Goal: Task Accomplishment & Management: Manage account settings

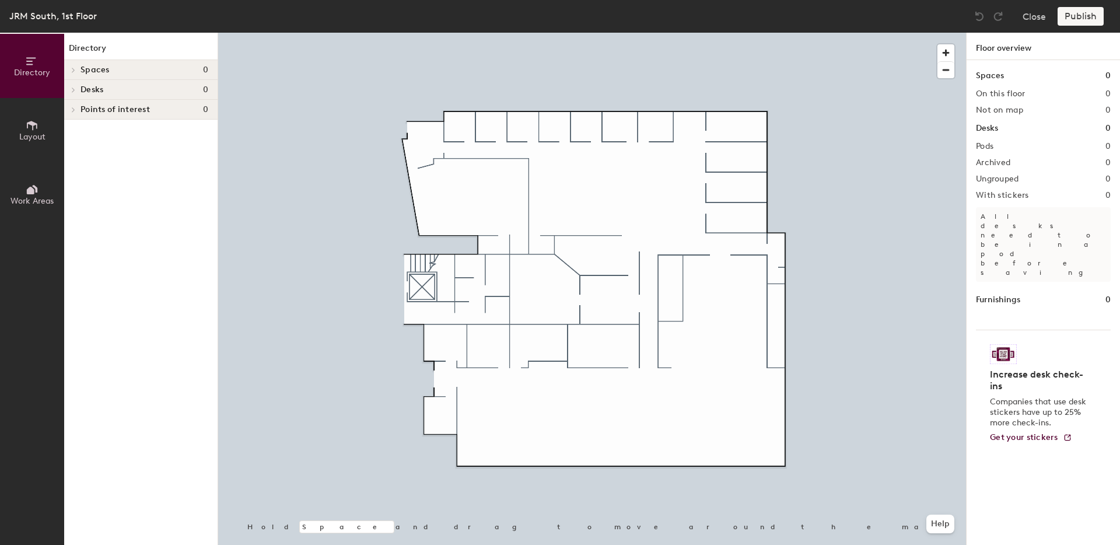
click at [24, 137] on span "Layout" at bounding box center [32, 137] width 26 height 10
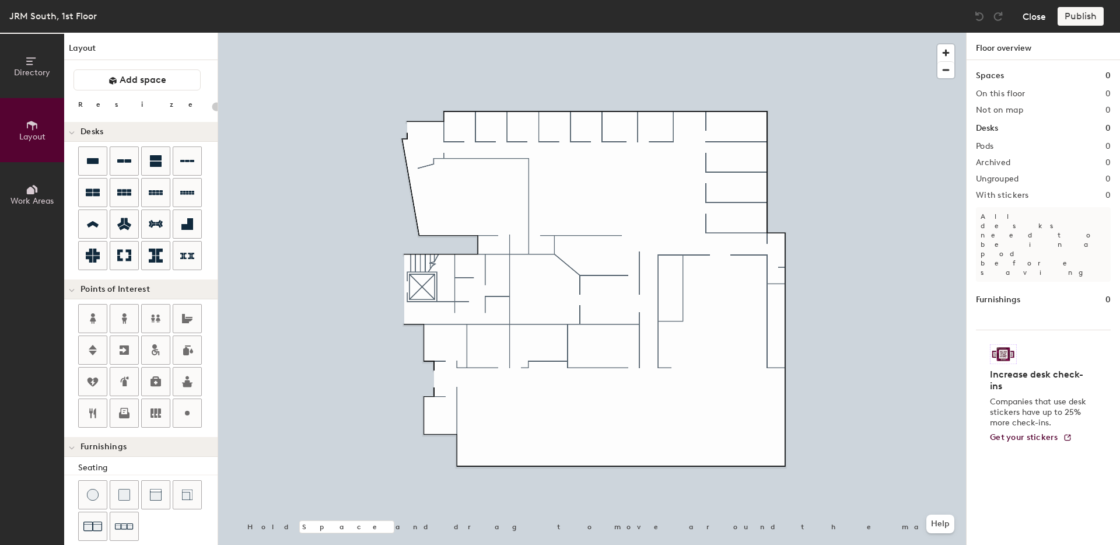
click at [1043, 15] on button "Close" at bounding box center [1034, 16] width 23 height 19
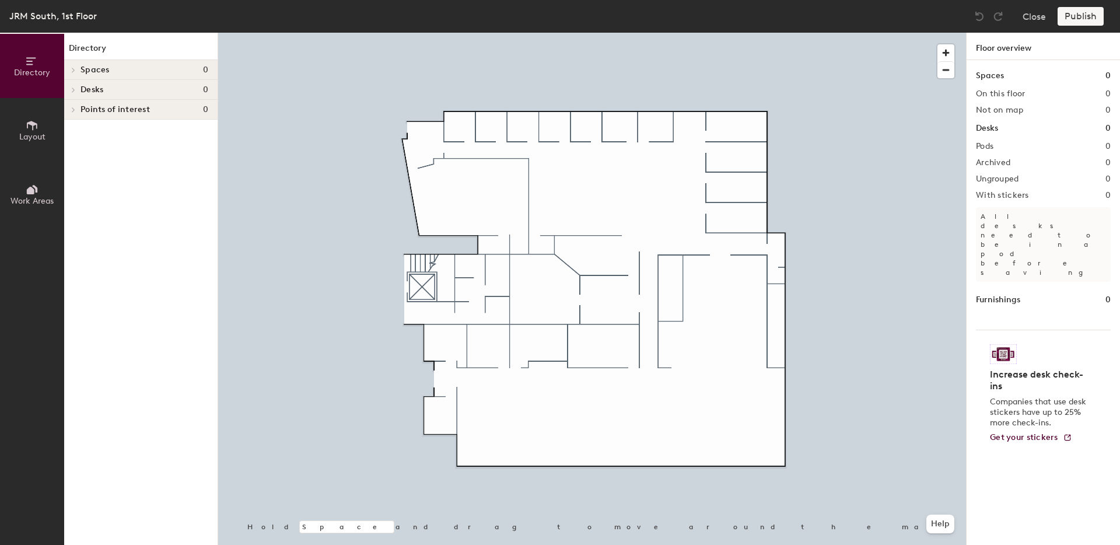
click at [83, 90] on span "Desks" at bounding box center [92, 89] width 23 height 9
click at [29, 136] on span "Layout" at bounding box center [32, 137] width 26 height 10
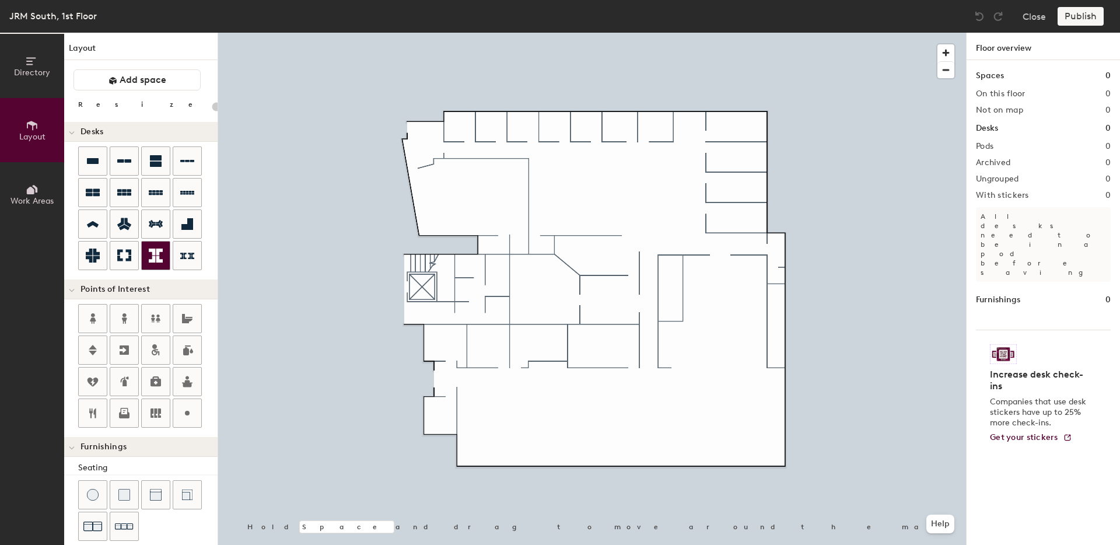
click at [153, 256] on icon at bounding box center [156, 256] width 14 height 14
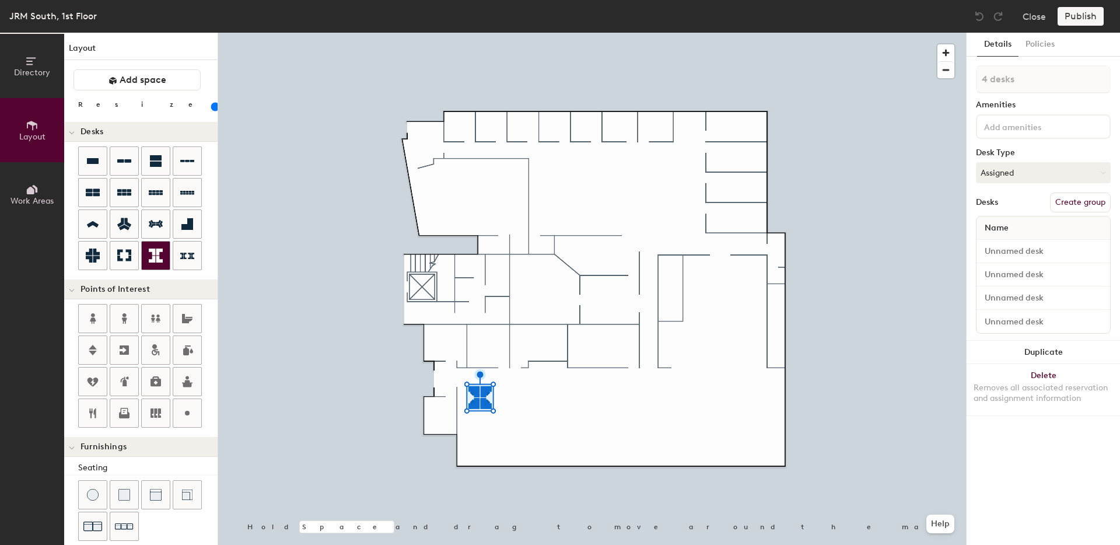
click at [156, 257] on icon at bounding box center [156, 256] width 14 height 14
click at [147, 257] on div at bounding box center [156, 256] width 28 height 28
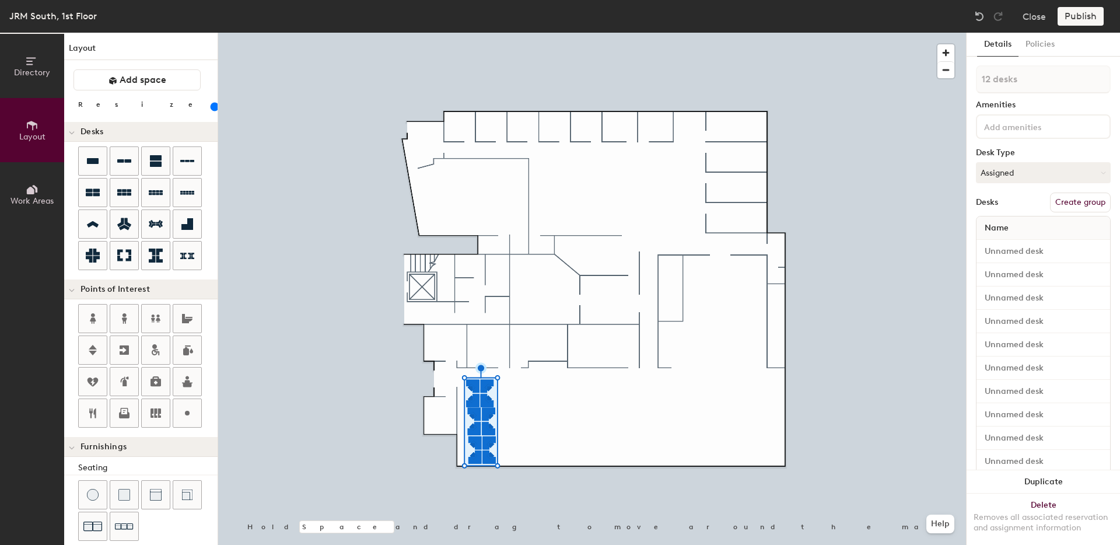
click at [212, 109] on input "range" at bounding box center [212, 106] width 0 height 9
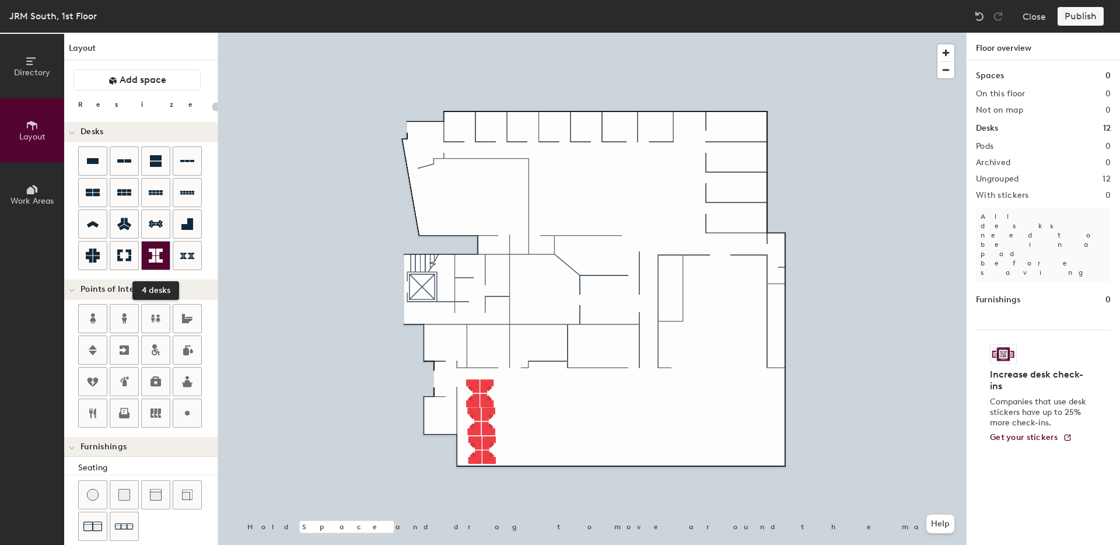
click at [162, 263] on div at bounding box center [156, 256] width 28 height 28
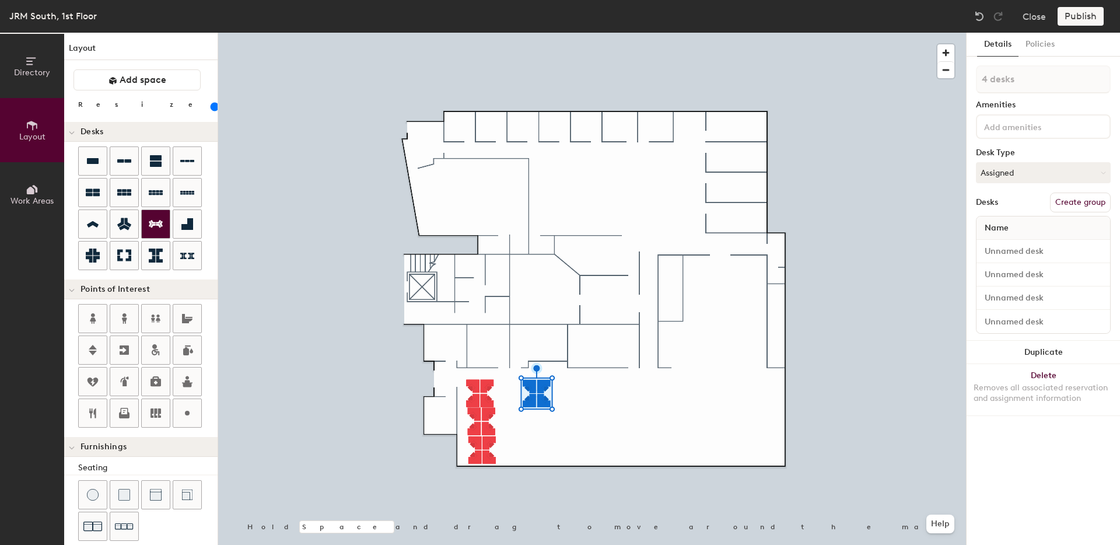
click at [153, 219] on icon at bounding box center [156, 224] width 14 height 14
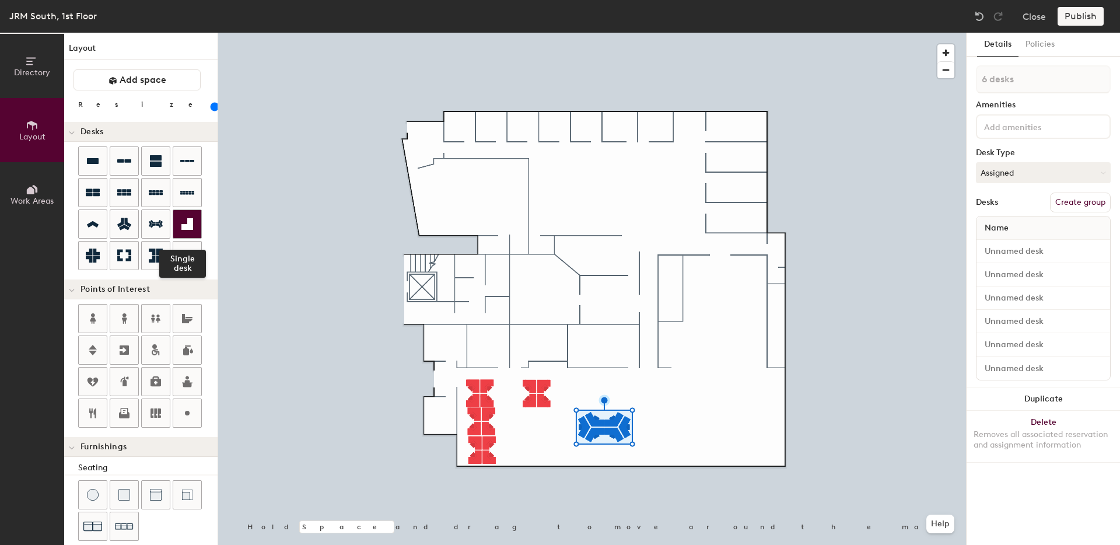
click at [179, 219] on div at bounding box center [187, 224] width 28 height 28
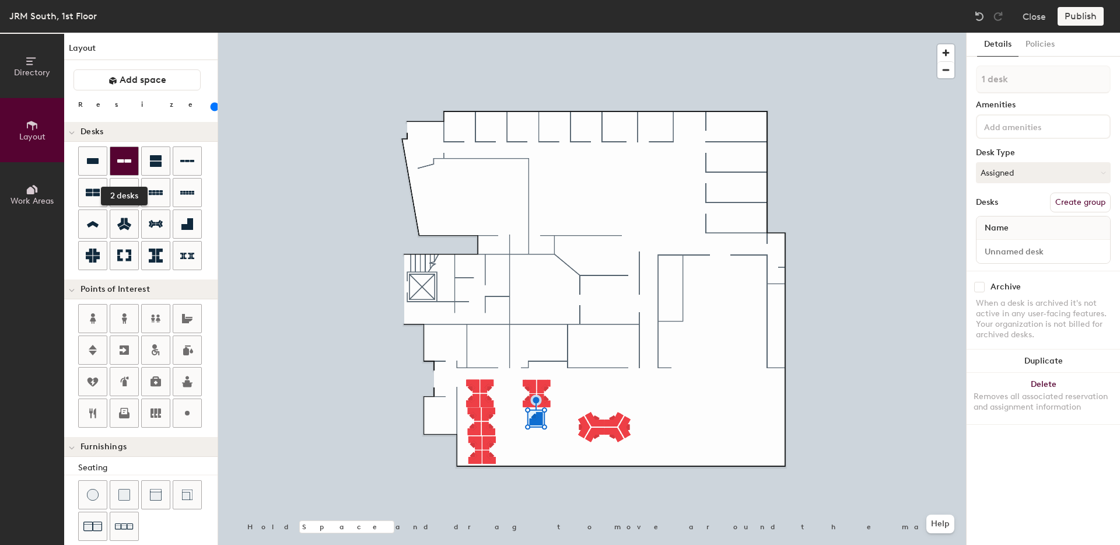
click at [135, 169] on div at bounding box center [124, 161] width 28 height 28
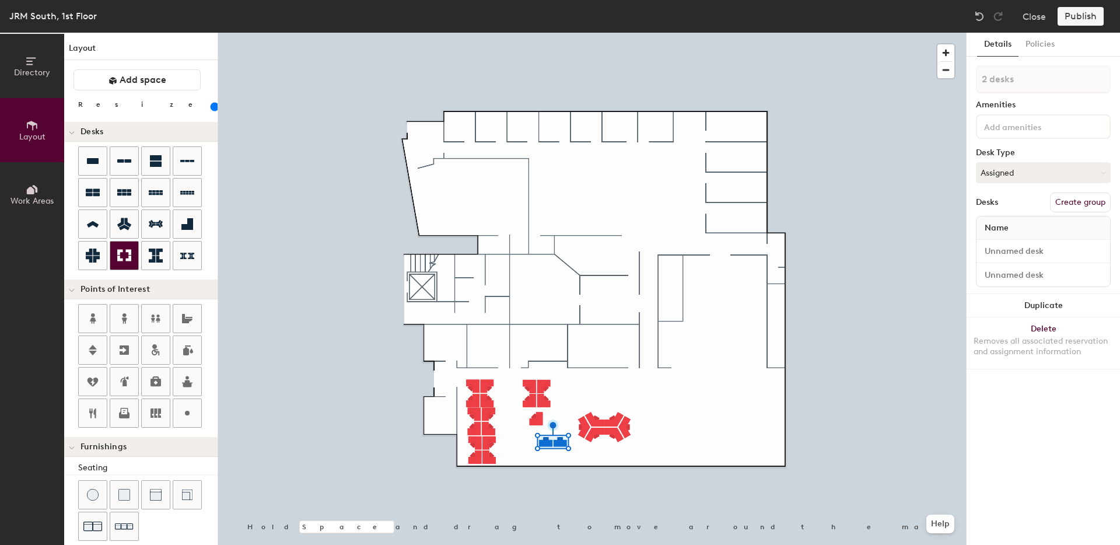
click at [130, 263] on div at bounding box center [124, 256] width 28 height 28
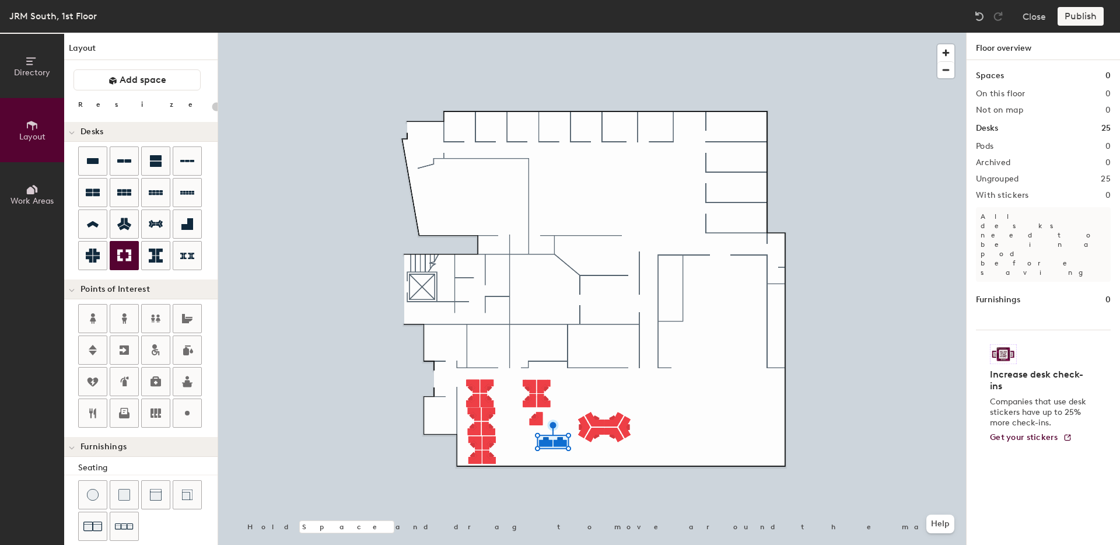
type input "120"
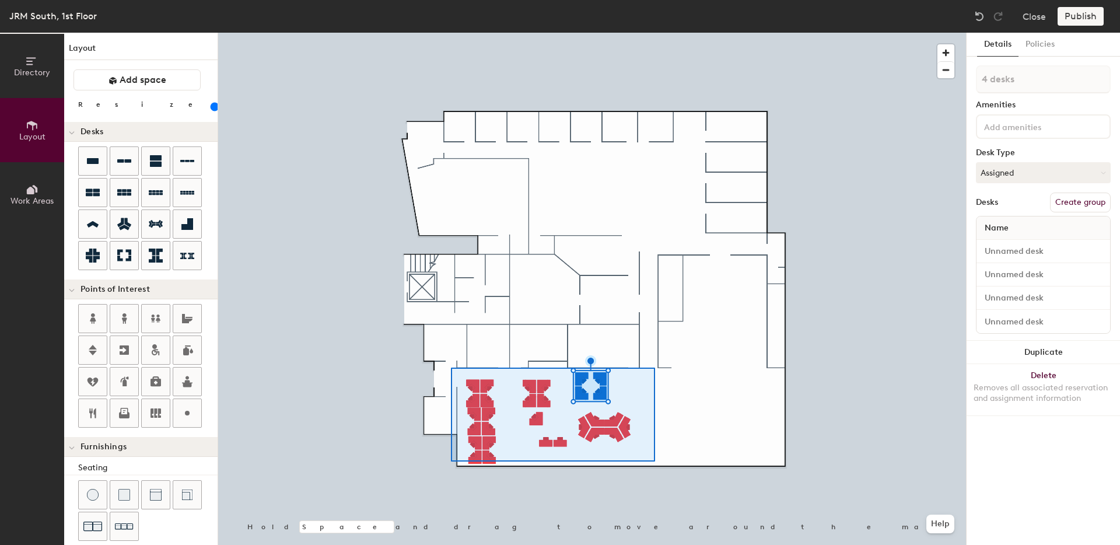
type input "29 desks"
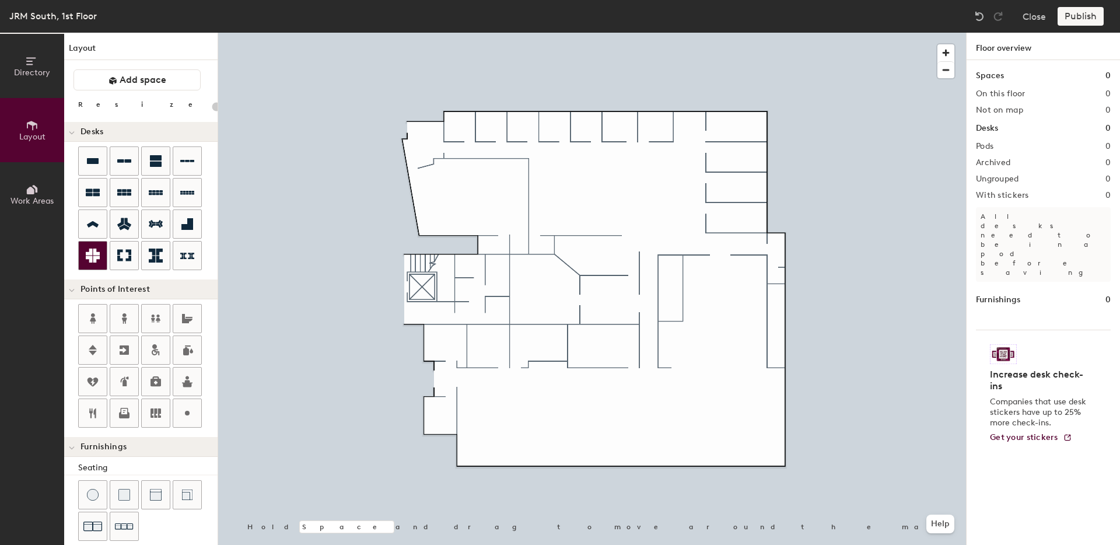
click at [90, 257] on icon at bounding box center [93, 256] width 14 height 14
click at [158, 266] on div at bounding box center [156, 256] width 28 height 28
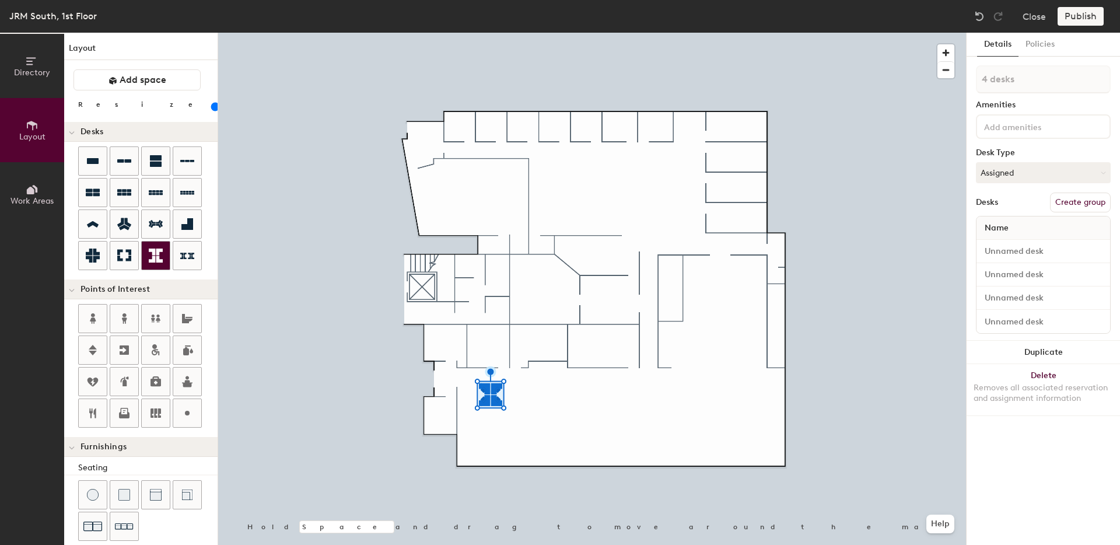
click at [162, 253] on icon at bounding box center [156, 256] width 14 height 14
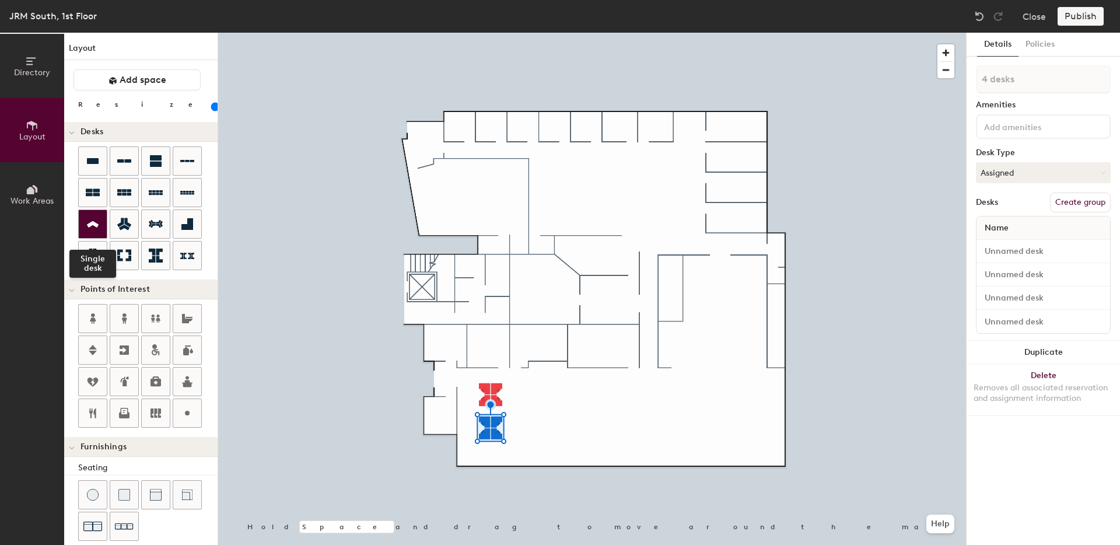
click at [88, 231] on div at bounding box center [93, 224] width 28 height 28
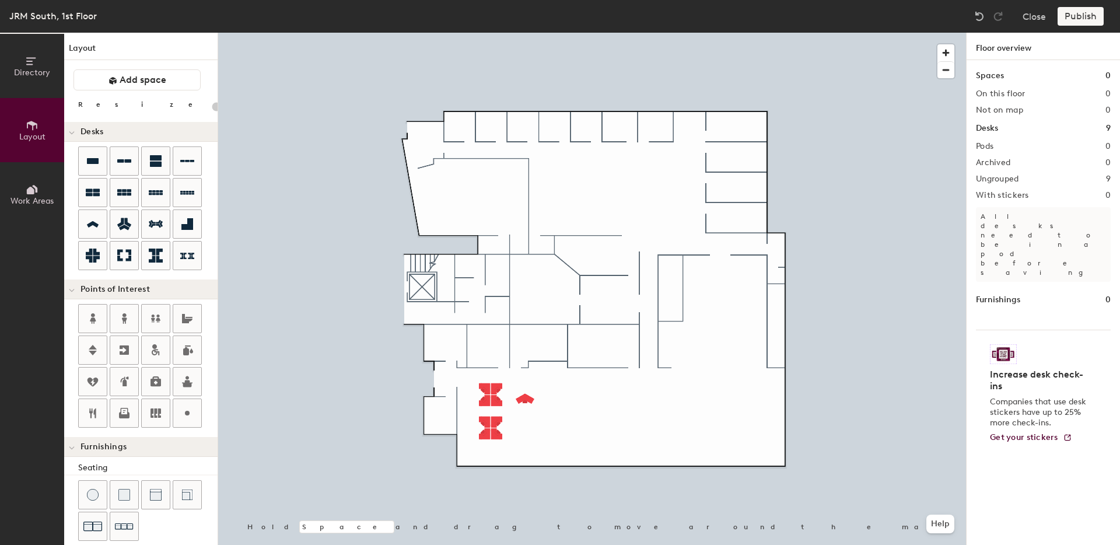
click at [520, 33] on div at bounding box center [592, 33] width 748 height 0
click at [484, 33] on div at bounding box center [592, 33] width 748 height 0
click at [486, 33] on div at bounding box center [592, 33] width 748 height 0
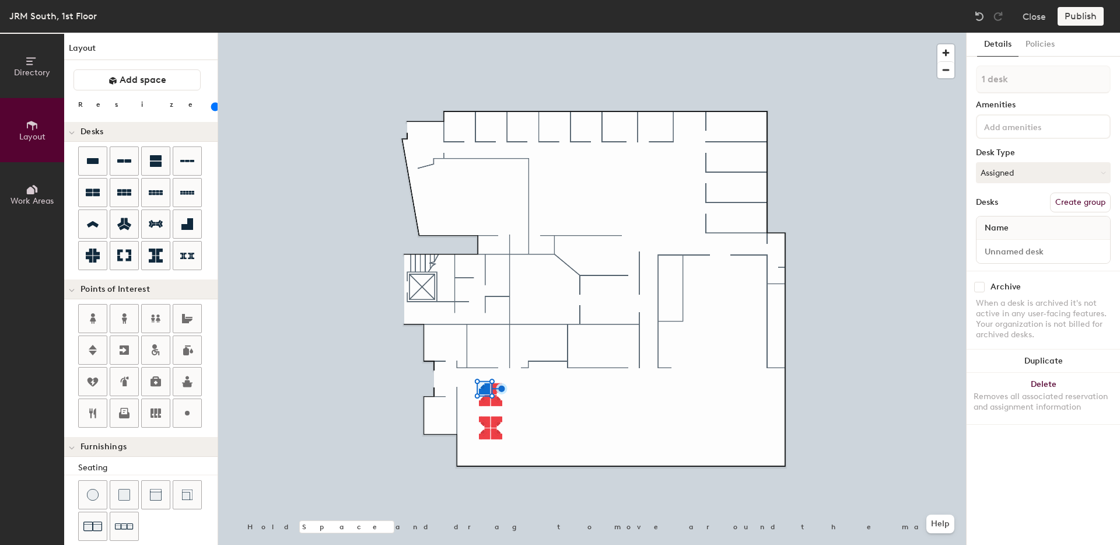
click at [566, 33] on div at bounding box center [592, 33] width 748 height 0
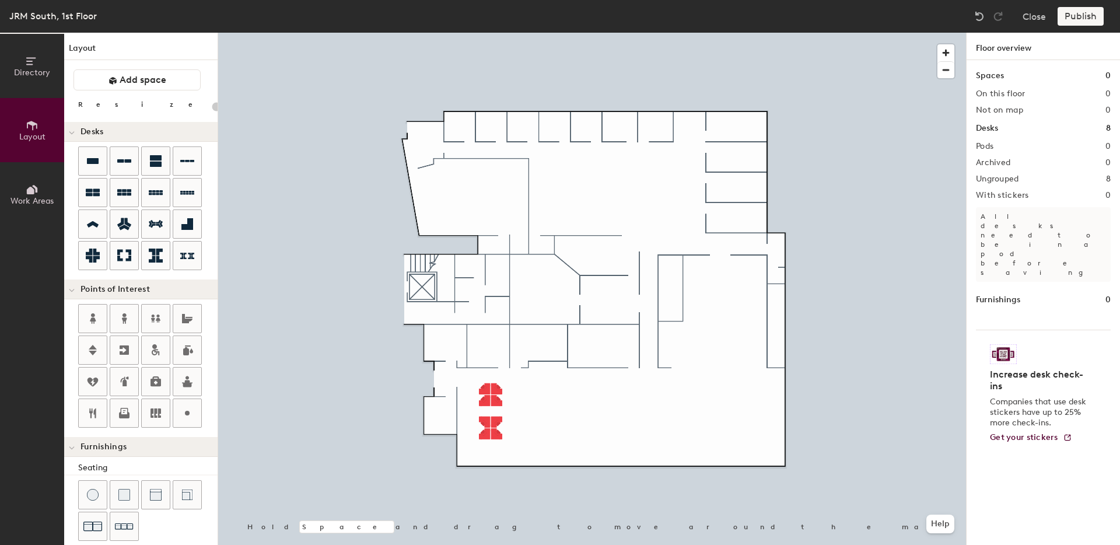
click at [486, 33] on div at bounding box center [592, 33] width 748 height 0
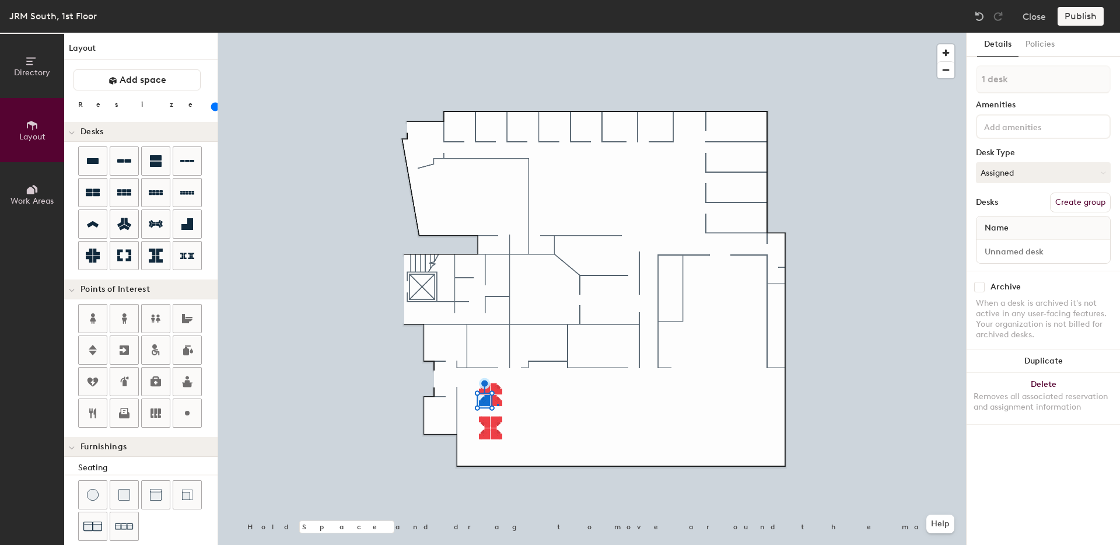
click at [498, 33] on div at bounding box center [592, 33] width 748 height 0
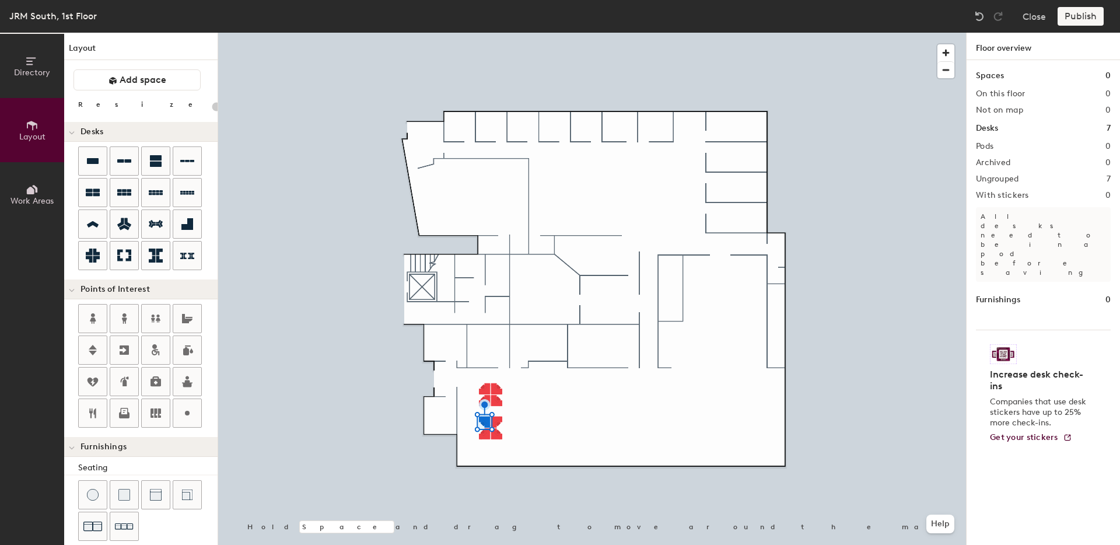
click at [498, 33] on div at bounding box center [592, 33] width 748 height 0
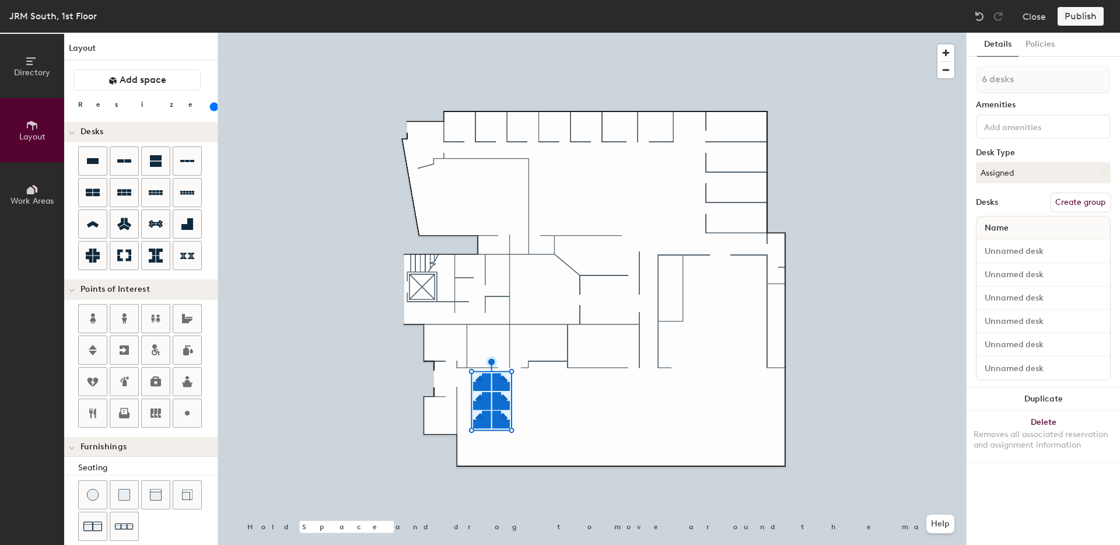
click at [212, 107] on input "range" at bounding box center [212, 106] width 0 height 9
type input "180"
click at [212, 109] on input "range" at bounding box center [212, 106] width 0 height 9
click at [1057, 399] on button "Duplicate" at bounding box center [1043, 398] width 153 height 23
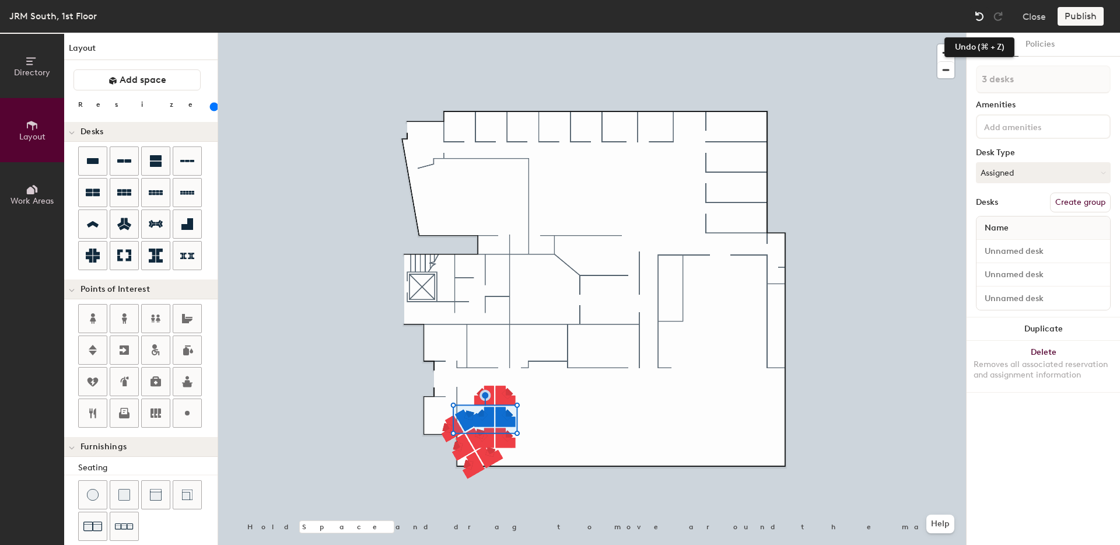
click at [982, 17] on img at bounding box center [980, 17] width 12 height 12
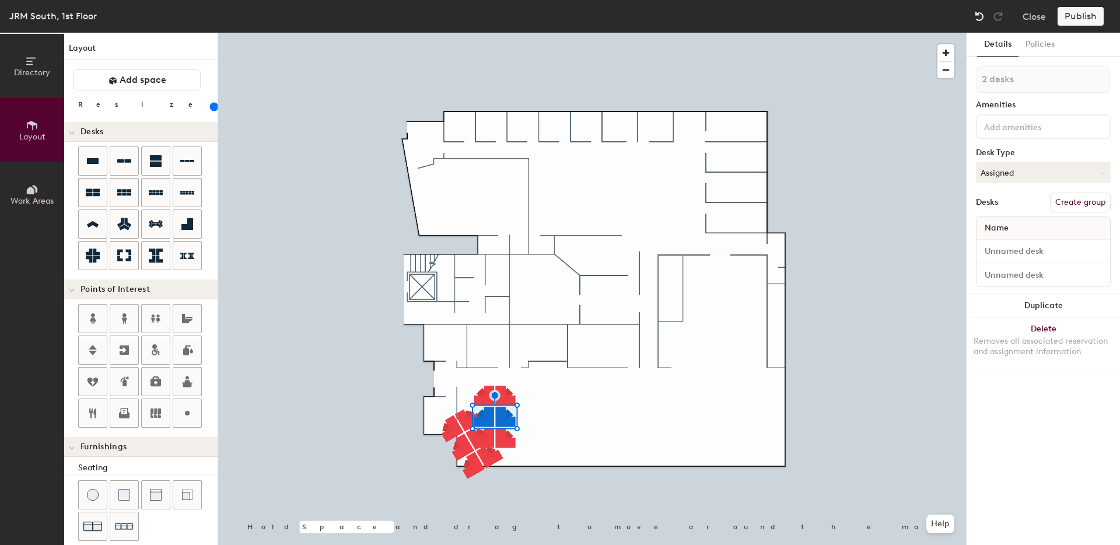
click at [979, 19] on img at bounding box center [980, 17] width 12 height 12
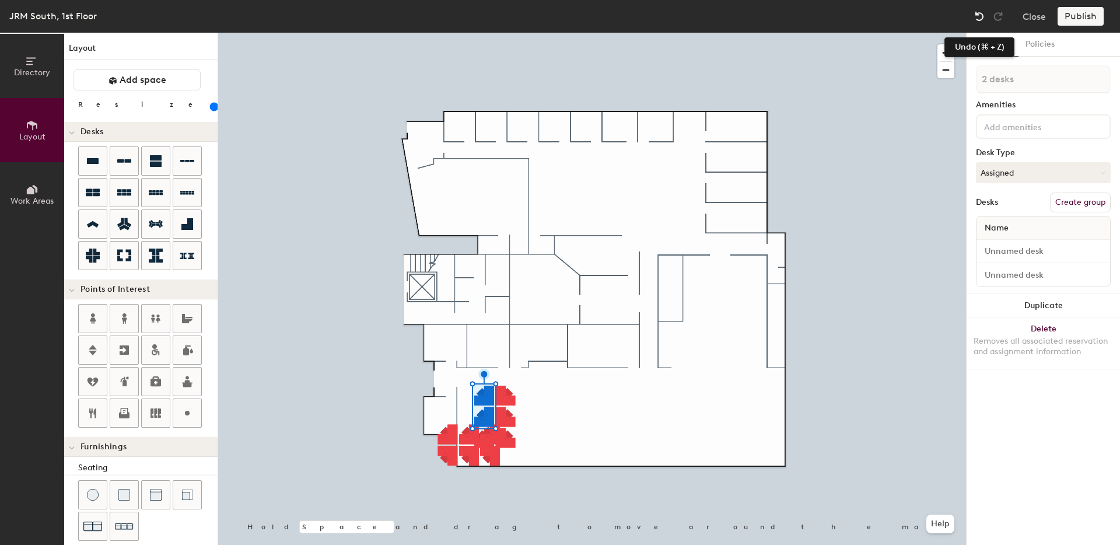
click at [976, 15] on img at bounding box center [980, 17] width 12 height 12
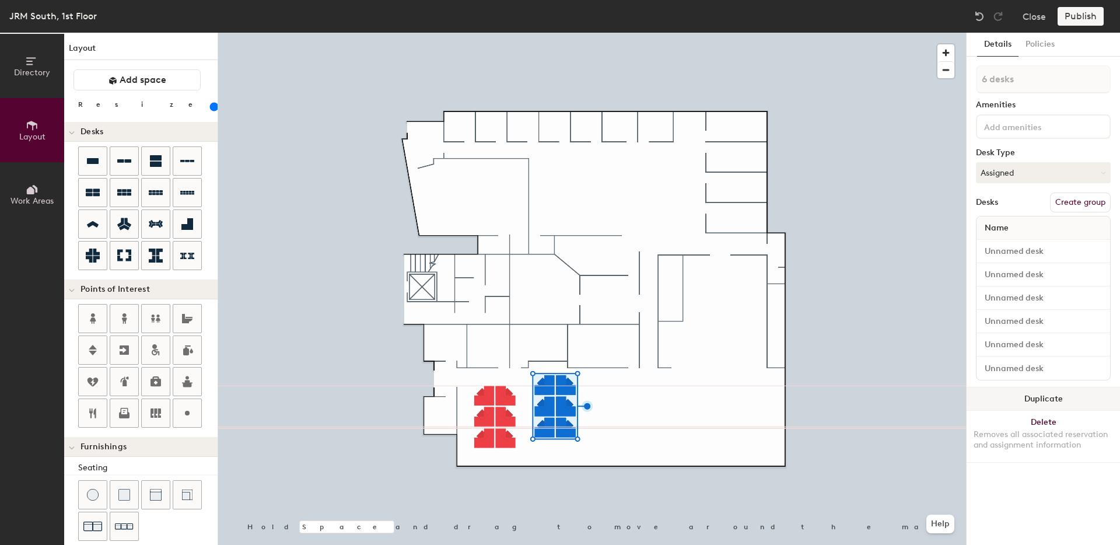
click at [1040, 390] on button "Duplicate" at bounding box center [1043, 398] width 153 height 23
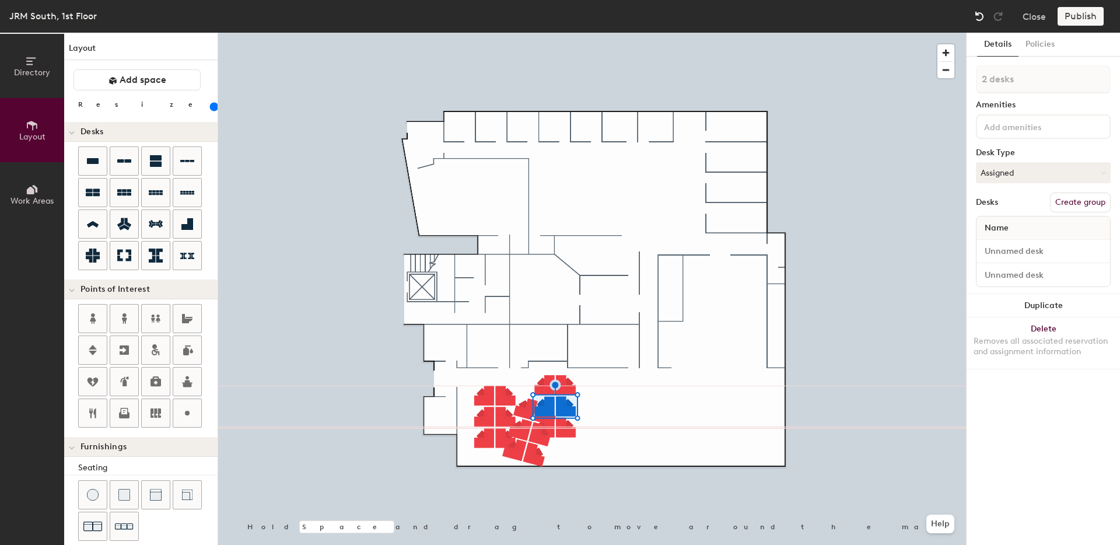
click at [979, 16] on img at bounding box center [980, 17] width 12 height 12
type input "6 desks"
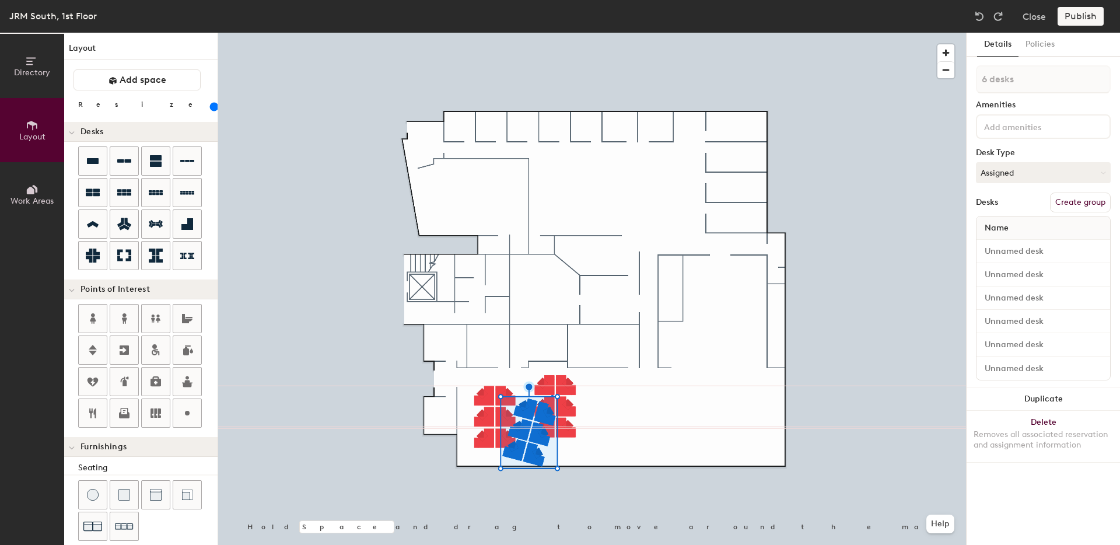
click at [553, 33] on div at bounding box center [592, 33] width 748 height 0
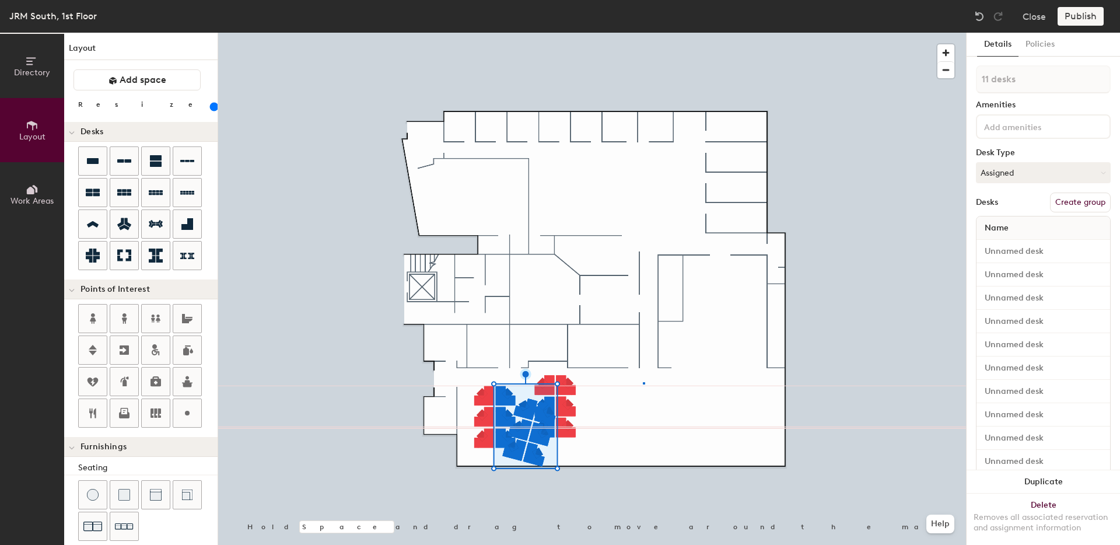
click at [643, 33] on div at bounding box center [592, 33] width 748 height 0
click at [1067, 207] on button "Create group" at bounding box center [1080, 203] width 61 height 20
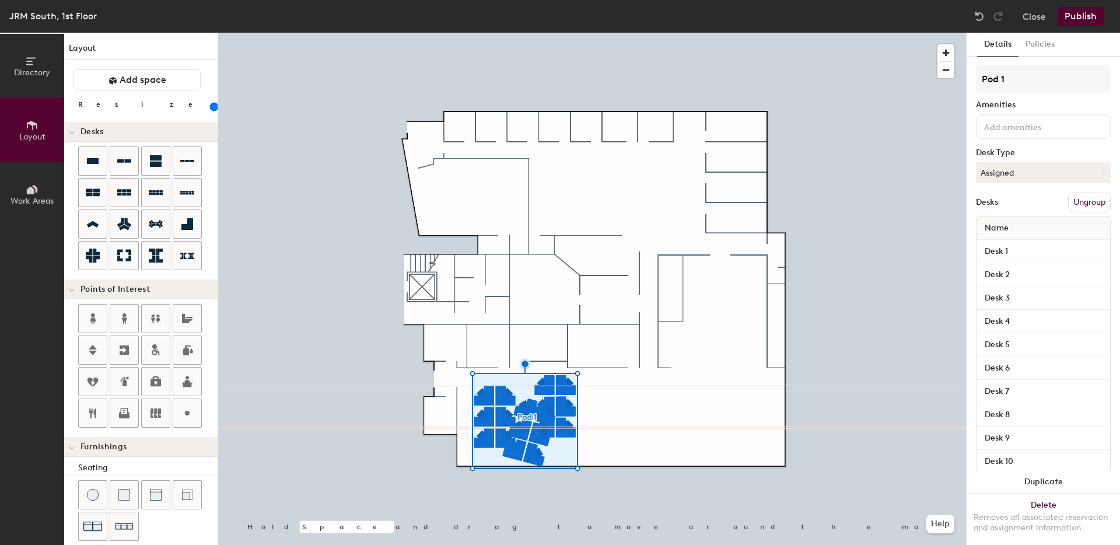
click at [1081, 13] on button "Publish" at bounding box center [1081, 16] width 46 height 19
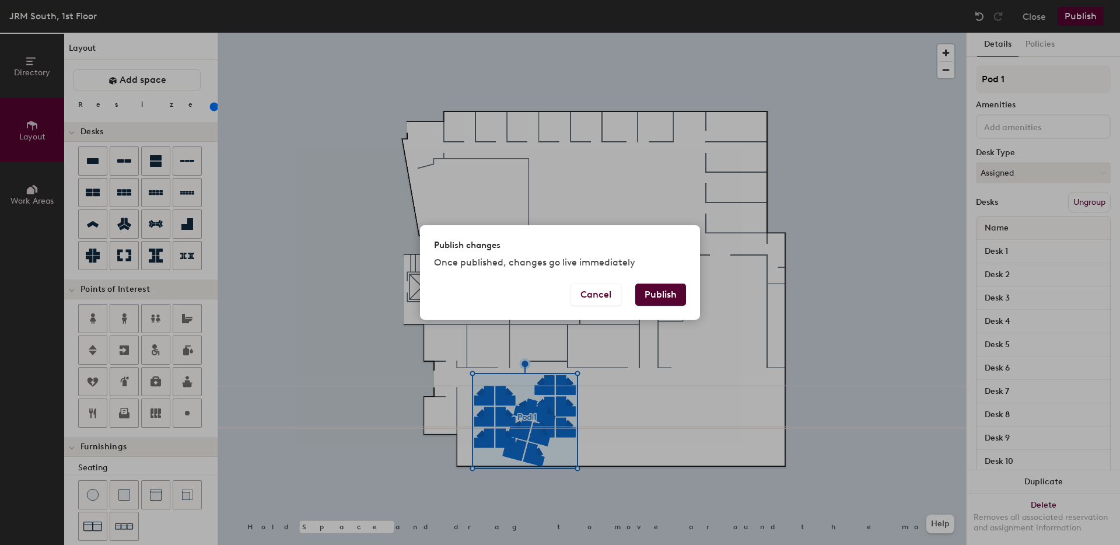
click at [675, 292] on button "Publish" at bounding box center [660, 295] width 51 height 22
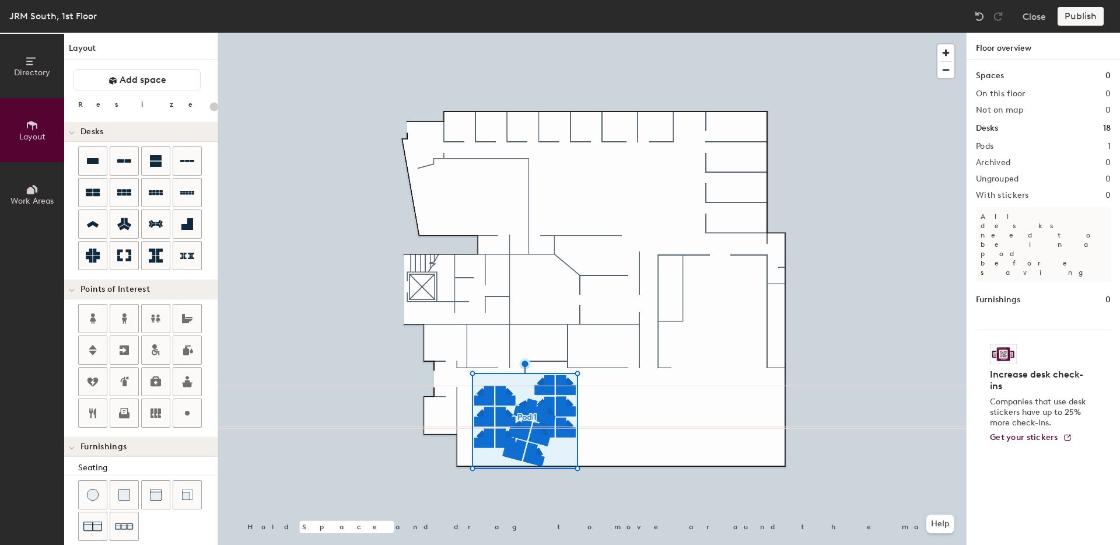
type input "20"
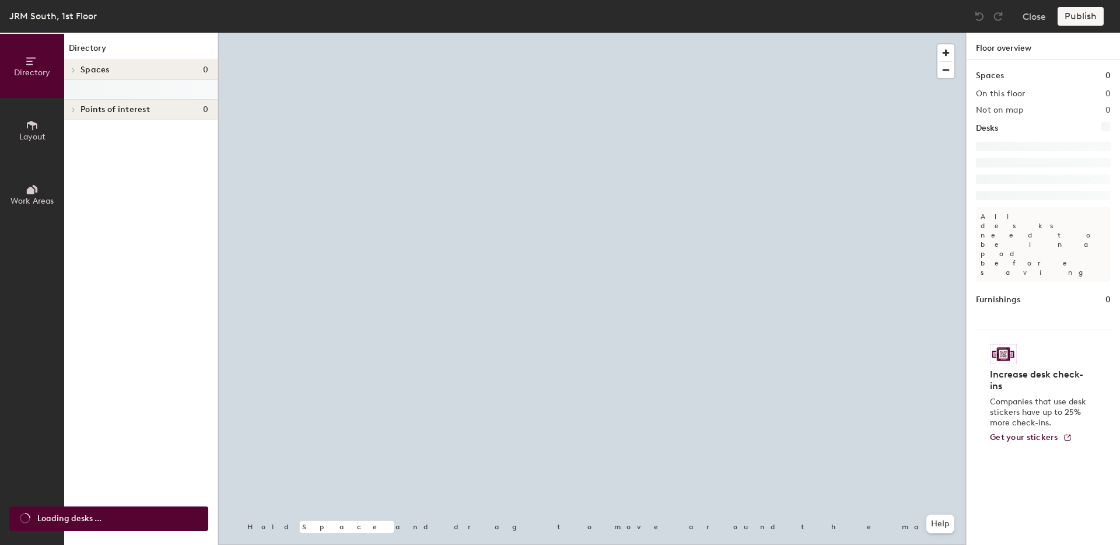
click at [27, 124] on icon at bounding box center [32, 125] width 11 height 9
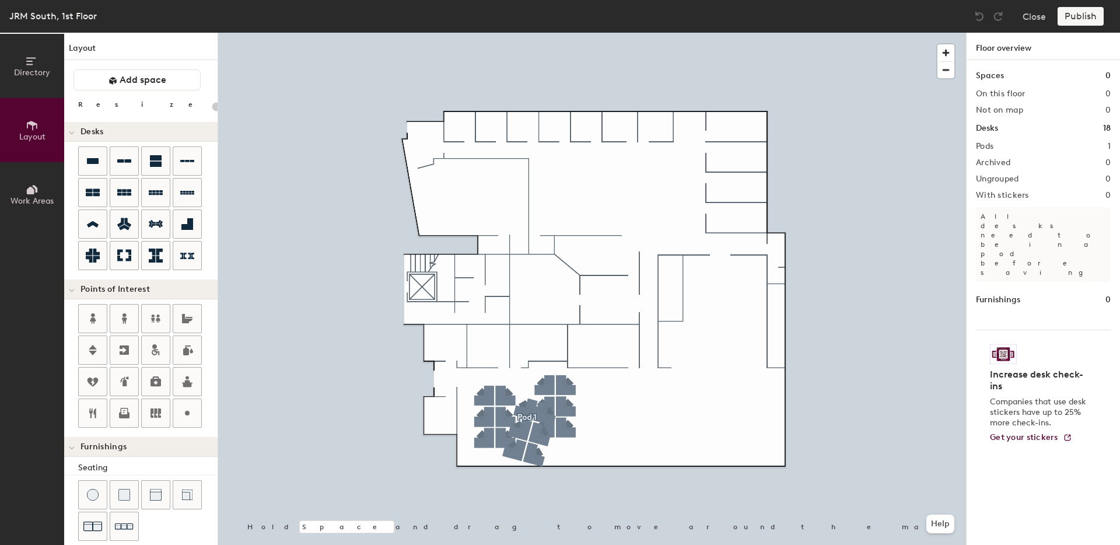
click at [8, 120] on button "Layout" at bounding box center [32, 130] width 64 height 64
click at [502, 33] on div at bounding box center [592, 33] width 748 height 0
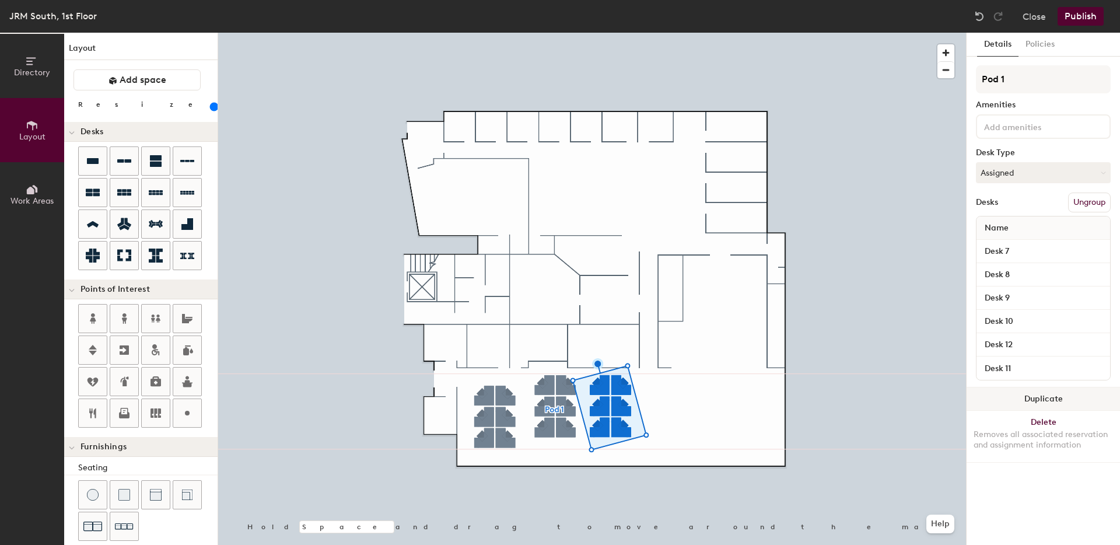
click at [1029, 401] on button "Duplicate" at bounding box center [1043, 398] width 153 height 23
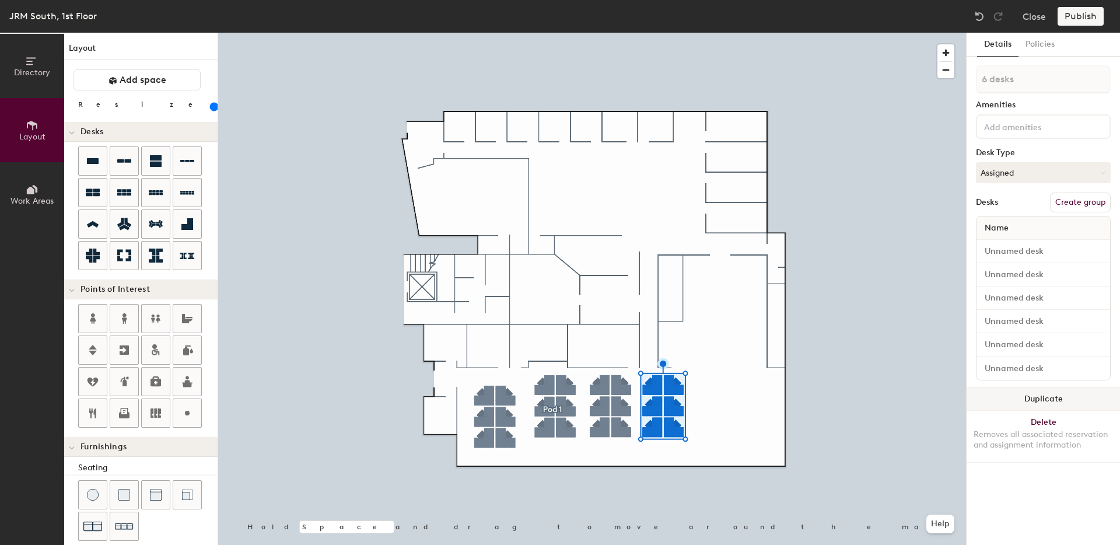
click at [1036, 399] on button "Duplicate" at bounding box center [1043, 398] width 153 height 23
drag, startPoint x: 1036, startPoint y: 399, endPoint x: 986, endPoint y: 403, distance: 51.0
click at [1036, 399] on button "Duplicate" at bounding box center [1043, 398] width 153 height 23
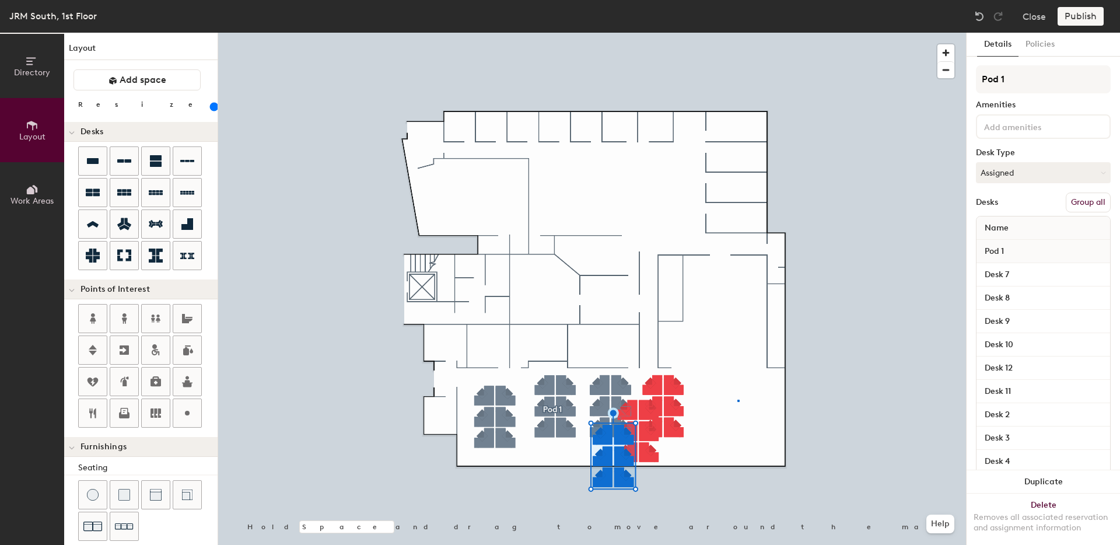
click at [738, 33] on div at bounding box center [592, 33] width 748 height 0
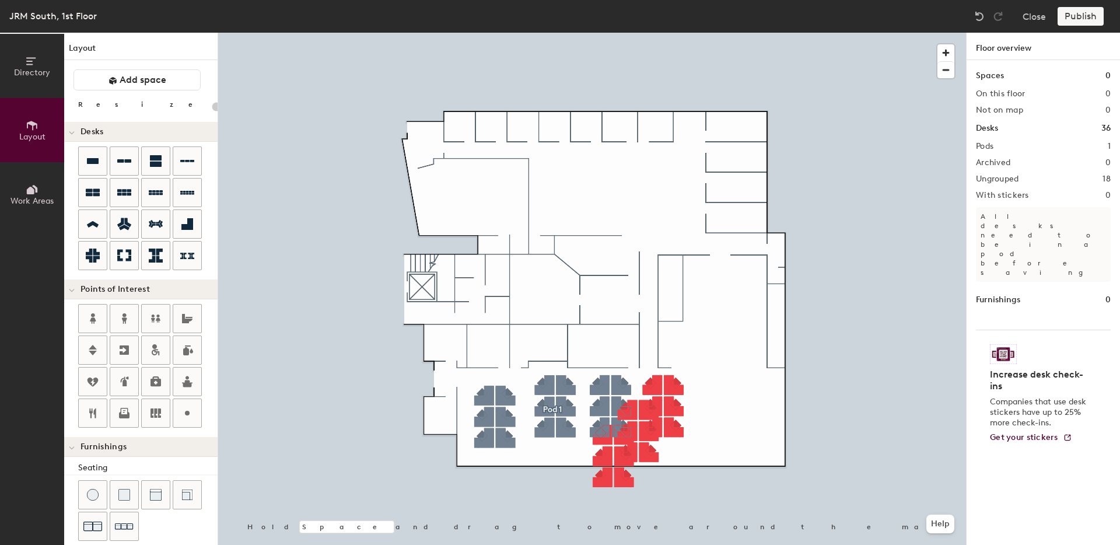
click at [765, 33] on div at bounding box center [592, 33] width 748 height 0
type input "180"
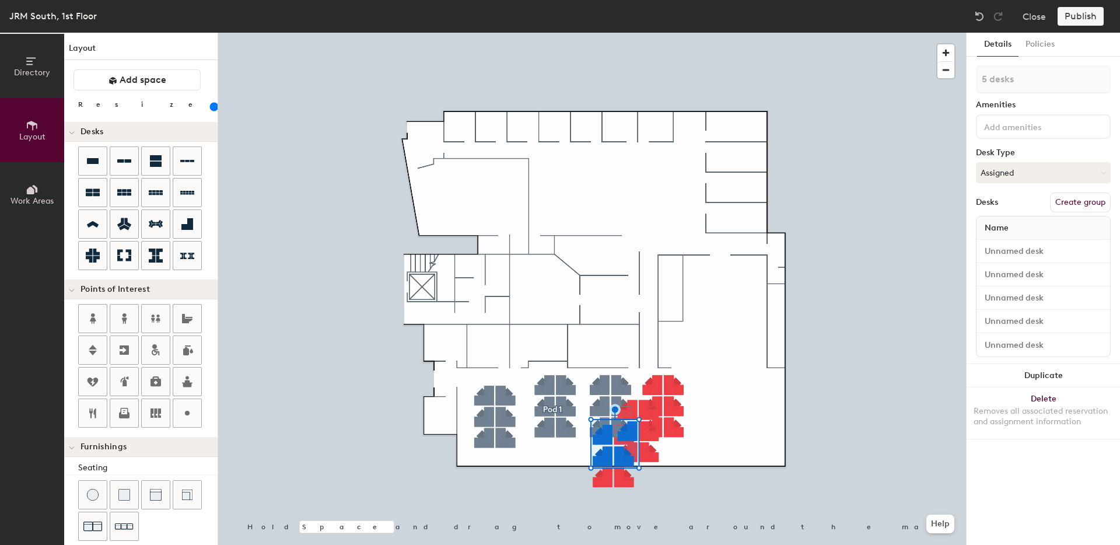
type input "6 desks"
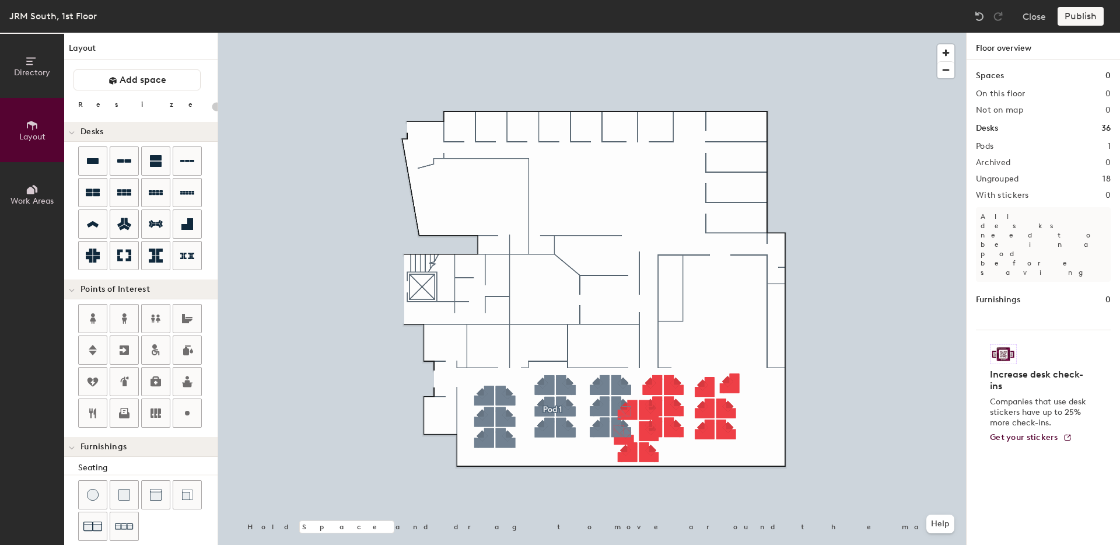
click at [627, 33] on div at bounding box center [592, 33] width 748 height 0
click at [624, 33] on div at bounding box center [592, 33] width 748 height 0
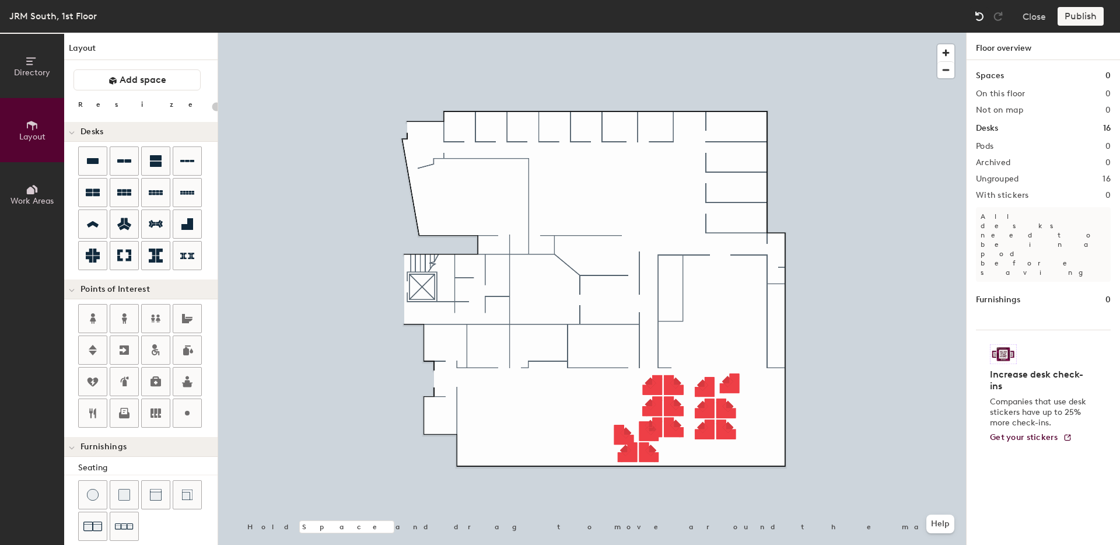
click at [980, 17] on img at bounding box center [980, 17] width 12 height 12
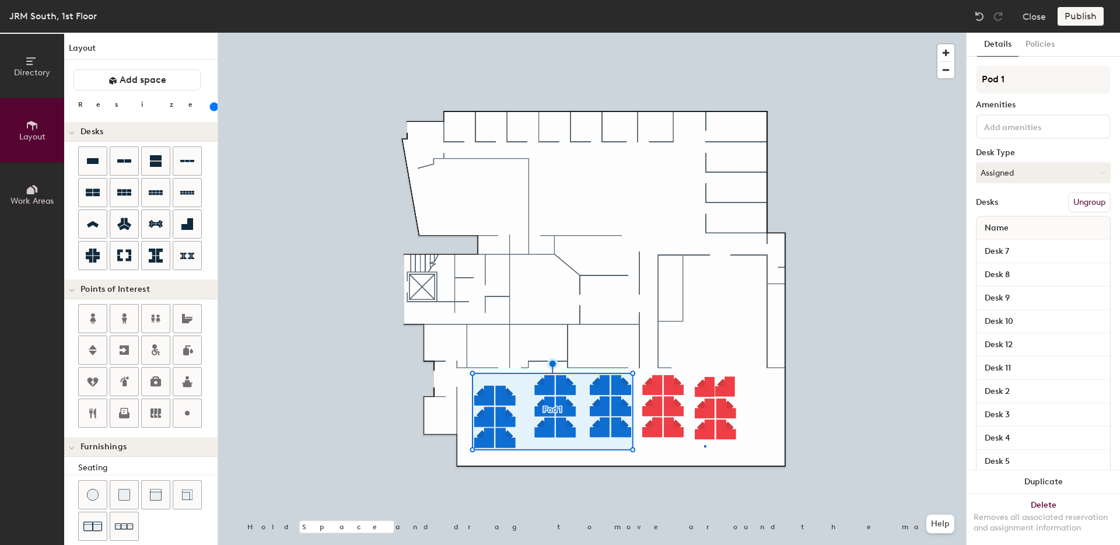
click at [704, 33] on div at bounding box center [592, 33] width 748 height 0
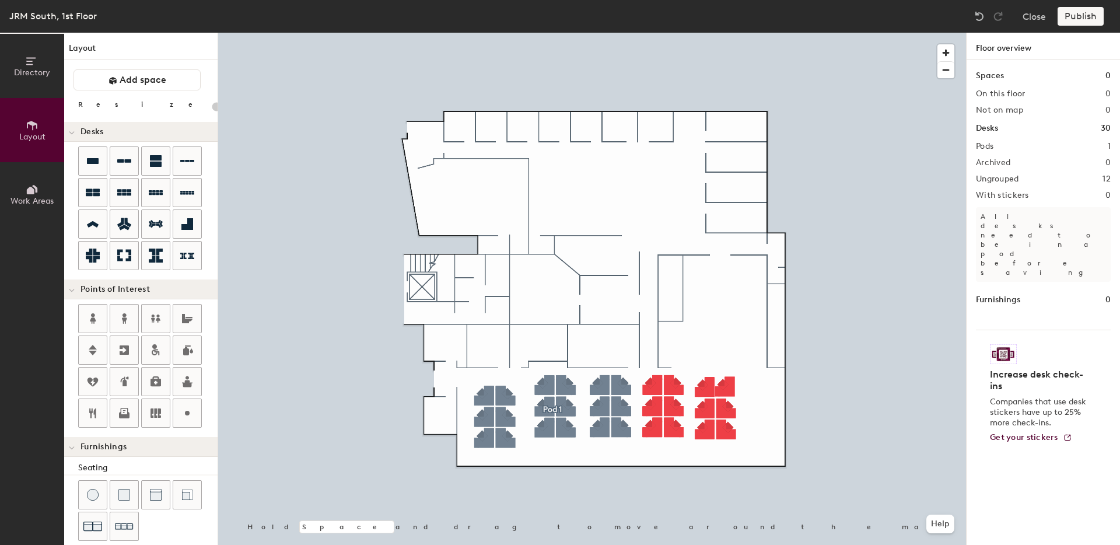
click at [729, 33] on div at bounding box center [592, 33] width 748 height 0
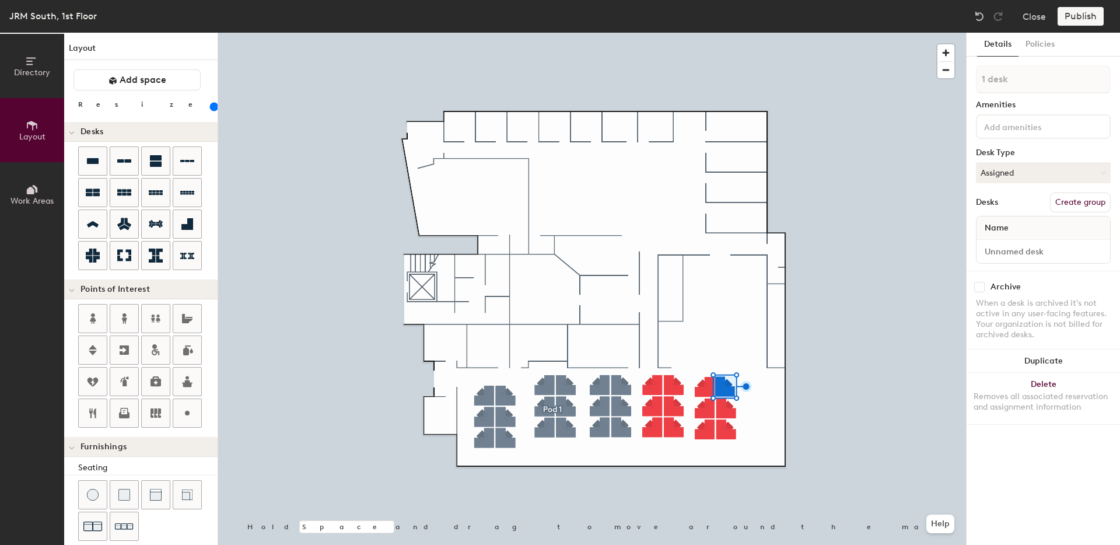
click at [749, 33] on div at bounding box center [592, 33] width 748 height 0
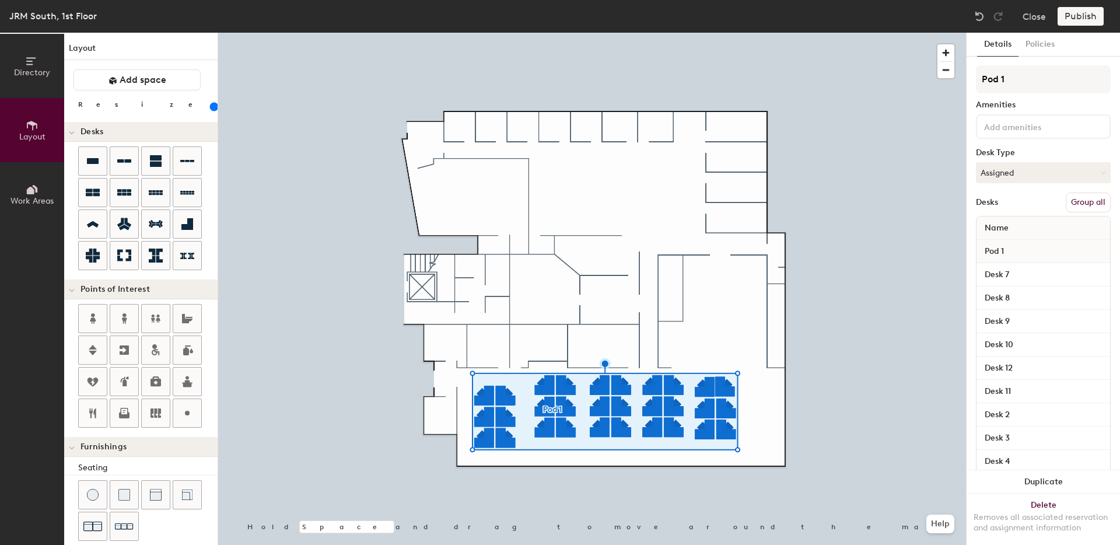
click at [764, 33] on div at bounding box center [592, 33] width 748 height 0
click at [1071, 203] on button "Group all" at bounding box center [1088, 203] width 45 height 20
click at [1081, 203] on button "Ungroup" at bounding box center [1089, 203] width 43 height 20
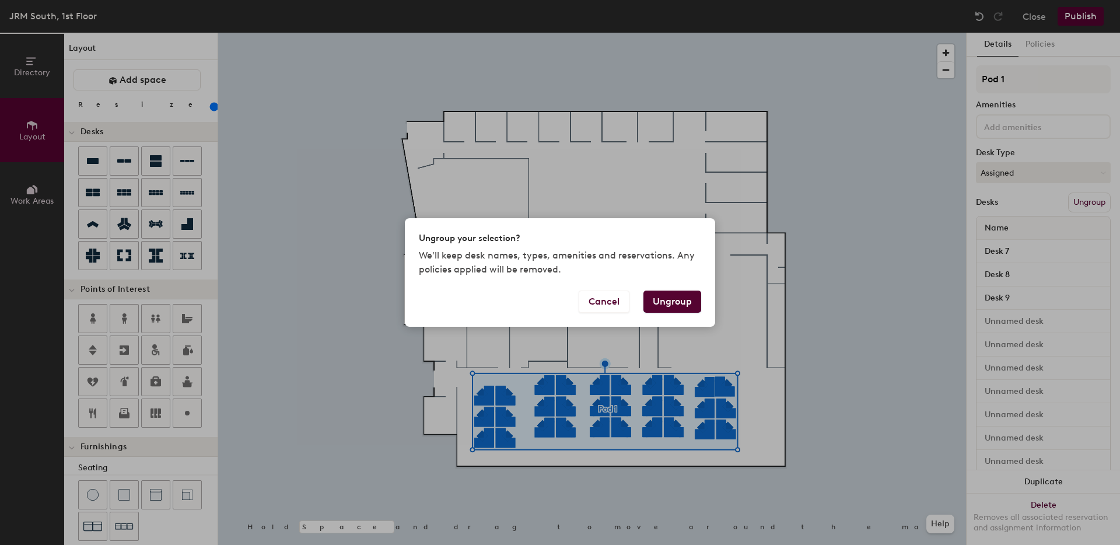
click at [679, 306] on button "Ungroup" at bounding box center [673, 302] width 58 height 22
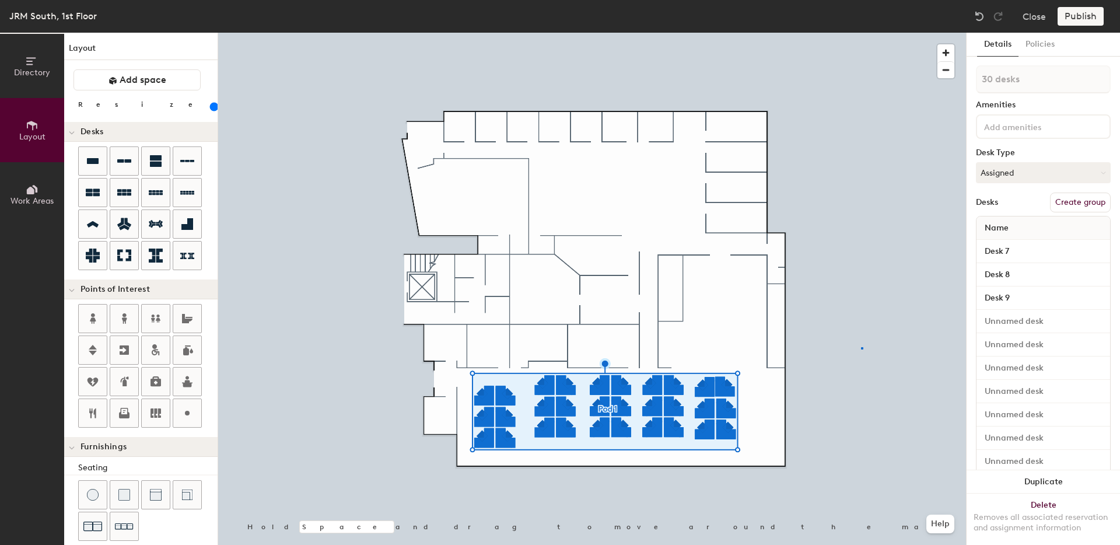
click at [862, 33] on div at bounding box center [592, 33] width 748 height 0
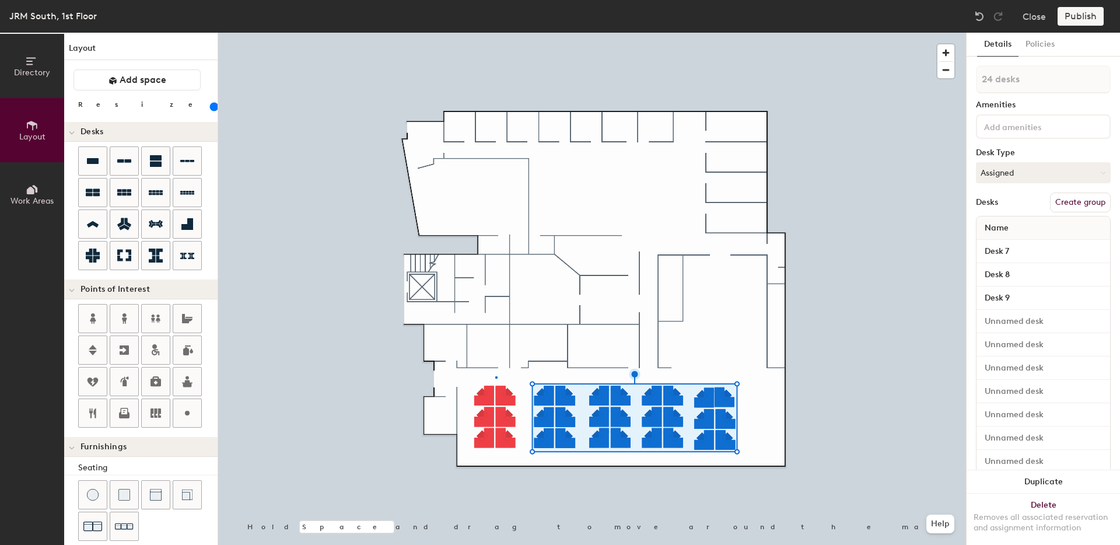
click at [495, 33] on div at bounding box center [592, 33] width 748 height 0
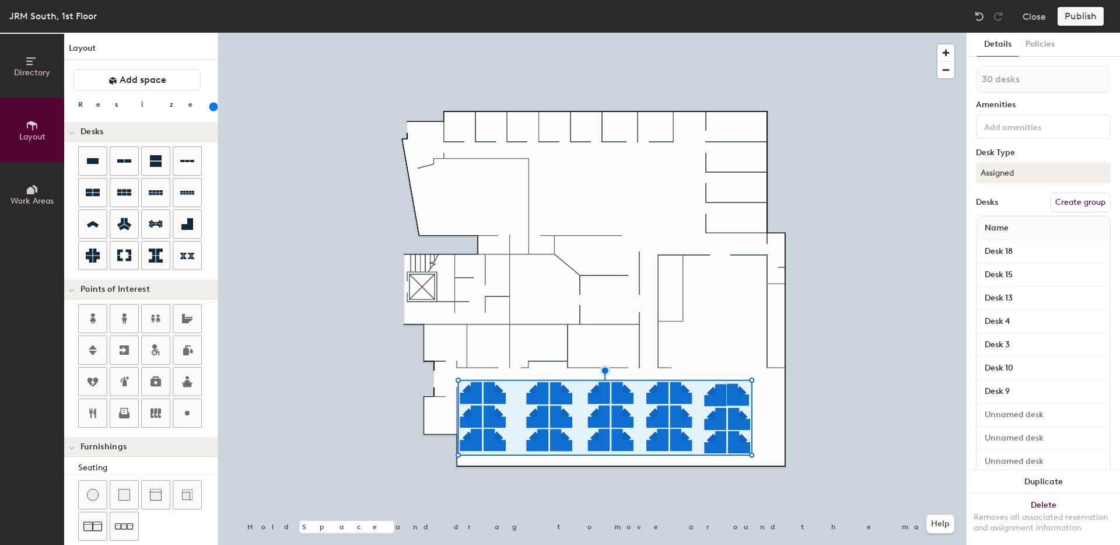
type input "200"
click at [212, 109] on input "range" at bounding box center [212, 106] width 0 height 9
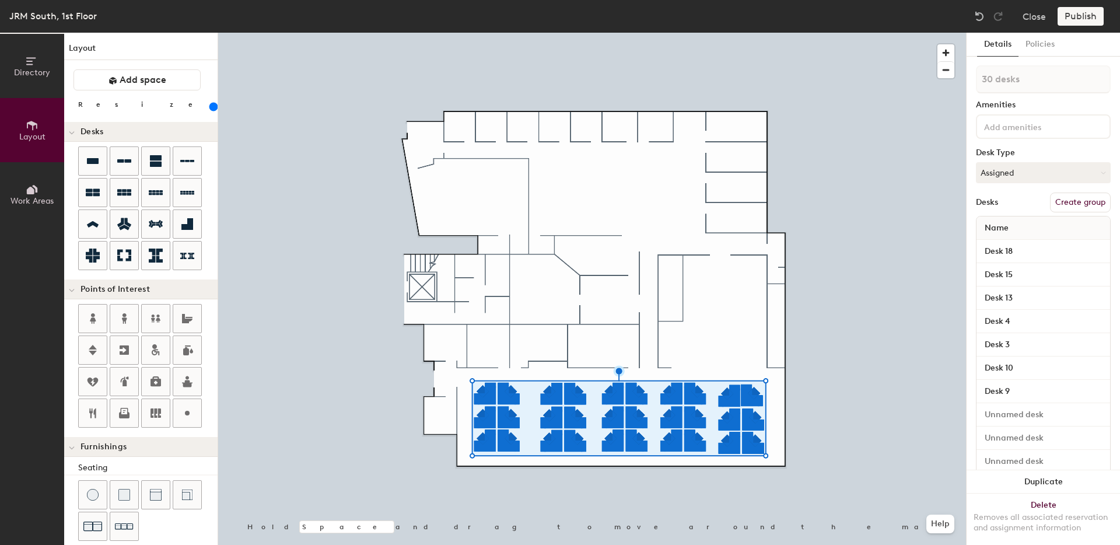
click at [1081, 208] on button "Create group" at bounding box center [1080, 203] width 61 height 20
click at [1038, 79] on input "Pod 1" at bounding box center [1043, 79] width 135 height 28
type input "Workstations"
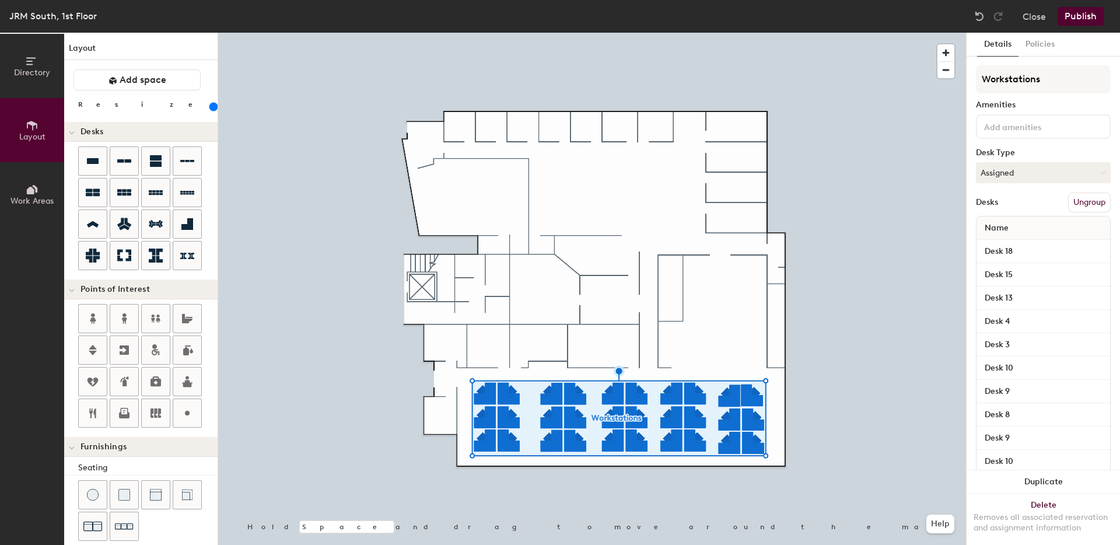
click at [1083, 15] on button "Publish" at bounding box center [1081, 16] width 46 height 19
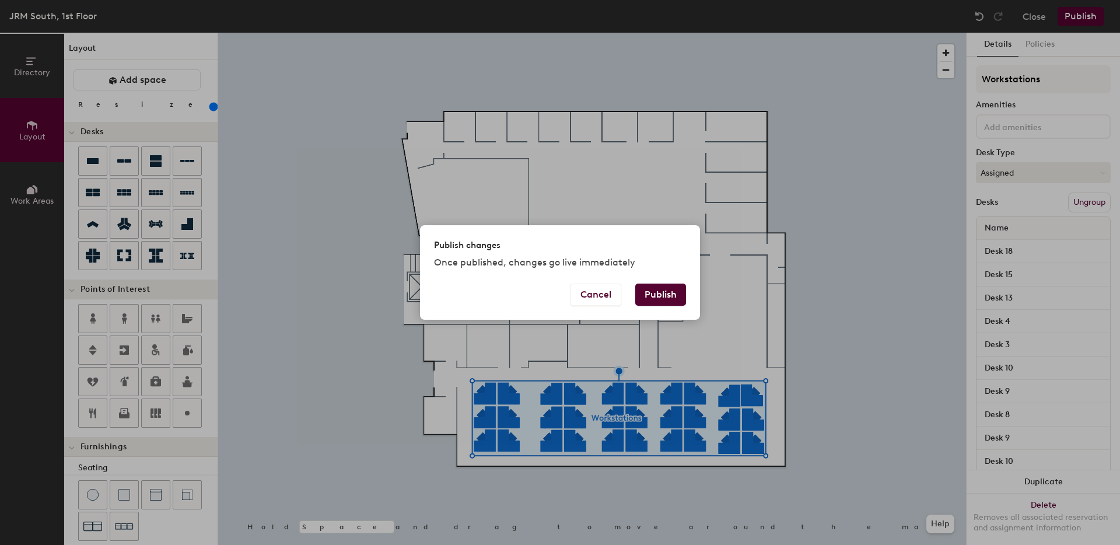
click at [670, 288] on button "Publish" at bounding box center [660, 295] width 51 height 22
type input "20"
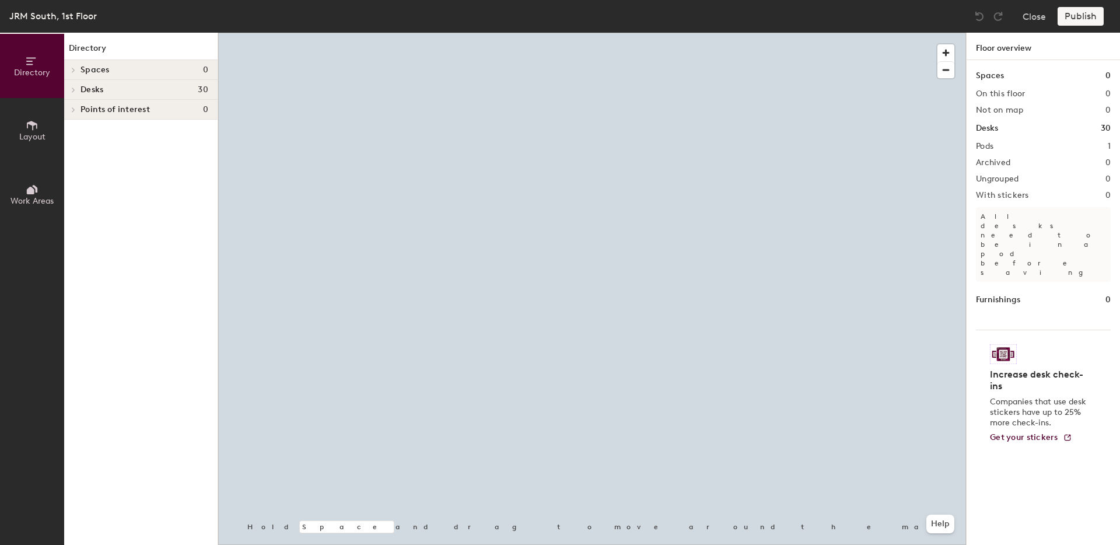
click at [34, 125] on icon at bounding box center [32, 125] width 13 height 13
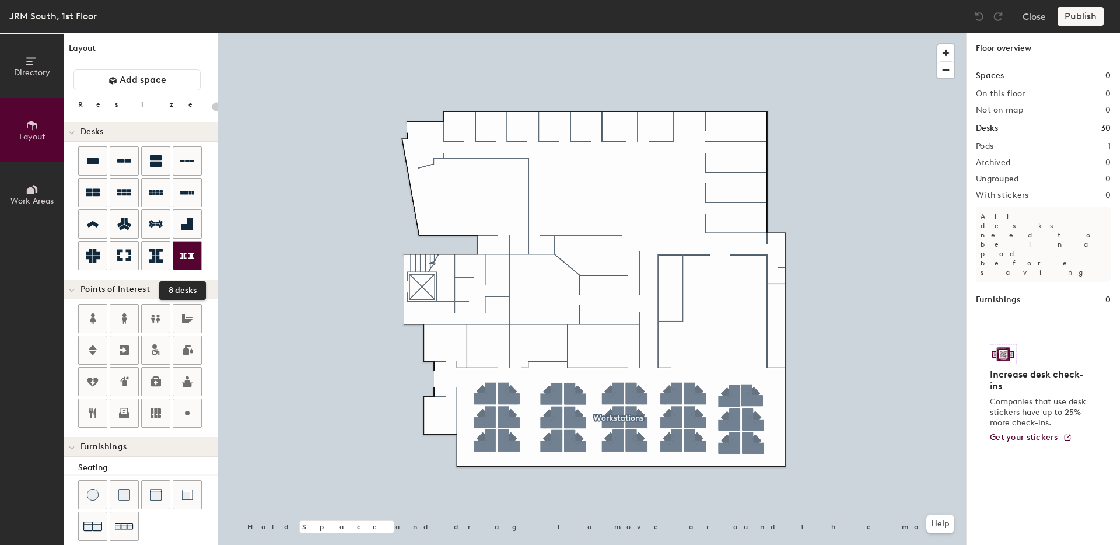
click at [184, 256] on icon at bounding box center [187, 256] width 14 height 6
type input "200"
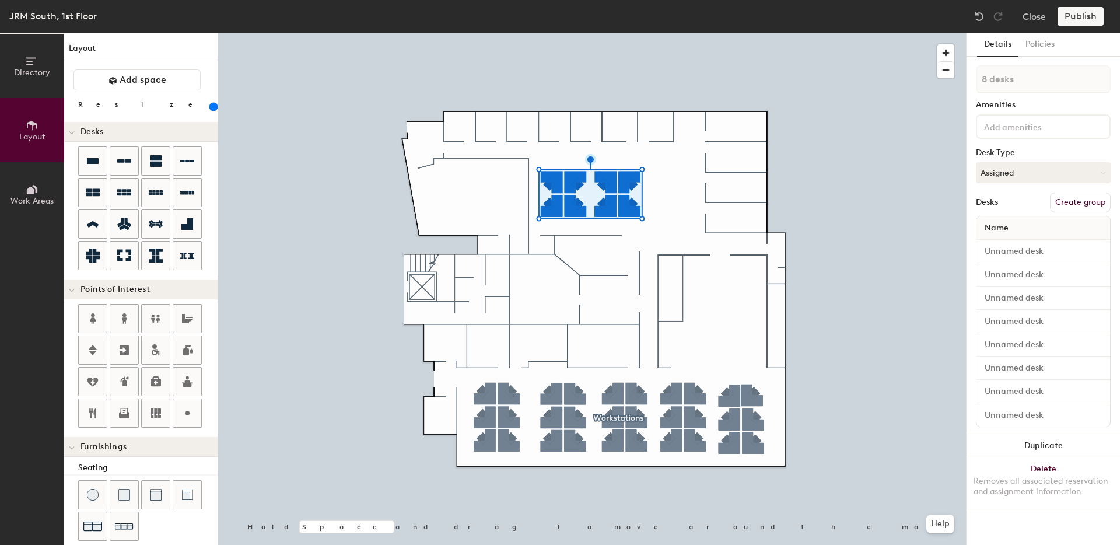
type input "1 desk"
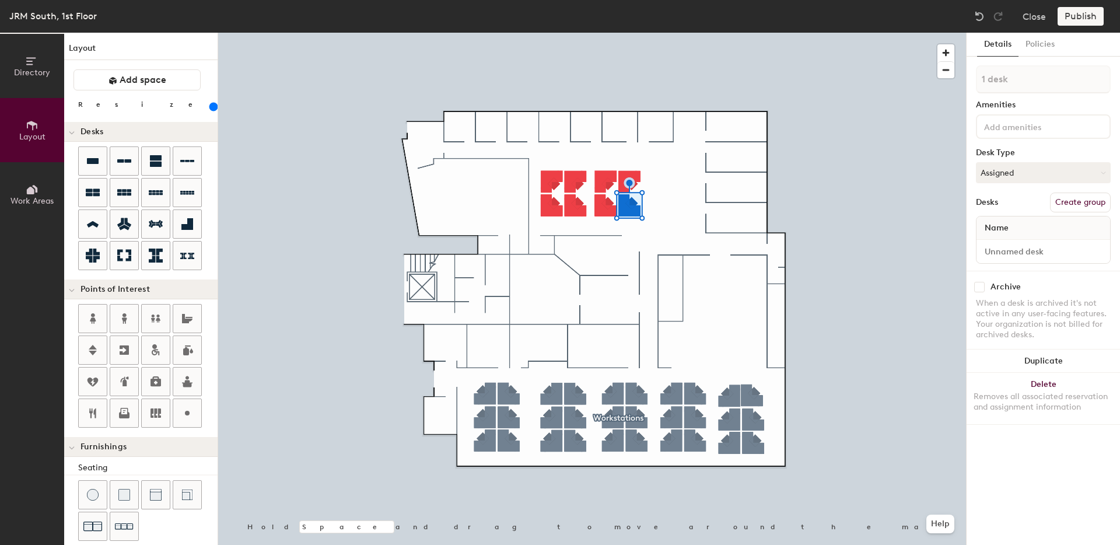
click at [668, 33] on div at bounding box center [592, 33] width 748 height 0
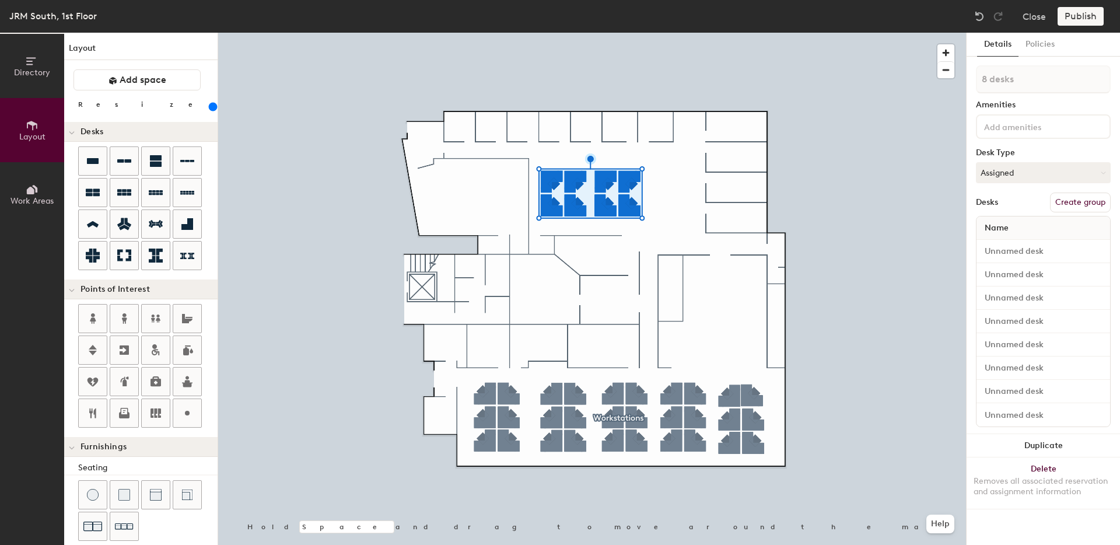
type input "220"
click at [212, 107] on input "range" at bounding box center [212, 106] width 0 height 9
click at [1099, 201] on button "Create group" at bounding box center [1080, 203] width 61 height 20
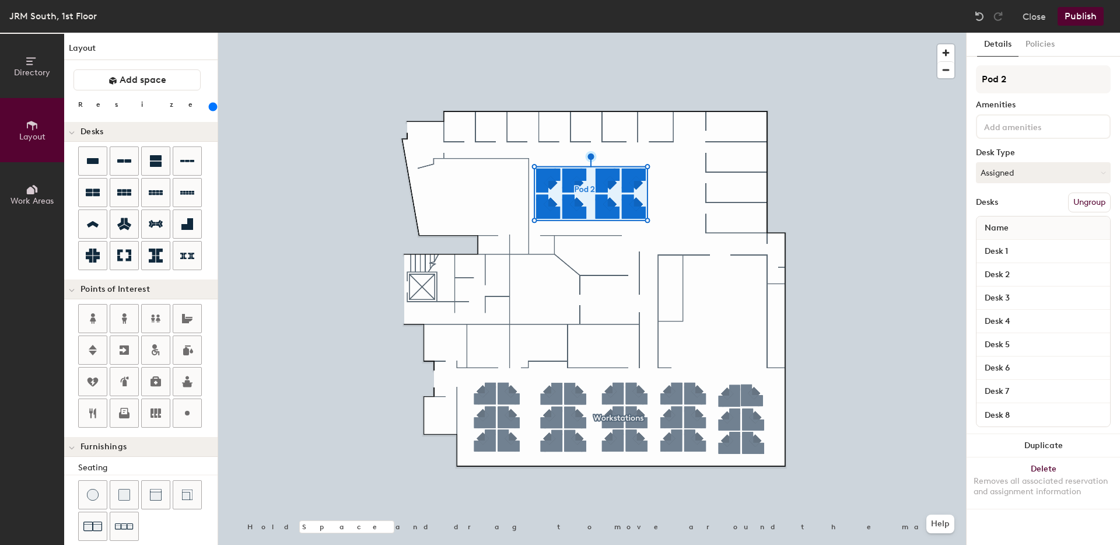
click at [841, 75] on div "Directory Layout Work Areas Layout Add space Resize Desks Points of Interest Fu…" at bounding box center [560, 289] width 1120 height 512
type input "Workstations"
click at [1086, 11] on button "Publish" at bounding box center [1081, 16] width 46 height 19
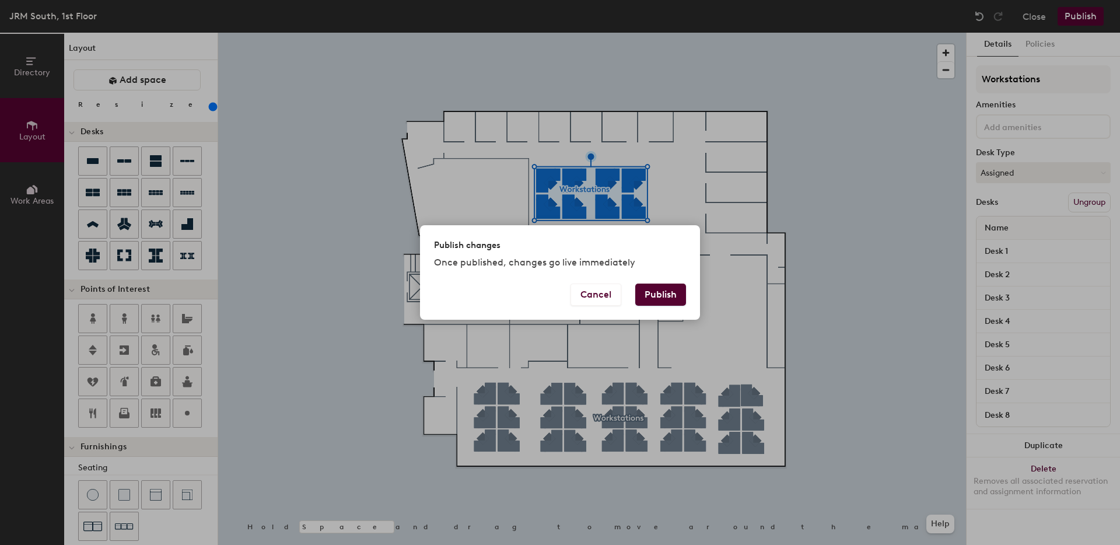
click at [662, 299] on button "Publish" at bounding box center [660, 295] width 51 height 22
type input "20"
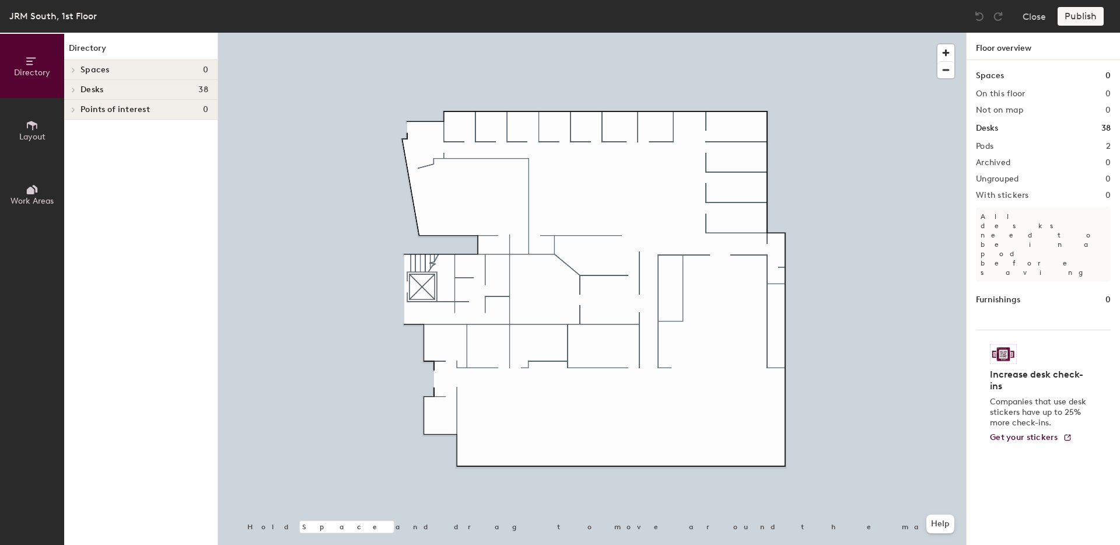
click at [83, 65] on span "Spaces" at bounding box center [95, 69] width 29 height 9
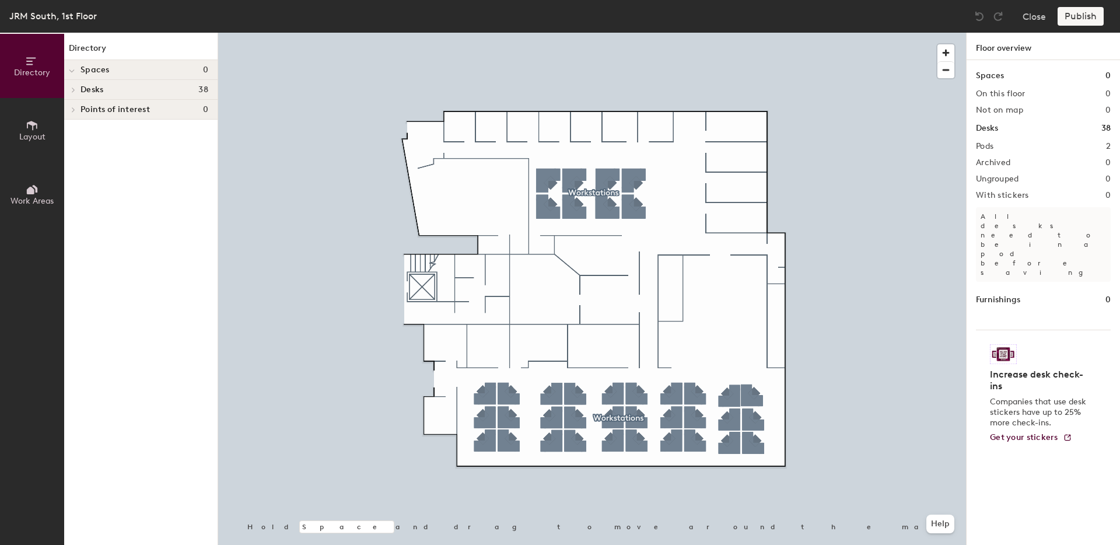
click at [32, 134] on span "Layout" at bounding box center [32, 137] width 26 height 10
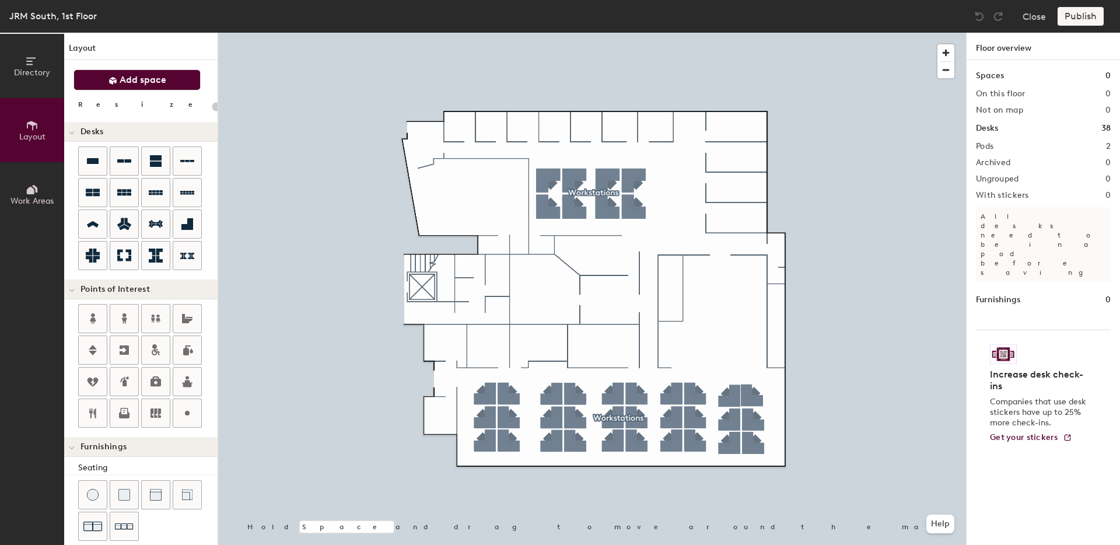
click at [144, 81] on span "Add space" at bounding box center [143, 80] width 47 height 12
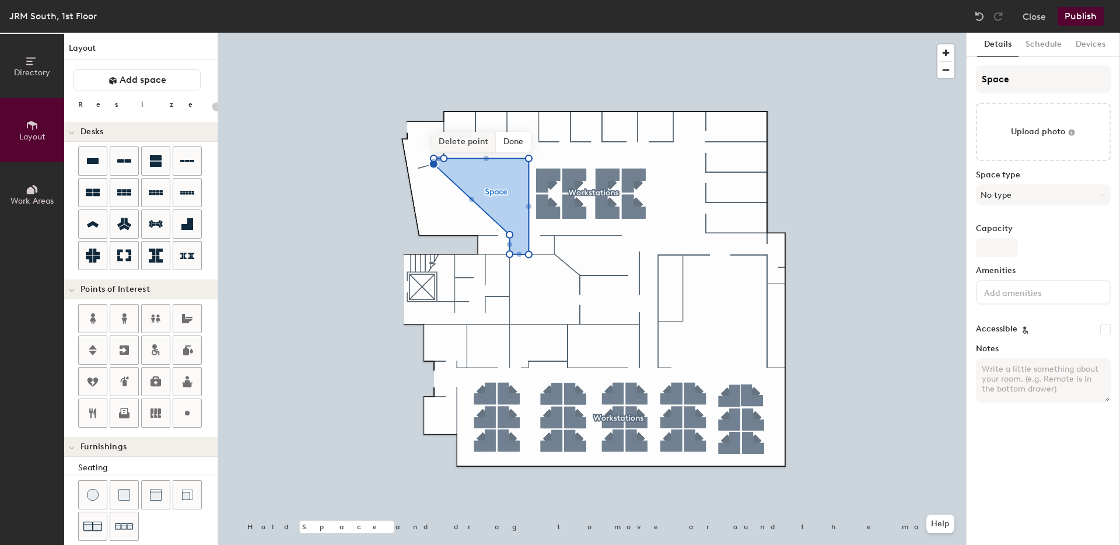
click at [459, 145] on span "Delete point" at bounding box center [464, 142] width 64 height 20
click at [444, 144] on span "Add another" at bounding box center [441, 142] width 63 height 20
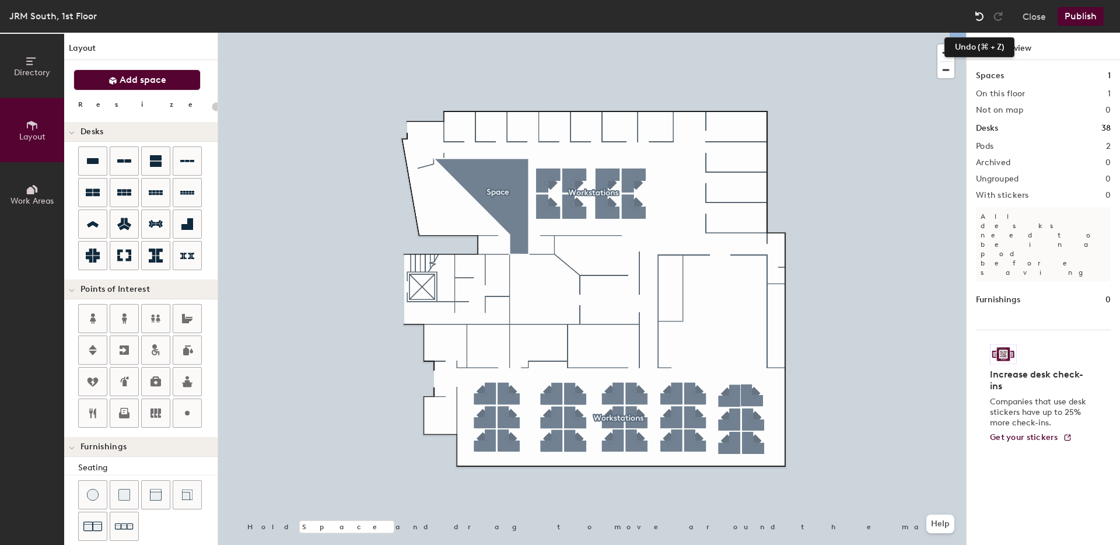
click at [974, 16] on img at bounding box center [980, 17] width 12 height 12
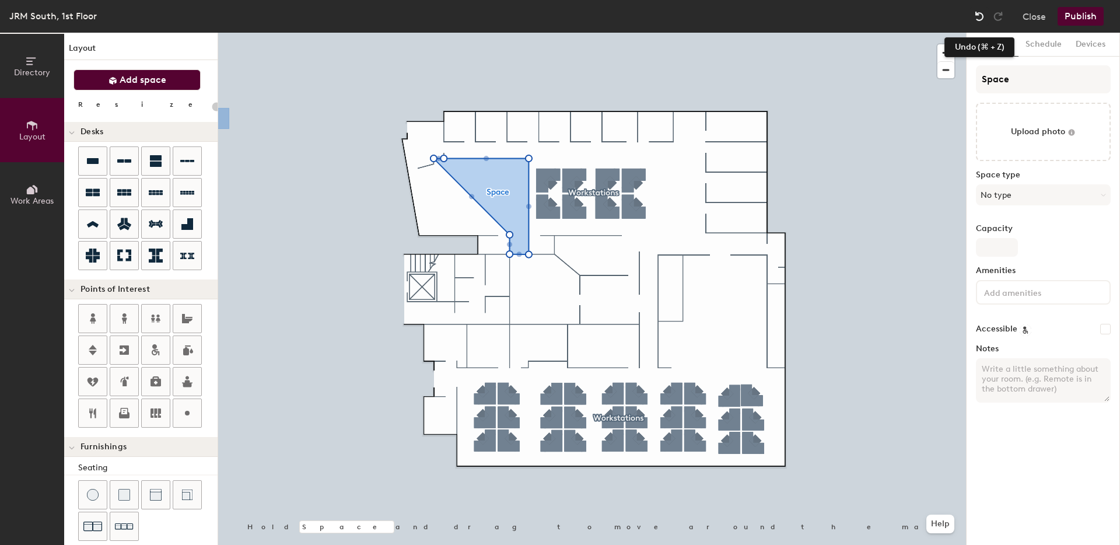
click at [974, 18] on img at bounding box center [980, 17] width 12 height 12
click at [979, 15] on img at bounding box center [980, 17] width 12 height 12
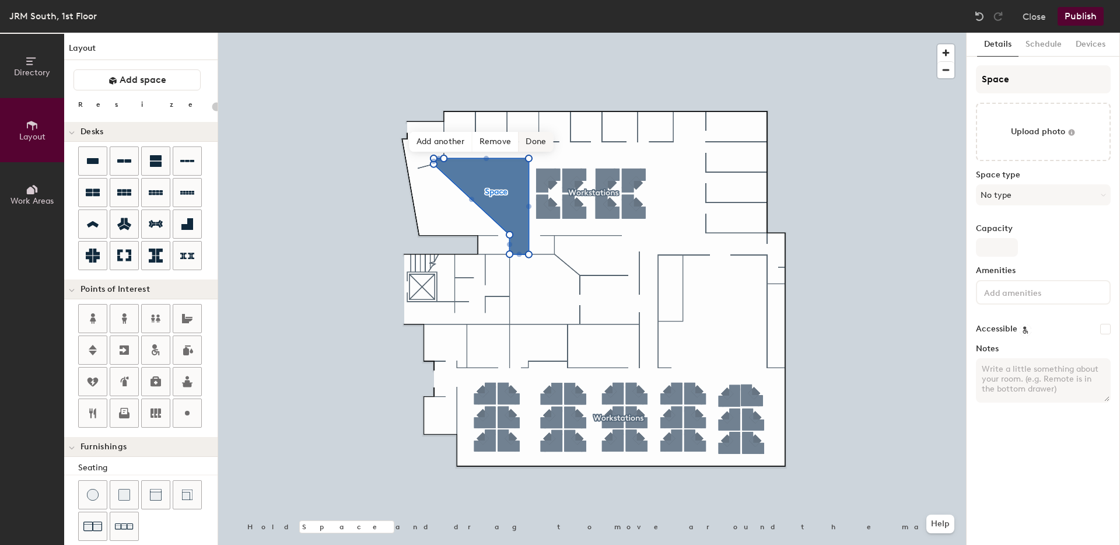
click at [546, 143] on span "Done" at bounding box center [536, 142] width 34 height 20
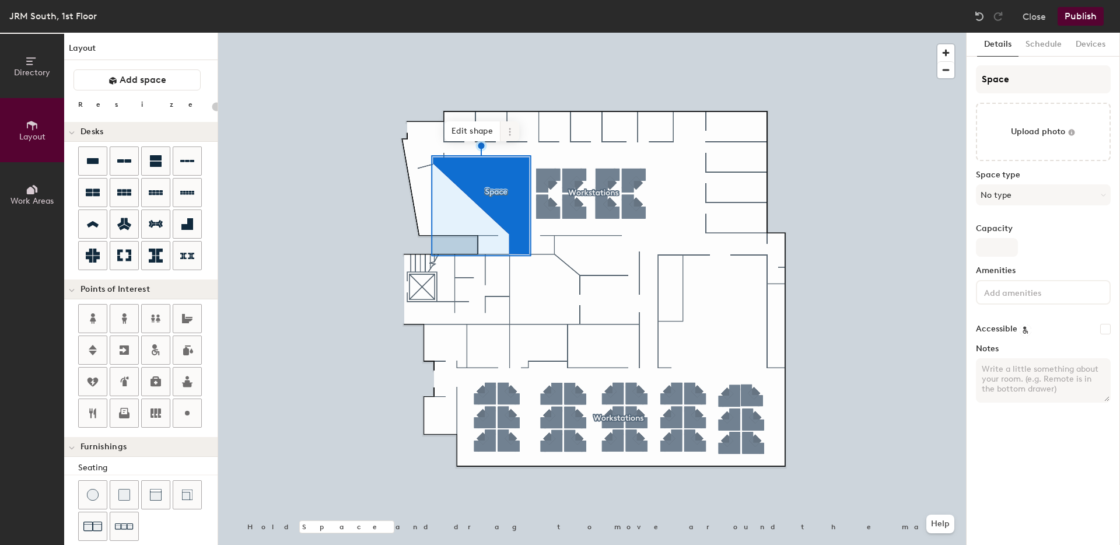
click at [513, 130] on icon at bounding box center [509, 131] width 9 height 9
type input "20"
click at [515, 195] on span "Delete" at bounding box center [552, 198] width 104 height 20
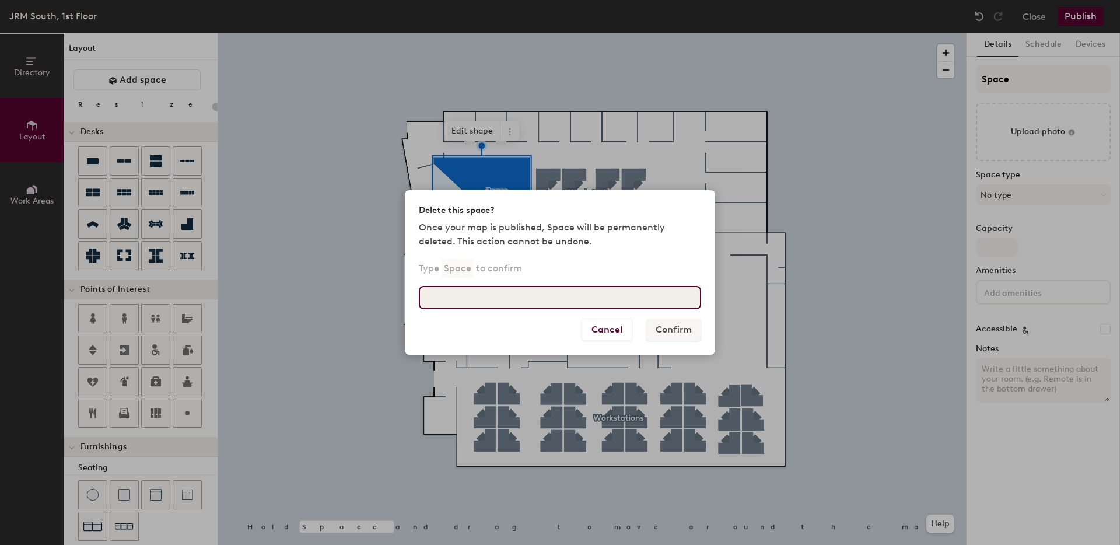
click at [546, 301] on input at bounding box center [560, 297] width 282 height 23
type input "Space"
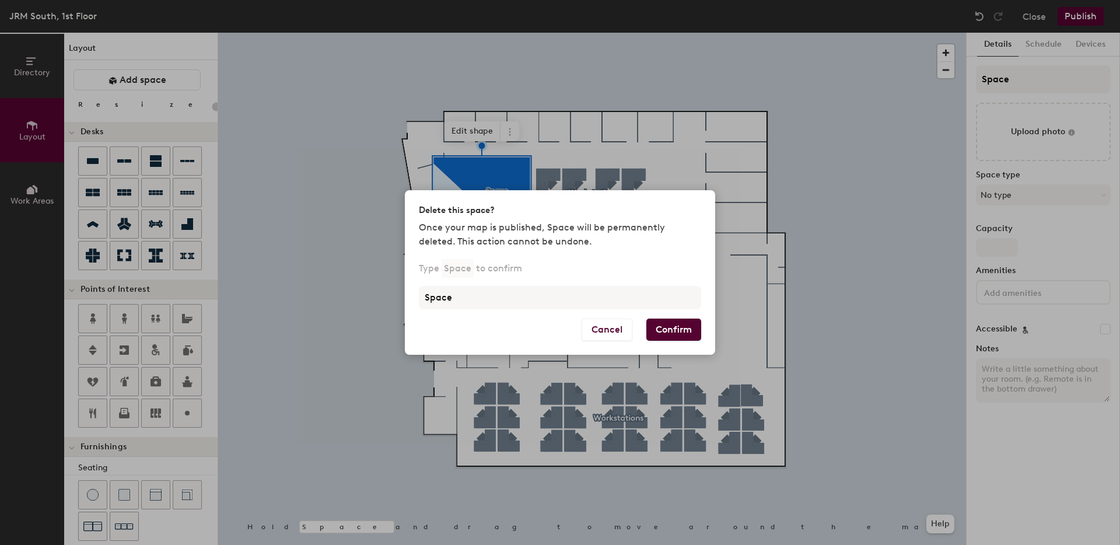
click at [667, 329] on button "Confirm" at bounding box center [674, 330] width 55 height 22
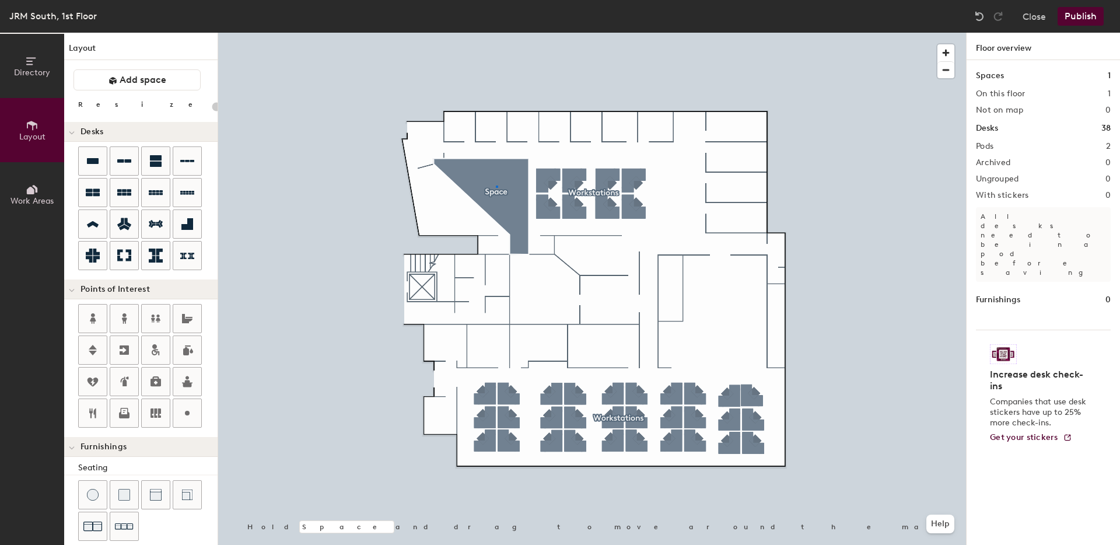
click at [496, 33] on div at bounding box center [592, 33] width 748 height 0
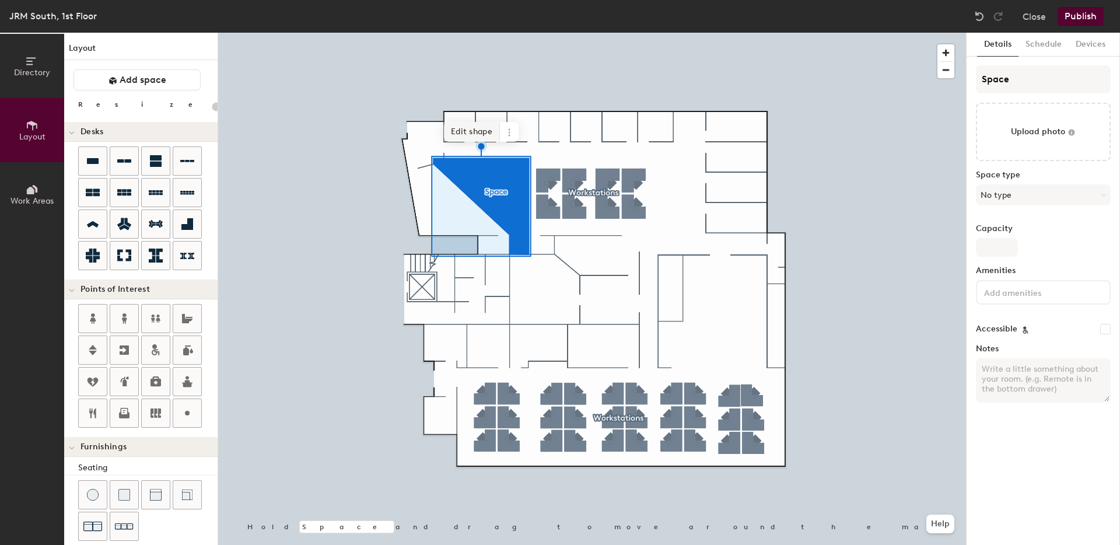
click at [450, 128] on span "Edit shape" at bounding box center [472, 132] width 56 height 20
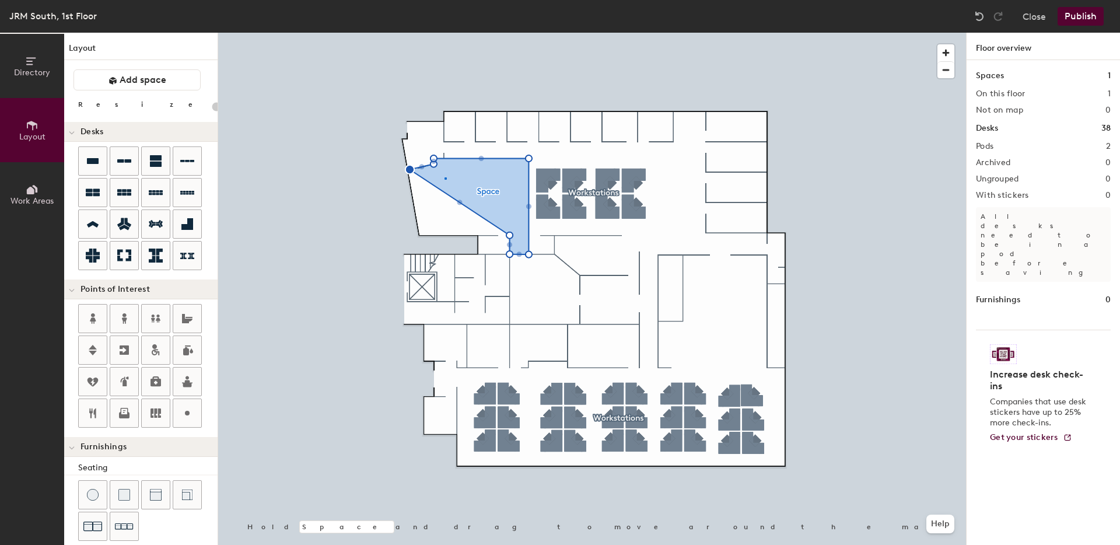
click at [445, 33] on div at bounding box center [592, 33] width 748 height 0
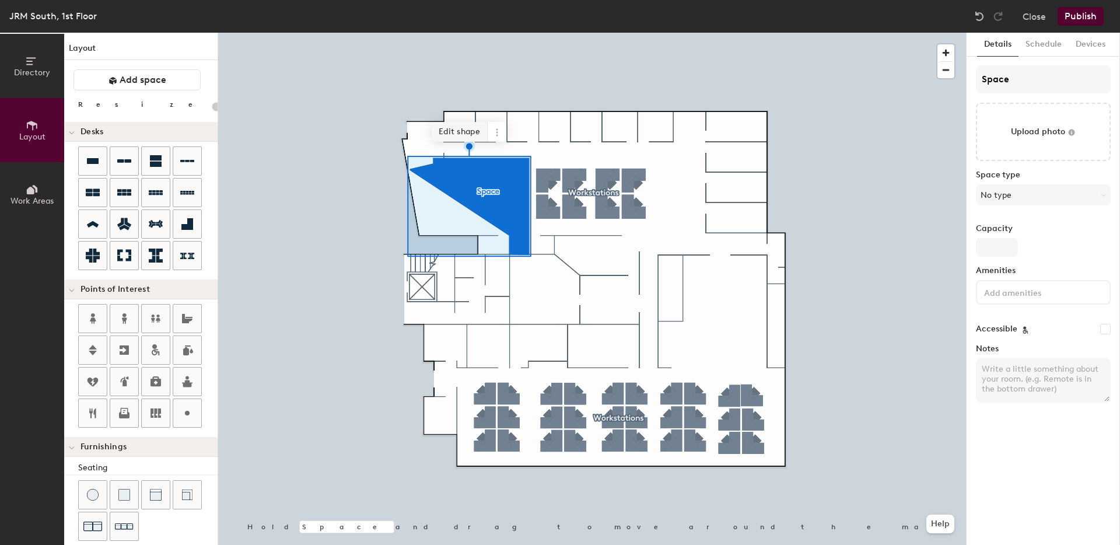
click at [469, 132] on span "Edit shape" at bounding box center [460, 132] width 56 height 20
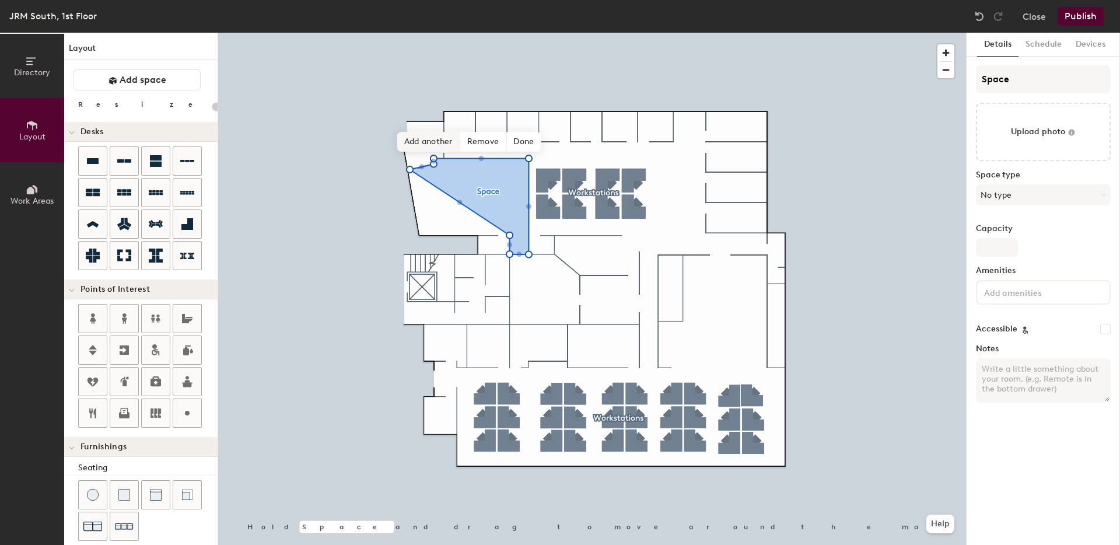
click at [429, 144] on span "Add another" at bounding box center [428, 142] width 63 height 20
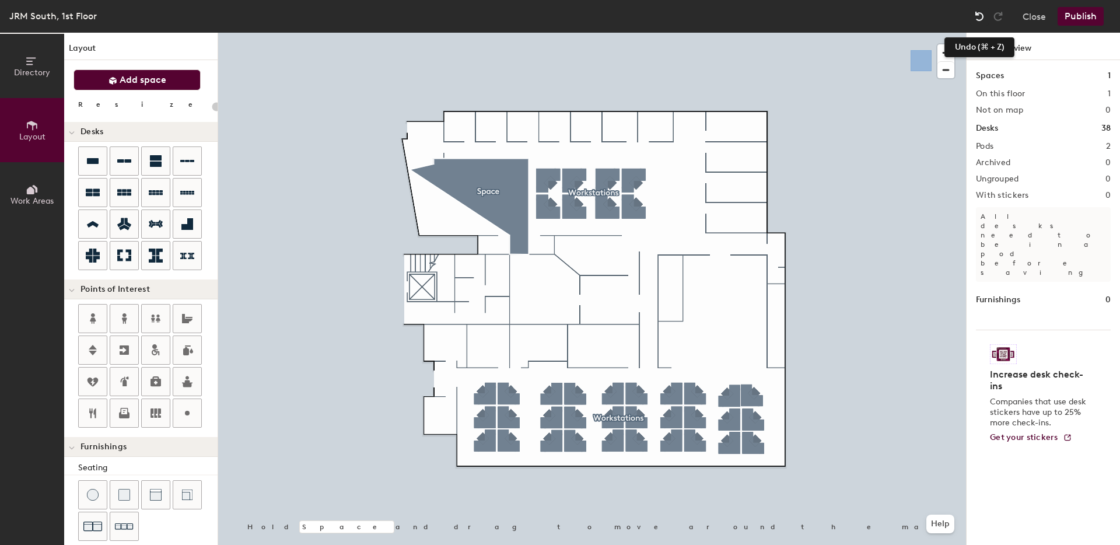
click at [974, 13] on img at bounding box center [980, 17] width 12 height 12
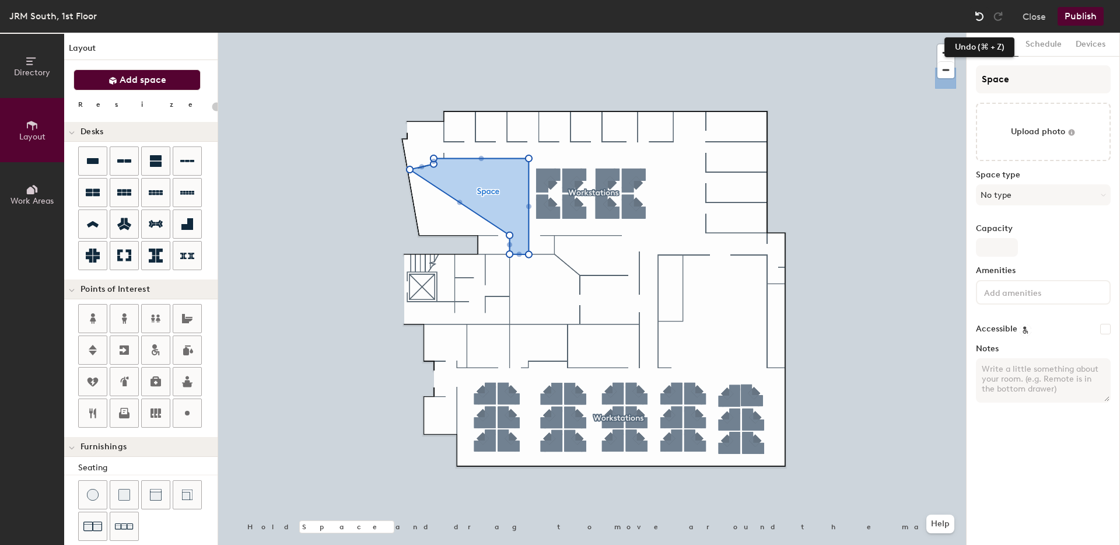
click at [976, 17] on img at bounding box center [980, 17] width 12 height 12
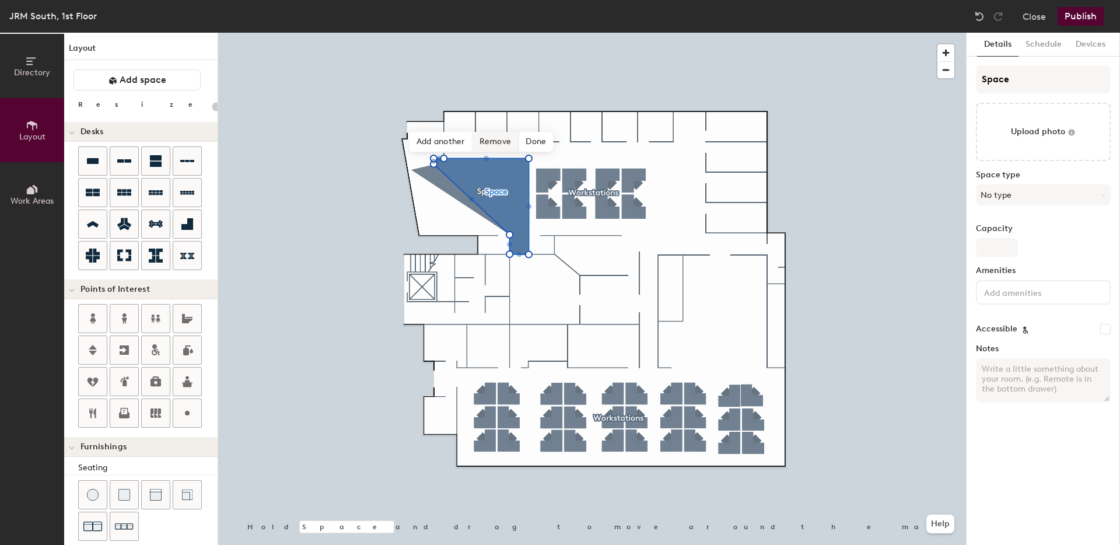
click at [494, 139] on span "Remove" at bounding box center [496, 142] width 47 height 20
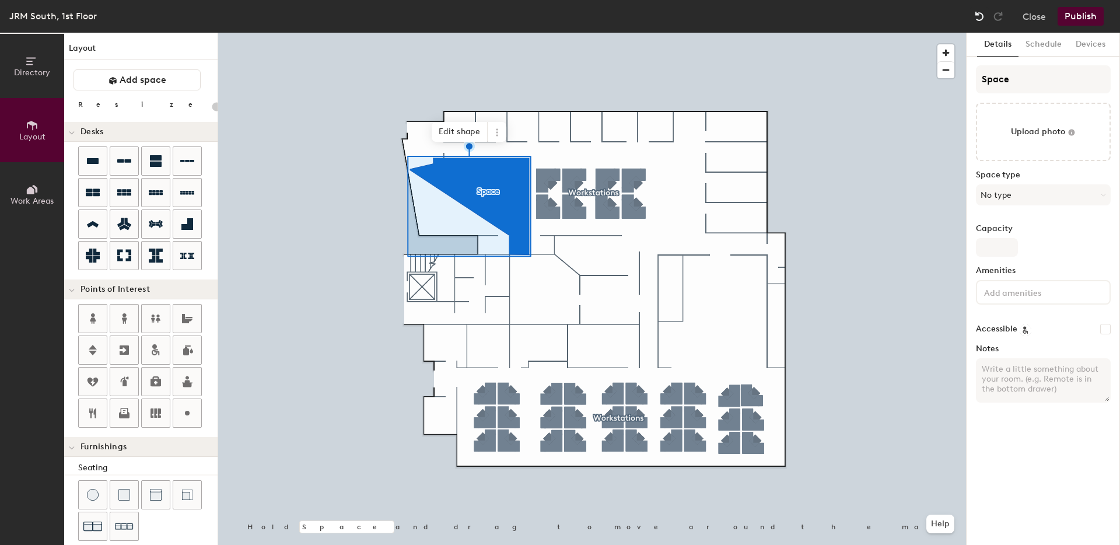
click at [979, 15] on img at bounding box center [980, 17] width 12 height 12
click at [476, 130] on span "Edit shape" at bounding box center [460, 132] width 56 height 20
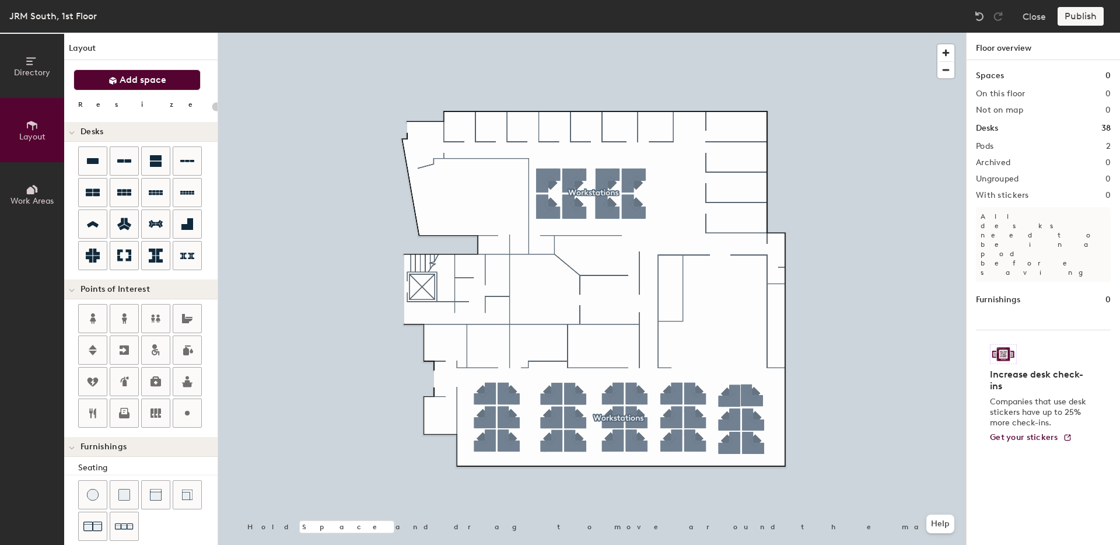
click at [144, 74] on span "Add space" at bounding box center [143, 80] width 47 height 12
click at [150, 83] on span "Add space" at bounding box center [143, 80] width 47 height 12
click at [136, 82] on span "Add space" at bounding box center [143, 80] width 47 height 12
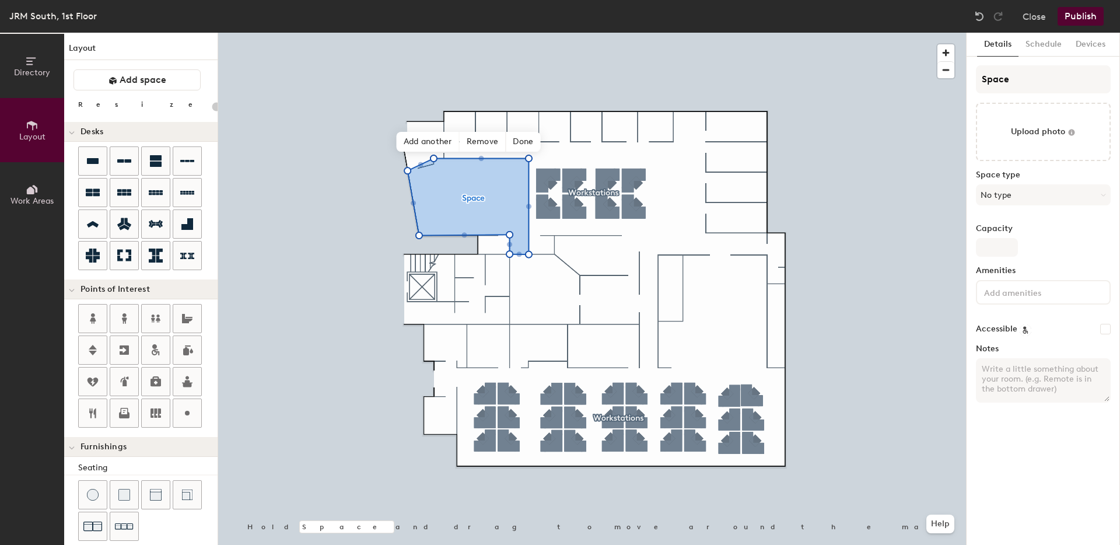
type input "20"
click at [518, 144] on span "Done" at bounding box center [523, 142] width 34 height 20
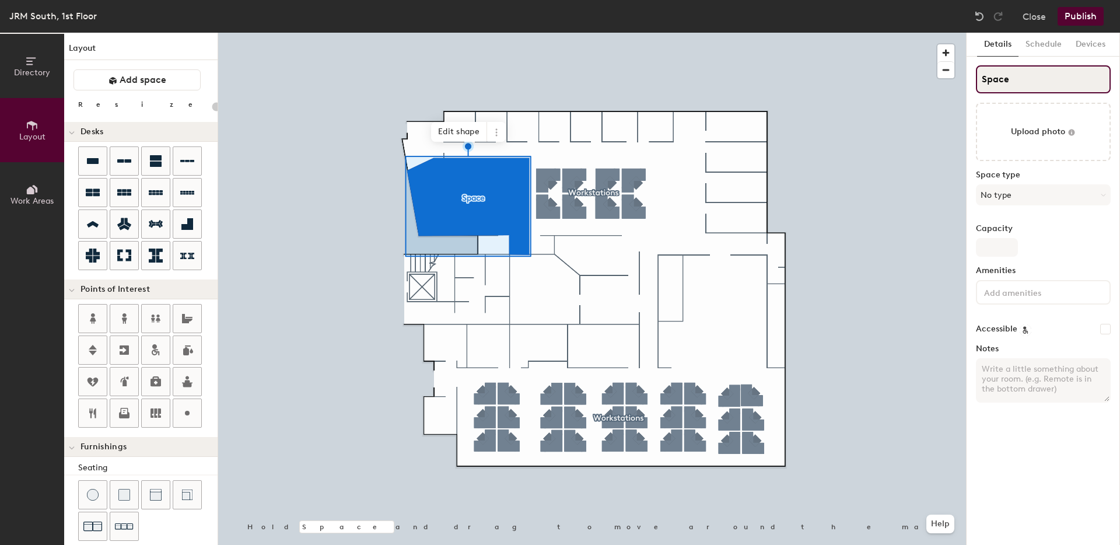
drag, startPoint x: 978, startPoint y: 80, endPoint x: 1057, endPoint y: 71, distance: 79.3
click at [1088, 78] on input "Space" at bounding box center [1043, 79] width 135 height 28
type input "L"
type input "20"
type input "La"
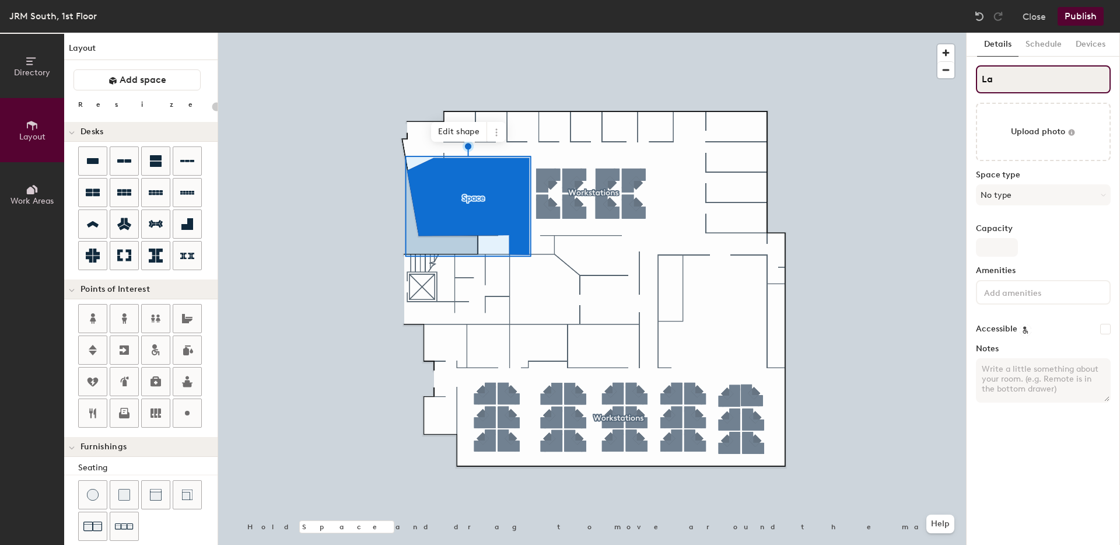
type input "20"
type input "Large"
type input "20"
type input "Large"
type input "20"
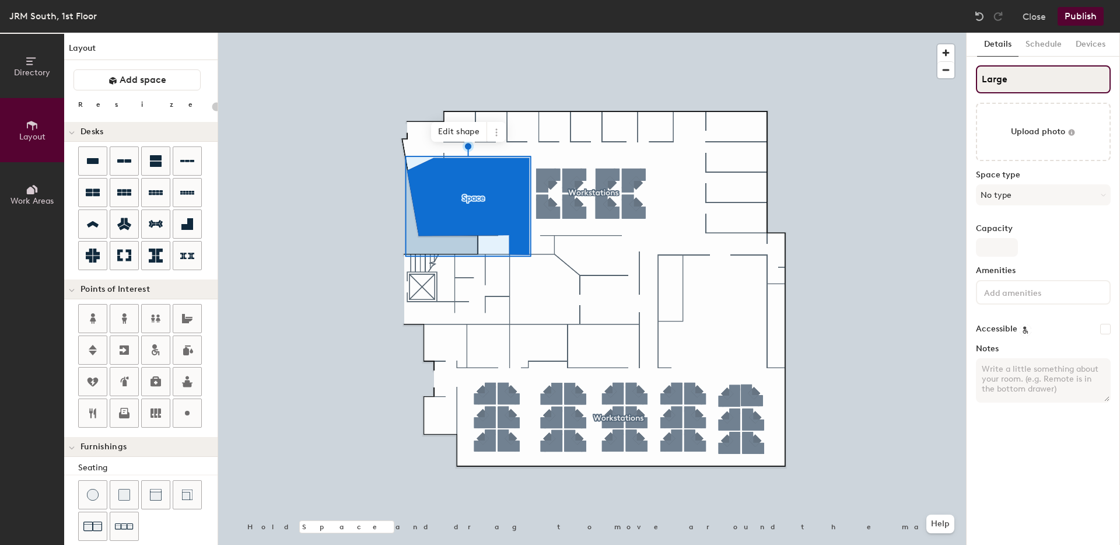
type input "Large C"
type input "20"
type input "Large Coi"
type input "20"
type input "Large Co"
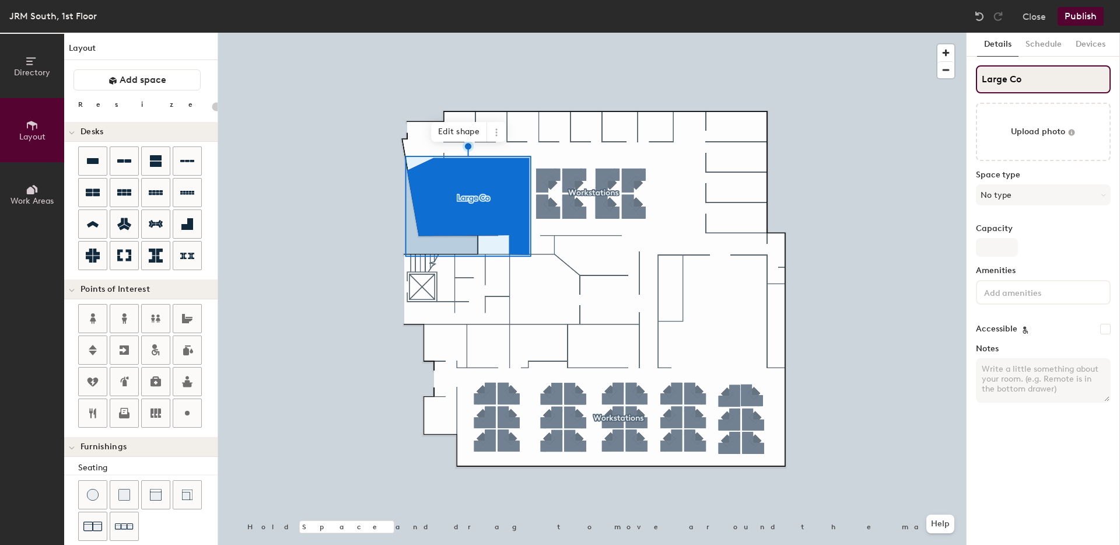
type input "20"
type input "Large Con"
type input "20"
type input "Large Conf"
type input "20"
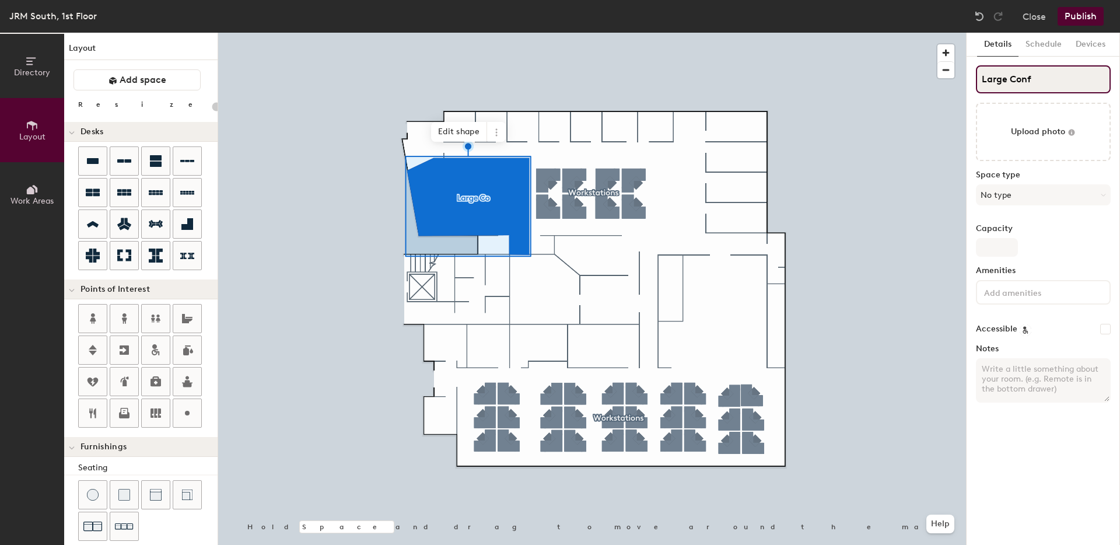
type input "Large Confe"
type input "20"
type input "Large Conference"
type input "20"
type input "Large Conference"
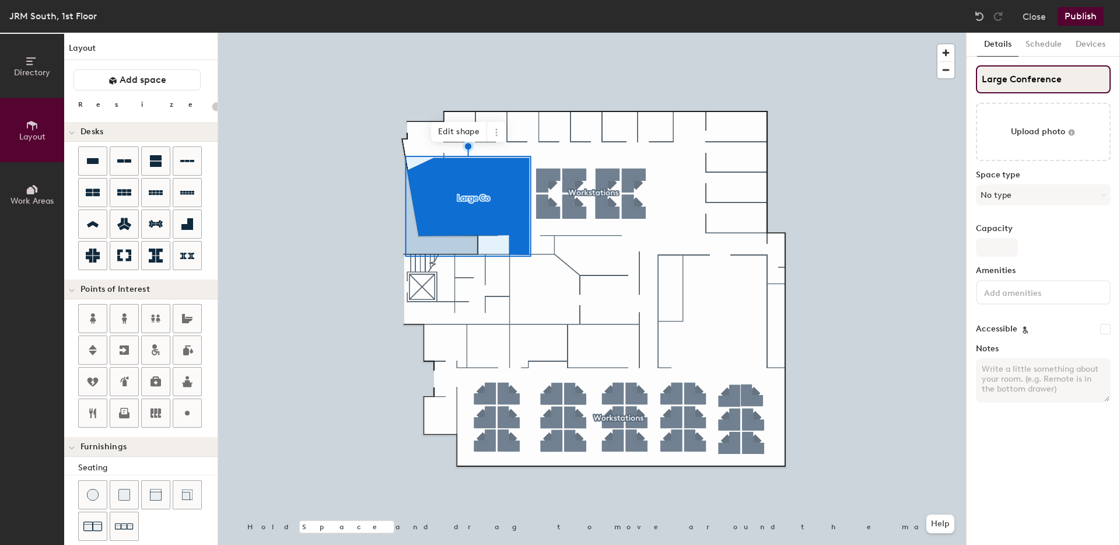
type input "20"
type input "Large Conference Ro"
type input "20"
type input "Large Conference Room"
type input "20"
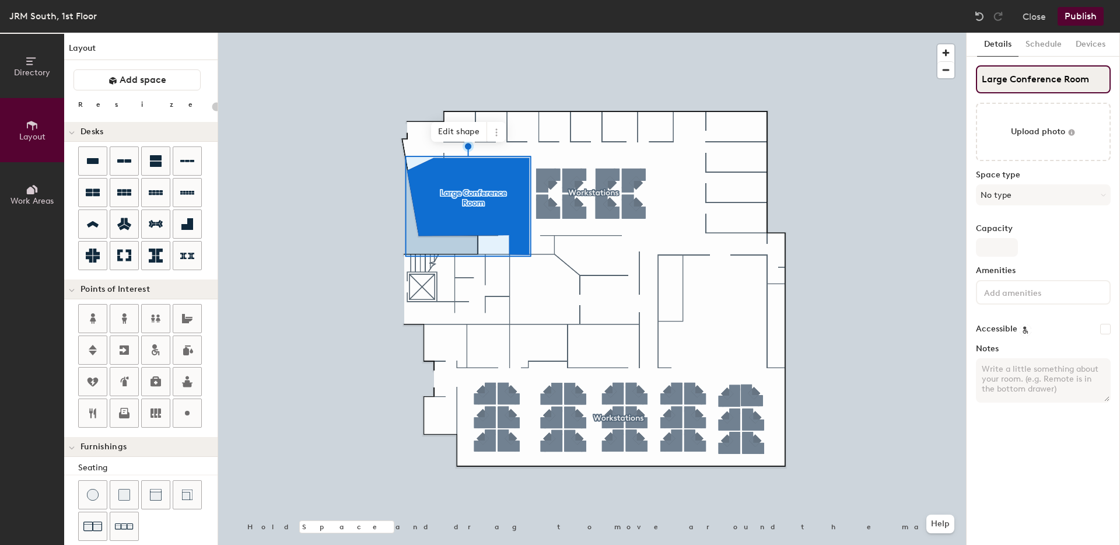
type input "Large Conference Room"
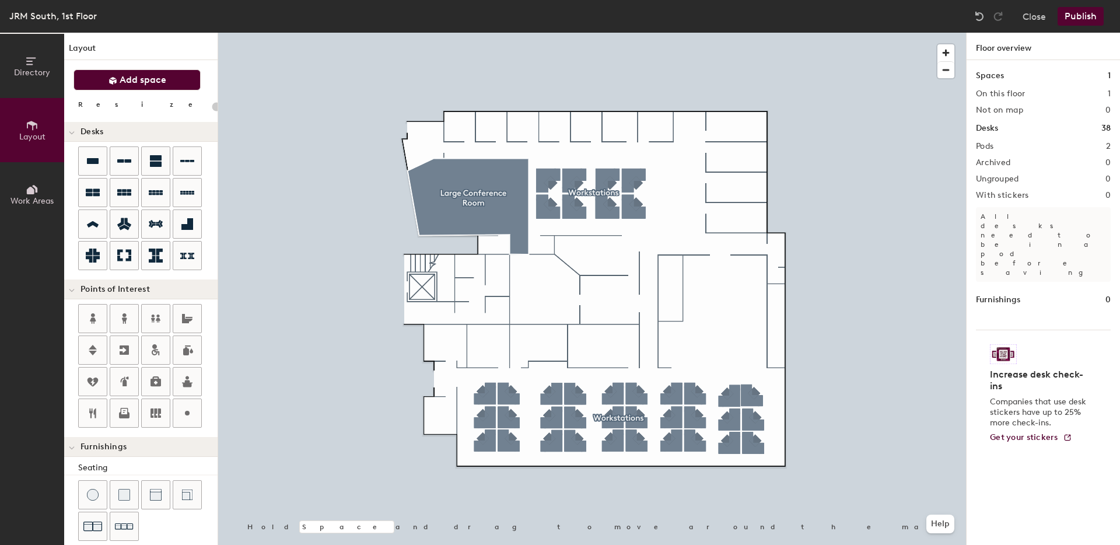
click at [114, 83] on icon at bounding box center [113, 80] width 9 height 9
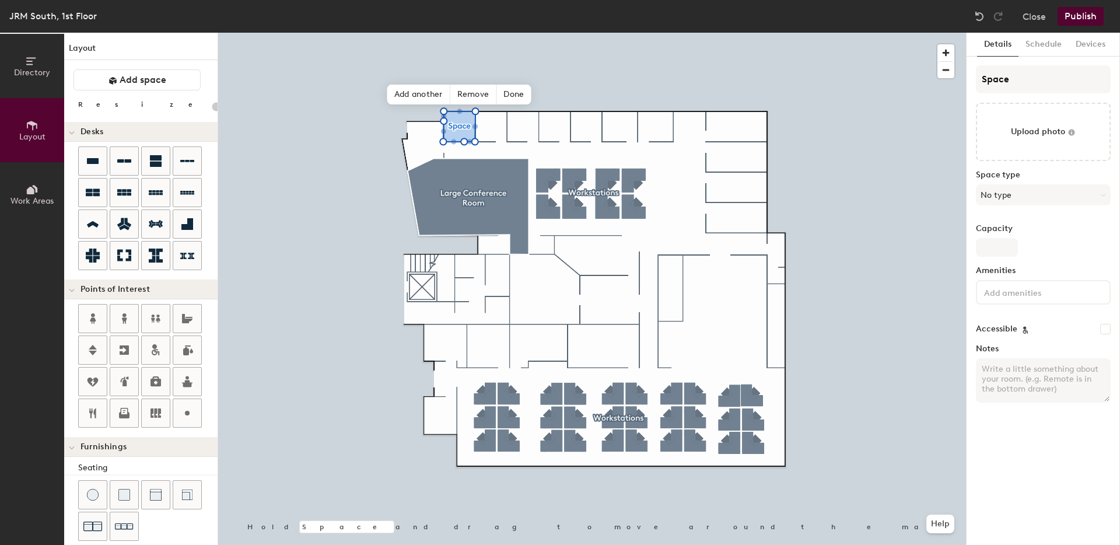
type input "20"
drag, startPoint x: 979, startPoint y: 80, endPoint x: 1146, endPoint y: 88, distance: 166.5
click at [1120, 88] on html "Skip navigation Schedule Office People Analytics Visits Deliveries Manage JRM S…" at bounding box center [560, 272] width 1120 height 545
type input "Focus"
type input "20"
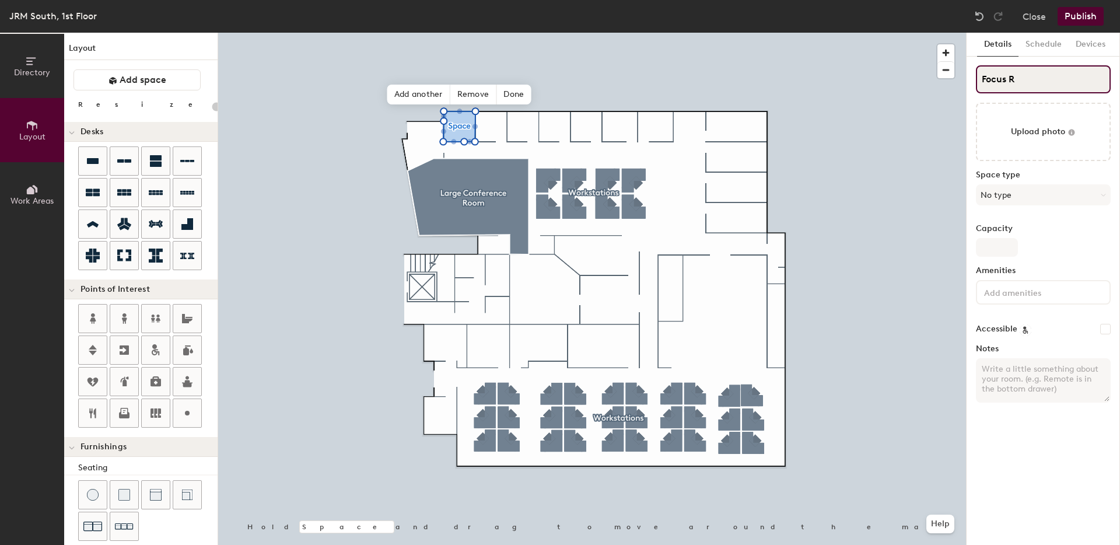
type input "Focus Ro"
type input "20"
type input "Focus Room"
type input "20"
type input "Focus Room 1"
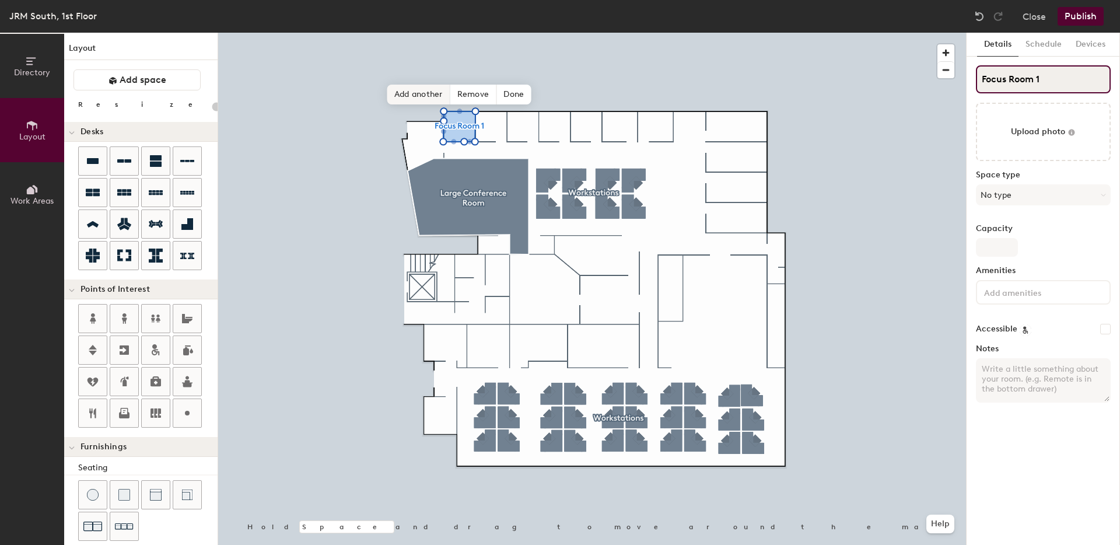
type input "20"
type input "Focus Room 1"
click at [420, 98] on span "Add another" at bounding box center [418, 95] width 63 height 20
click at [1031, 82] on input "Space" at bounding box center [1043, 79] width 135 height 28
type input "20"
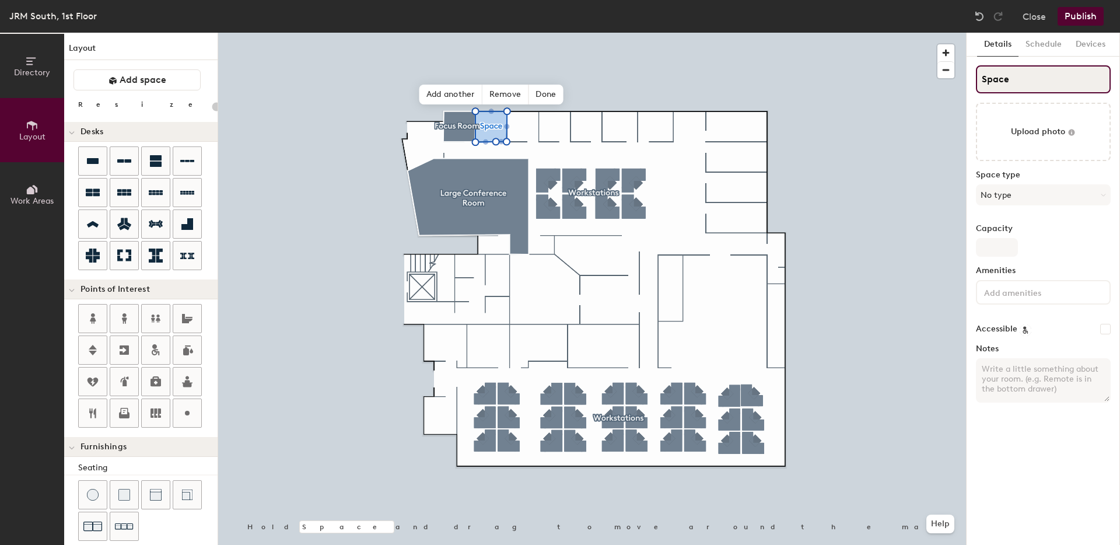
click at [1031, 82] on input "Space" at bounding box center [1043, 79] width 135 height 28
type input "F"
type input "20"
type input "Foc"
type input "20"
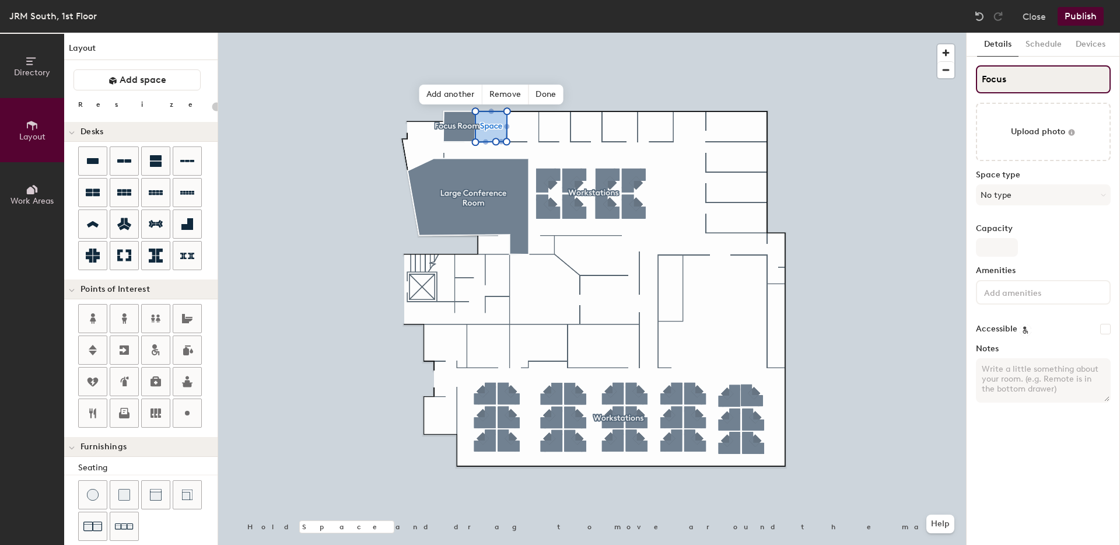
type input "Focus"
type input "20"
type input "Focus Roo"
type input "20"
type input "Focus Room"
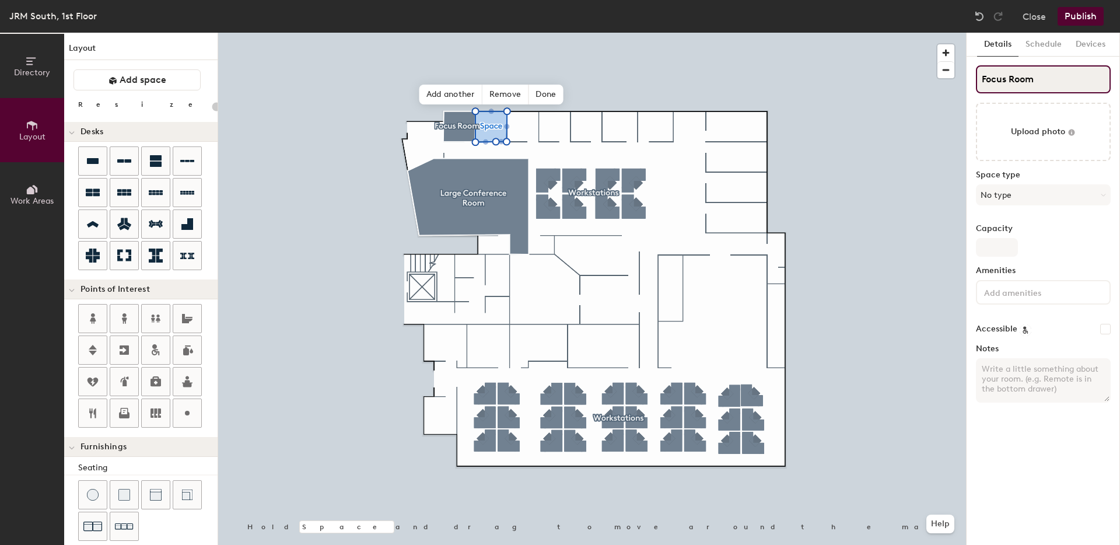
type input "20"
type input "Focus Room 2"
type input "20"
type input "Focus Room 2"
click at [442, 88] on span "Add another" at bounding box center [451, 95] width 63 height 20
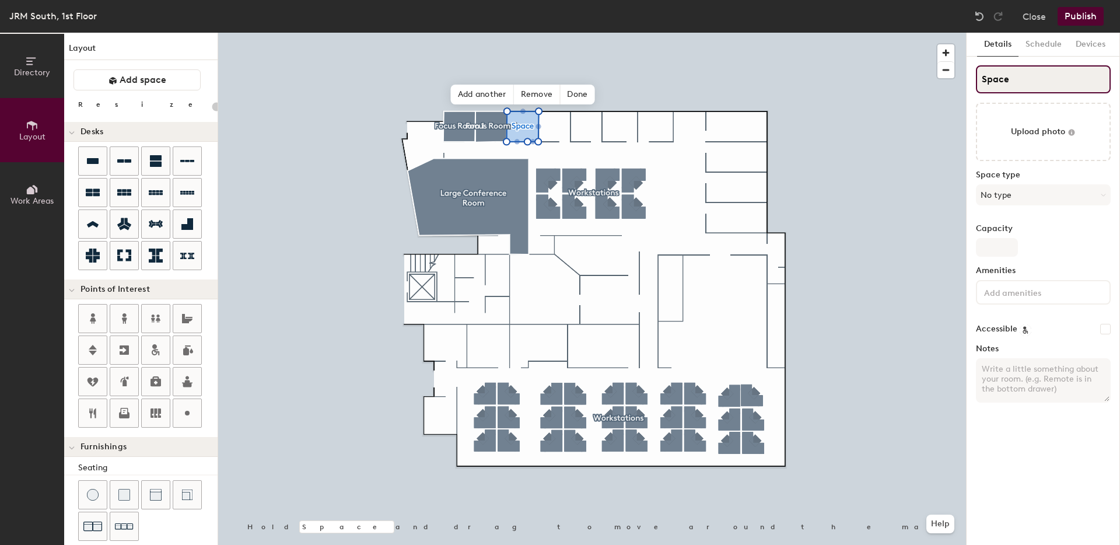
click at [1010, 83] on input "Space" at bounding box center [1043, 79] width 135 height 28
type input "20"
click at [1010, 83] on input "Space" at bounding box center [1043, 79] width 135 height 28
type input "Focus"
type input "20"
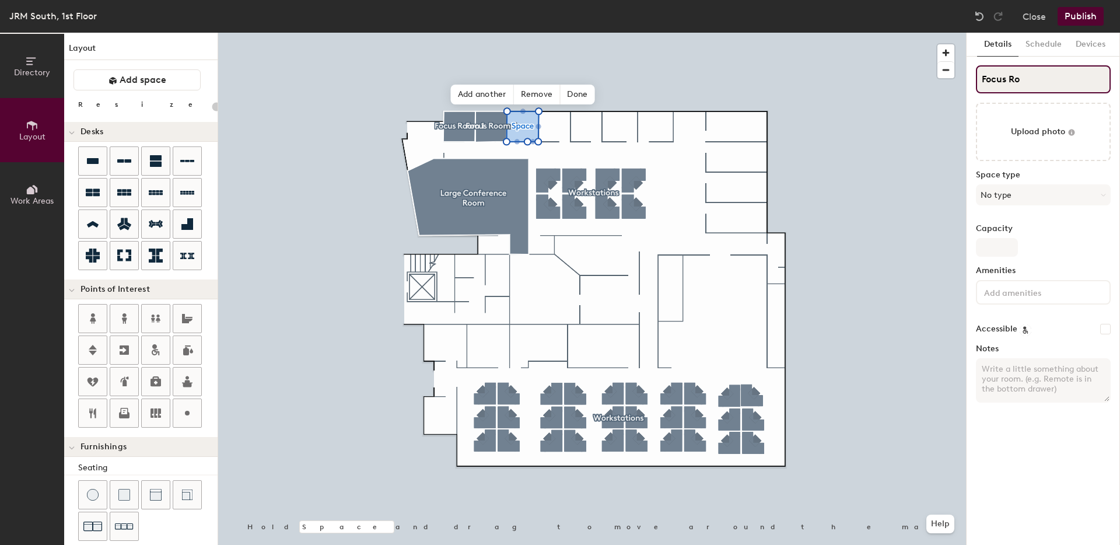
type input "Focus Roo"
type input "20"
type input "Focus Room"
type input "20"
type input "Focus Room"
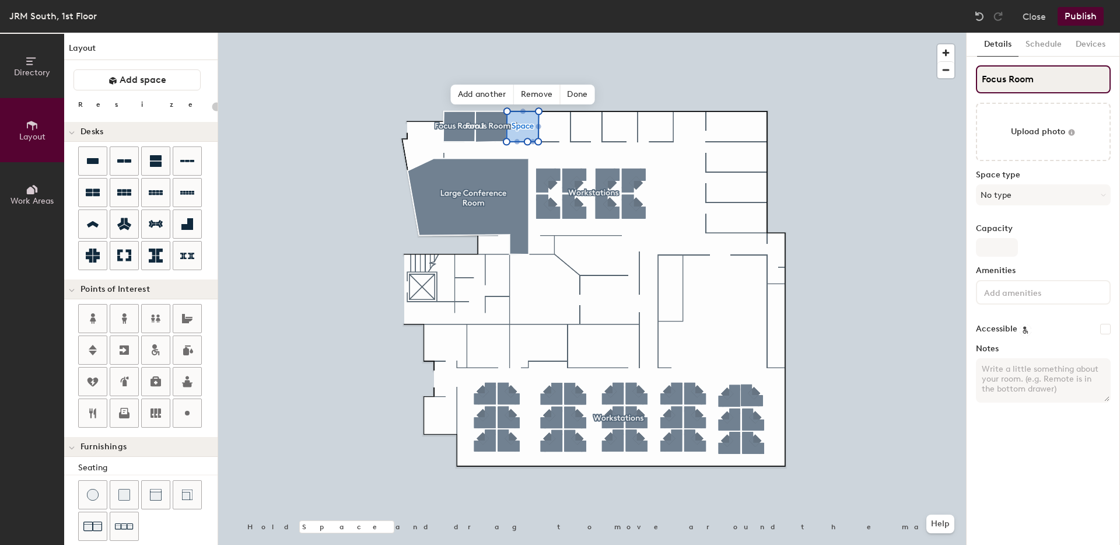
type input "20"
type input "Focus Room 3"
type input "20"
type input "Focus Room 3"
click at [462, 89] on span "Add another" at bounding box center [482, 95] width 63 height 20
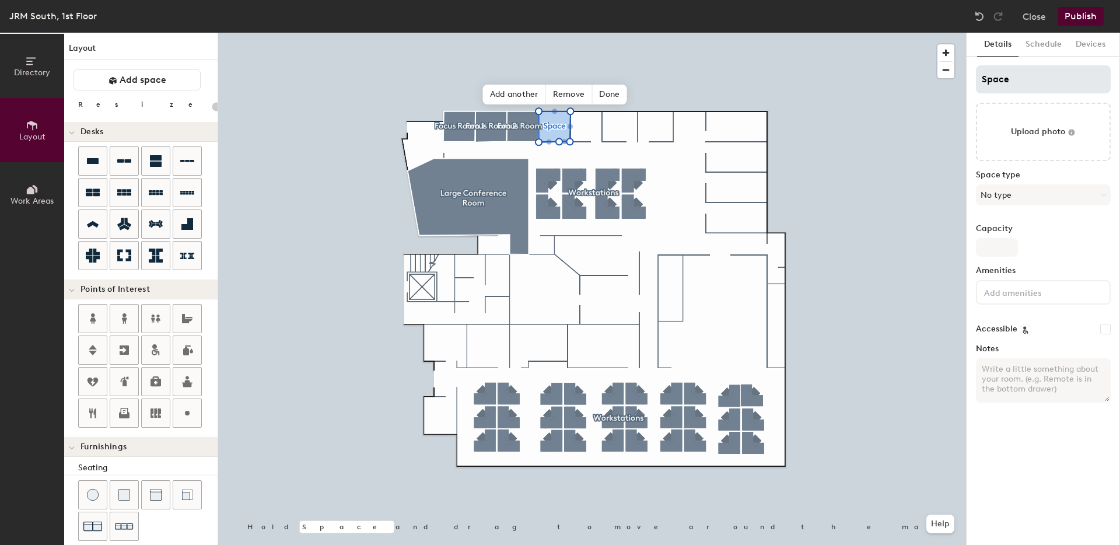
type input "20"
click at [994, 79] on input "Space" at bounding box center [1043, 79] width 135 height 28
type input "F"
type input "20"
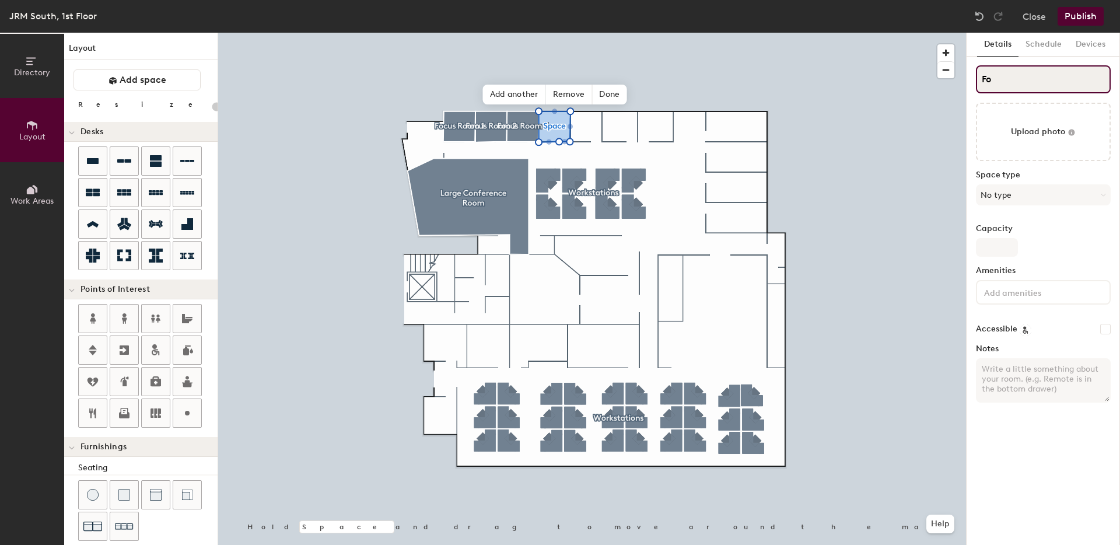
type input "Foc"
type input "20"
type input "Focus"
type input "20"
type input "Focus Roo"
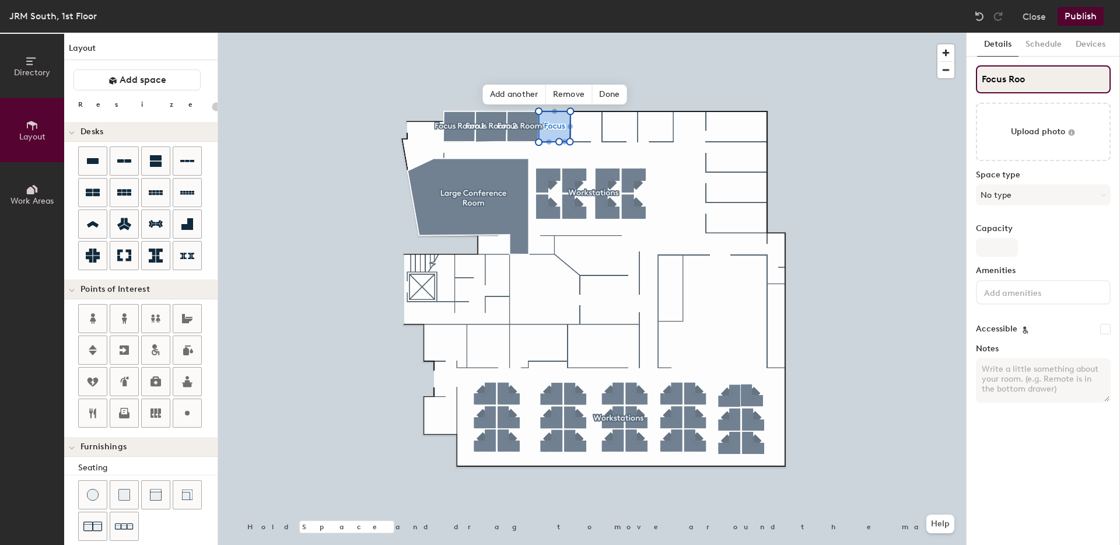
type input "20"
type input "Focus Roo"
type input "20"
type input "Focus Roo 4"
type input "20"
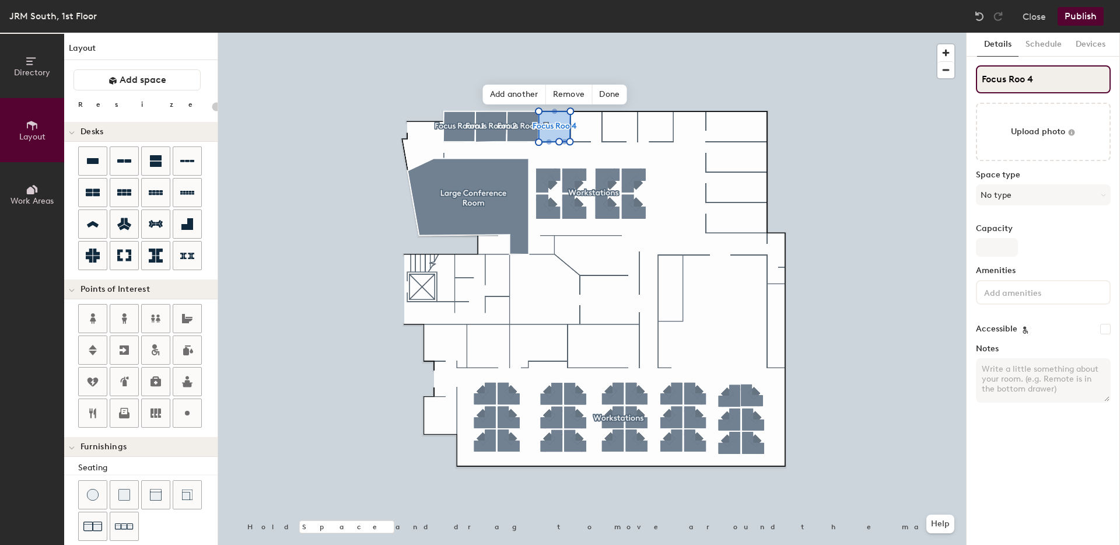
type input "Focus Roo"
type input "20"
type input "Focus Roo"
type input "20"
type input "Focus Ro"
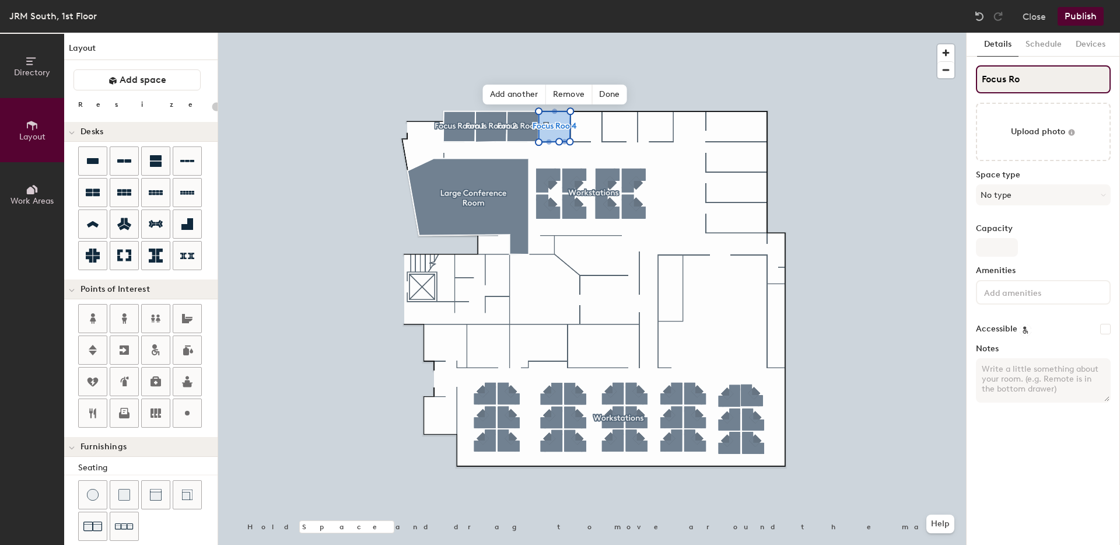
type input "20"
type input "Focus Roo"
type input "20"
type input "Focus Room"
type input "20"
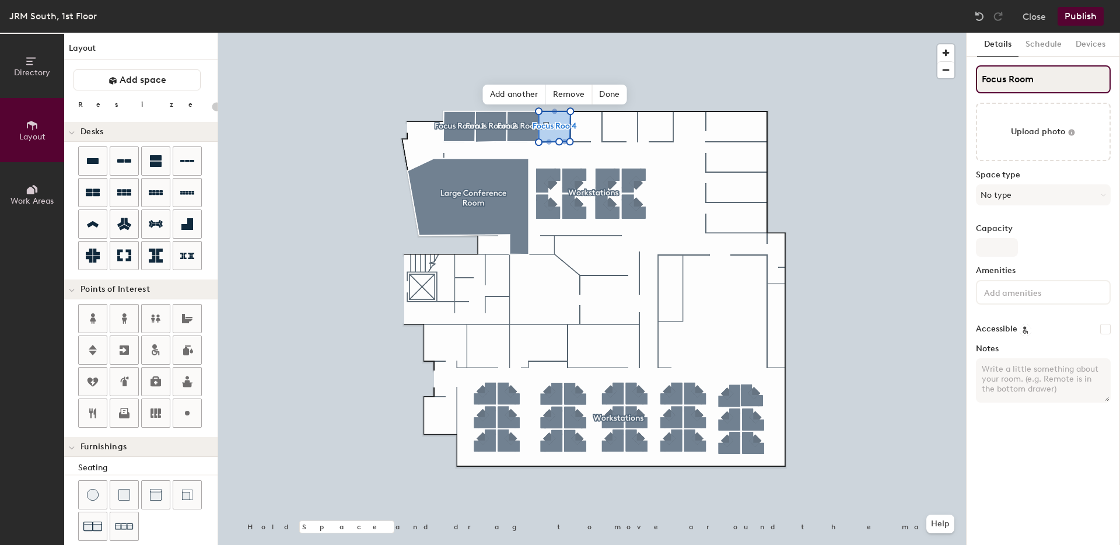
type input "Focus Room"
type input "20"
type input "Focus Room 4"
type input "20"
type input "Focus Room 4"
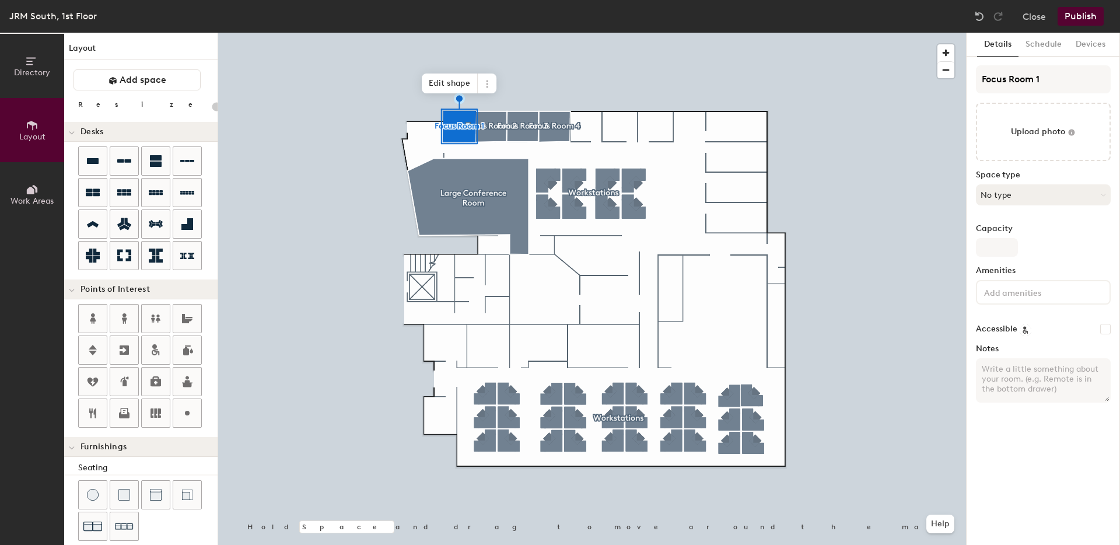
click at [1019, 194] on button "No type" at bounding box center [1043, 194] width 135 height 21
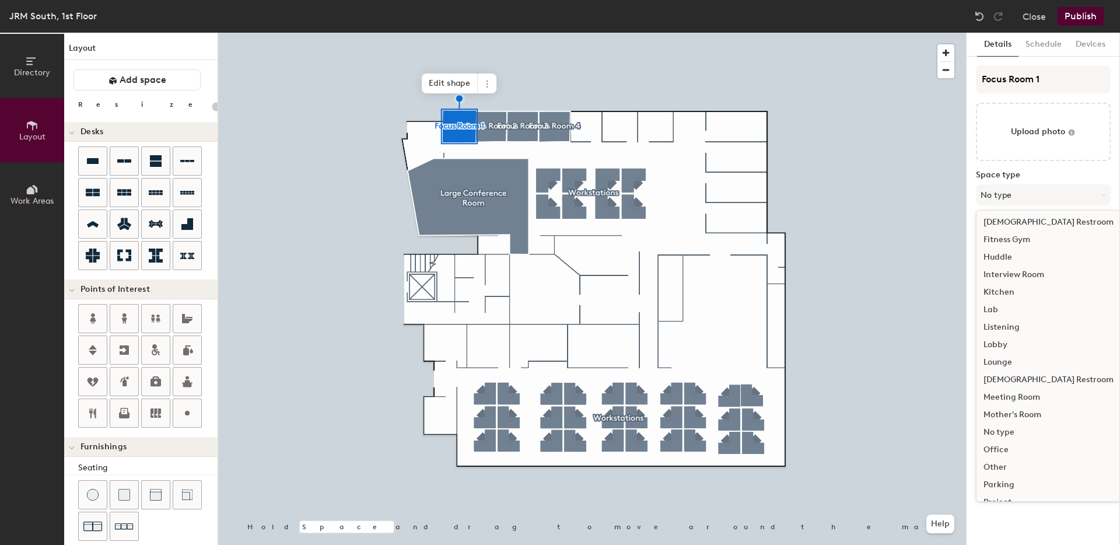
scroll to position [261, 0]
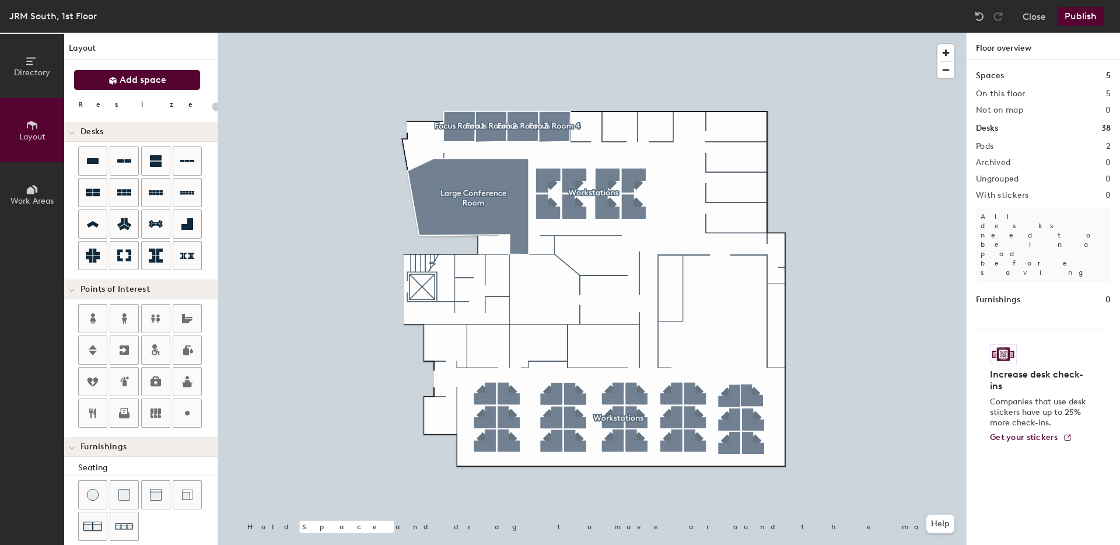
click at [136, 80] on span "Add space" at bounding box center [143, 80] width 47 height 12
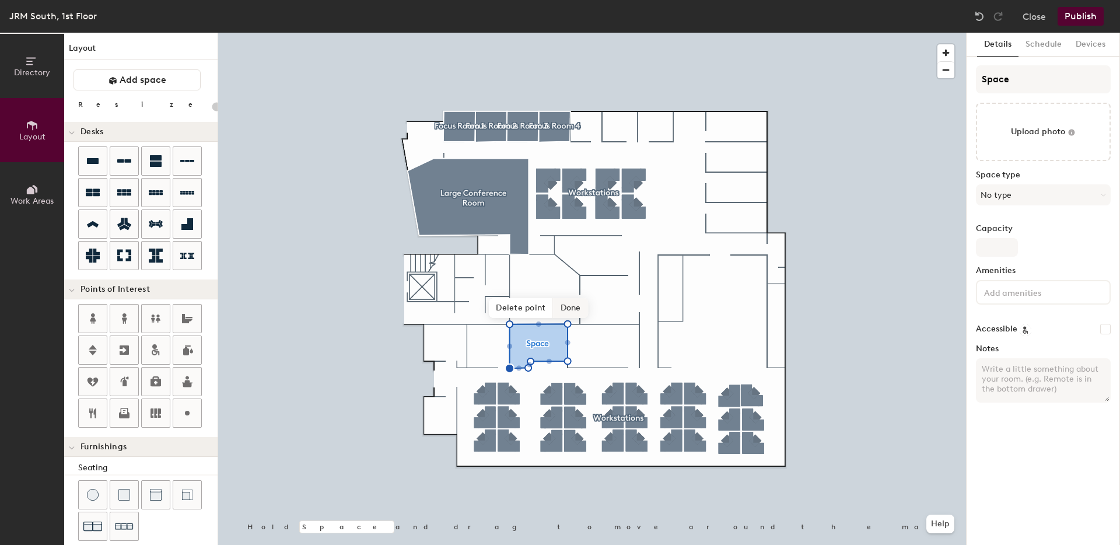
type input "20"
click at [577, 307] on span "Done" at bounding box center [571, 308] width 34 height 20
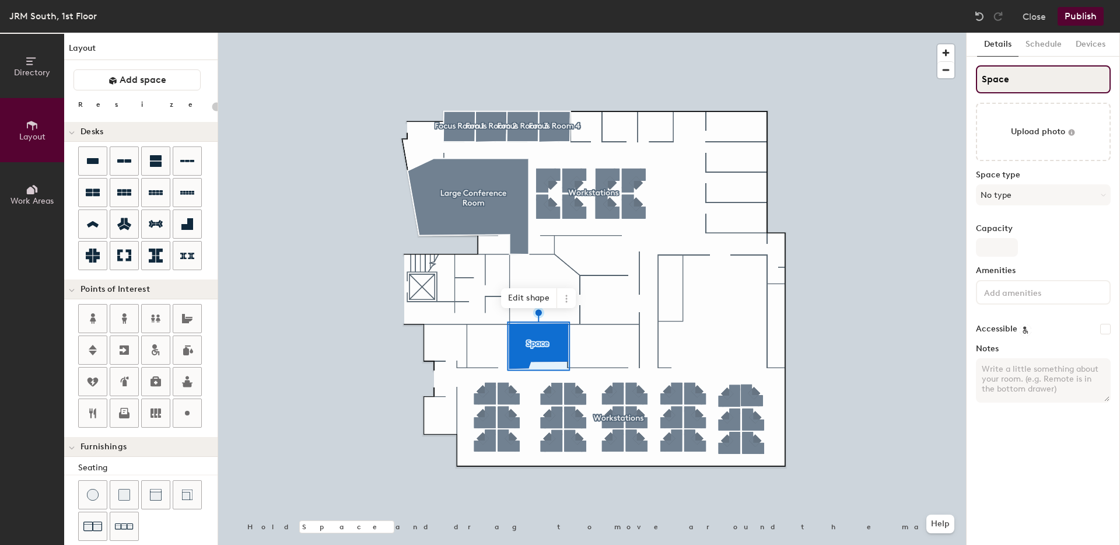
drag, startPoint x: 983, startPoint y: 79, endPoint x: 1021, endPoint y: 66, distance: 40.0
click at [1039, 71] on input "Space" at bounding box center [1043, 79] width 135 height 28
drag, startPoint x: 981, startPoint y: 80, endPoint x: 1054, endPoint y: 79, distance: 72.9
click at [1054, 79] on input "Space" at bounding box center [1043, 79] width 135 height 28
type input "Co"
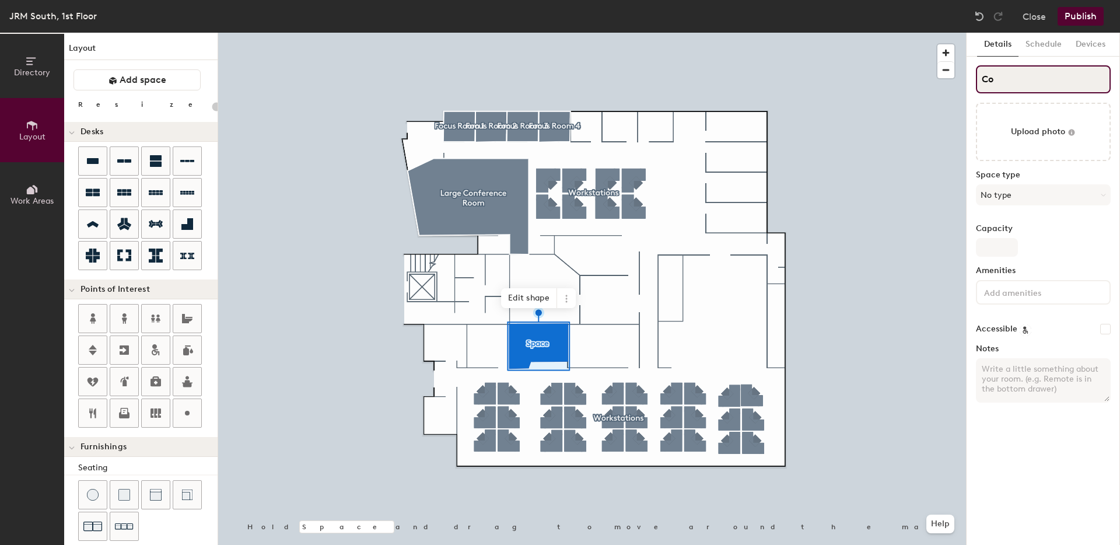
type input "20"
type input "Conf"
type input "20"
type input "Conferen"
type input "20"
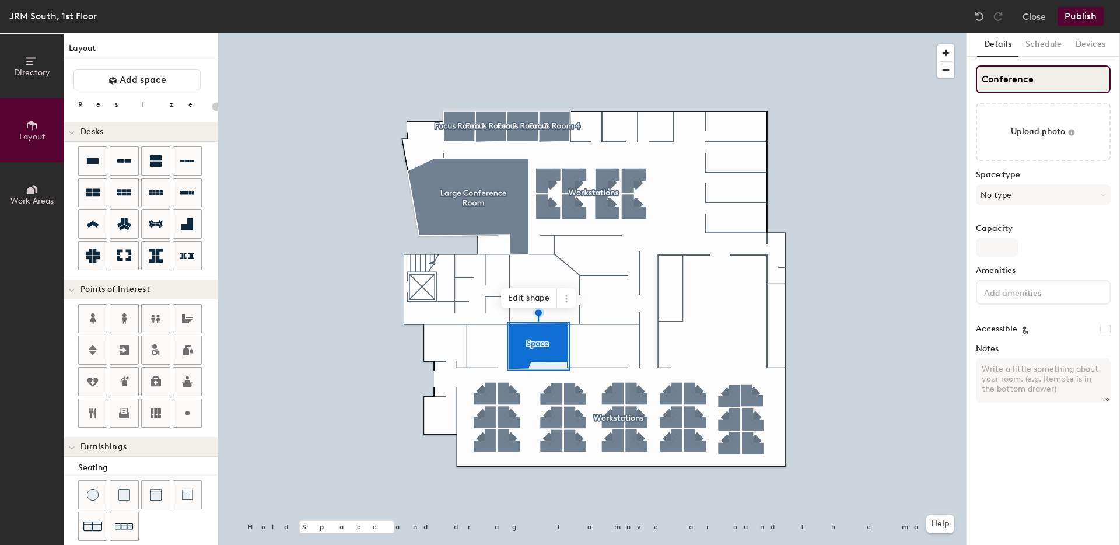
type input "Conference"
type input "20"
type input "Conference Ro"
type input "20"
type input "Conference Room"
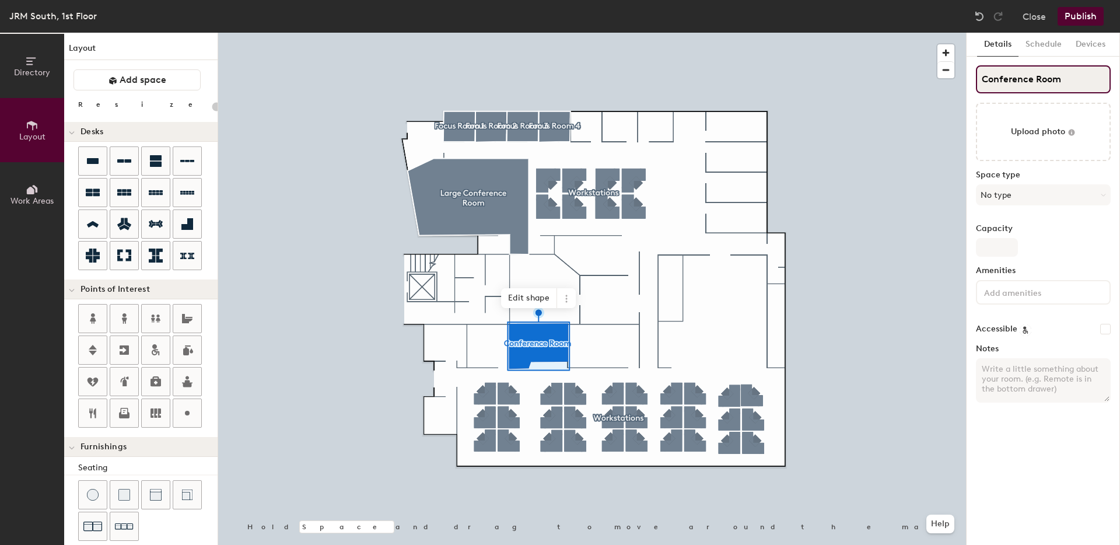
type input "20"
type input "Conference Room"
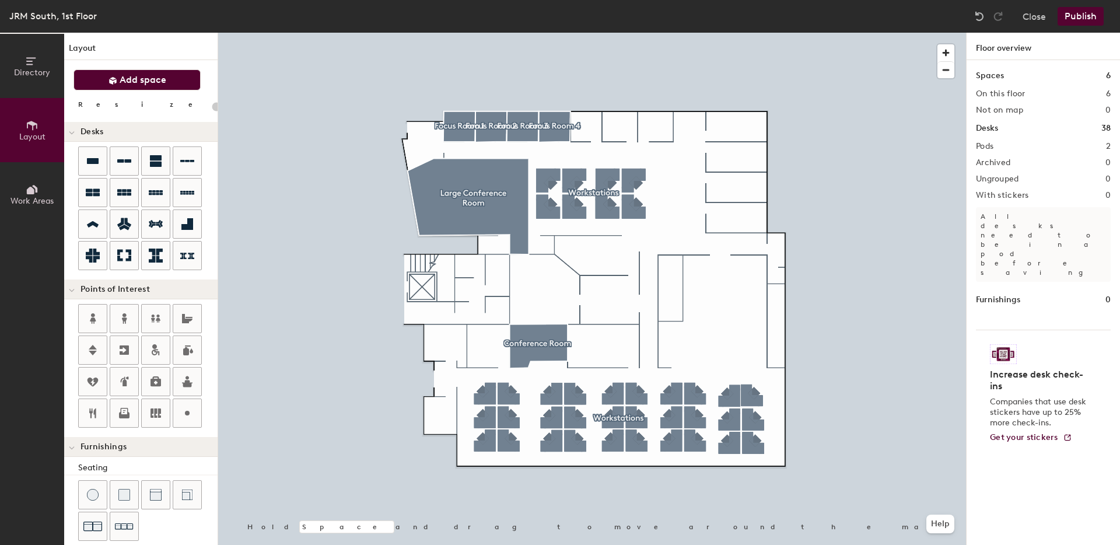
click at [92, 77] on button "Add space" at bounding box center [137, 79] width 127 height 21
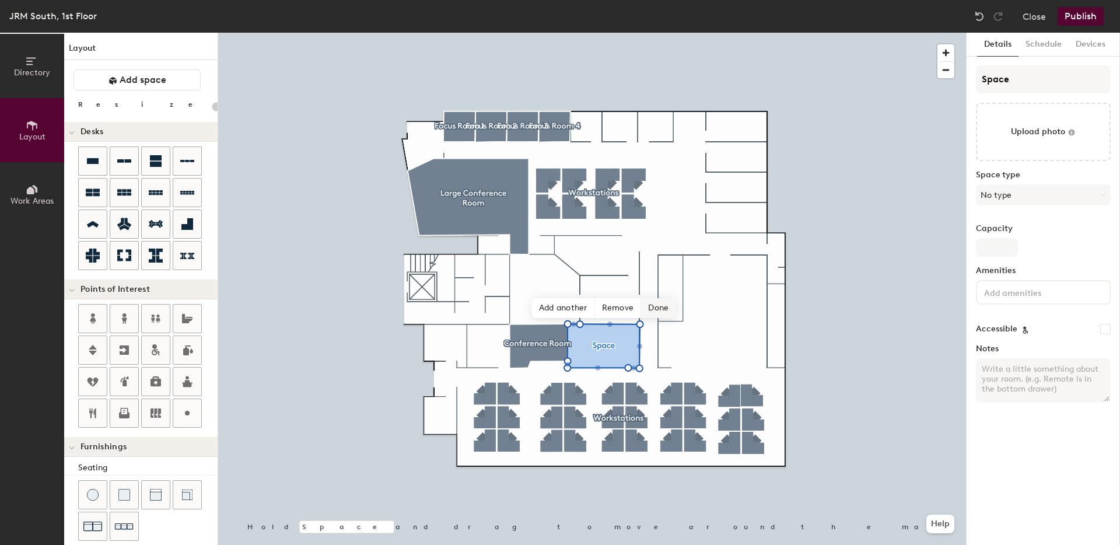
type input "20"
drag, startPoint x: 982, startPoint y: 82, endPoint x: 1130, endPoint y: 79, distance: 147.7
click at [1120, 79] on html "Skip navigation Schedule Office People Analytics Visits Deliveries Manage JRM S…" at bounding box center [560, 272] width 1120 height 545
type input "C"
type input "20"
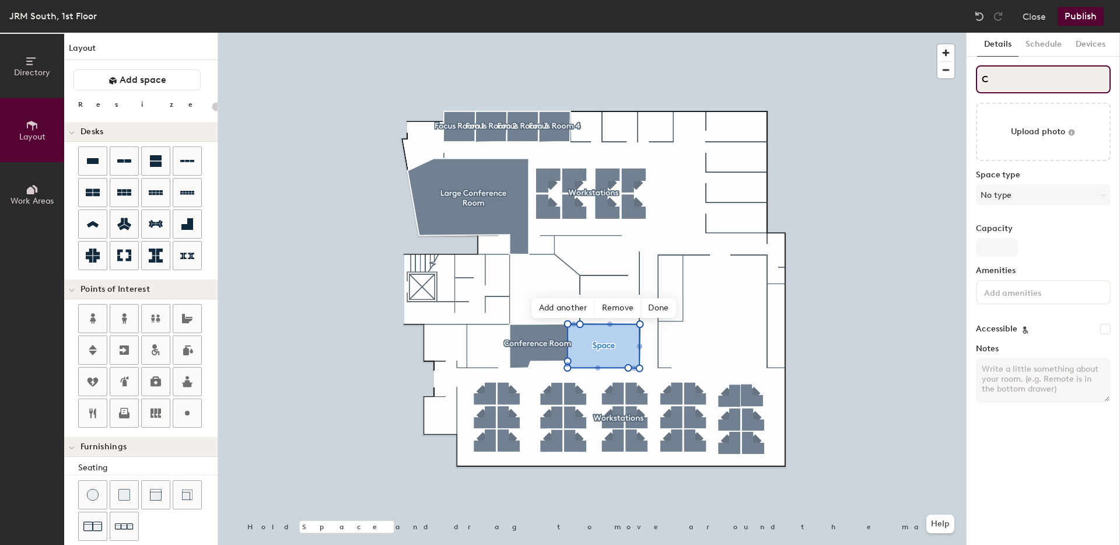
type input "Co"
type input "20"
type input "Con"
type input "20"
type input "Conf"
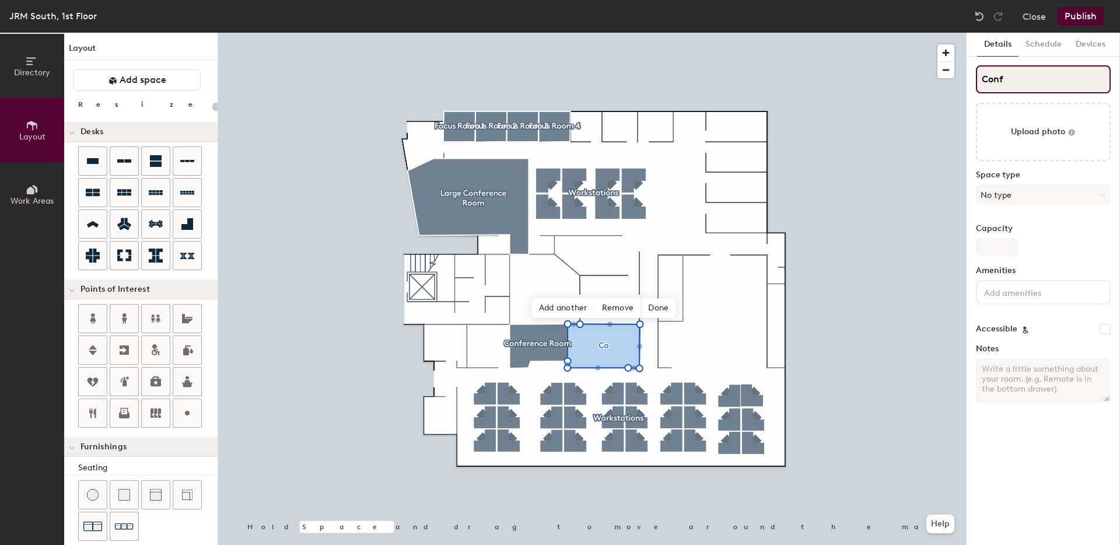
type input "20"
type input "Conference"
type input "20"
type input "Conference"
type input "20"
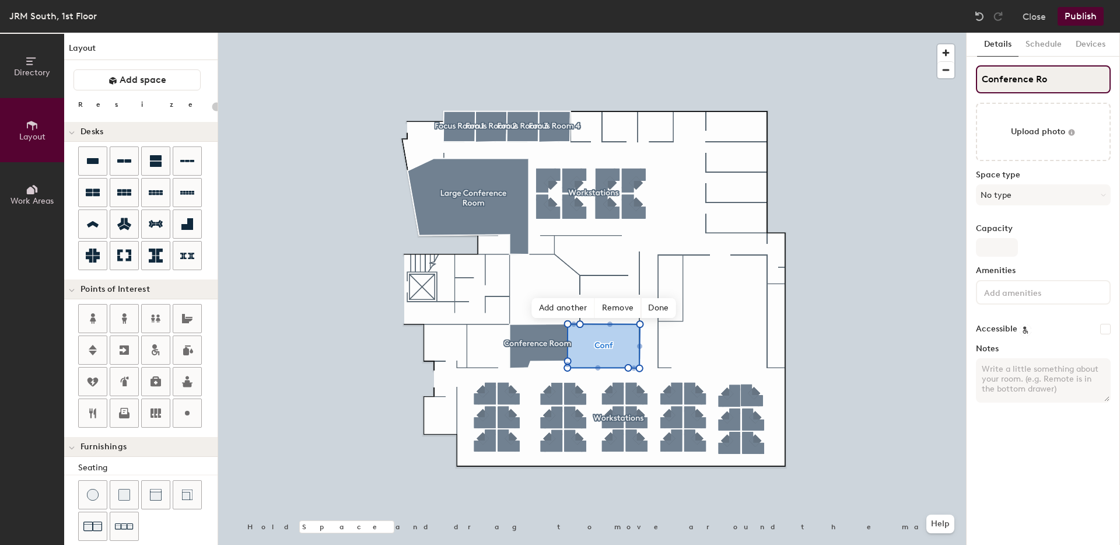
type input "Conference Roo"
type input "20"
type input "Conference Room"
type input "20"
type input "Conference Room"
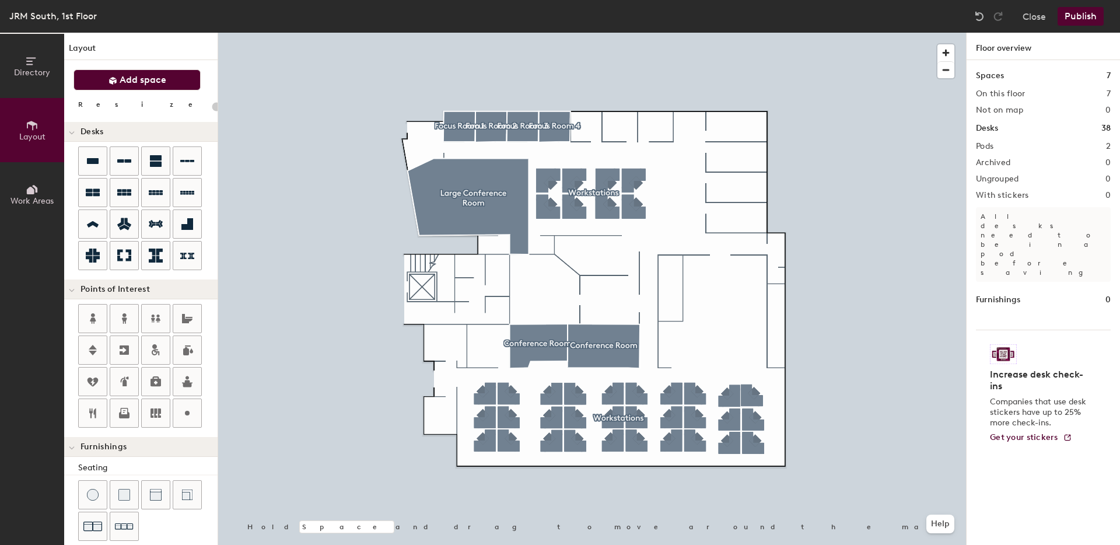
click at [120, 80] on span "Add space" at bounding box center [143, 80] width 47 height 12
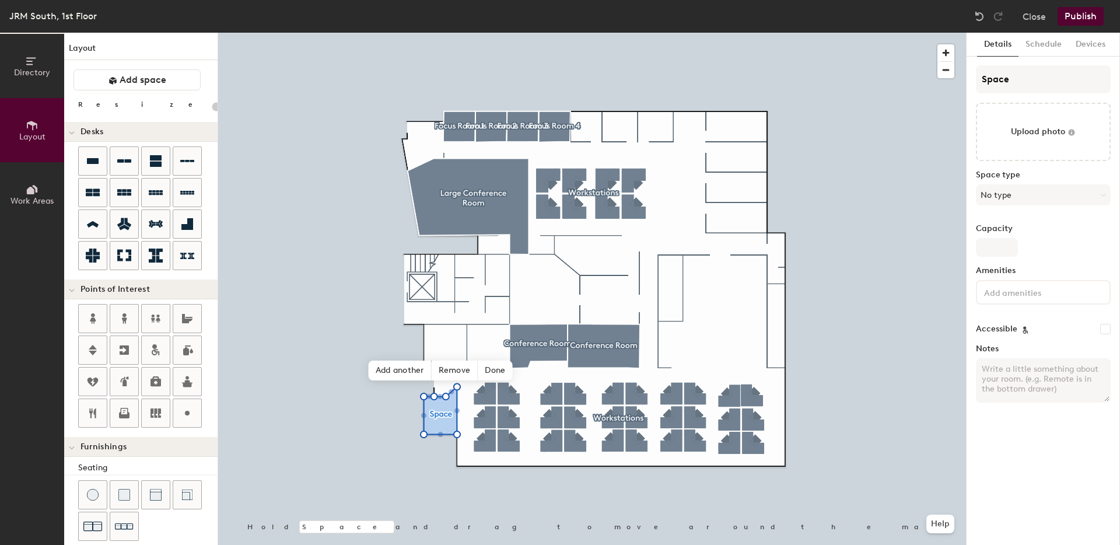
type input "20"
click at [986, 82] on input "Space" at bounding box center [1043, 79] width 135 height 28
click at [987, 82] on input "Space" at bounding box center [1043, 79] width 135 height 28
type input "M"
type input "20"
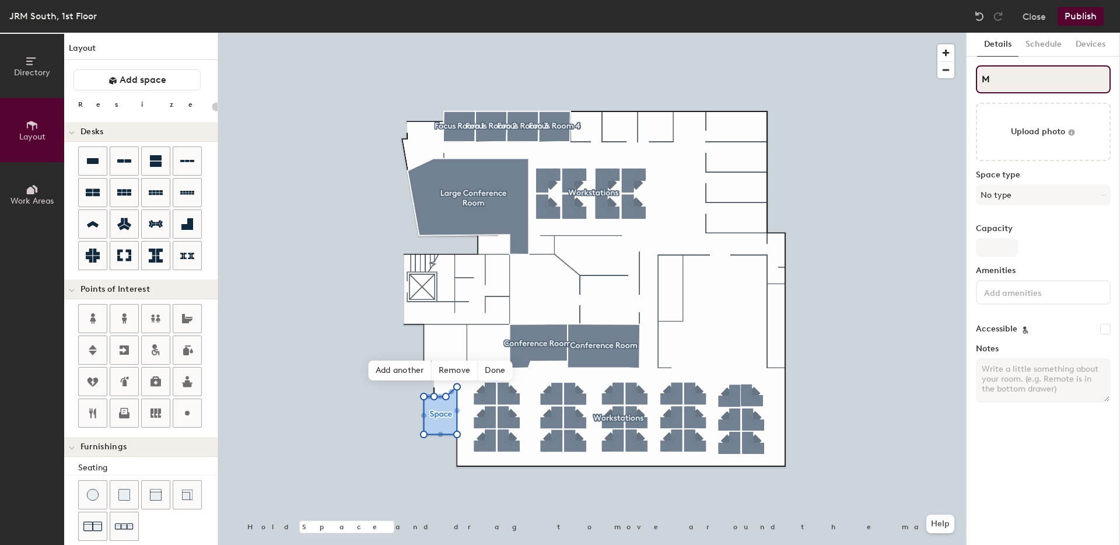
type input "Mo"
type input "20"
type input "Mother"
type input "20"
type input "Mother s"
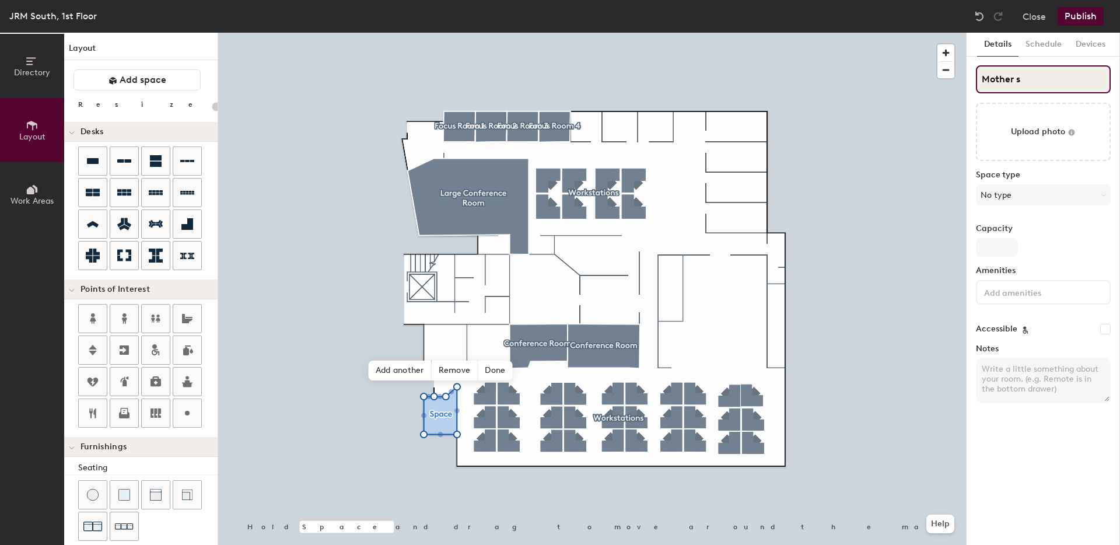
type input "20"
type input "Mother s"
type input "20"
type input "Mothers"
type input "20"
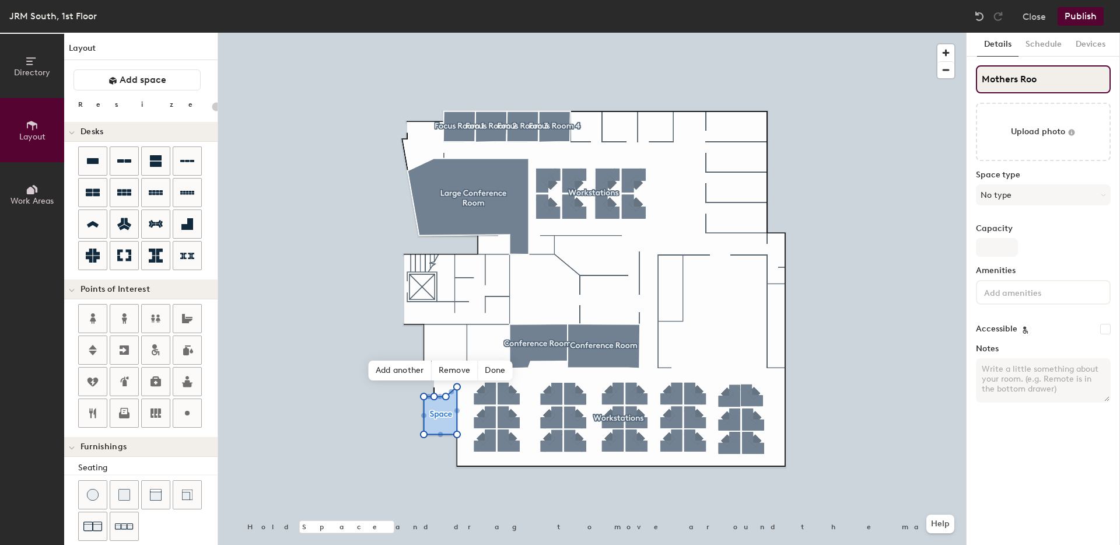
type input "Mothers Room"
type input "20"
type input "Mothers Room"
click at [490, 376] on span "Done" at bounding box center [495, 371] width 34 height 20
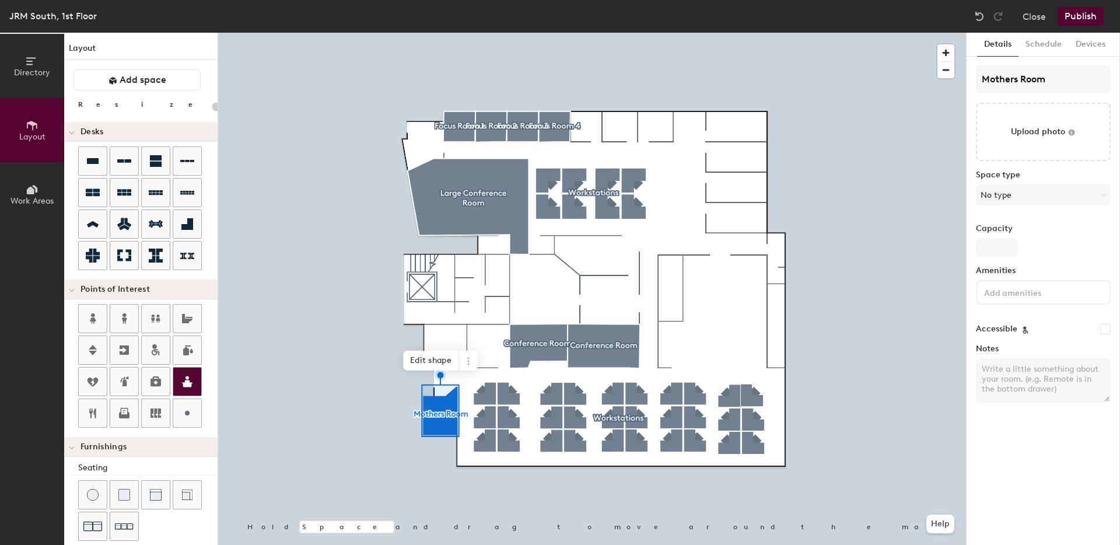
click at [181, 382] on icon at bounding box center [187, 382] width 14 height 14
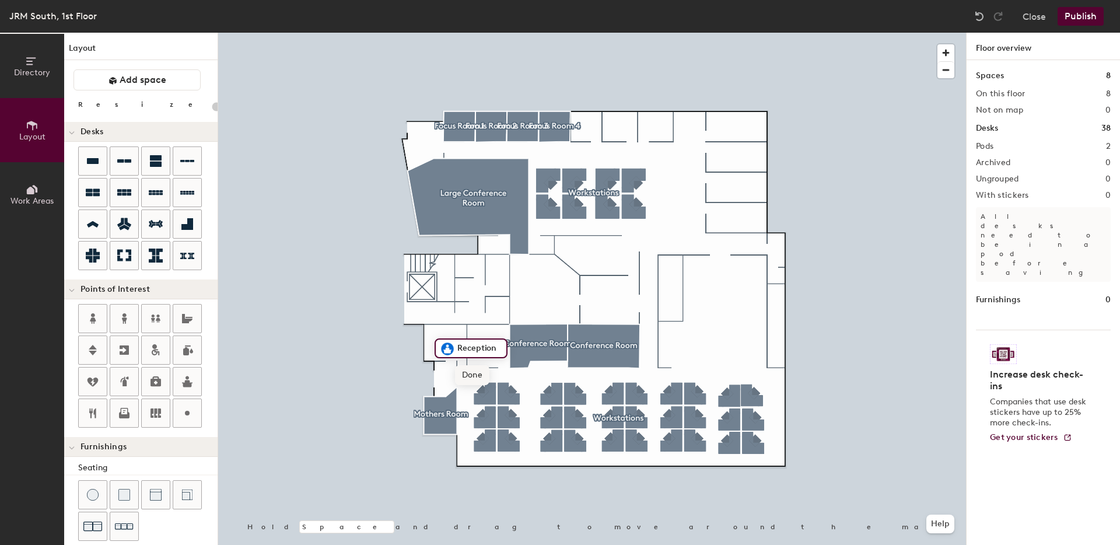
click at [472, 380] on span "Done" at bounding box center [472, 375] width 34 height 20
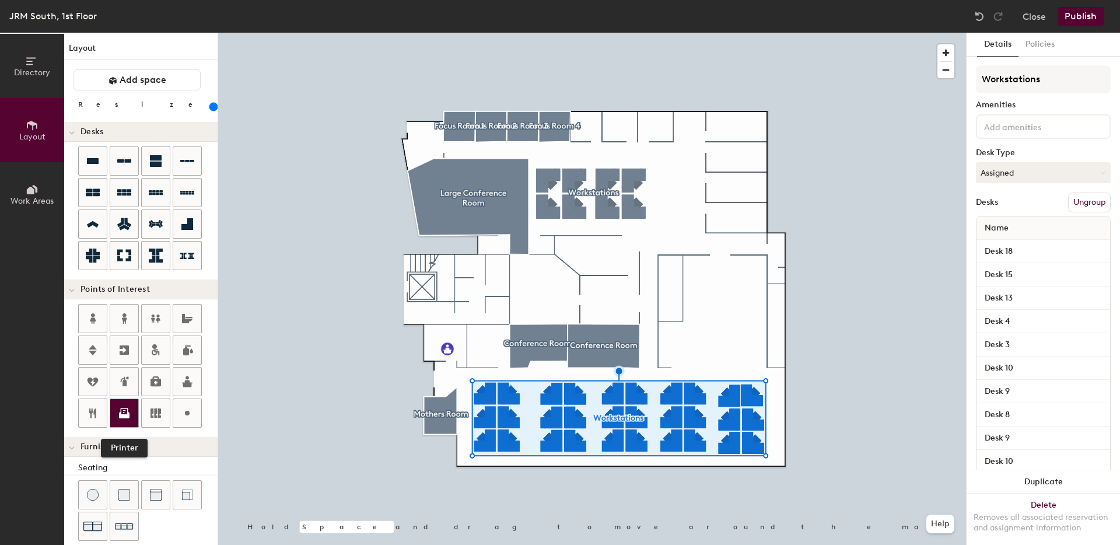
click at [118, 413] on icon at bounding box center [124, 413] width 14 height 14
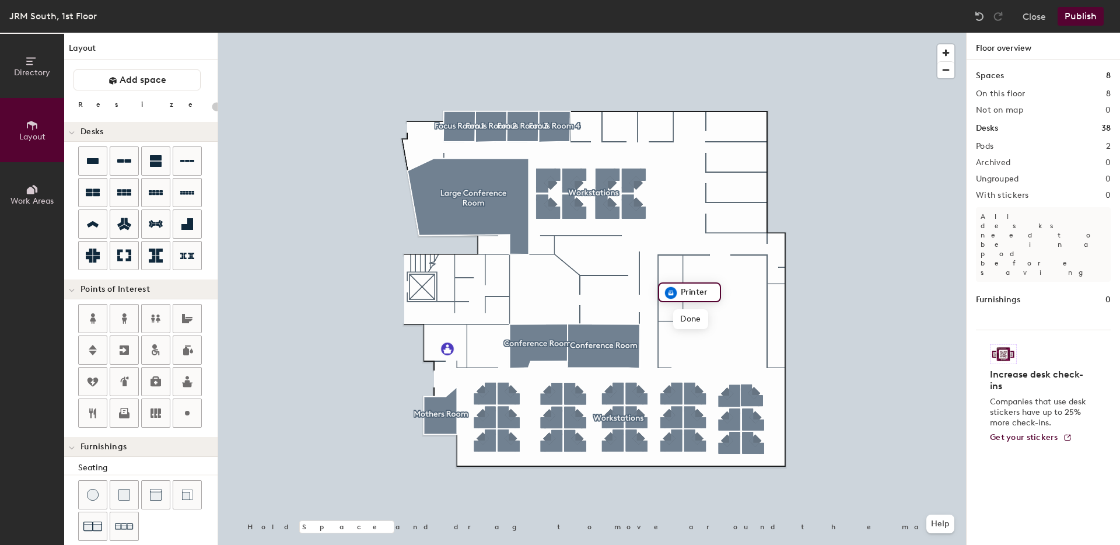
type input "20"
click at [693, 287] on input "Printer" at bounding box center [696, 292] width 37 height 16
click at [694, 289] on input "Printer" at bounding box center [696, 292] width 37 height 16
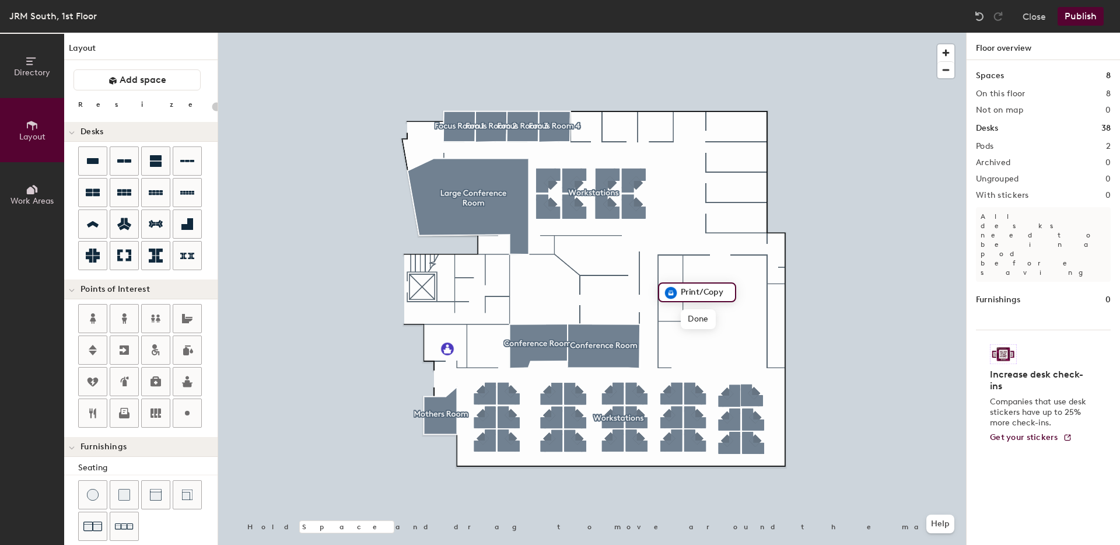
type input "Print/Copy"
click at [811, 33] on div at bounding box center [592, 33] width 748 height 0
click at [93, 406] on icon at bounding box center [93, 413] width 14 height 14
type input "20"
type input "P"
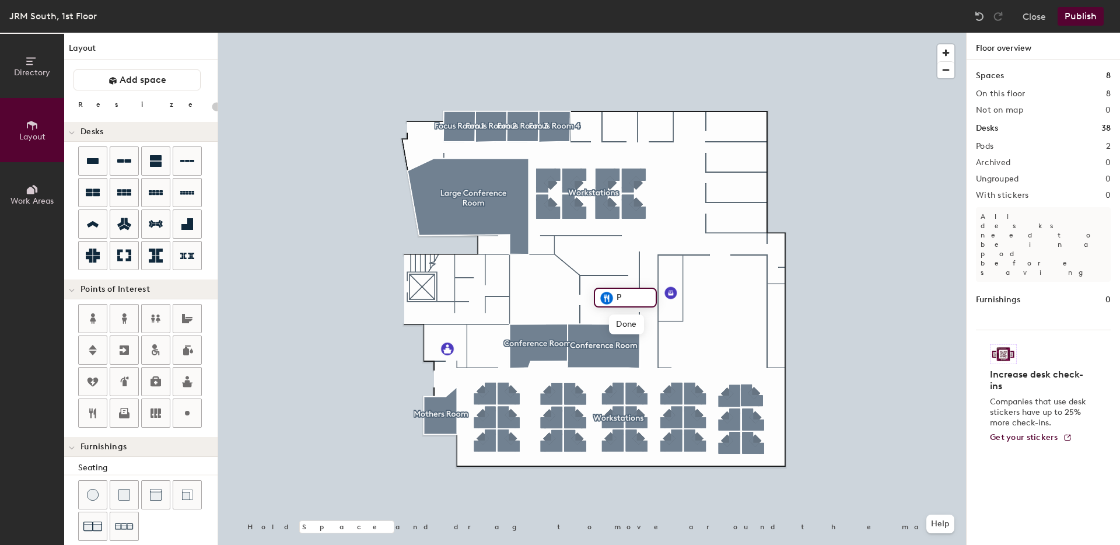
type input "20"
type input "Pantry"
click at [634, 327] on span "Done" at bounding box center [626, 325] width 34 height 20
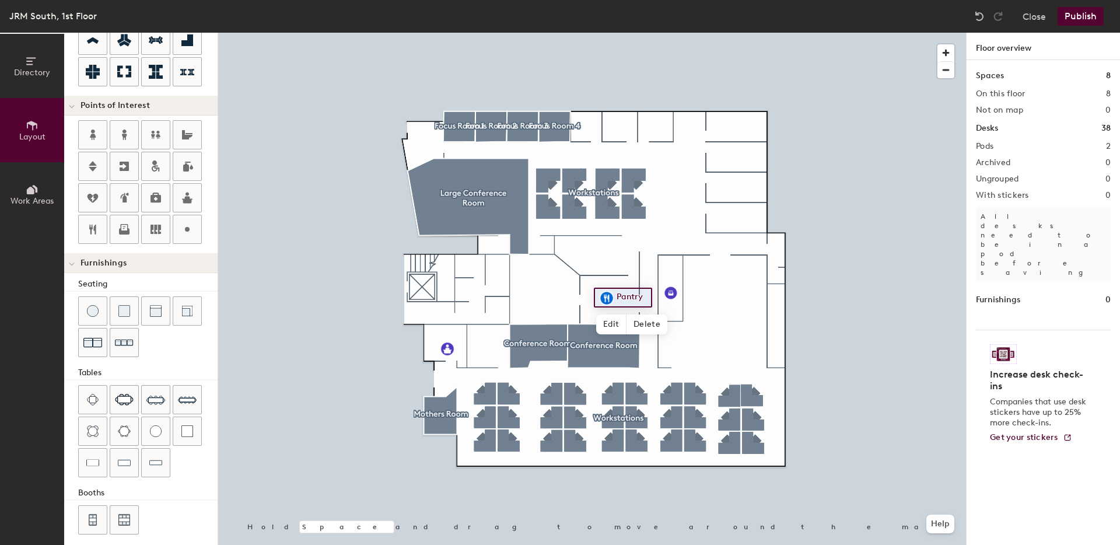
scroll to position [192, 0]
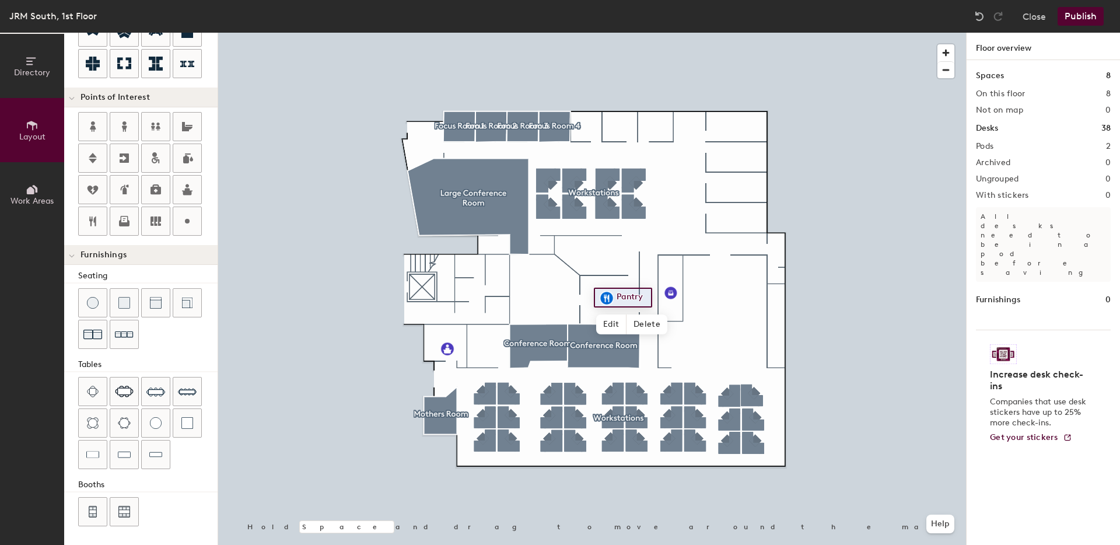
click at [1083, 15] on button "Publish" at bounding box center [1081, 16] width 46 height 19
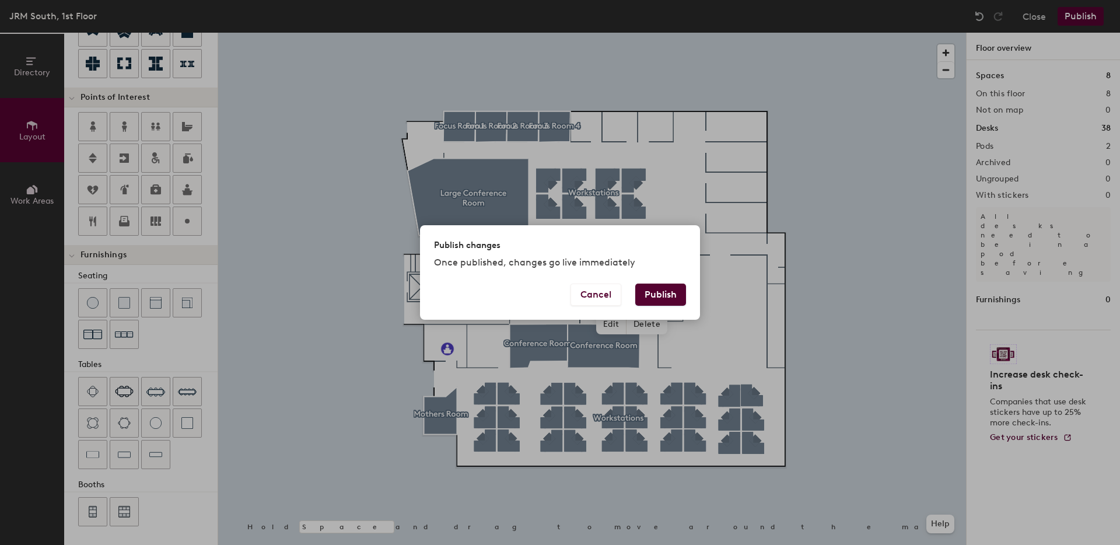
click at [669, 293] on button "Publish" at bounding box center [660, 295] width 51 height 22
type input "20"
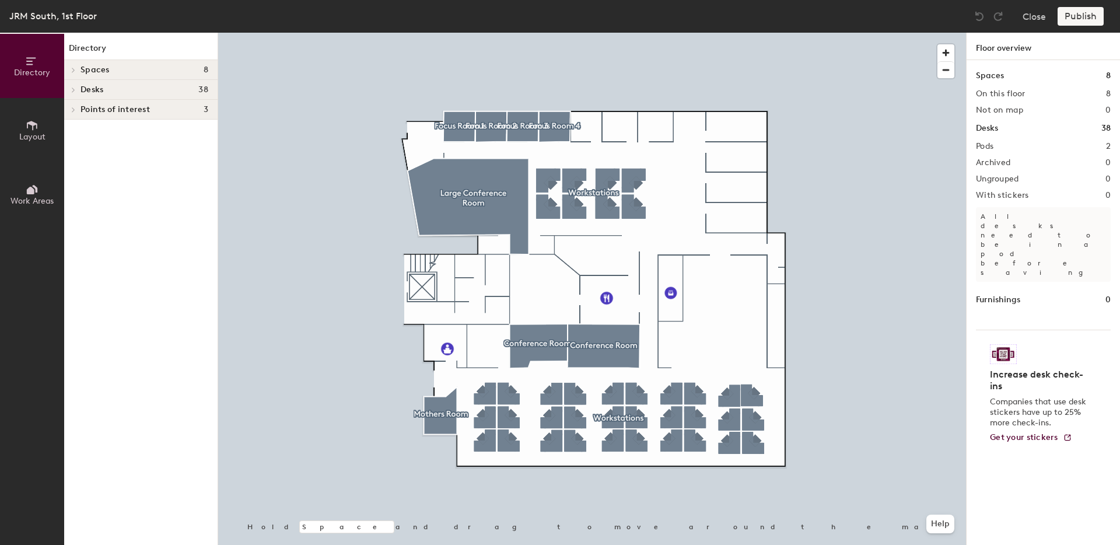
click at [34, 127] on icon at bounding box center [32, 125] width 13 height 13
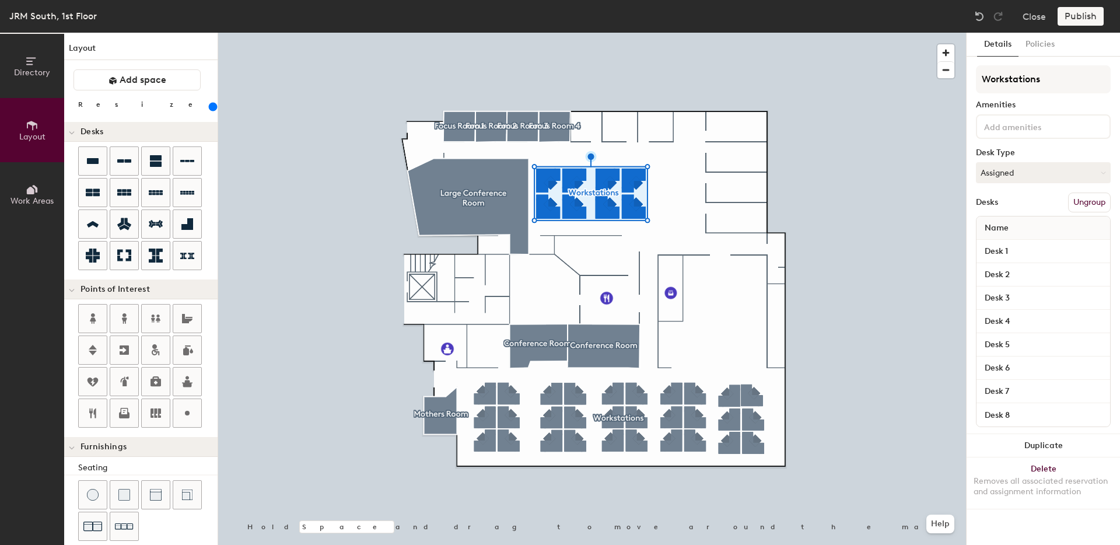
click at [1080, 203] on button "Ungroup" at bounding box center [1089, 203] width 43 height 20
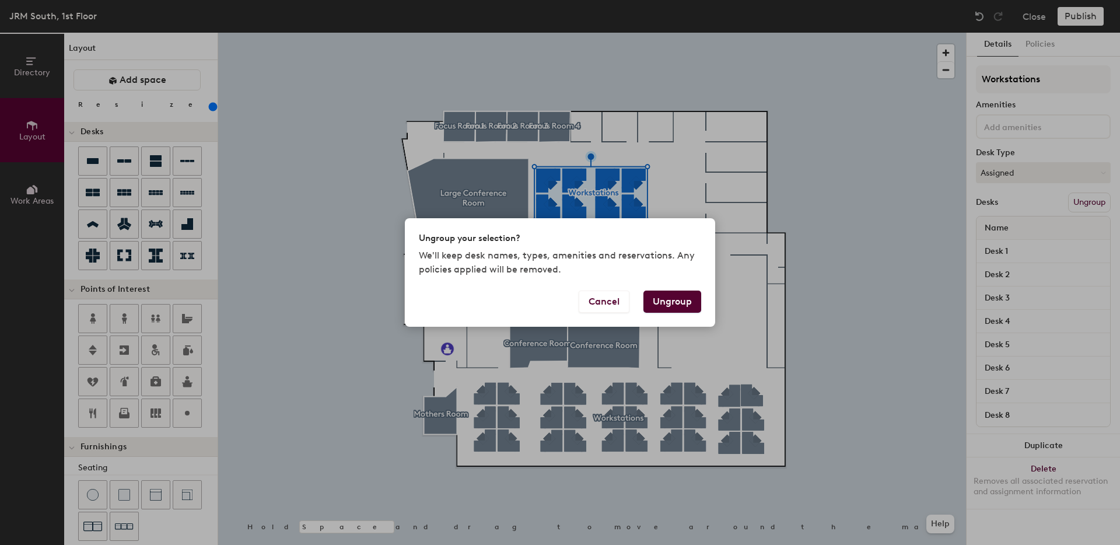
click at [677, 307] on button "Ungroup" at bounding box center [673, 302] width 58 height 22
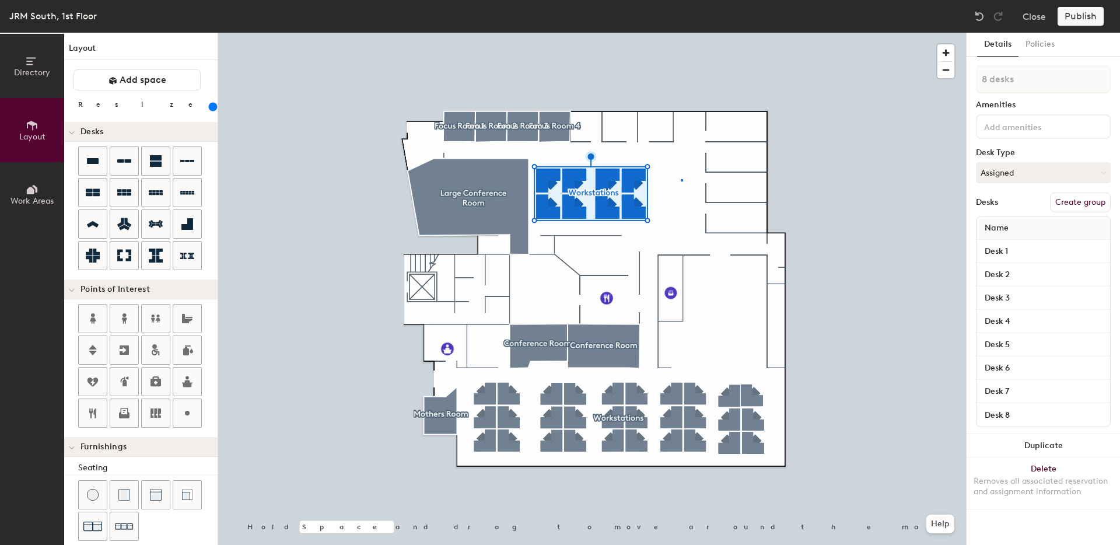
click at [682, 33] on div at bounding box center [592, 33] width 748 height 0
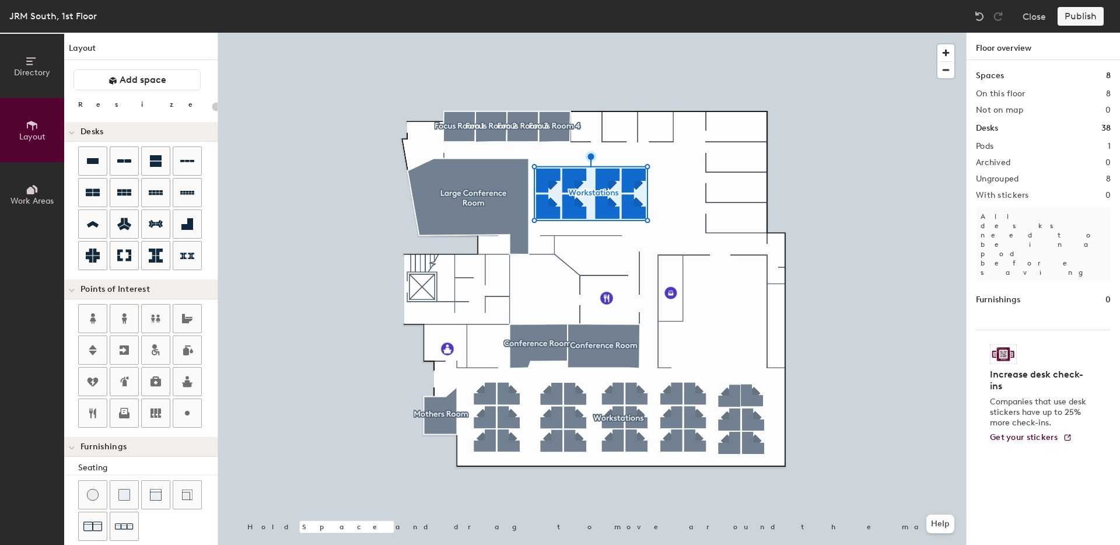
click at [638, 33] on div at bounding box center [592, 33] width 748 height 0
type input "220"
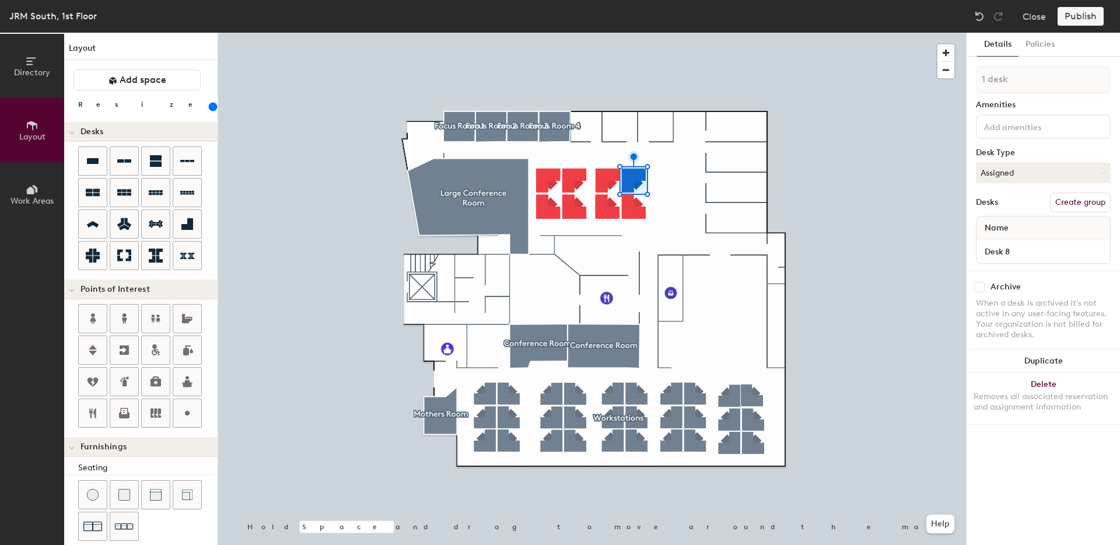
type input "2 desks"
click at [1050, 309] on button "Duplicate" at bounding box center [1043, 305] width 153 height 23
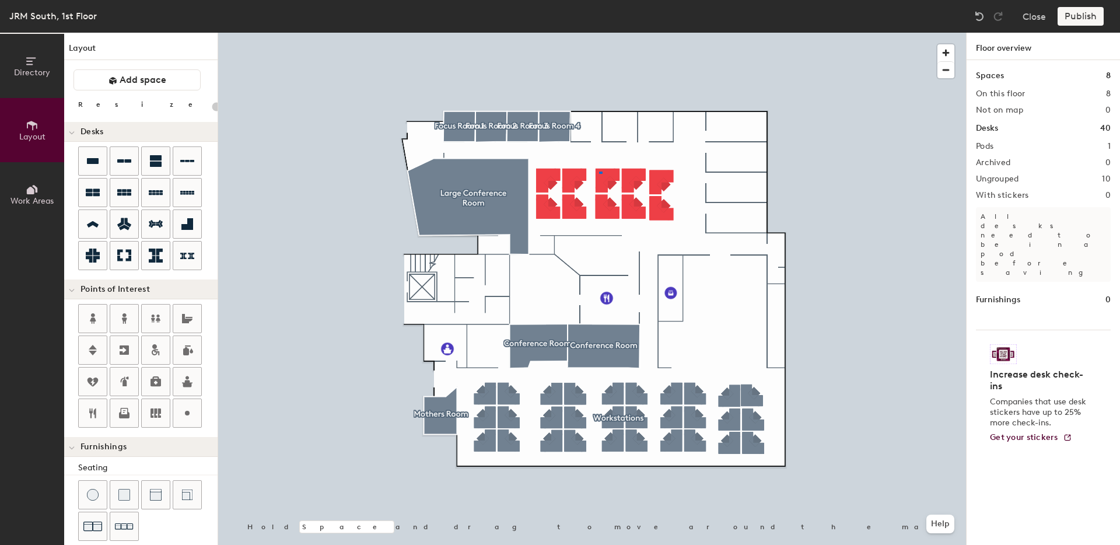
click at [599, 33] on div at bounding box center [592, 33] width 748 height 0
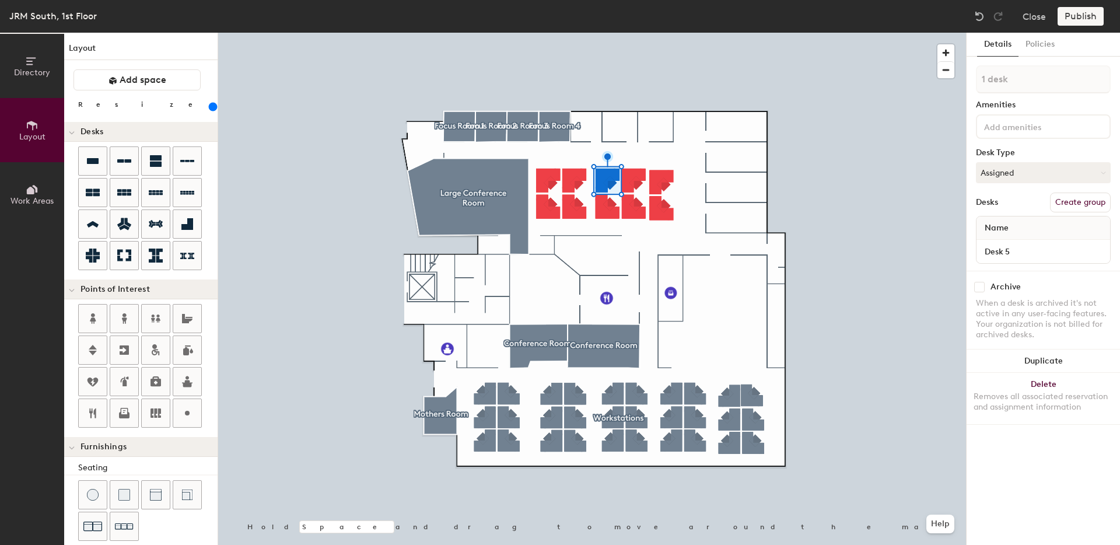
click at [602, 33] on div at bounding box center [592, 33] width 748 height 0
click at [690, 33] on div at bounding box center [592, 33] width 748 height 0
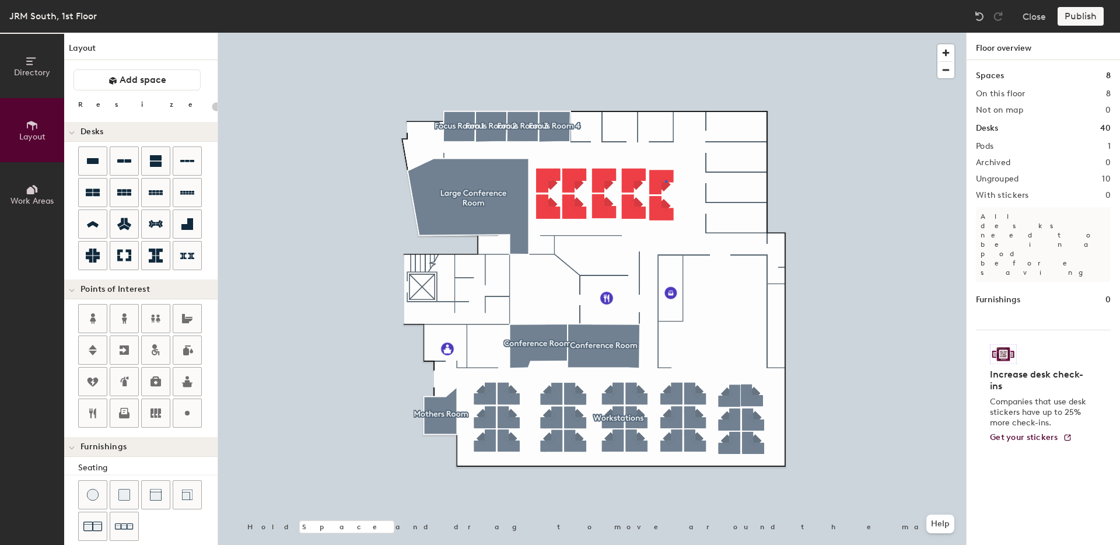
click at [666, 33] on div at bounding box center [592, 33] width 748 height 0
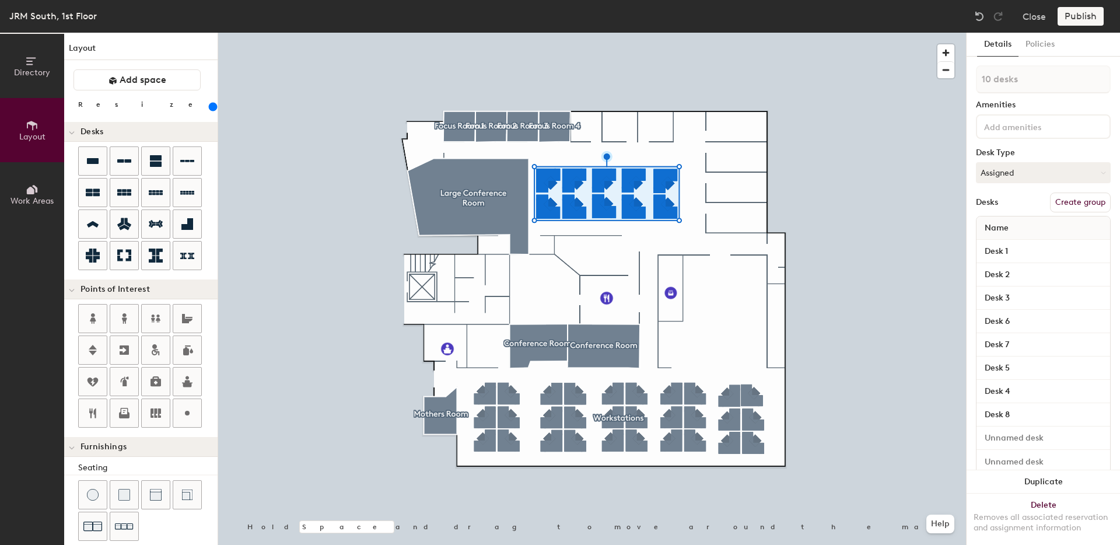
type input "240"
click at [212, 107] on input "range" at bounding box center [212, 106] width 0 height 9
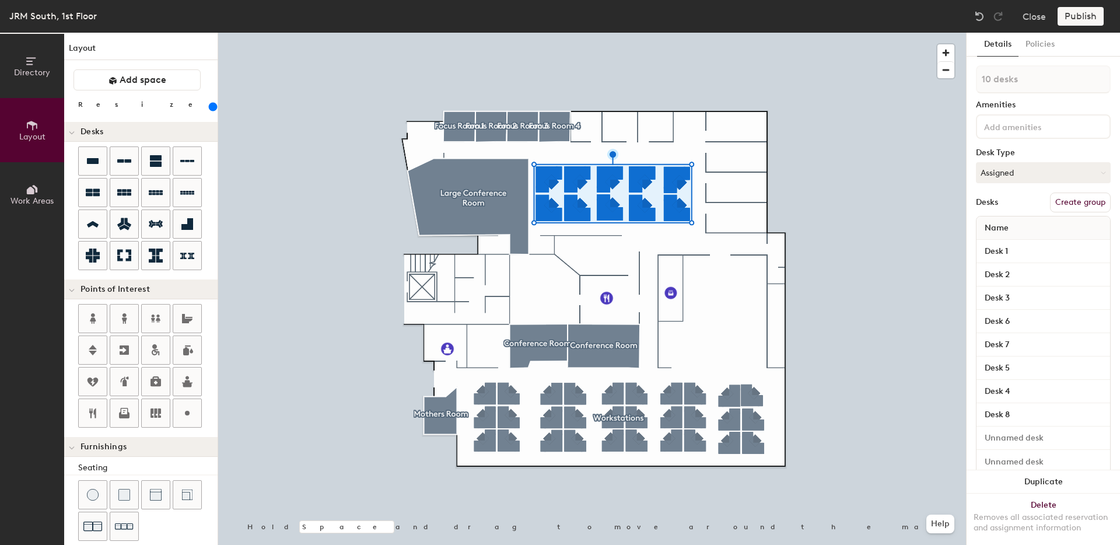
click at [1063, 205] on button "Create group" at bounding box center [1080, 203] width 61 height 20
click at [896, 86] on div "Directory Layout Work Areas Layout Add space Resize Desks Points of Interest Fu…" at bounding box center [560, 289] width 1120 height 512
click at [934, 72] on div "Directory Layout Work Areas Layout Add space Resize Desks Points of Interest Fu…" at bounding box center [560, 289] width 1120 height 512
type input "Workstations"
click at [1095, 12] on button "Publish" at bounding box center [1081, 16] width 46 height 19
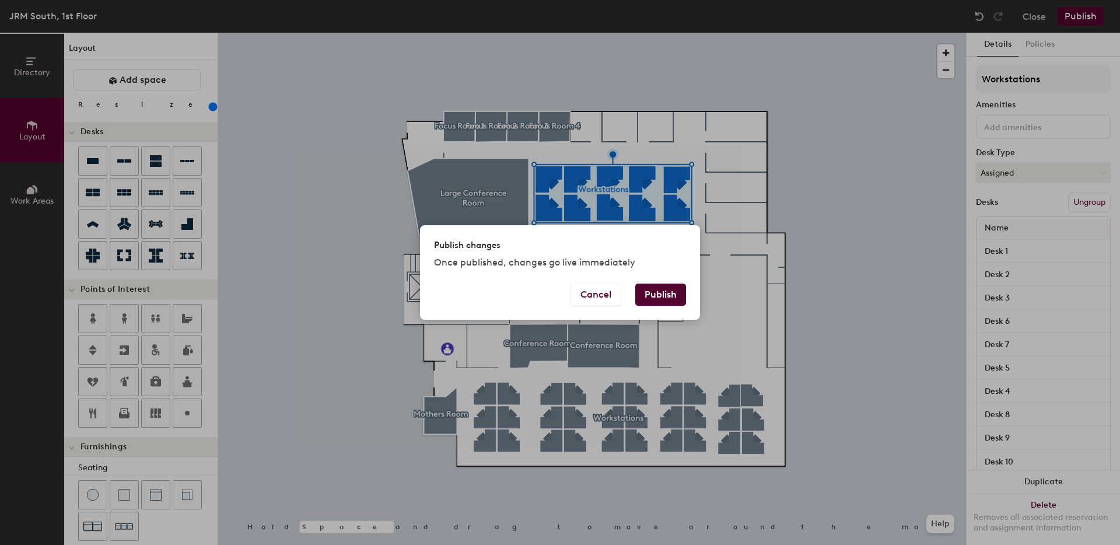
click at [663, 297] on button "Publish" at bounding box center [660, 295] width 51 height 22
type input "20"
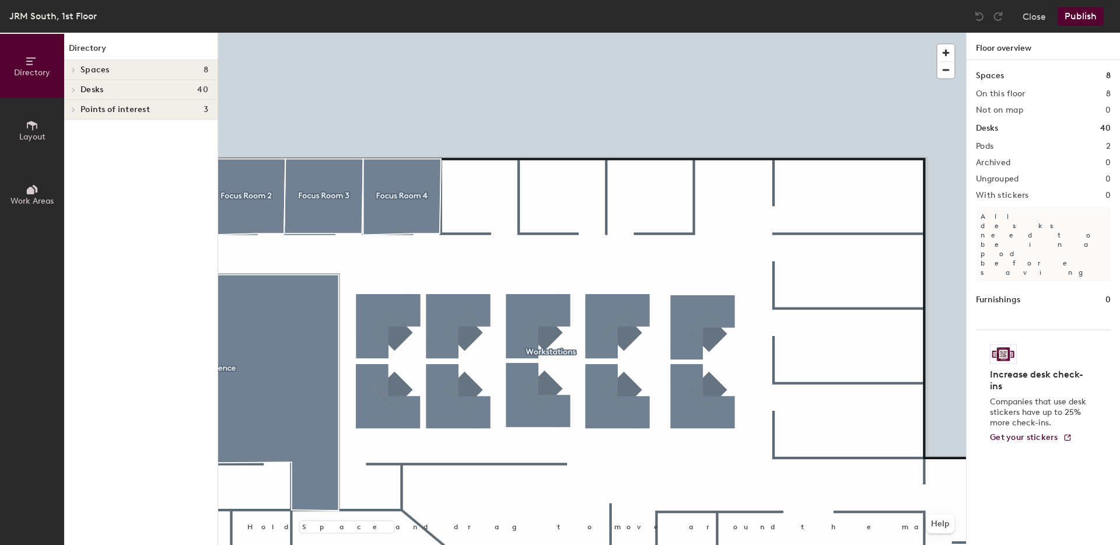
click at [36, 146] on button "Layout" at bounding box center [32, 130] width 64 height 64
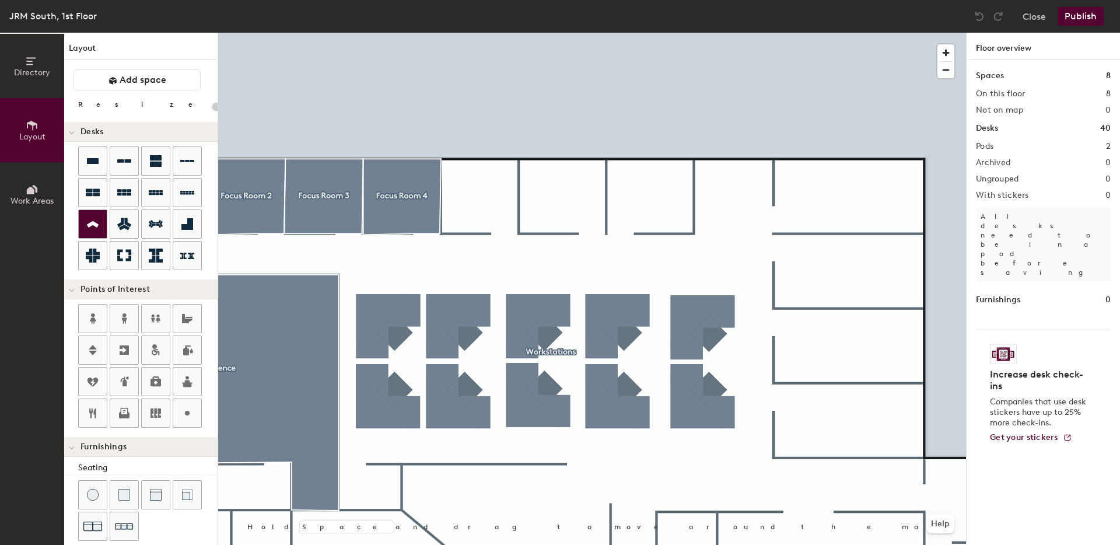
click at [93, 229] on icon at bounding box center [93, 224] width 14 height 13
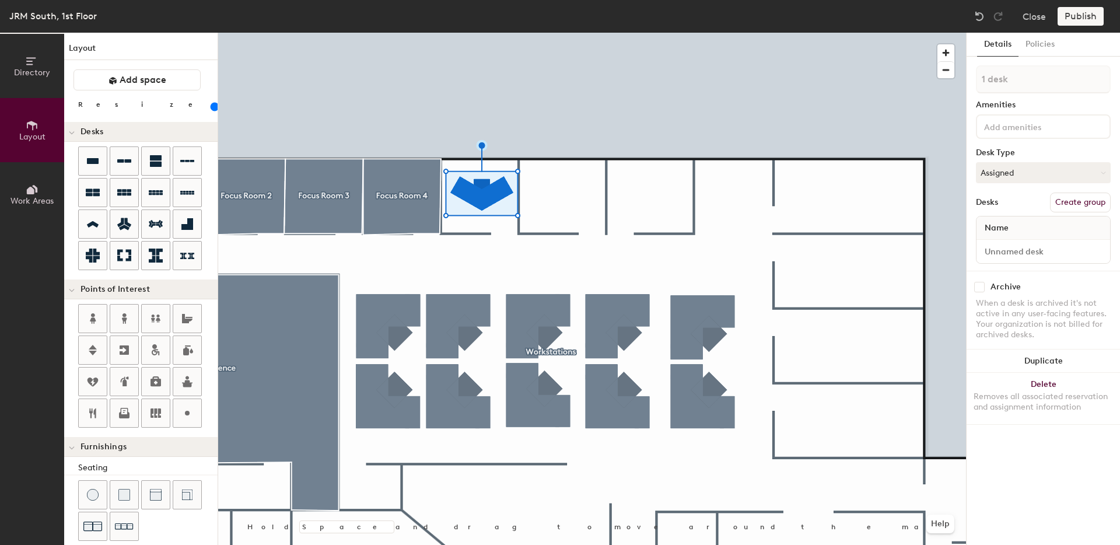
drag, startPoint x: 132, startPoint y: 109, endPoint x: 124, endPoint y: 111, distance: 7.8
click at [212, 111] on input "range" at bounding box center [212, 106] width 0 height 9
click at [1047, 366] on button "Duplicate" at bounding box center [1043, 361] width 153 height 23
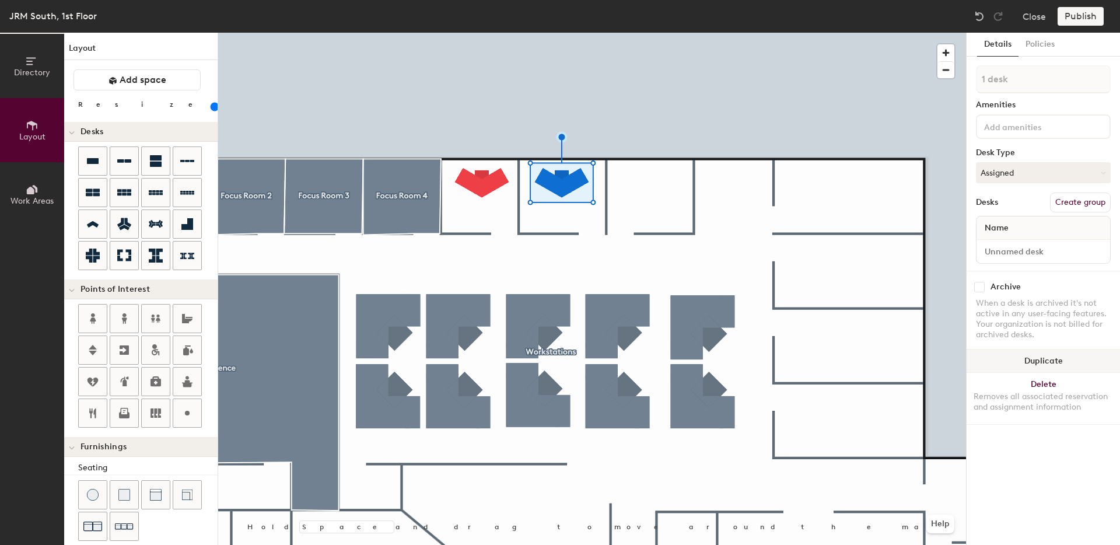
click at [1039, 360] on button "Duplicate" at bounding box center [1043, 361] width 153 height 23
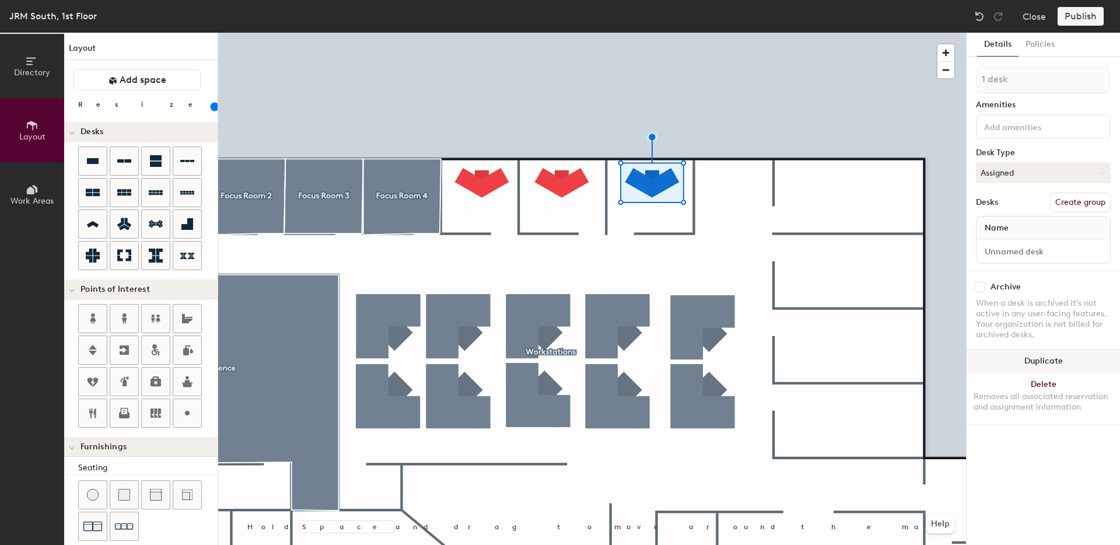
click at [1047, 365] on button "Duplicate" at bounding box center [1043, 361] width 153 height 23
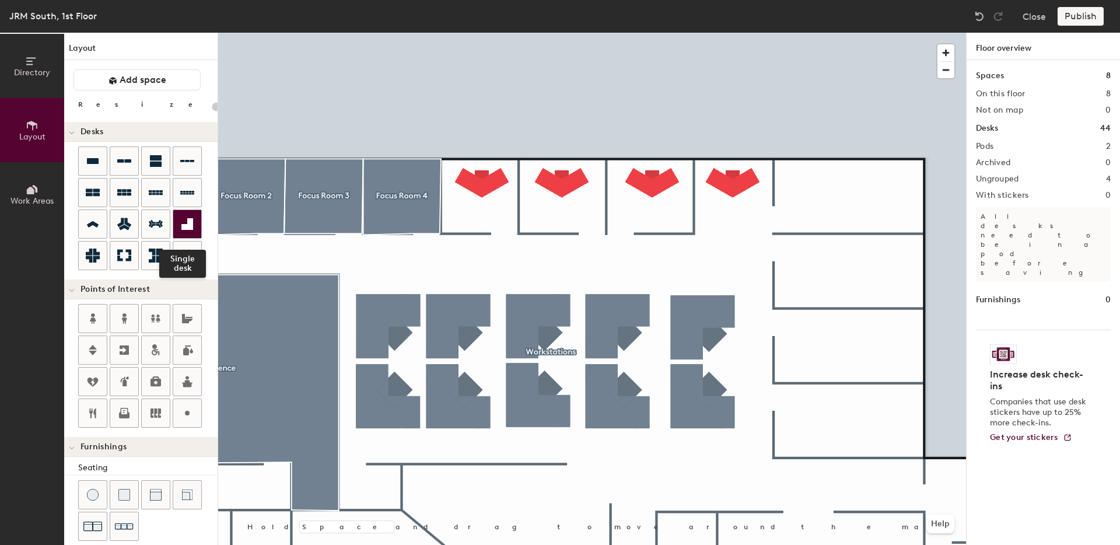
click at [178, 229] on div at bounding box center [187, 224] width 28 height 28
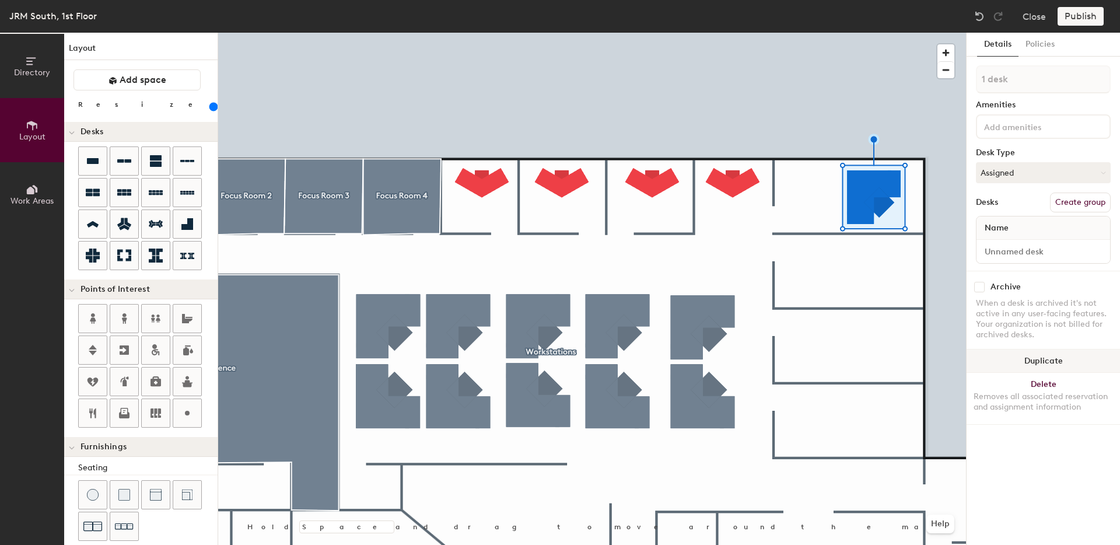
click at [1042, 366] on button "Duplicate" at bounding box center [1043, 361] width 153 height 23
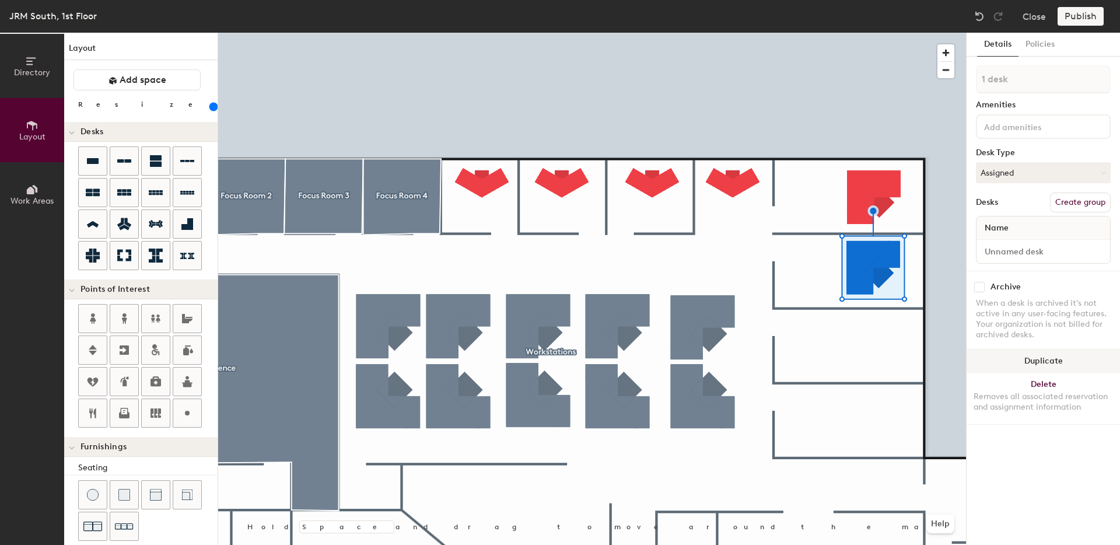
click at [1045, 362] on button "Duplicate" at bounding box center [1043, 361] width 153 height 23
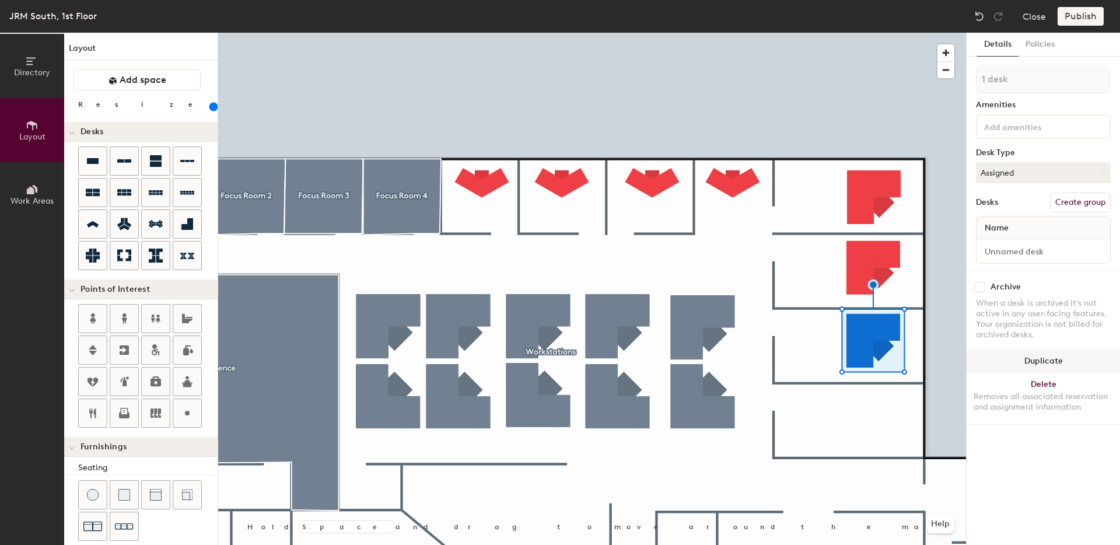
click at [1060, 364] on button "Duplicate" at bounding box center [1043, 361] width 153 height 23
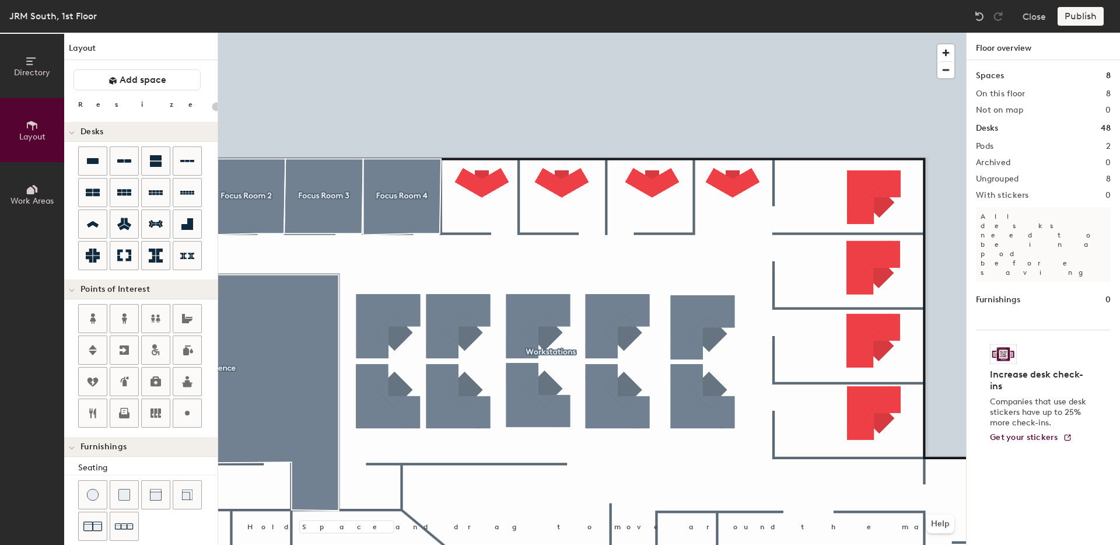
click at [870, 33] on div at bounding box center [592, 33] width 748 height 0
type input "200"
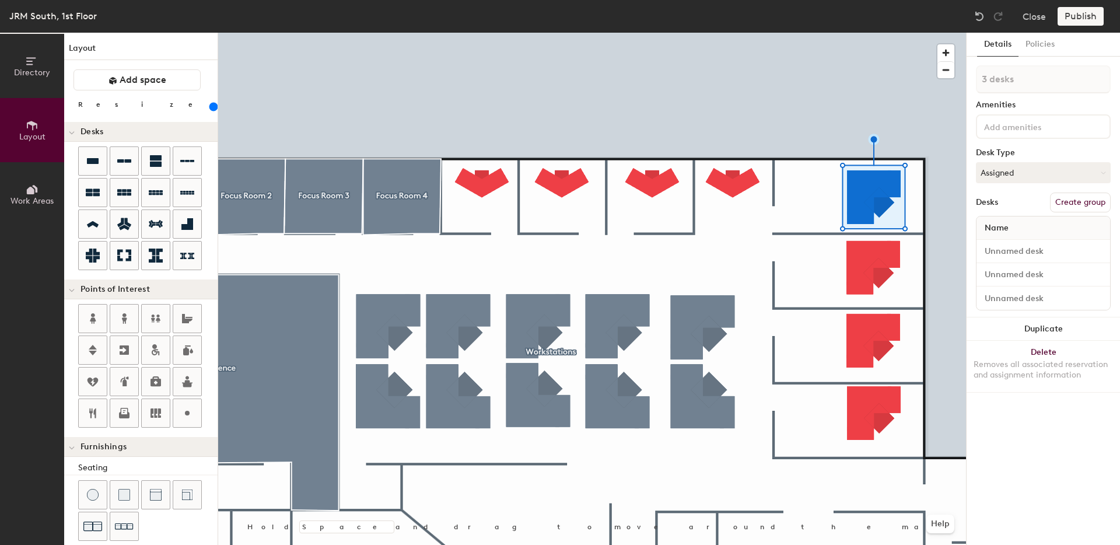
type input "4 desks"
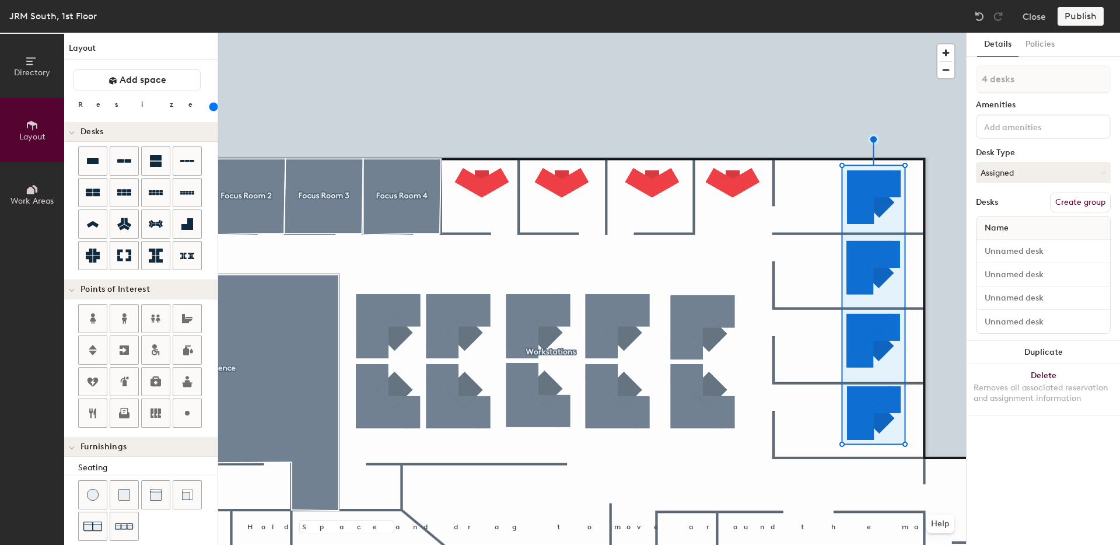
click at [1075, 204] on button "Create group" at bounding box center [1080, 203] width 61 height 20
click at [521, 33] on div at bounding box center [592, 33] width 748 height 0
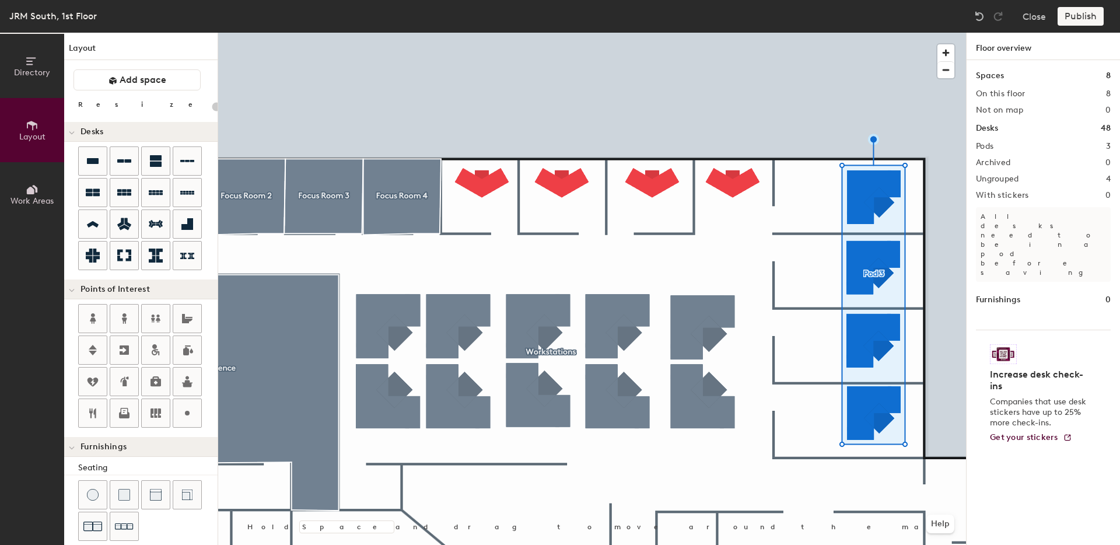
click at [501, 33] on div at bounding box center [592, 33] width 748 height 0
type input "120"
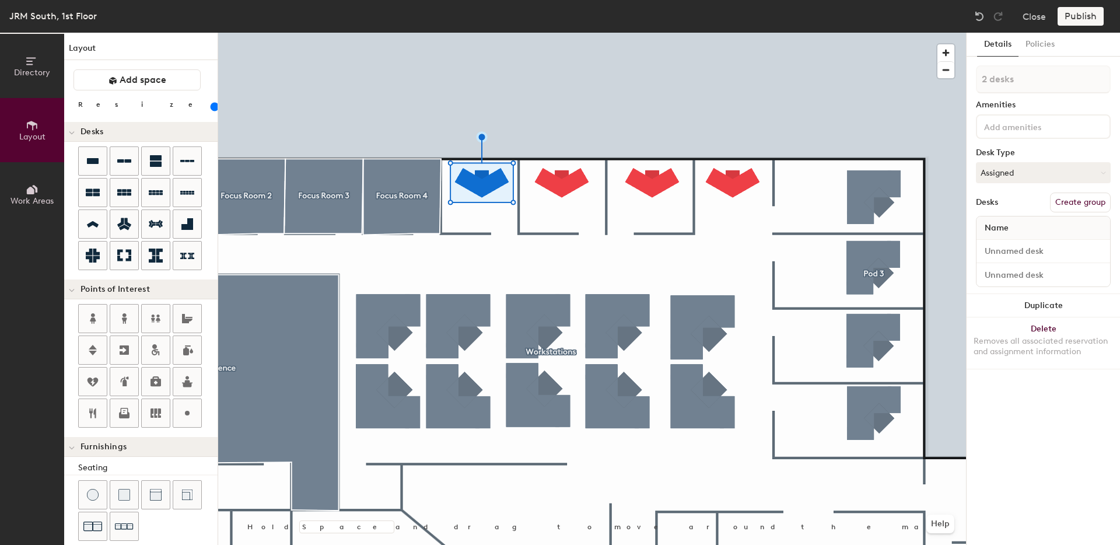
type input "3 desks"
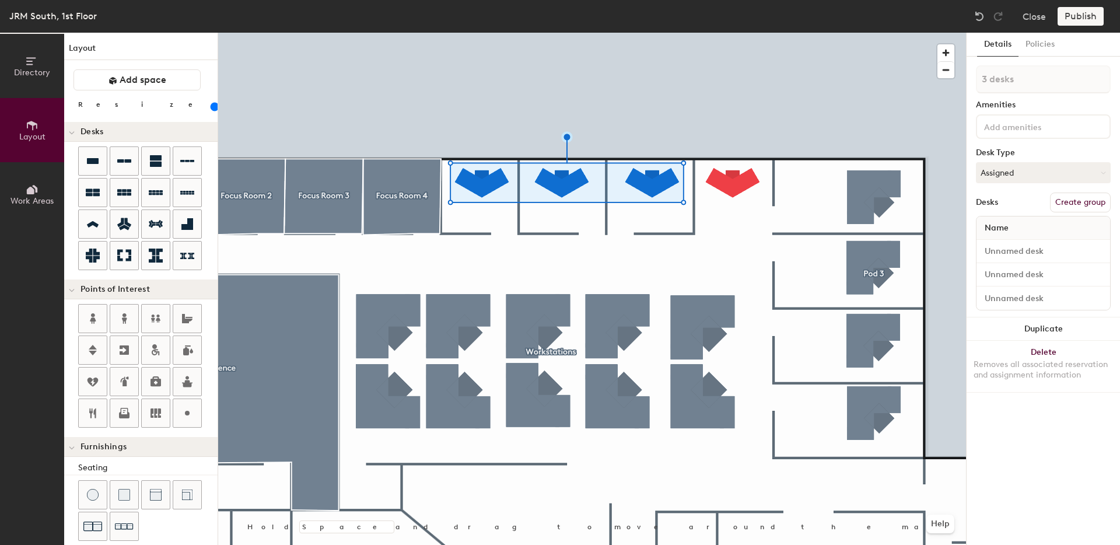
click at [1087, 209] on button "Create group" at bounding box center [1080, 203] width 61 height 20
click at [741, 33] on div at bounding box center [592, 33] width 748 height 0
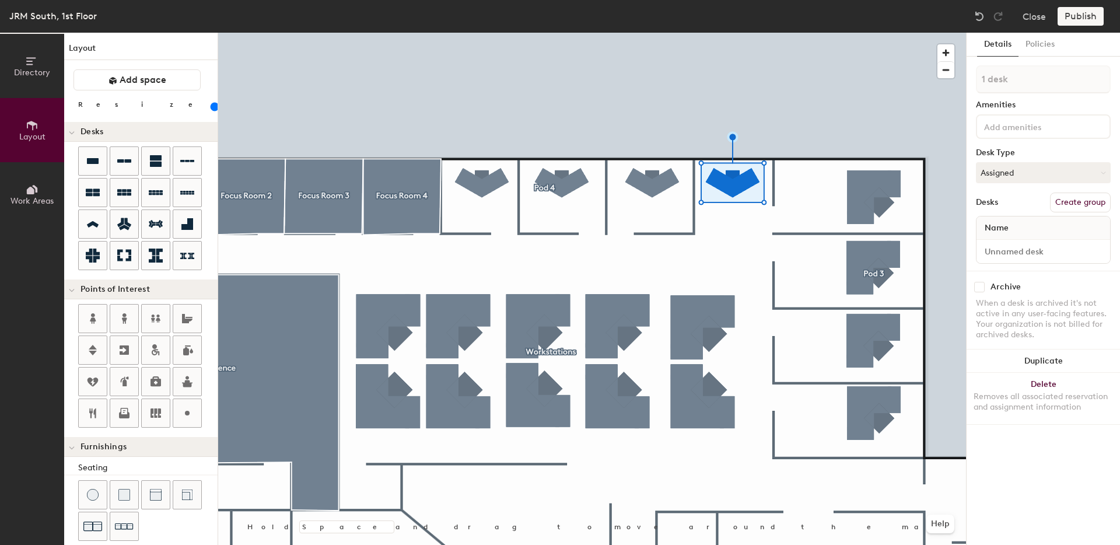
click at [1084, 204] on button "Create group" at bounding box center [1080, 203] width 61 height 20
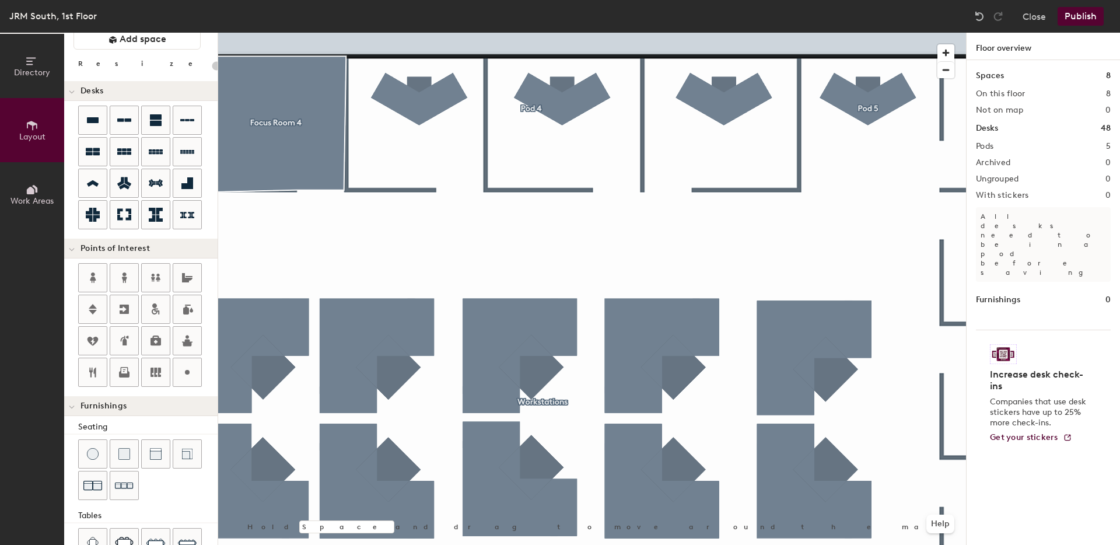
scroll to position [54, 0]
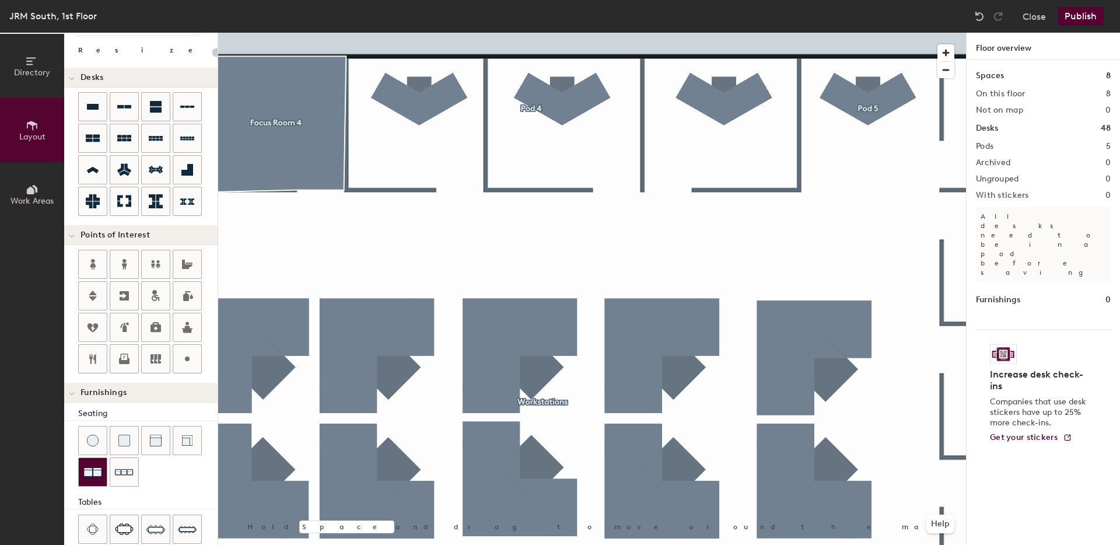
click at [90, 469] on img at bounding box center [92, 472] width 19 height 19
click at [419, 190] on span "Delete" at bounding box center [419, 185] width 41 height 20
click at [120, 442] on img at bounding box center [124, 441] width 12 height 12
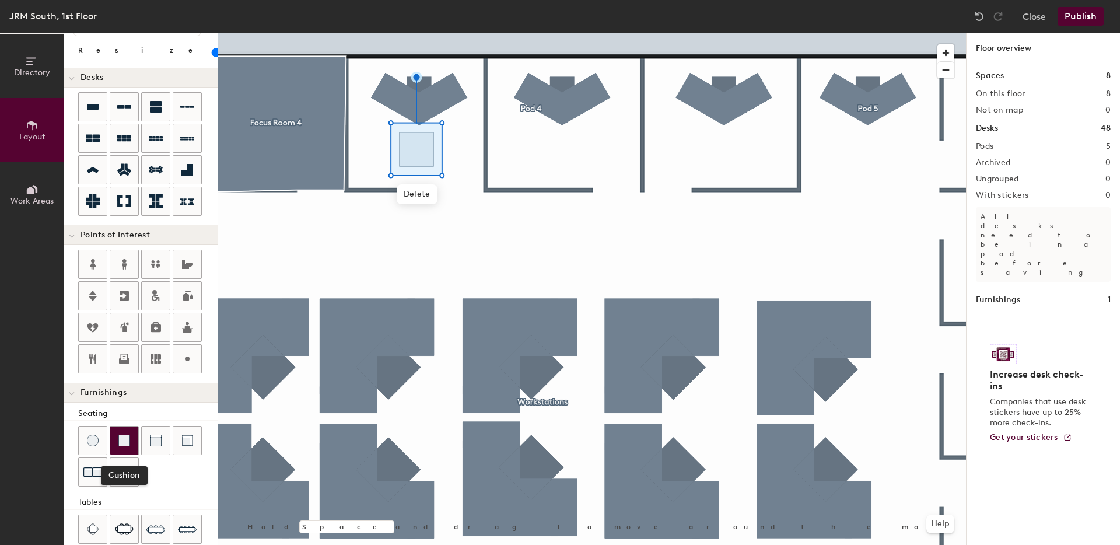
click at [124, 443] on img at bounding box center [124, 441] width 12 height 12
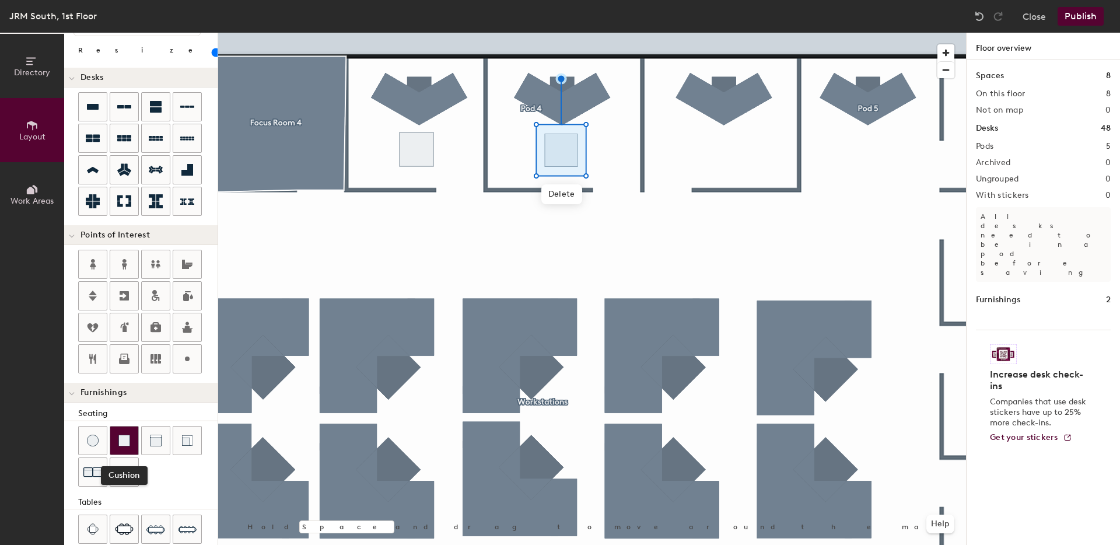
click at [125, 449] on div at bounding box center [124, 441] width 28 height 28
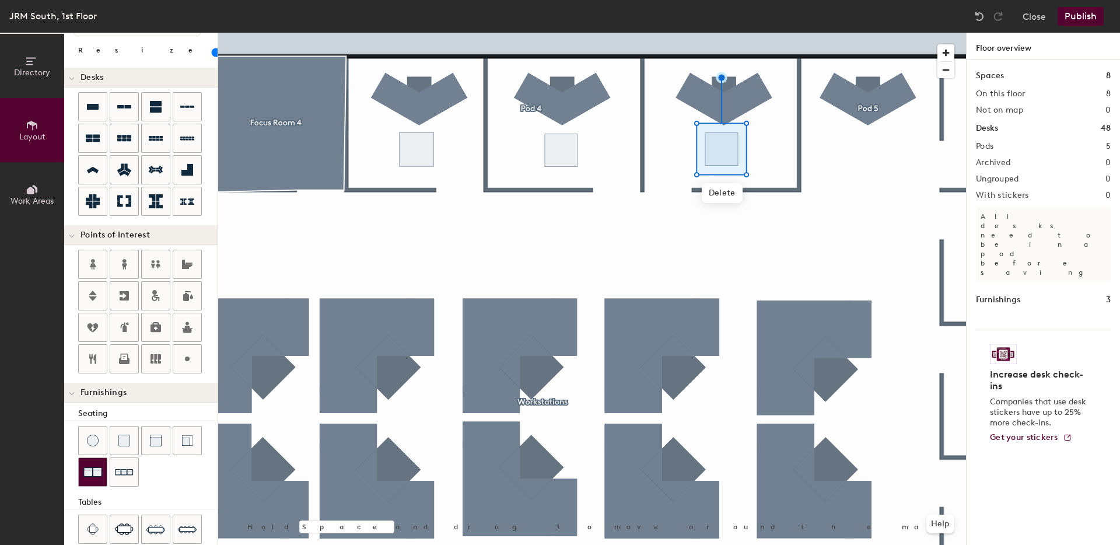
click at [91, 473] on img at bounding box center [92, 472] width 19 height 19
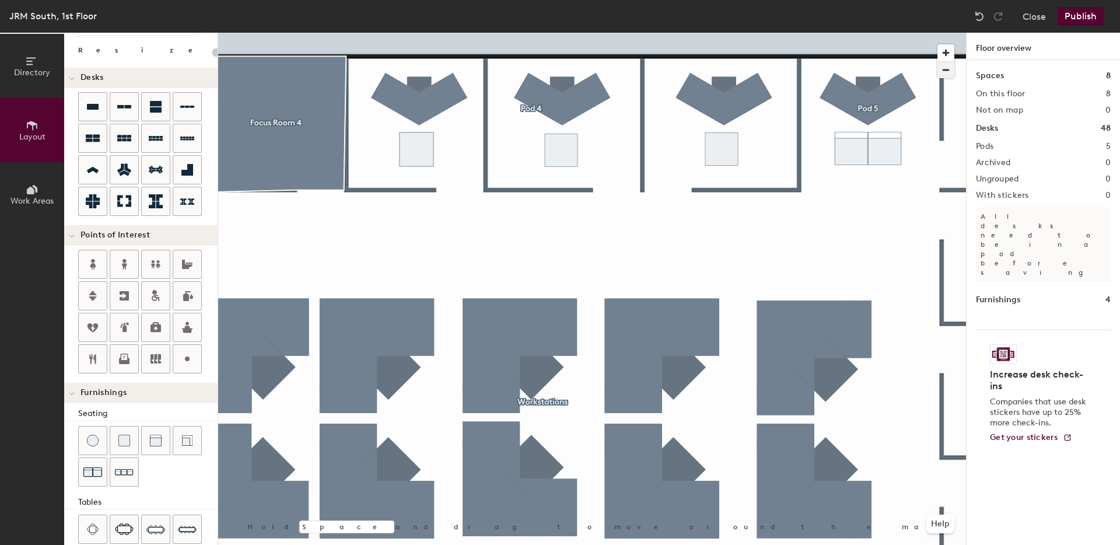
click at [945, 69] on span "button" at bounding box center [946, 70] width 17 height 16
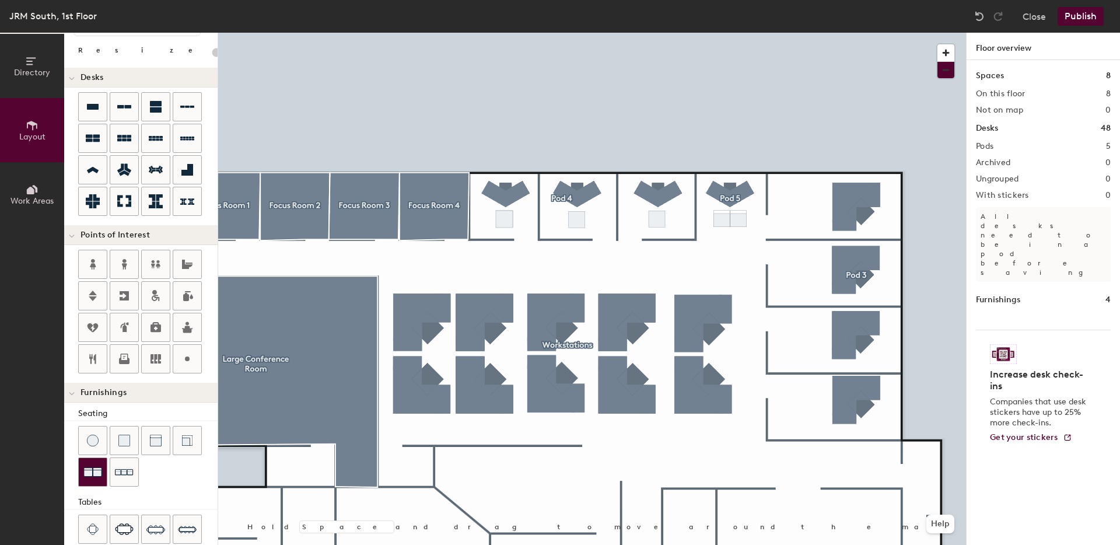
click at [98, 474] on img at bounding box center [92, 472] width 19 height 19
click at [87, 470] on img at bounding box center [92, 472] width 19 height 19
click at [92, 474] on img at bounding box center [92, 472] width 19 height 19
click at [86, 469] on img at bounding box center [92, 472] width 19 height 19
click at [802, 33] on div at bounding box center [592, 33] width 748 height 0
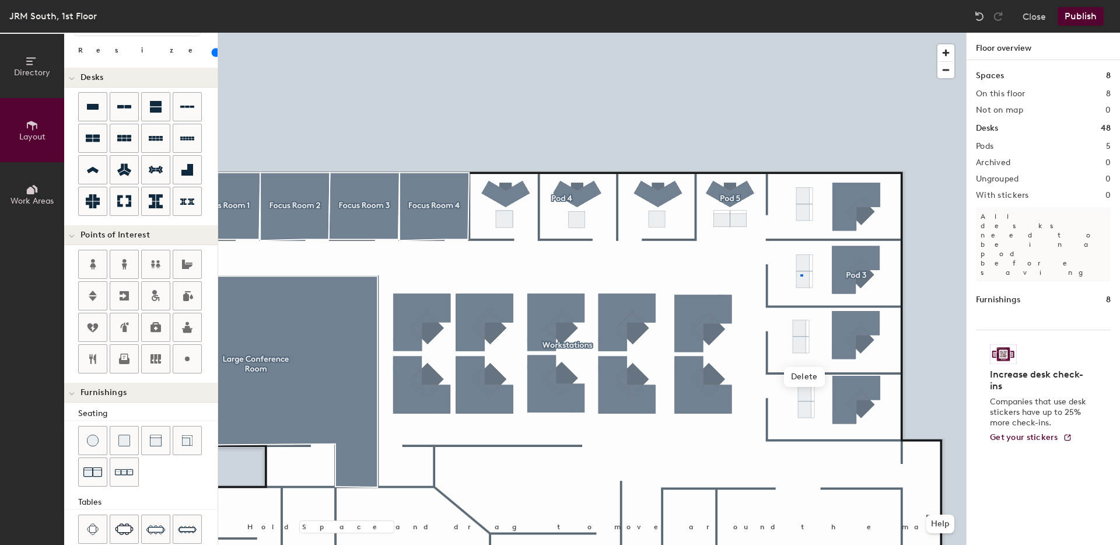
click at [801, 33] on div at bounding box center [592, 33] width 748 height 0
click at [806, 33] on div at bounding box center [592, 33] width 748 height 0
click at [786, 33] on div at bounding box center [592, 33] width 748 height 0
click at [804, 33] on div at bounding box center [592, 33] width 748 height 0
click at [1081, 20] on button "Publish" at bounding box center [1081, 16] width 46 height 19
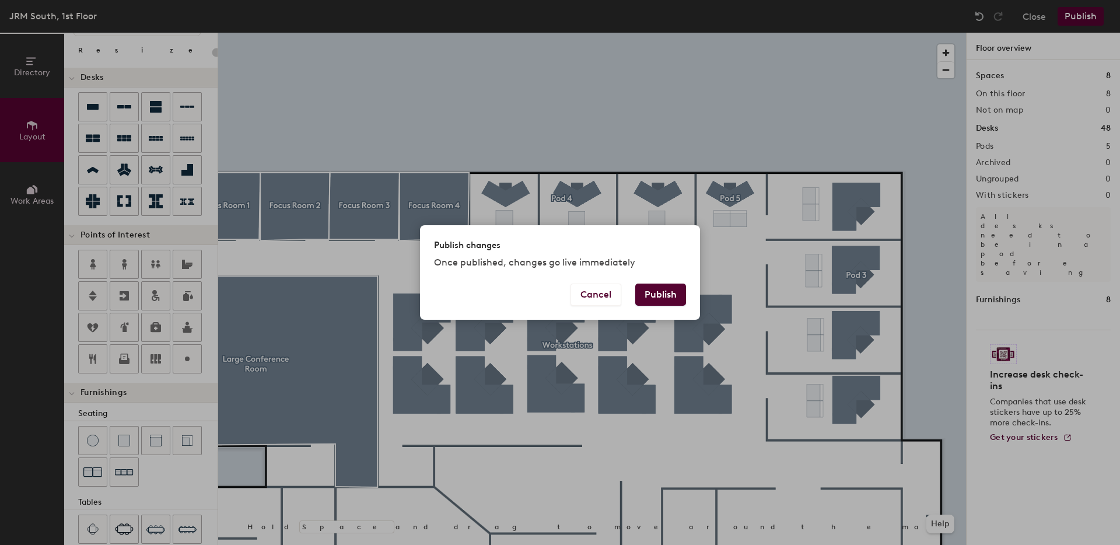
click at [650, 292] on button "Publish" at bounding box center [660, 295] width 51 height 22
type input "20"
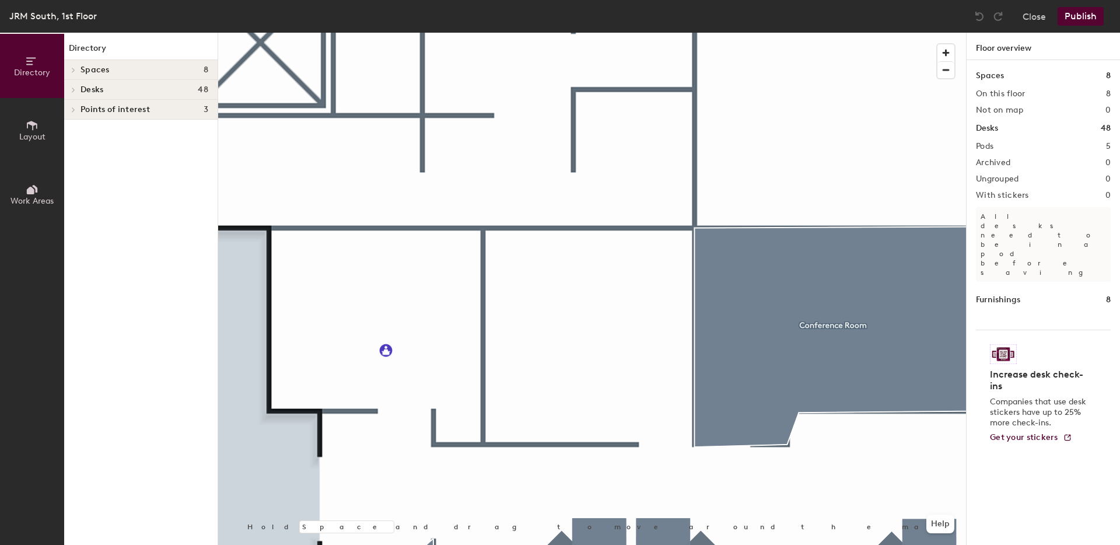
click at [21, 133] on span "Layout" at bounding box center [32, 137] width 26 height 10
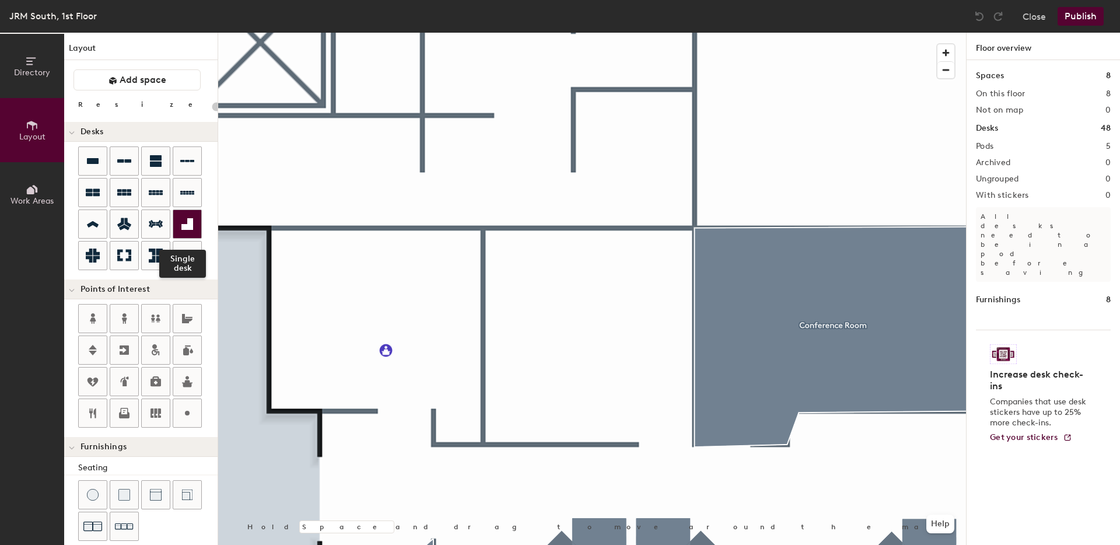
click at [175, 226] on div at bounding box center [187, 224] width 28 height 28
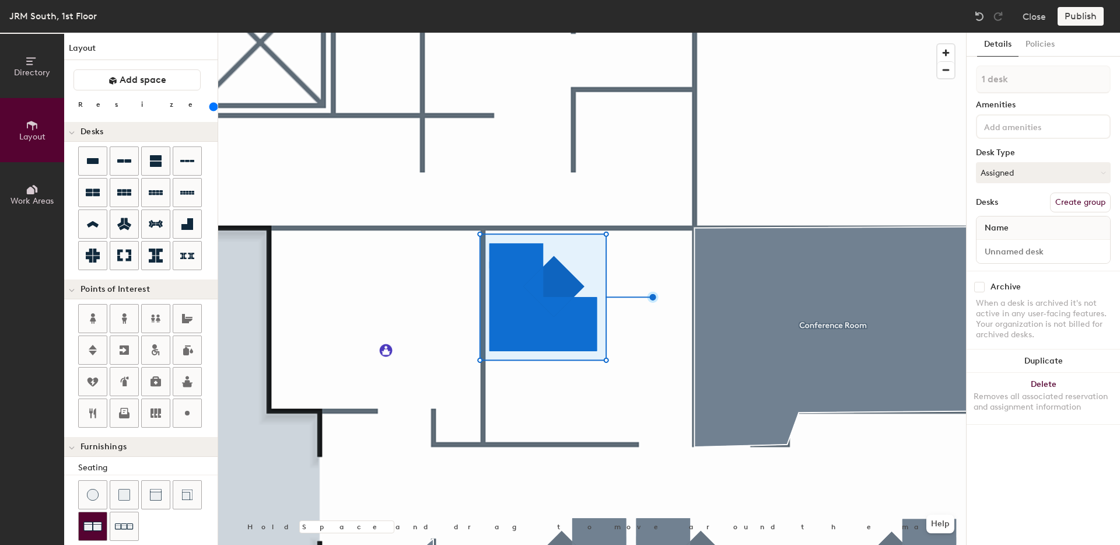
click at [95, 520] on img at bounding box center [92, 526] width 19 height 19
click at [1096, 200] on button "Create group" at bounding box center [1080, 203] width 61 height 20
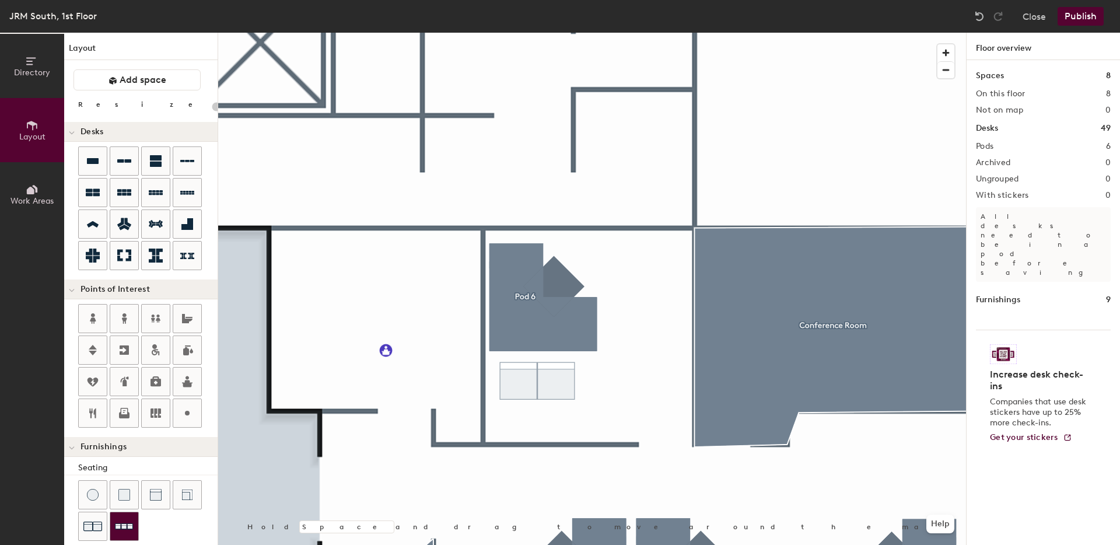
click at [117, 519] on img at bounding box center [124, 527] width 19 height 18
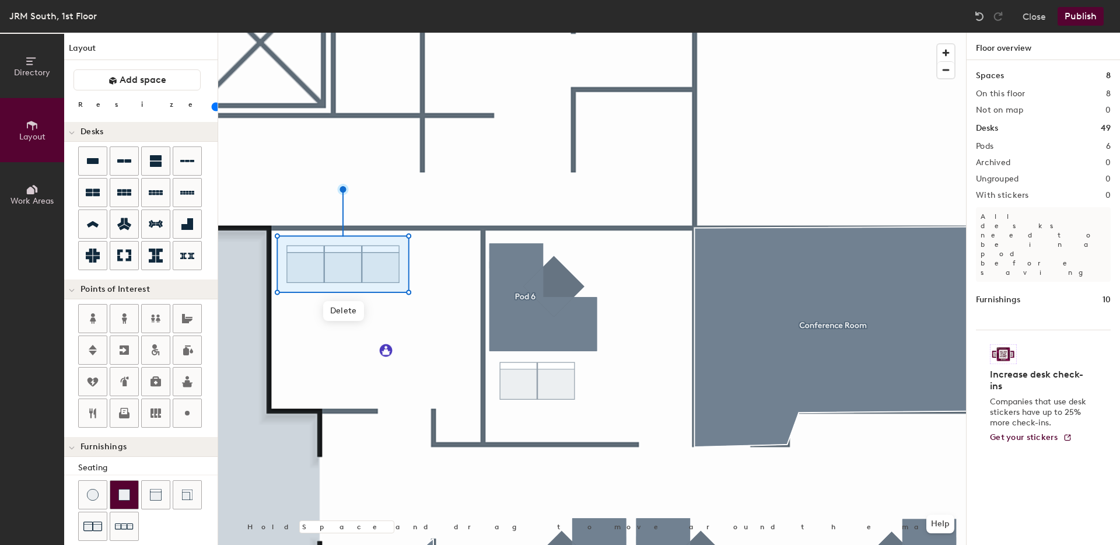
click at [123, 494] on img at bounding box center [124, 495] width 12 height 12
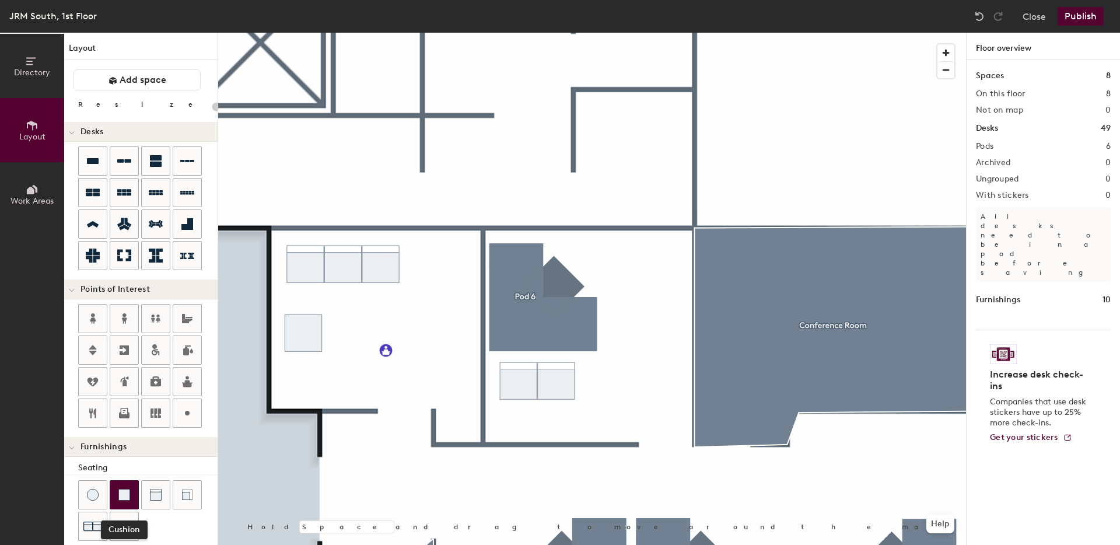
click at [124, 489] on img at bounding box center [124, 495] width 12 height 12
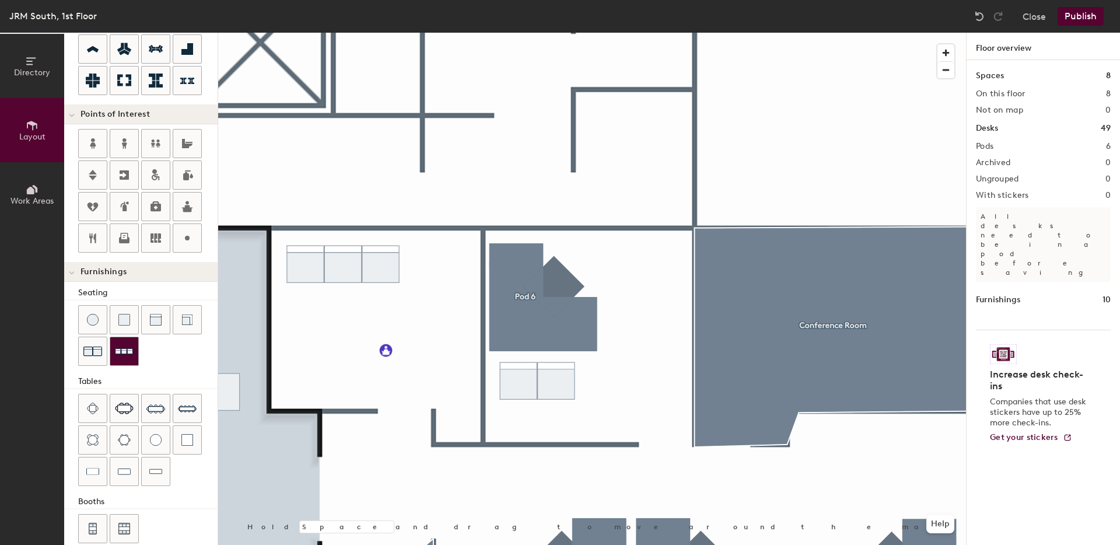
scroll to position [192, 0]
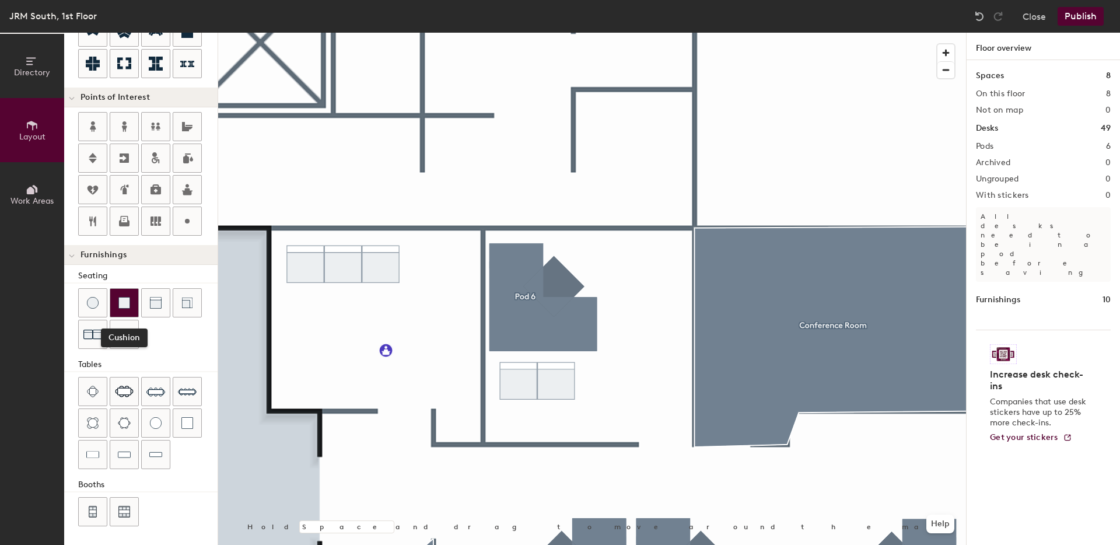
click at [125, 301] on img at bounding box center [124, 303] width 12 height 12
click at [125, 306] on img at bounding box center [124, 303] width 12 height 12
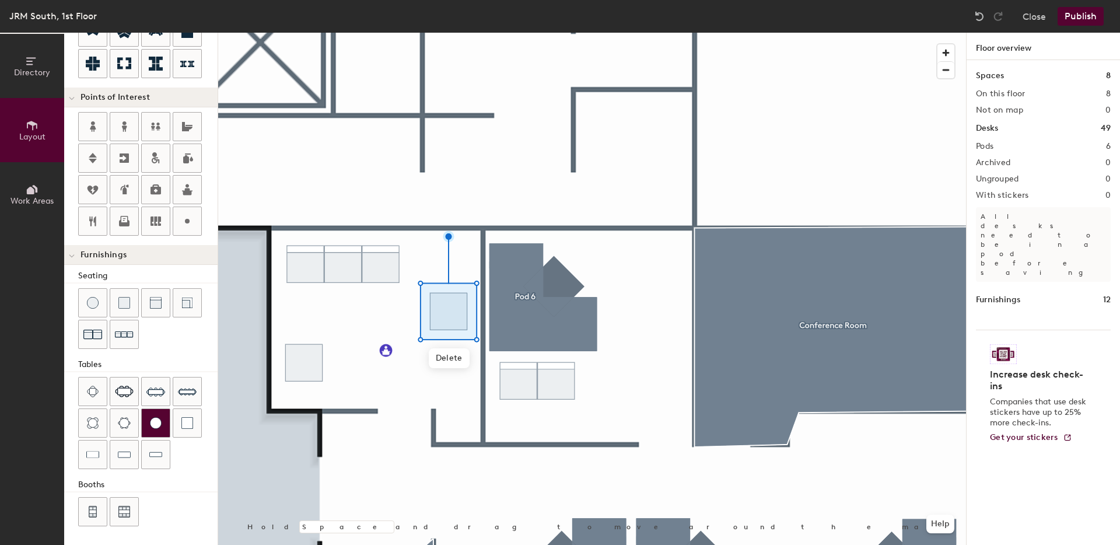
click at [163, 422] on div at bounding box center [156, 423] width 28 height 28
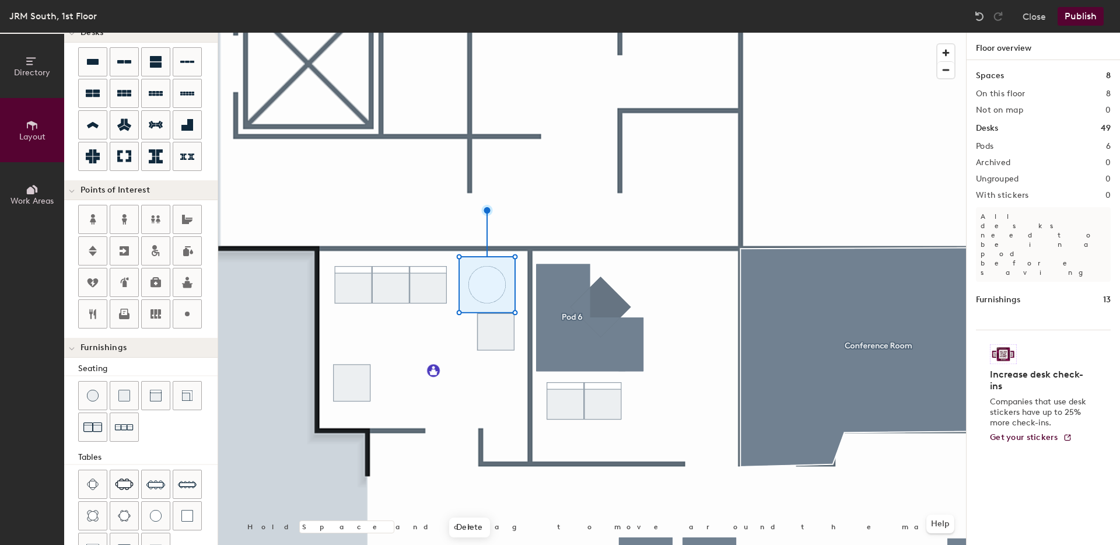
scroll to position [0, 0]
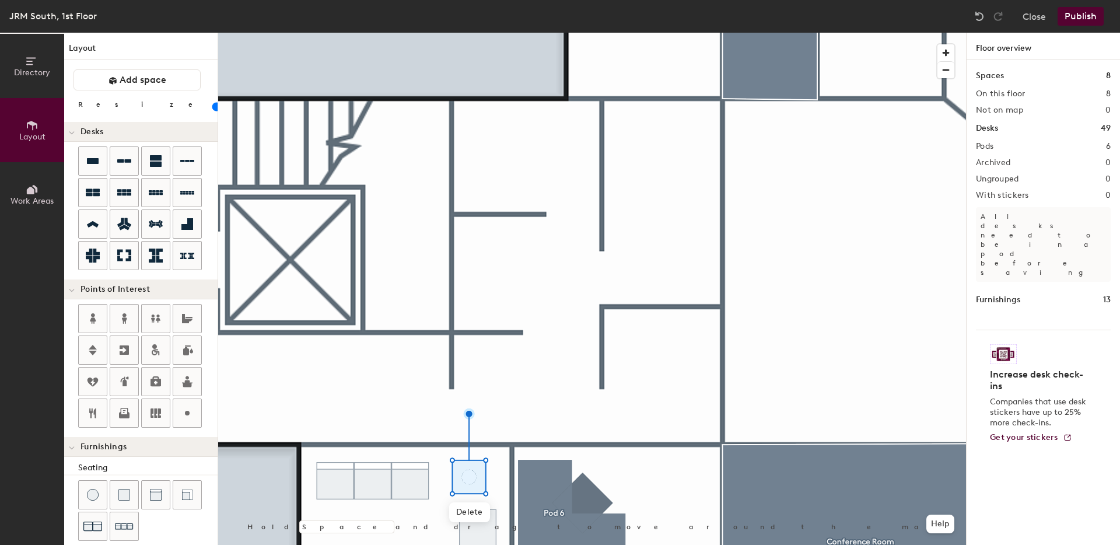
drag, startPoint x: 114, startPoint y: 109, endPoint x: 107, endPoint y: 109, distance: 7.0
click at [212, 109] on input "range" at bounding box center [212, 106] width 0 height 9
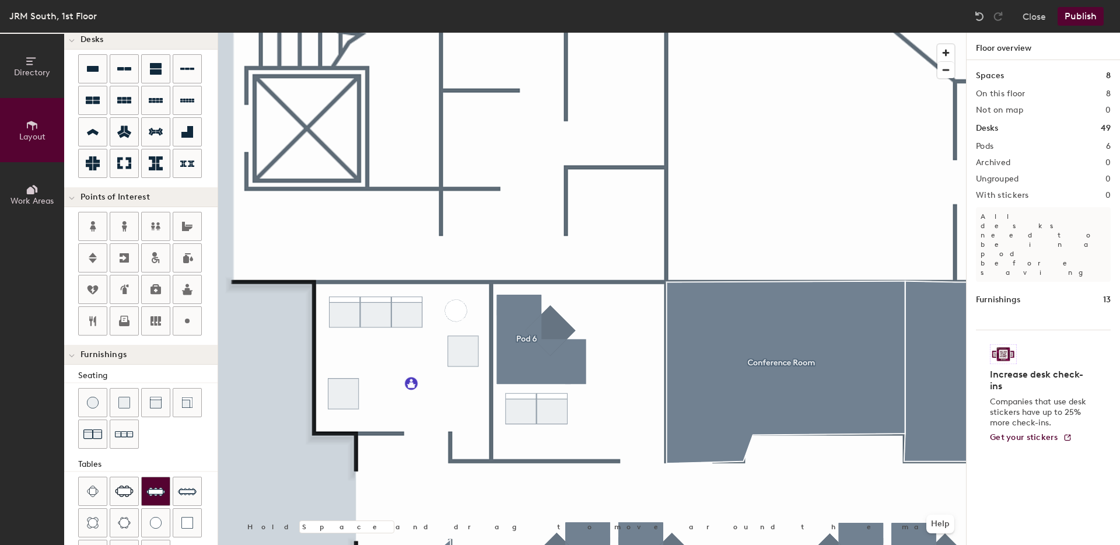
scroll to position [94, 0]
click at [159, 518] on img at bounding box center [156, 521] width 12 height 12
type input "20"
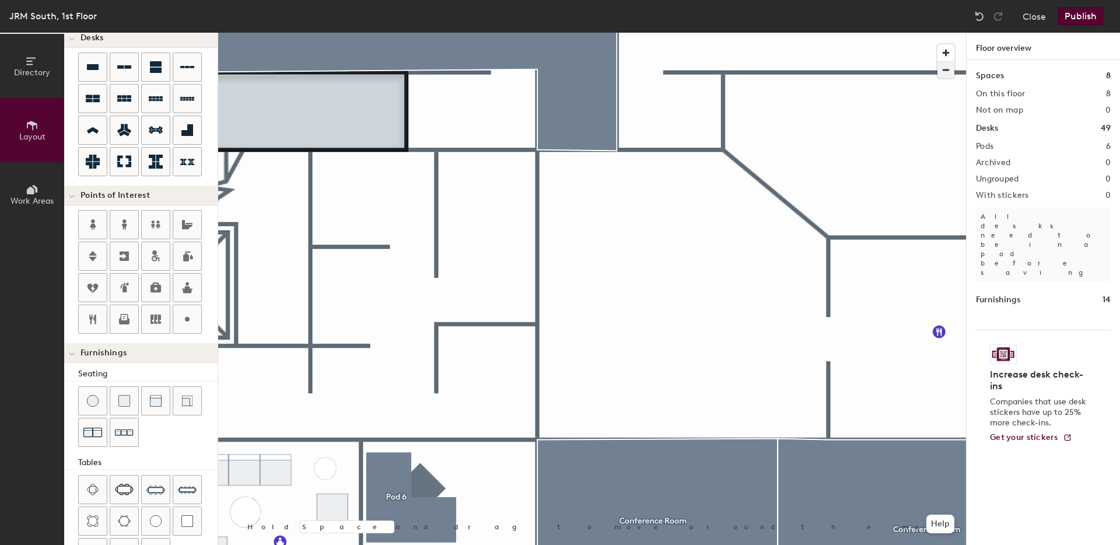
click at [945, 72] on span "button" at bounding box center [946, 70] width 17 height 16
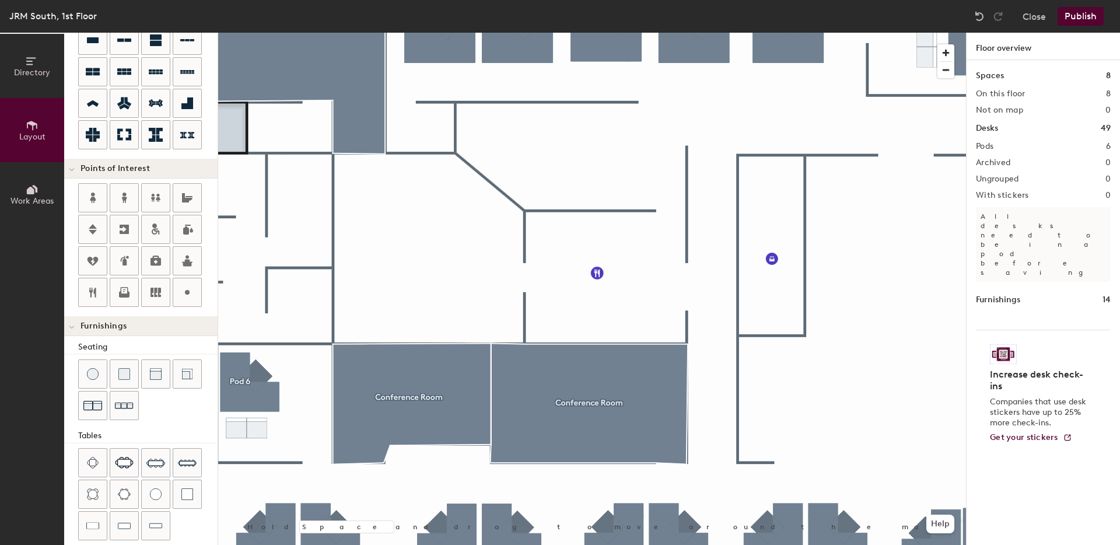
scroll to position [192, 0]
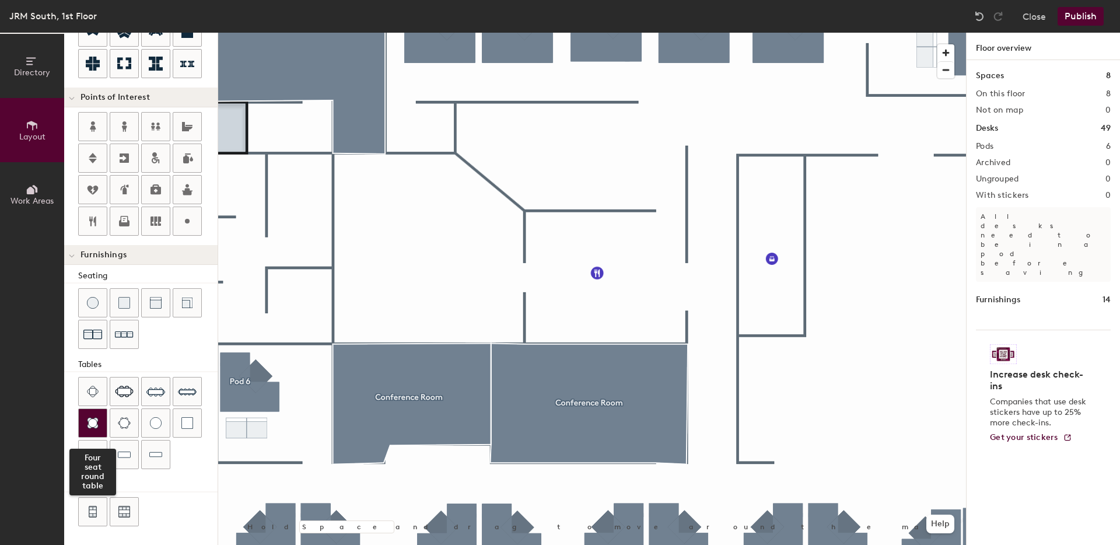
click at [84, 424] on div at bounding box center [93, 423] width 28 height 28
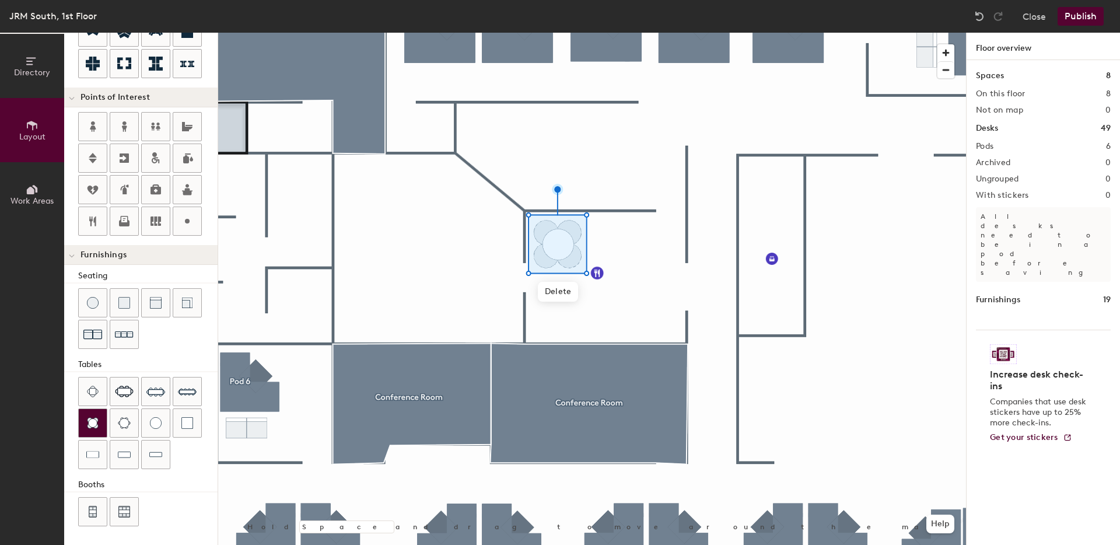
click at [99, 422] on div at bounding box center [93, 423] width 28 height 28
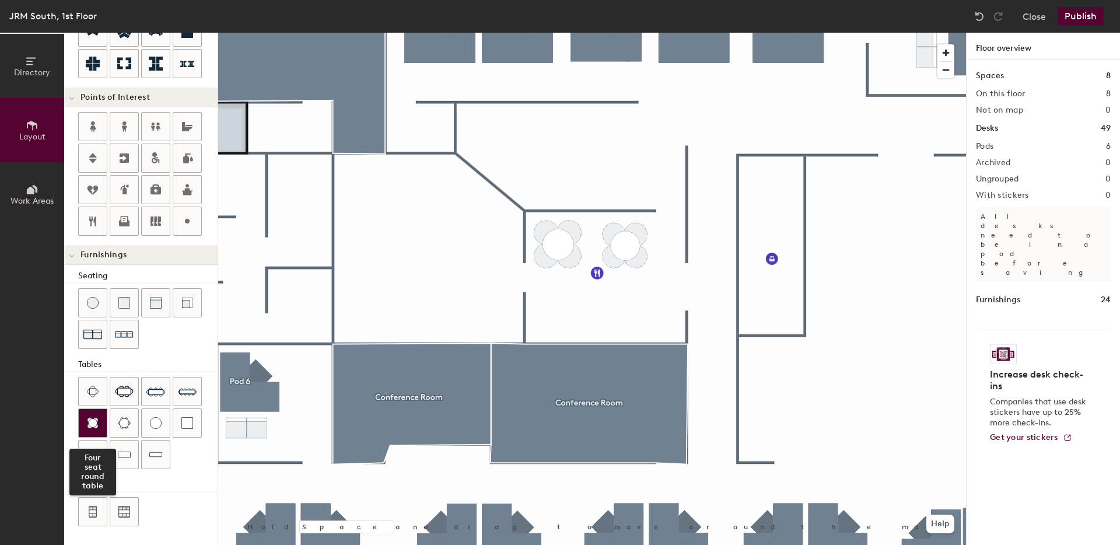
click at [95, 424] on img at bounding box center [93, 423] width 12 height 12
click at [94, 418] on img at bounding box center [93, 423] width 12 height 12
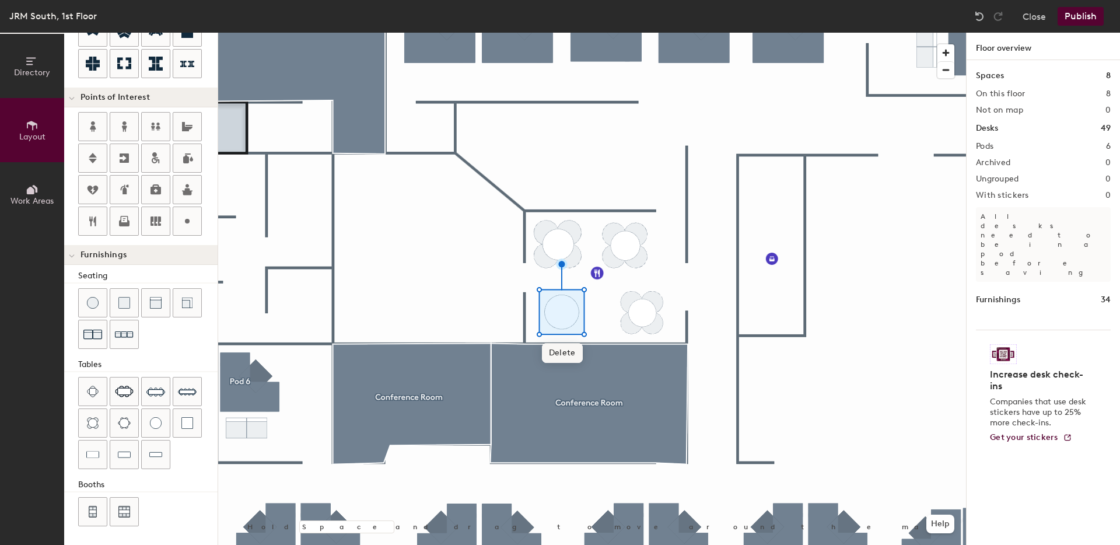
click at [555, 348] on span "Delete" at bounding box center [562, 353] width 41 height 20
click at [568, 33] on div at bounding box center [592, 33] width 748 height 0
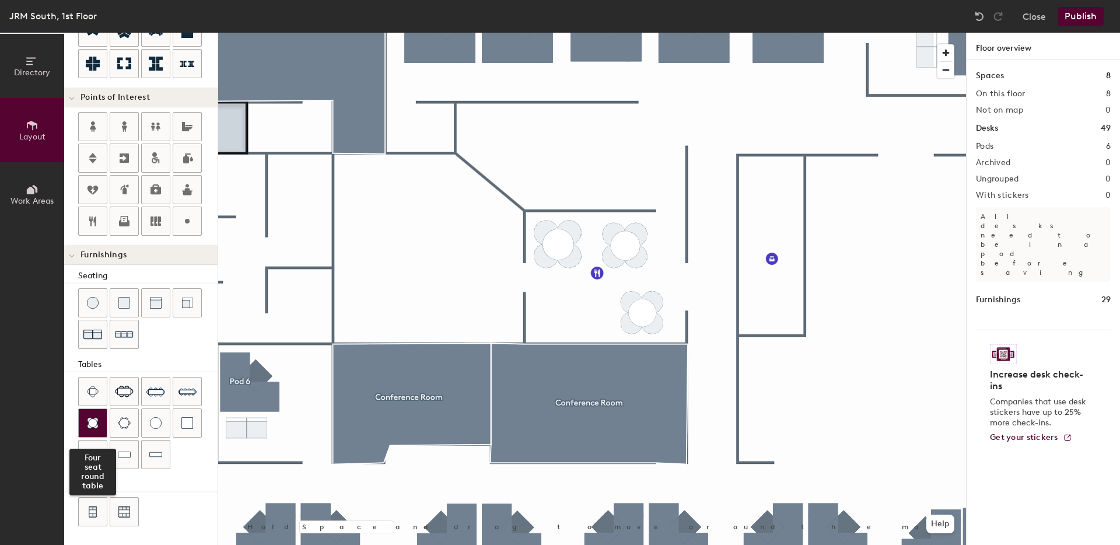
click at [89, 420] on img at bounding box center [93, 423] width 12 height 12
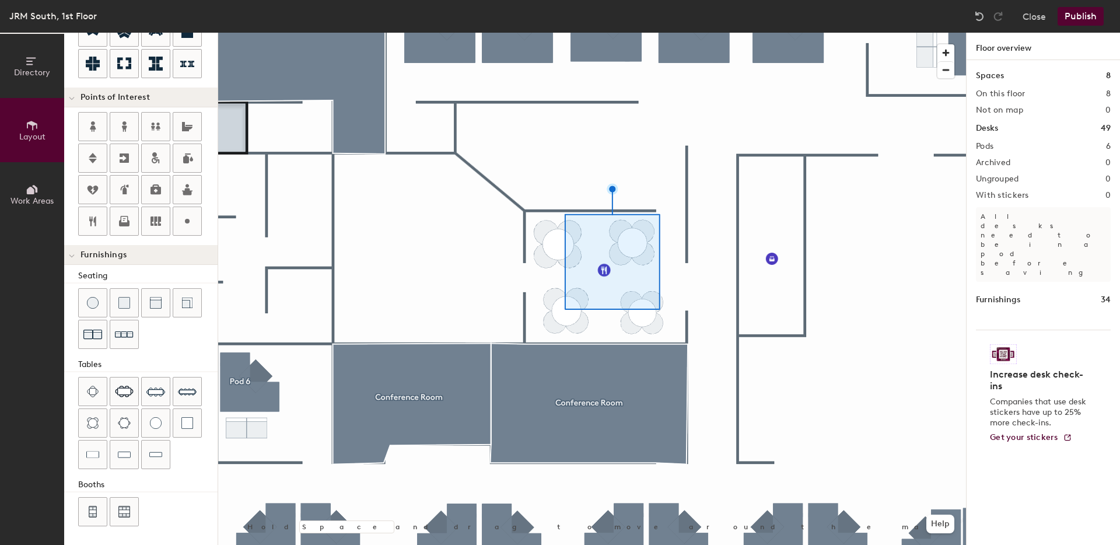
click at [605, 33] on div at bounding box center [592, 33] width 748 height 0
click at [600, 33] on div at bounding box center [592, 33] width 748 height 0
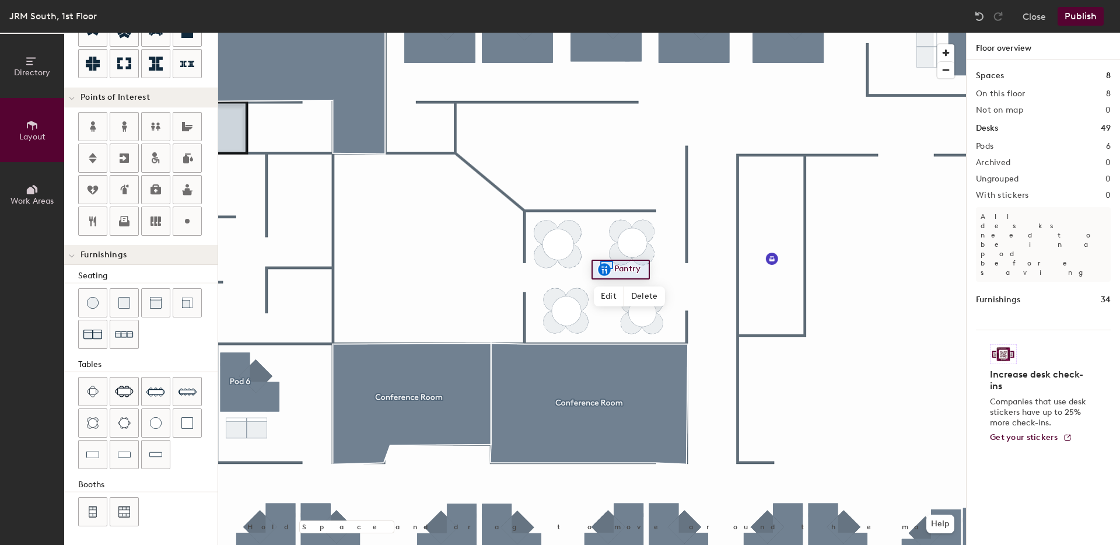
click at [607, 33] on div at bounding box center [592, 33] width 748 height 0
click at [185, 223] on icon at bounding box center [187, 221] width 14 height 14
type input "20"
type input "4 Top Tables"
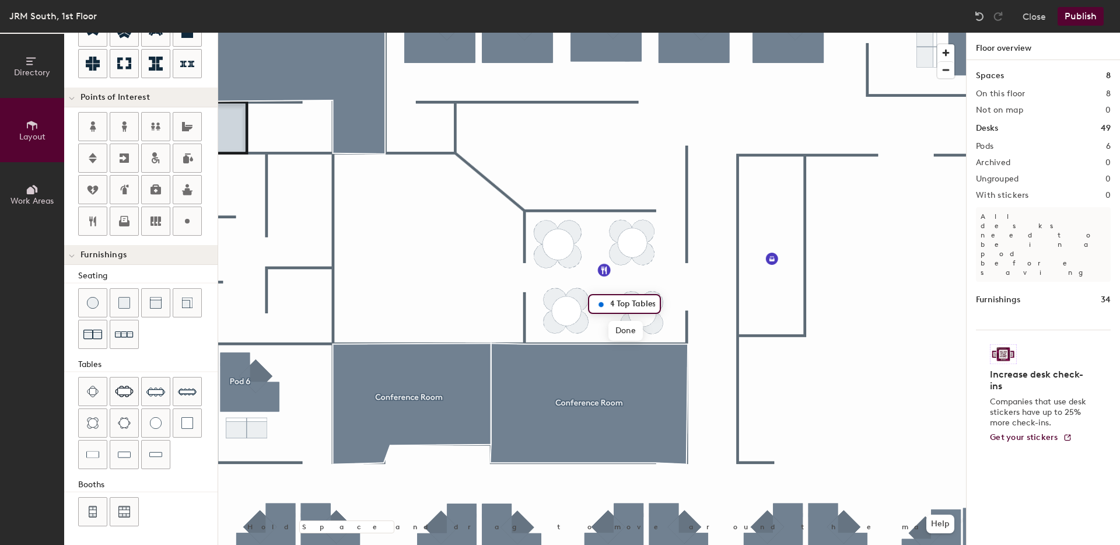
scroll to position [0, 0]
click at [796, 33] on div at bounding box center [592, 33] width 748 height 0
click at [1092, 21] on button "Publish" at bounding box center [1081, 16] width 46 height 19
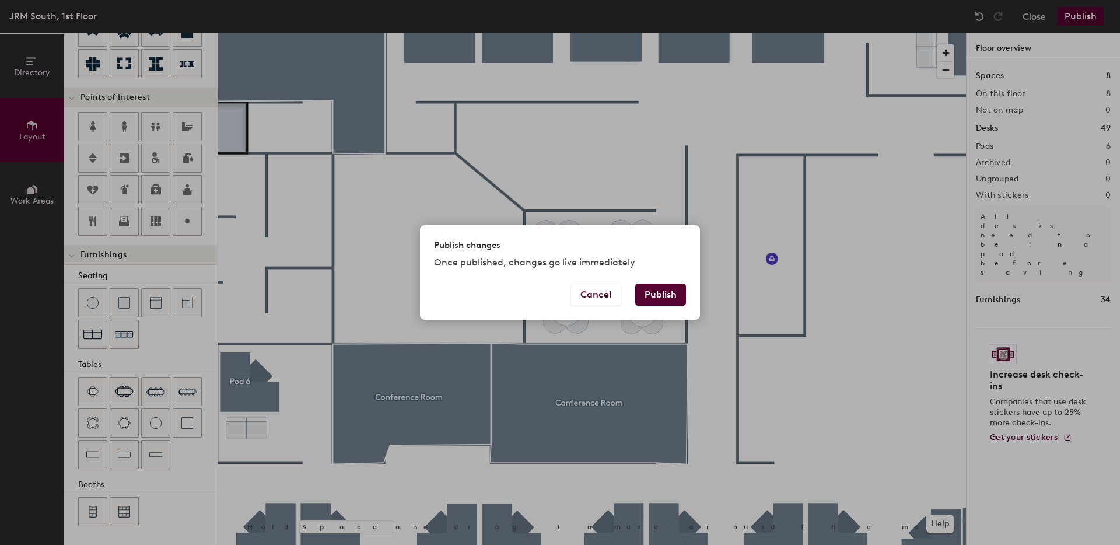
click at [669, 295] on button "Publish" at bounding box center [660, 295] width 51 height 22
type input "20"
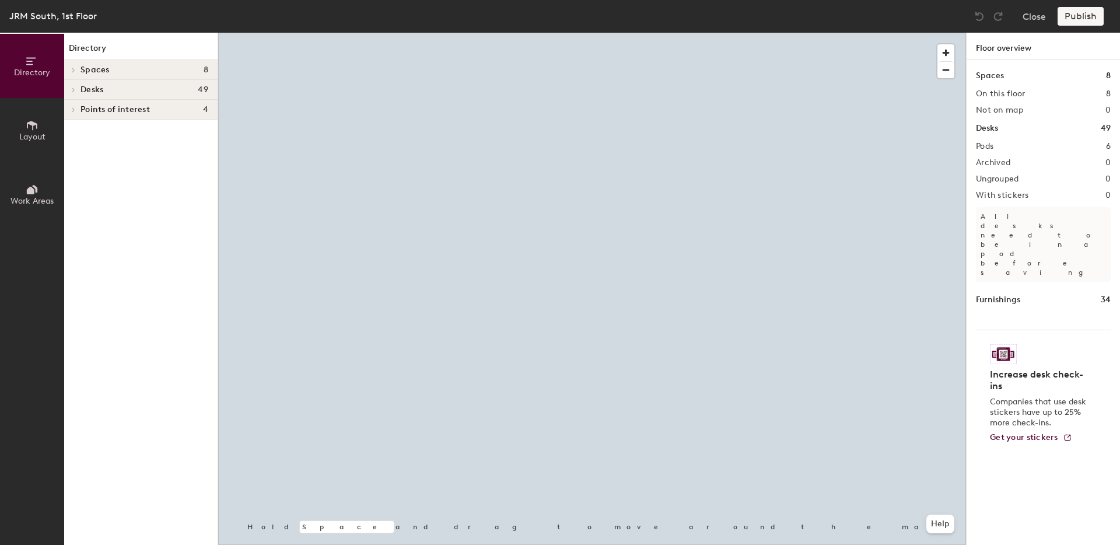
drag, startPoint x: 54, startPoint y: 124, endPoint x: 42, endPoint y: 127, distance: 12.0
click at [53, 123] on button "Layout" at bounding box center [32, 130] width 64 height 64
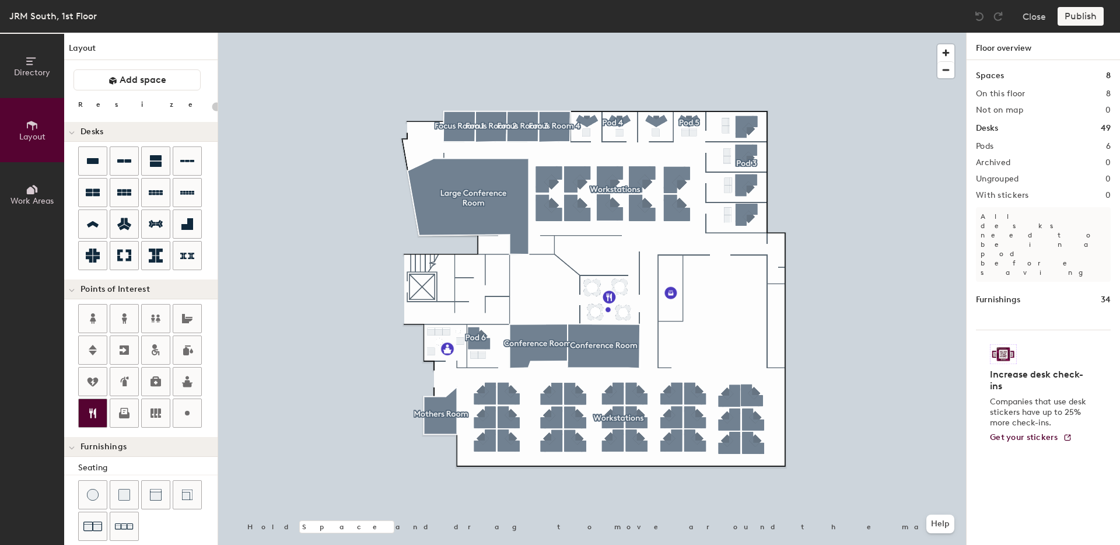
click at [102, 416] on div at bounding box center [93, 413] width 28 height 28
type input "20"
type input "Pantry"
click at [602, 280] on span "Done" at bounding box center [614, 281] width 34 height 20
click at [1088, 20] on button "Publish" at bounding box center [1081, 16] width 46 height 19
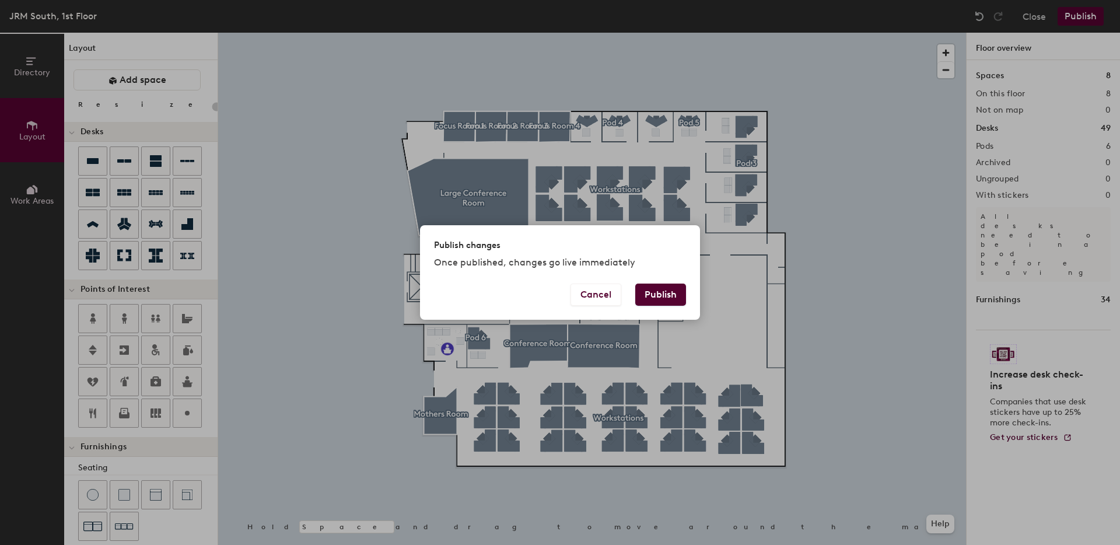
click at [661, 294] on button "Publish" at bounding box center [660, 295] width 51 height 22
type input "20"
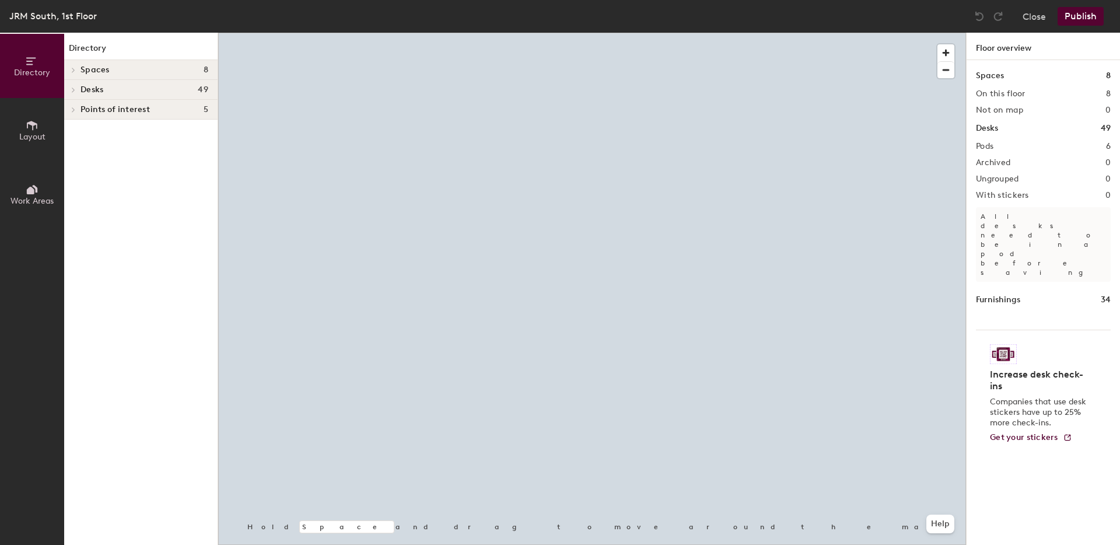
click at [88, 92] on span "Desks" at bounding box center [92, 89] width 23 height 9
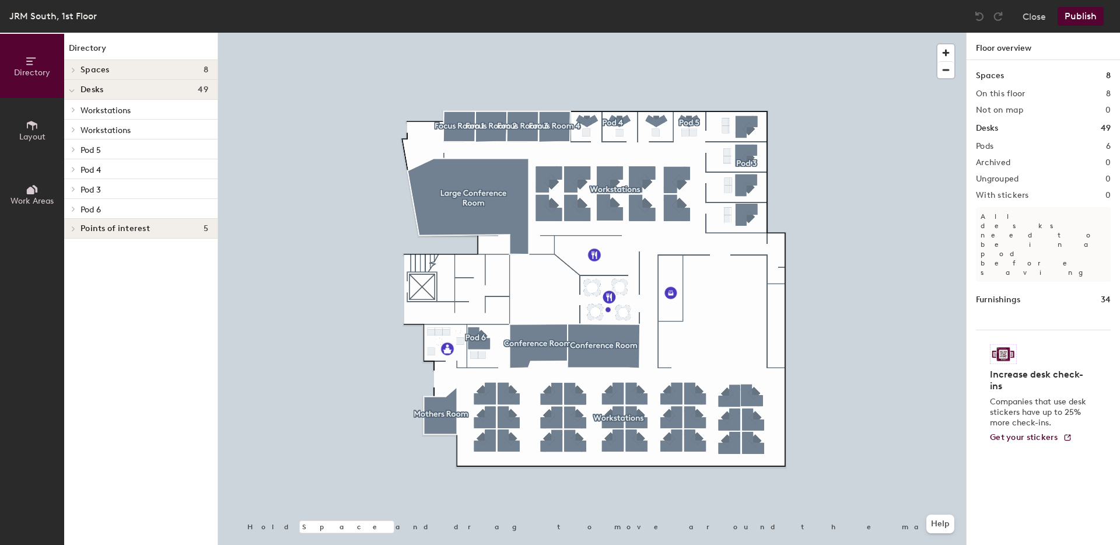
click at [128, 83] on div "Desks 49" at bounding box center [140, 90] width 153 height 20
drag, startPoint x: 116, startPoint y: 89, endPoint x: 118, endPoint y: 111, distance: 22.9
click at [116, 89] on h4 "Desks 49" at bounding box center [145, 89] width 128 height 9
click at [122, 110] on span "Workstations" at bounding box center [106, 111] width 50 height 10
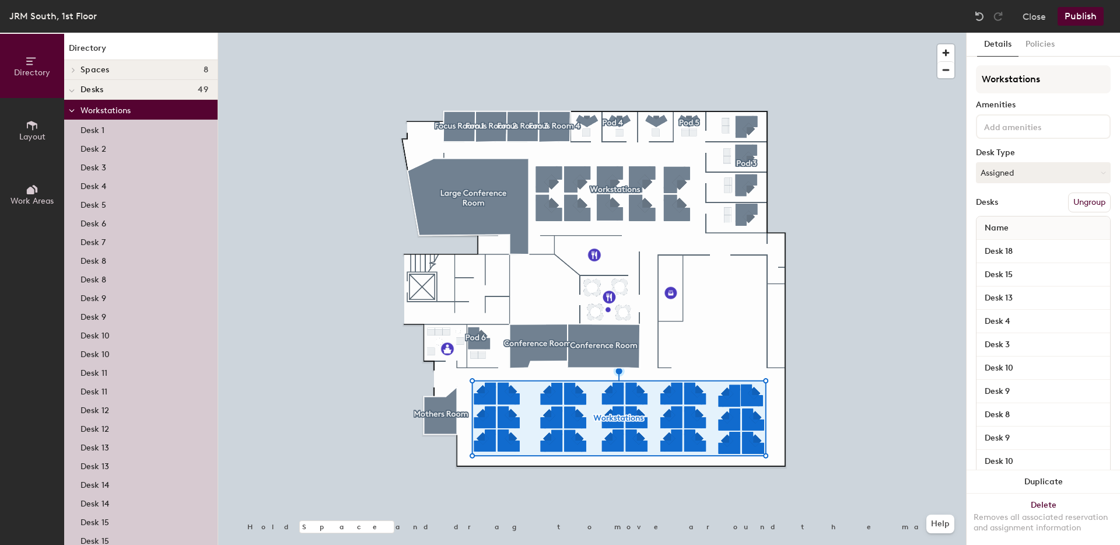
click at [1076, 206] on button "Ungroup" at bounding box center [1089, 203] width 43 height 20
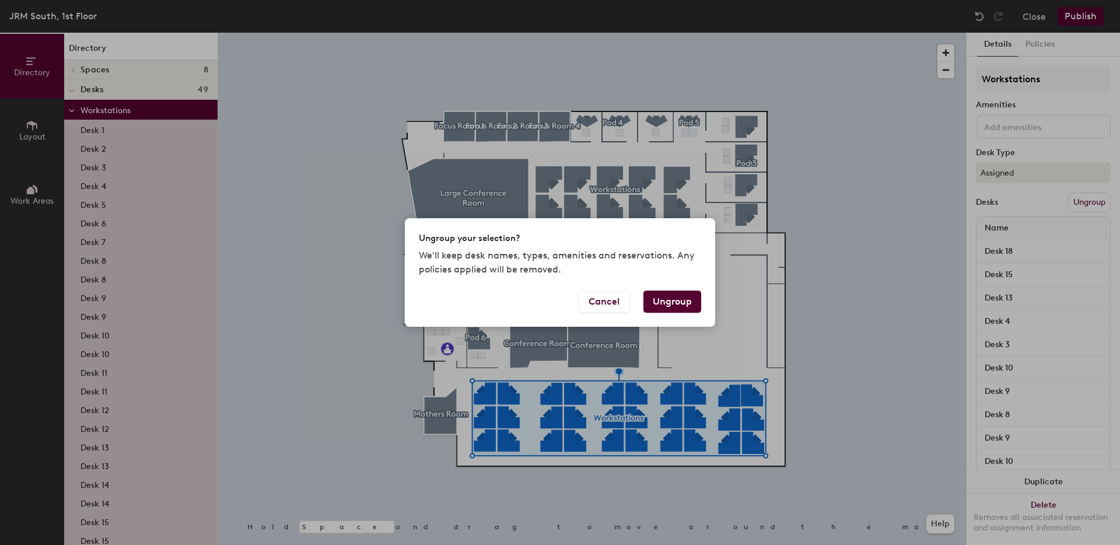
click at [679, 299] on button "Ungroup" at bounding box center [673, 302] width 58 height 22
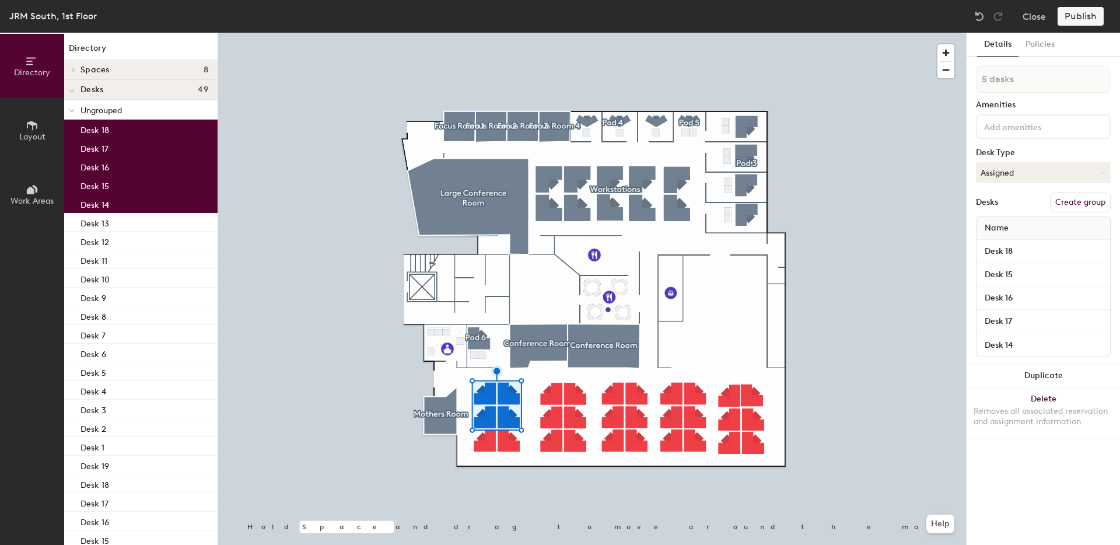
type input "6 desks"
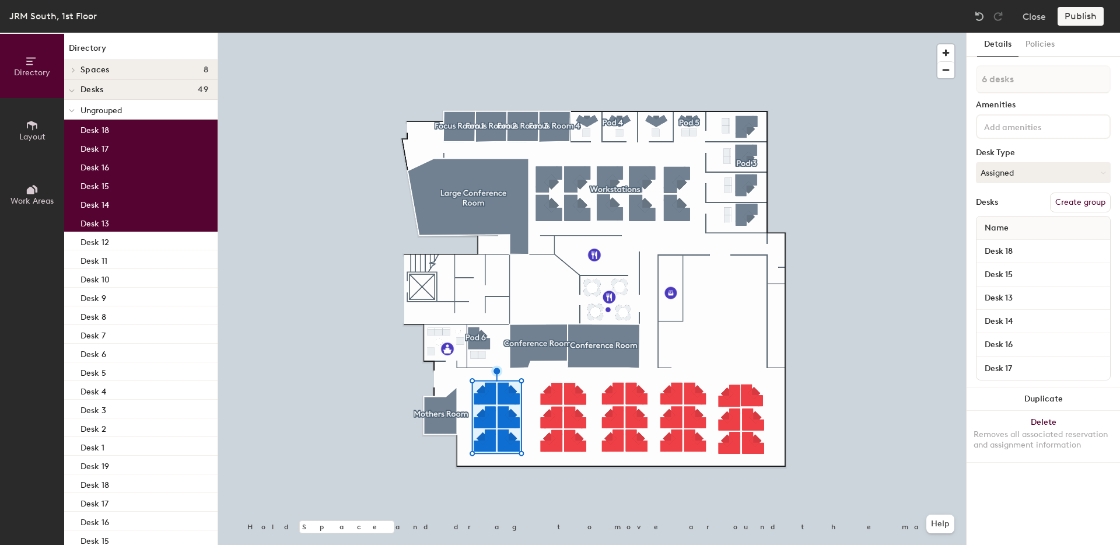
click at [1088, 203] on button "Create group" at bounding box center [1080, 203] width 61 height 20
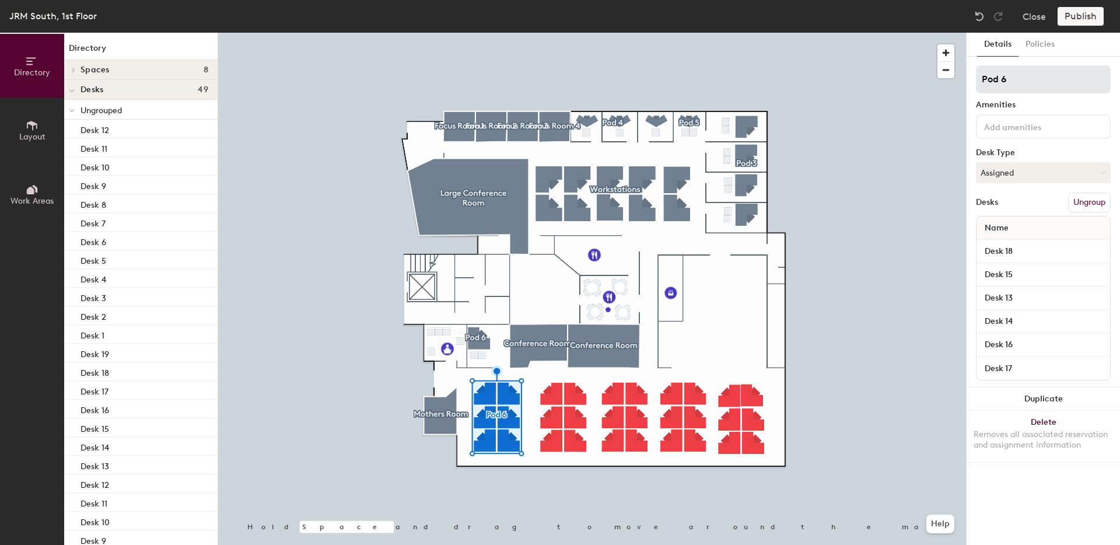
click at [825, 91] on div "Directory Layout Work Areas Directory Spaces 8 Conference Room Conference Room …" at bounding box center [560, 289] width 1120 height 512
drag, startPoint x: 1038, startPoint y: 83, endPoint x: 947, endPoint y: 74, distance: 91.5
click at [947, 74] on div "Directory Layout Work Areas Directory Spaces 8 Conference Room Conference Room …" at bounding box center [560, 289] width 1120 height 512
type input "Workstations"
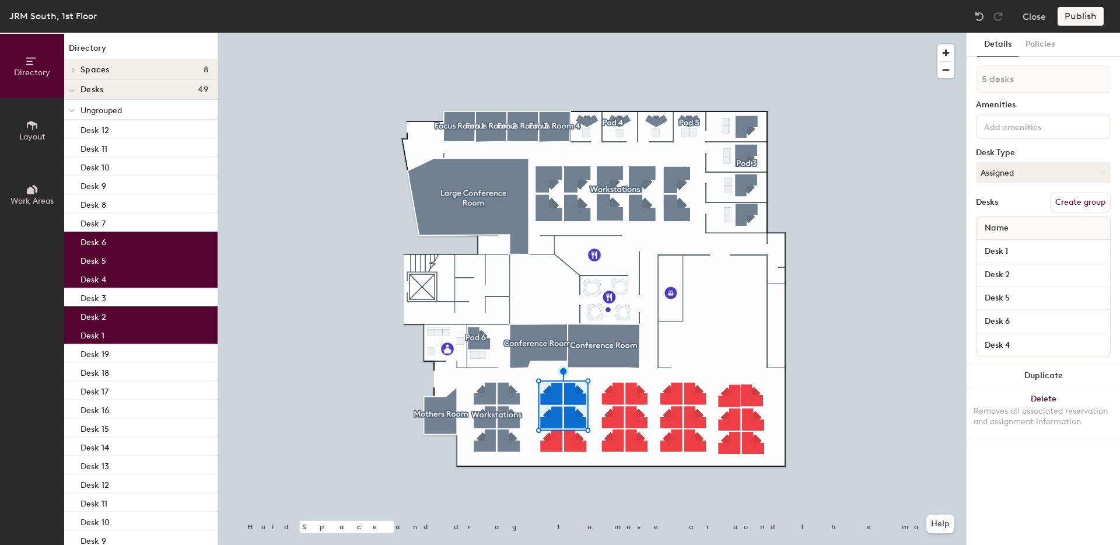
type input "6 desks"
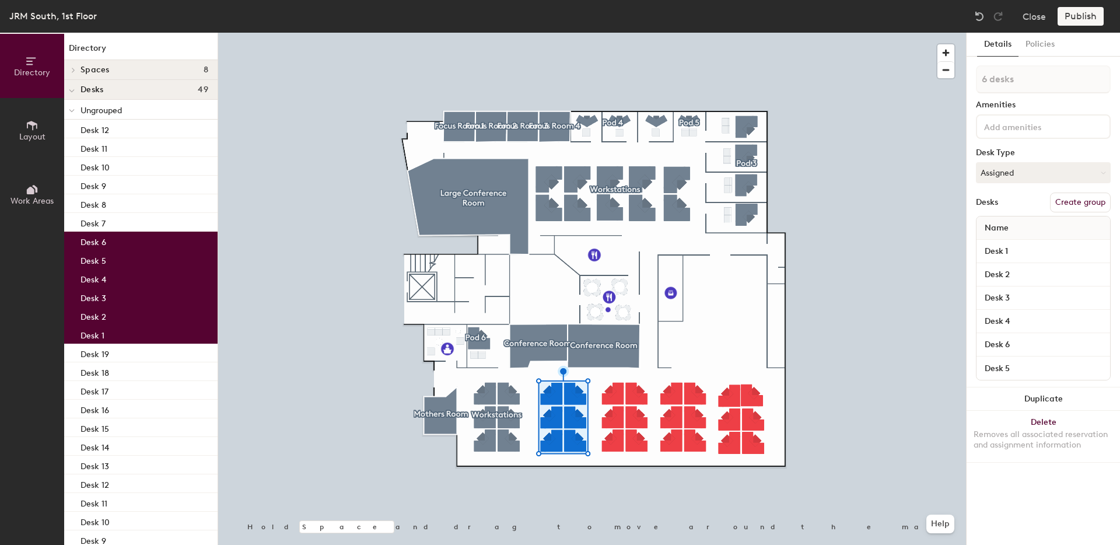
click at [1002, 185] on div "6 desks Amenities Desk Type Assigned Desks Create group Name Desk 1 Desk 2 Desk…" at bounding box center [1043, 226] width 135 height 322
click at [1011, 169] on button "Assigned" at bounding box center [1043, 172] width 135 height 21
click at [1001, 247] on div "Hoteled" at bounding box center [1035, 244] width 117 height 18
click at [1068, 204] on button "Create group" at bounding box center [1080, 203] width 61 height 20
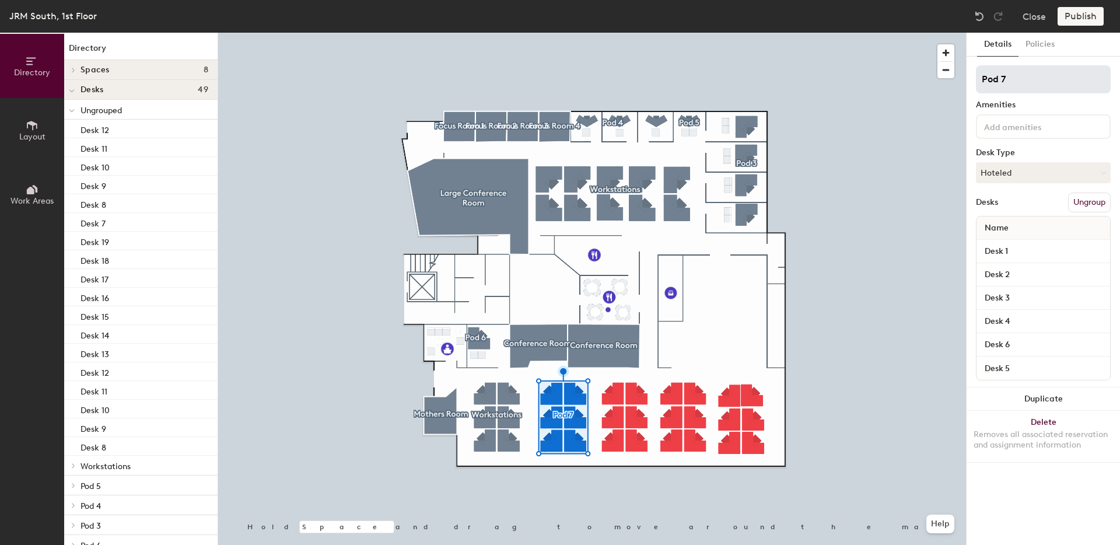
click at [952, 83] on div "Directory Layout Work Areas Directory Spaces 8 Conference Room Conference Room …" at bounding box center [560, 289] width 1120 height 512
drag, startPoint x: 1044, startPoint y: 78, endPoint x: 1118, endPoint y: 78, distance: 74.1
click at [1118, 78] on div "Details Policies Workstations 2 Amenities Desk Type Hoteled Desks Ungroup Name …" at bounding box center [1043, 289] width 153 height 512
type input "Workstations"
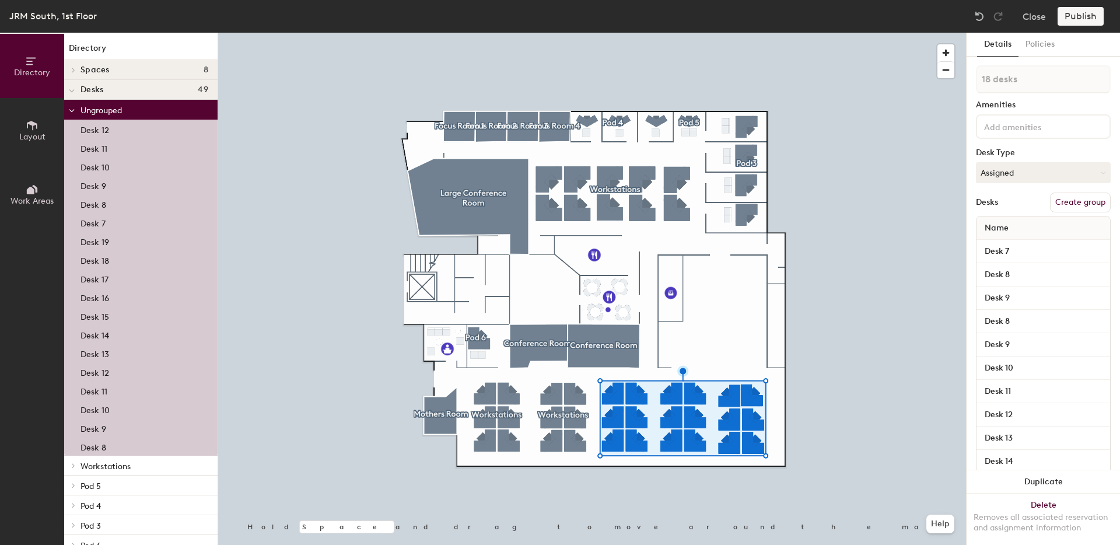
click at [1078, 206] on button "Create group" at bounding box center [1080, 203] width 61 height 20
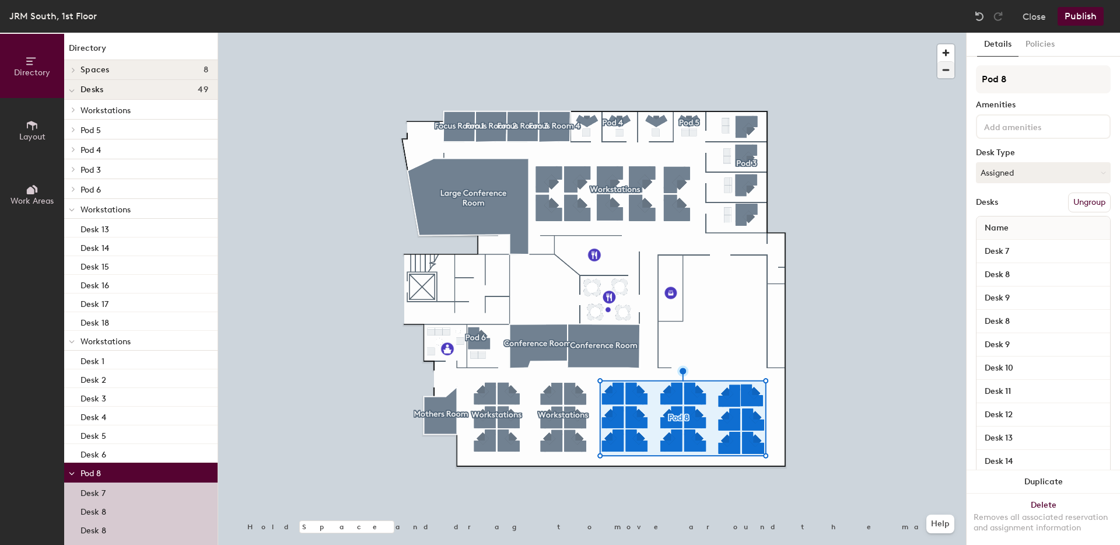
drag, startPoint x: 1012, startPoint y: 72, endPoint x: 941, endPoint y: 73, distance: 71.2
click at [941, 73] on div "Directory Layout Work Areas Directory Spaces 8 Conference Room Conference Room …" at bounding box center [560, 289] width 1120 height 512
drag, startPoint x: 1001, startPoint y: 76, endPoint x: 959, endPoint y: 77, distance: 42.0
click at [959, 77] on div "Directory Layout Work Areas Directory Spaces 8 Conference Room Conference Room …" at bounding box center [560, 289] width 1120 height 512
type input "Workstations"
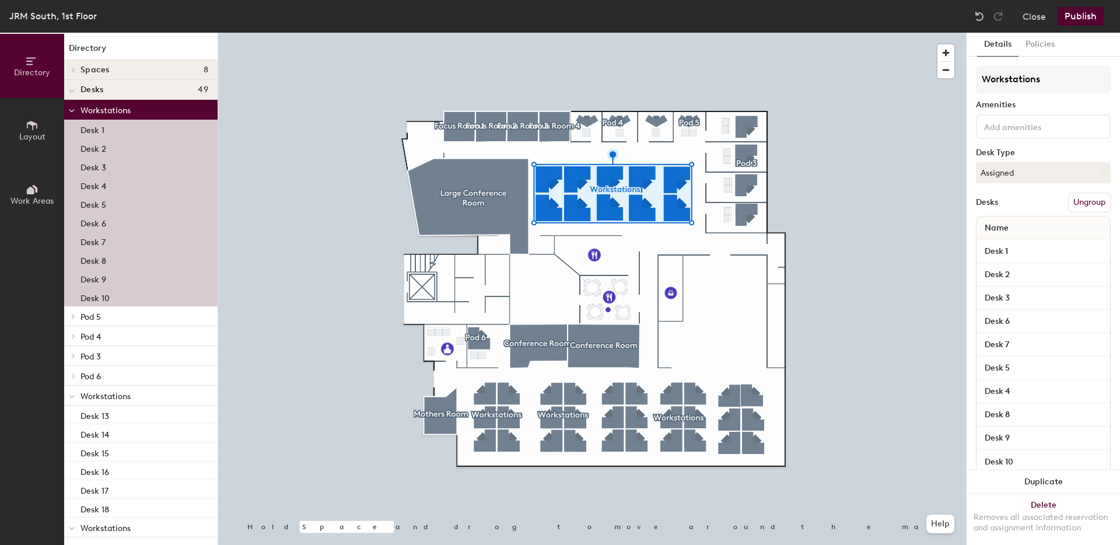
click at [1092, 209] on button "Ungroup" at bounding box center [1089, 203] width 43 height 20
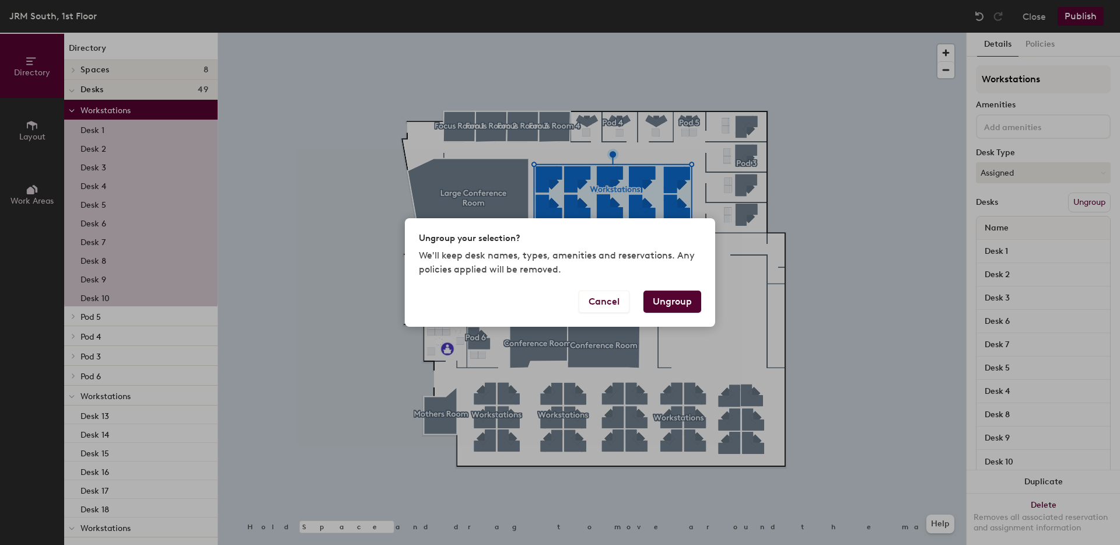
click at [669, 302] on button "Ungroup" at bounding box center [673, 302] width 58 height 22
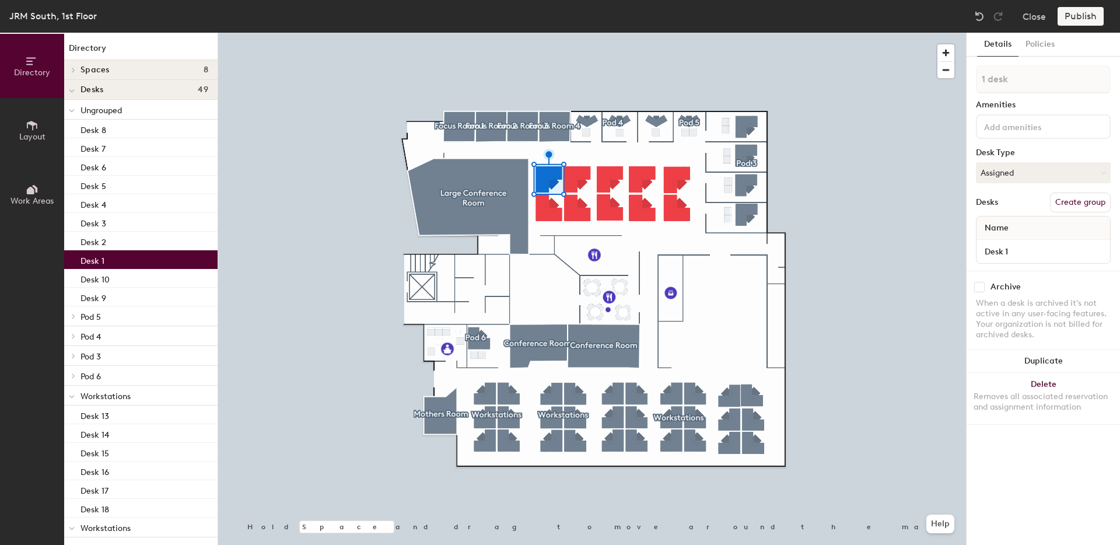
type input "2 desks"
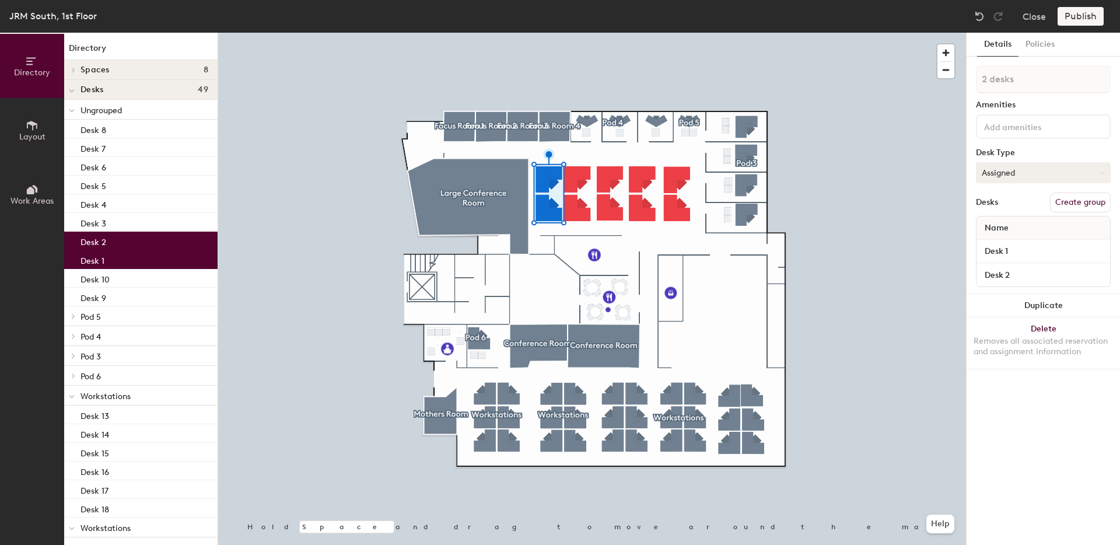
click at [1039, 174] on button "Assigned" at bounding box center [1043, 172] width 135 height 21
click at [1000, 240] on div "Hoteled" at bounding box center [1035, 244] width 117 height 18
click at [1078, 200] on button "Create group" at bounding box center [1080, 203] width 61 height 20
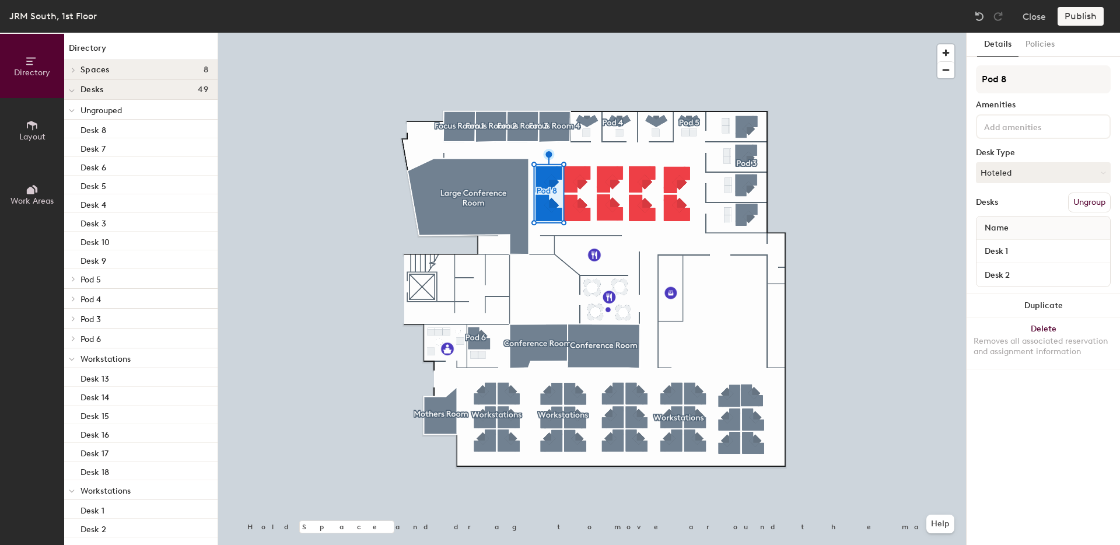
drag, startPoint x: 1038, startPoint y: 85, endPoint x: 959, endPoint y: 77, distance: 79.2
click at [959, 77] on div "Directory Layout Work Areas Directory Spaces 8 Conference Room Conference Room …" at bounding box center [560, 289] width 1120 height 512
type input "Workstations"
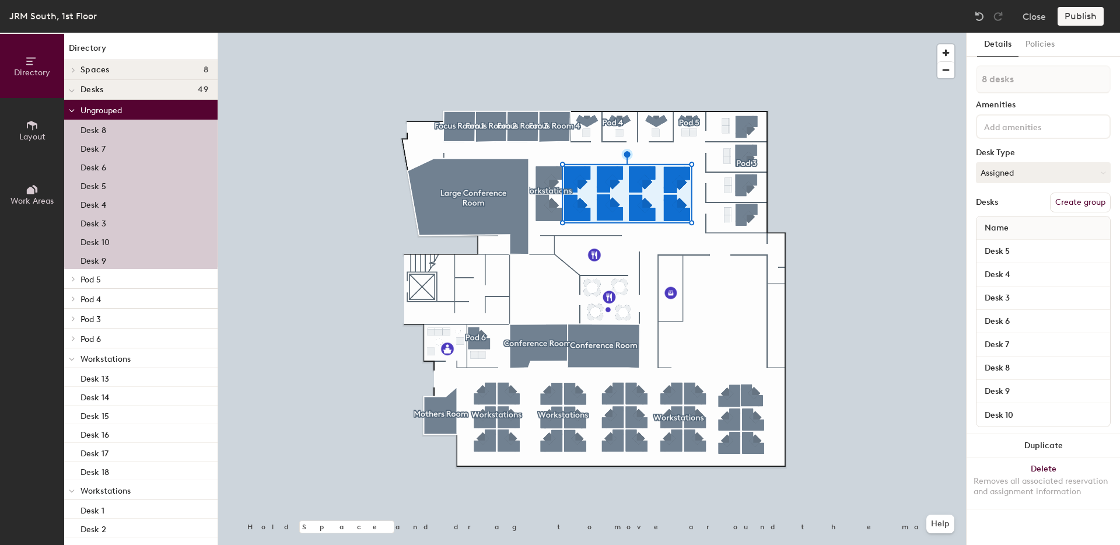
click at [1063, 202] on button "Create group" at bounding box center [1080, 203] width 61 height 20
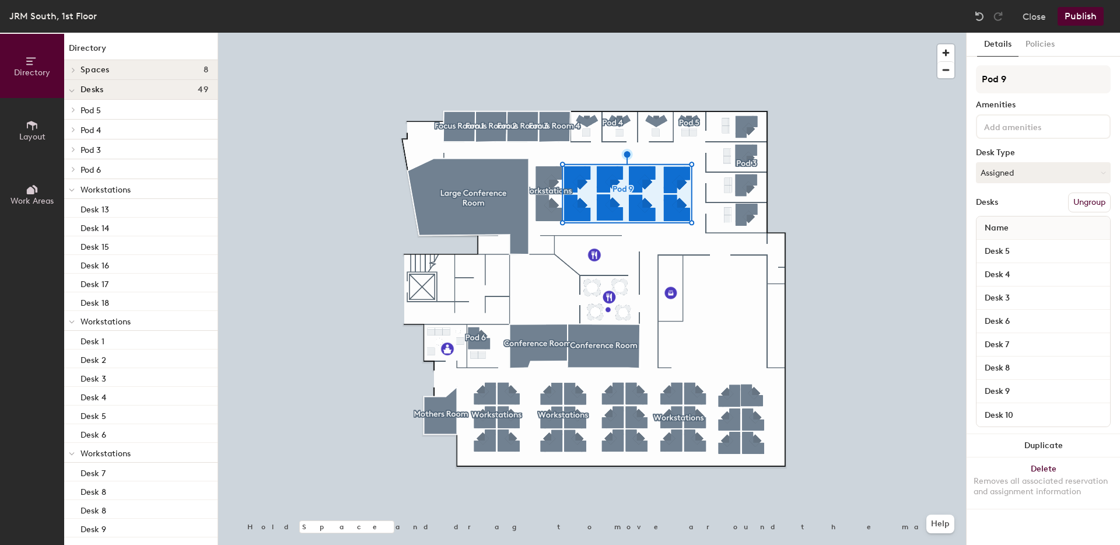
click at [960, 78] on div "Directory Layout Work Areas Directory Spaces 8 Conference Room Conference Room …" at bounding box center [560, 289] width 1120 height 512
type input "Workstations"
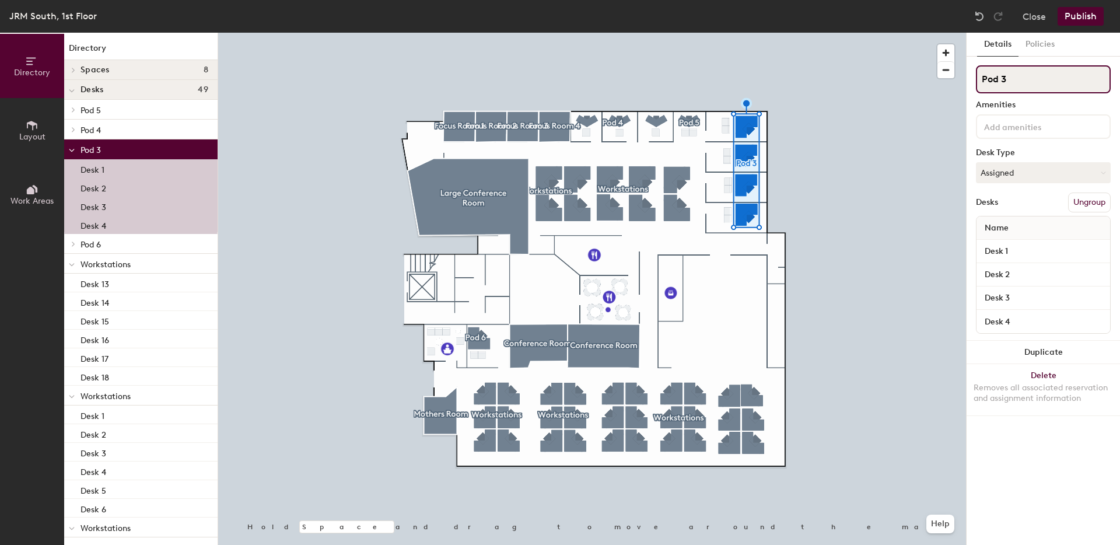
drag, startPoint x: 1022, startPoint y: 76, endPoint x: 969, endPoint y: 76, distance: 52.5
click at [969, 76] on div "Details Policies Pod 3 Amenities Desk Type Assigned Desks Ungroup Name Desk 1 D…" at bounding box center [1043, 289] width 153 height 512
type input "Offices"
click at [846, 33] on div at bounding box center [592, 33] width 748 height 0
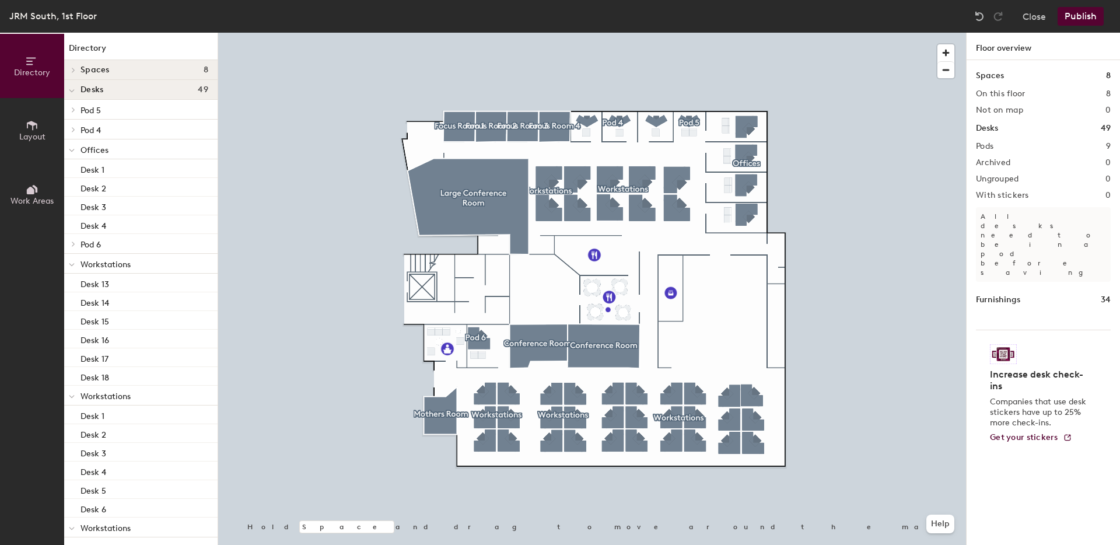
click at [91, 128] on span "Pod 4" at bounding box center [91, 130] width 20 height 10
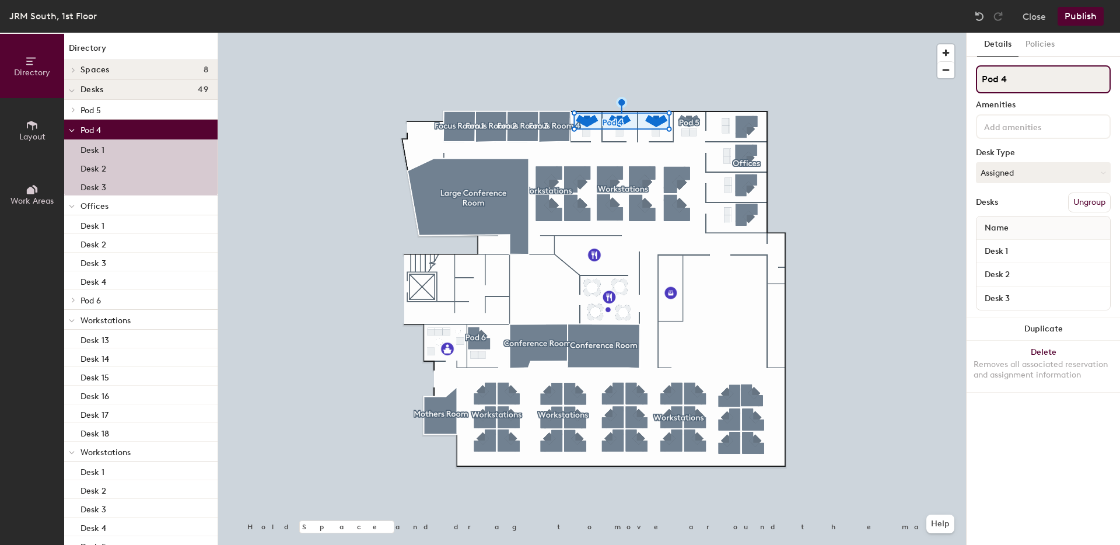
click at [969, 69] on div "Details Policies Pod 4 Amenities Desk Type Assigned Desks Ungroup Name Desk 1 D…" at bounding box center [1043, 289] width 153 height 512
type input "Offices"
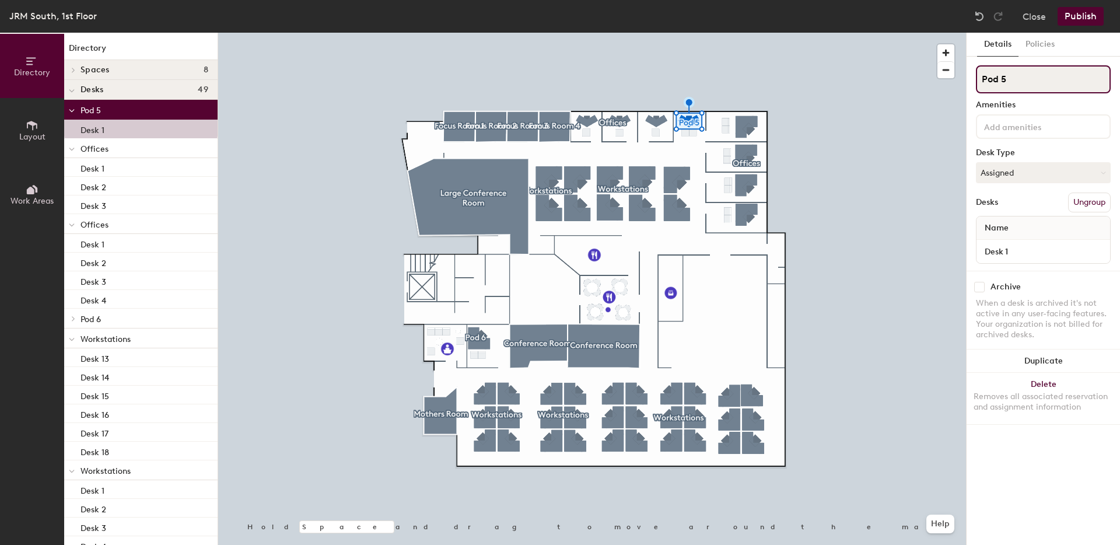
click at [1002, 82] on input "Pod 5" at bounding box center [1043, 79] width 135 height 28
type input "War Room"
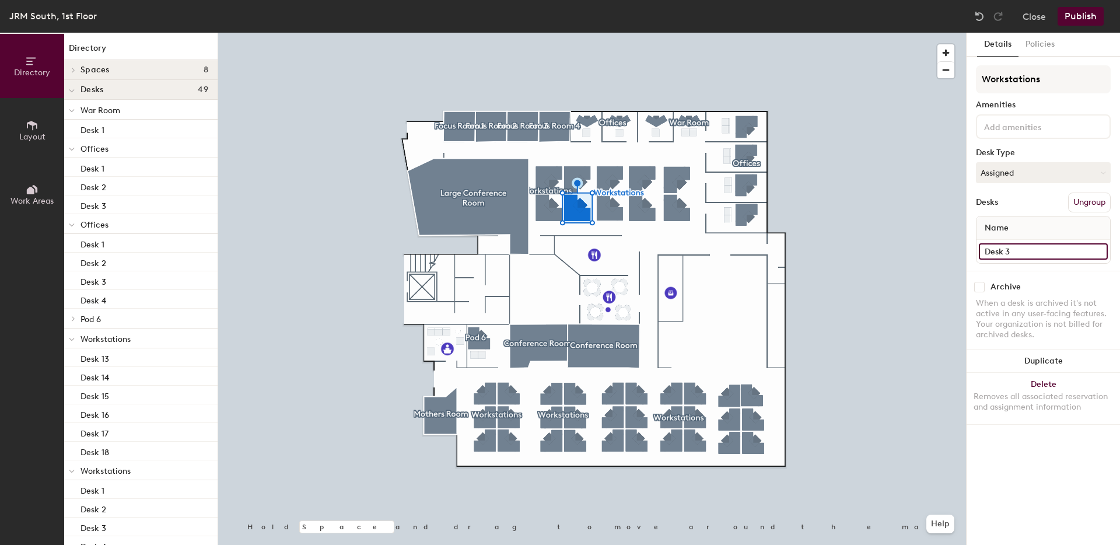
click at [1014, 251] on input "Desk 3" at bounding box center [1043, 251] width 129 height 16
type input "Con Ops"
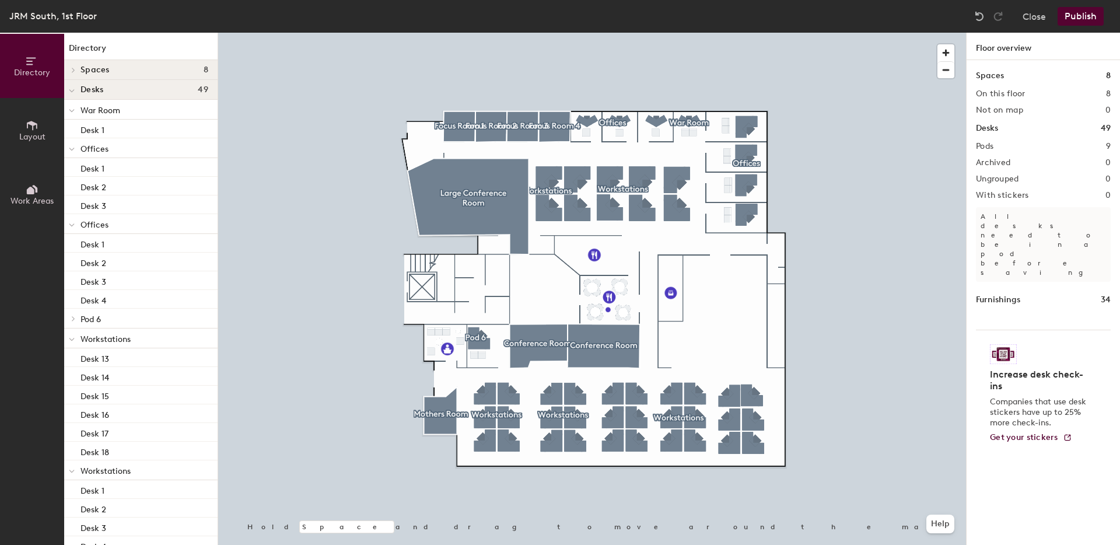
click at [1092, 19] on button "Publish" at bounding box center [1081, 16] width 46 height 19
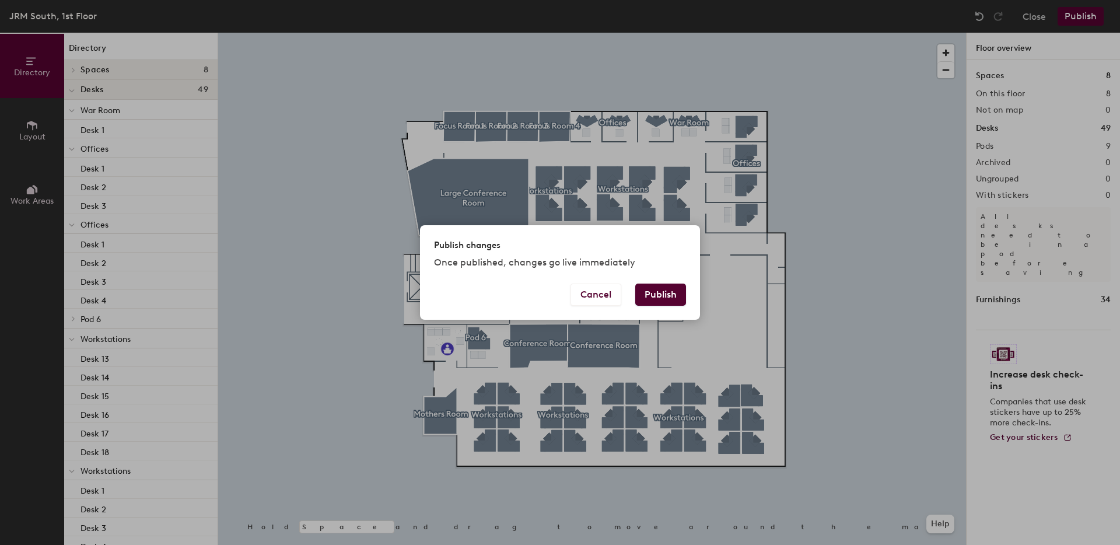
click at [663, 291] on button "Publish" at bounding box center [660, 295] width 51 height 22
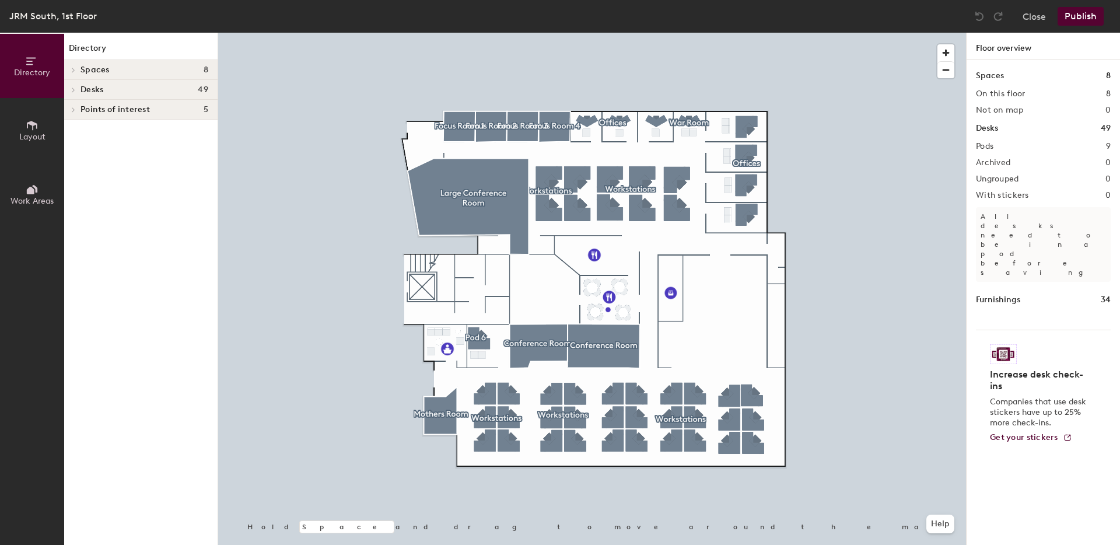
click at [106, 91] on h4 "Desks 49" at bounding box center [145, 89] width 128 height 9
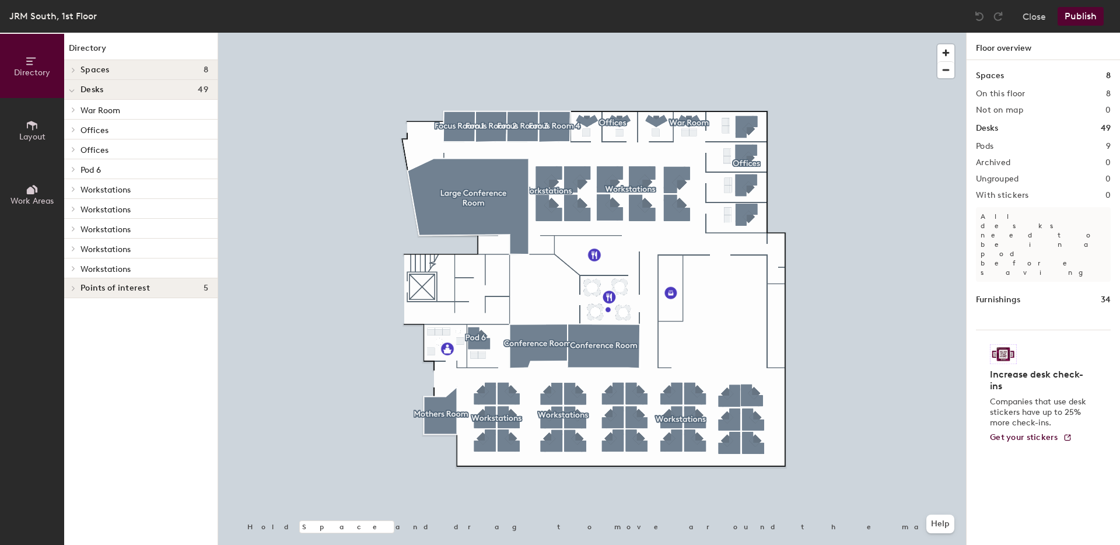
click at [93, 151] on span "Offices" at bounding box center [95, 150] width 28 height 10
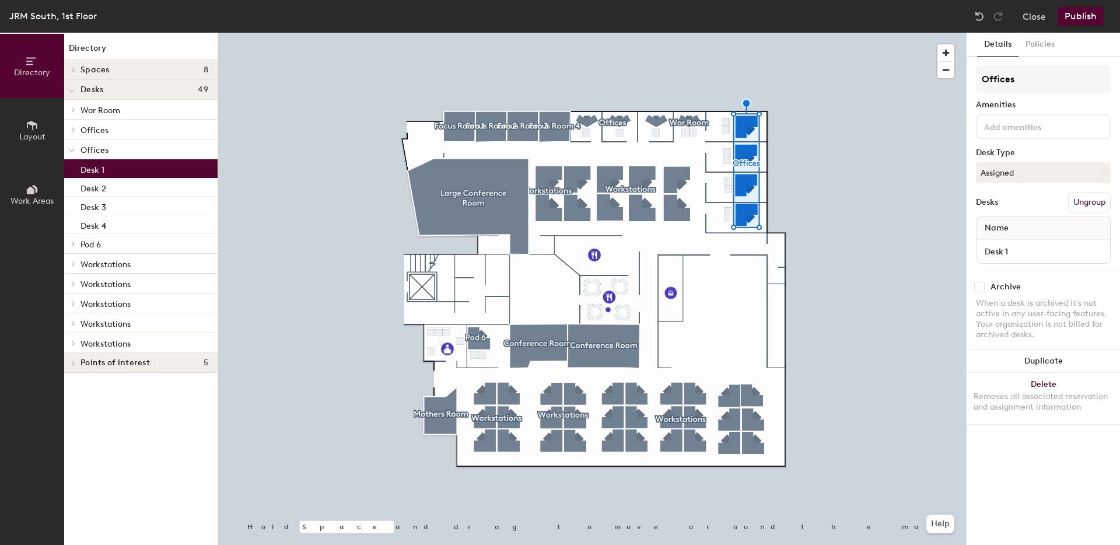
click at [92, 168] on p "Desk 1" at bounding box center [93, 168] width 24 height 13
click at [92, 147] on span "Offices" at bounding box center [95, 150] width 28 height 10
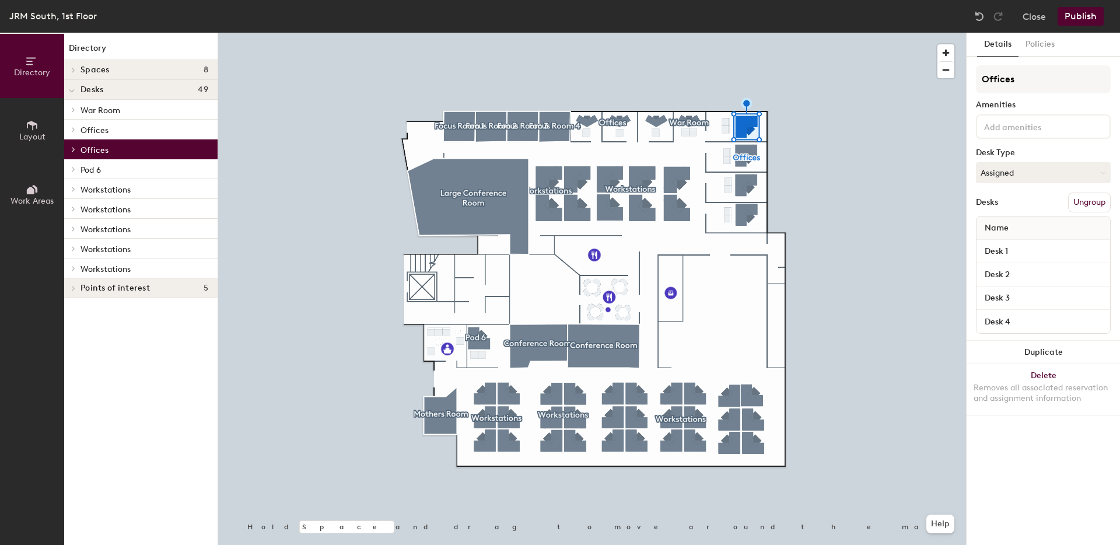
click at [94, 125] on span "Offices" at bounding box center [95, 130] width 28 height 10
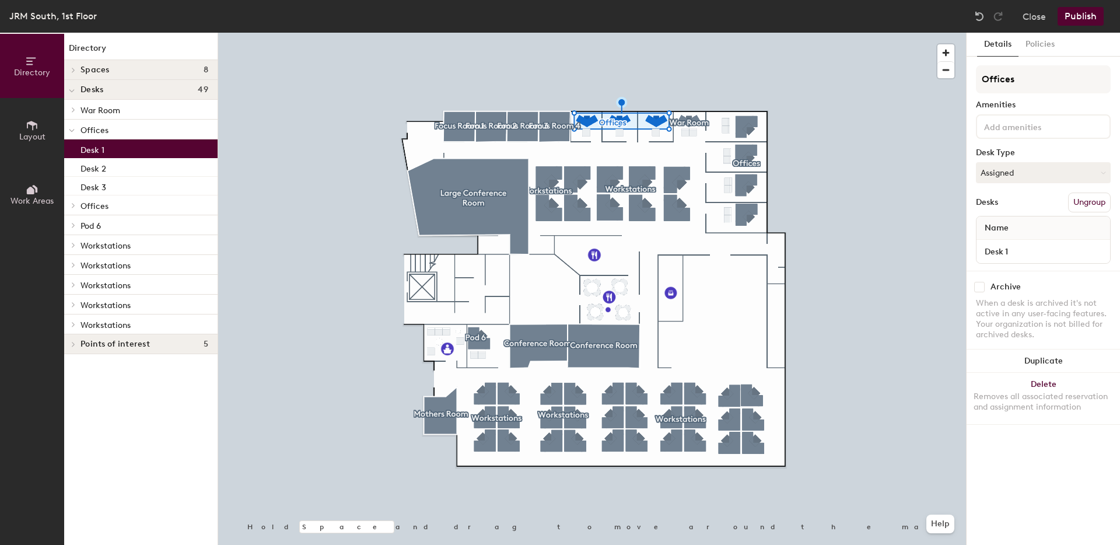
click at [96, 151] on p "Desk 1" at bounding box center [93, 148] width 24 height 13
click at [991, 250] on input "Desk 1" at bounding box center [1043, 251] width 129 height 16
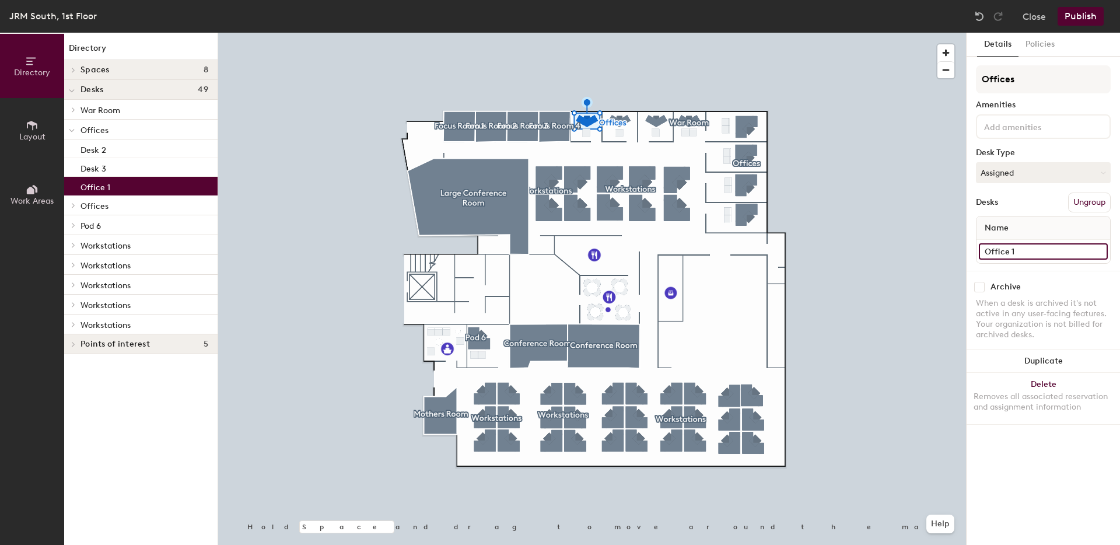
click at [986, 251] on input "Office 1" at bounding box center [1043, 251] width 129 height 16
click at [986, 254] on input "Office 1" at bounding box center [1043, 251] width 129 height 16
type input "Office 1"
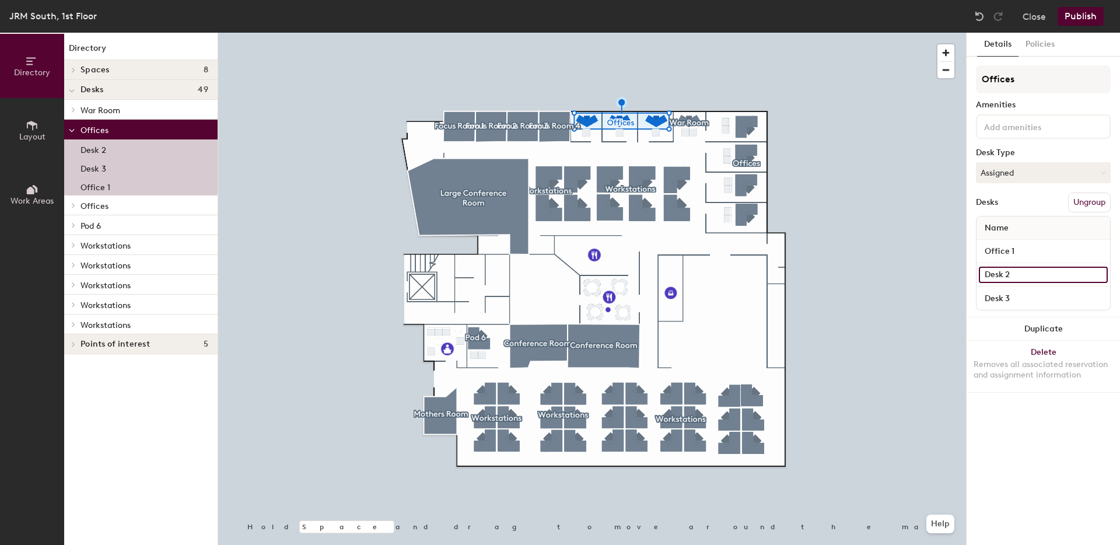
click at [990, 270] on input "Desk 2" at bounding box center [1043, 275] width 129 height 16
type input "Office 2"
click at [999, 300] on input "Desk 3" at bounding box center [1043, 298] width 129 height 16
type input "O"
type input "War Room"
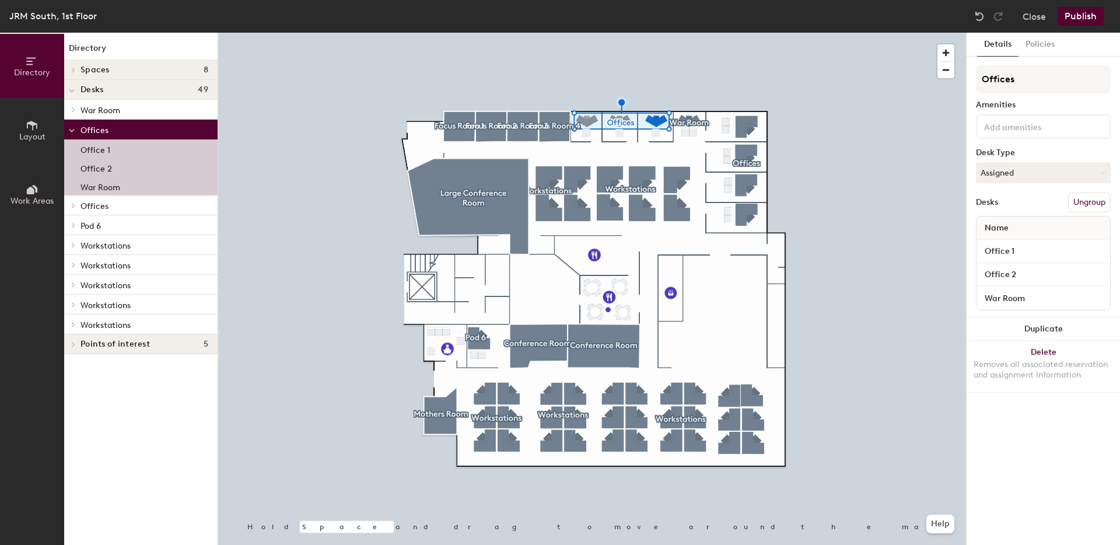
click at [862, 33] on div at bounding box center [592, 33] width 748 height 0
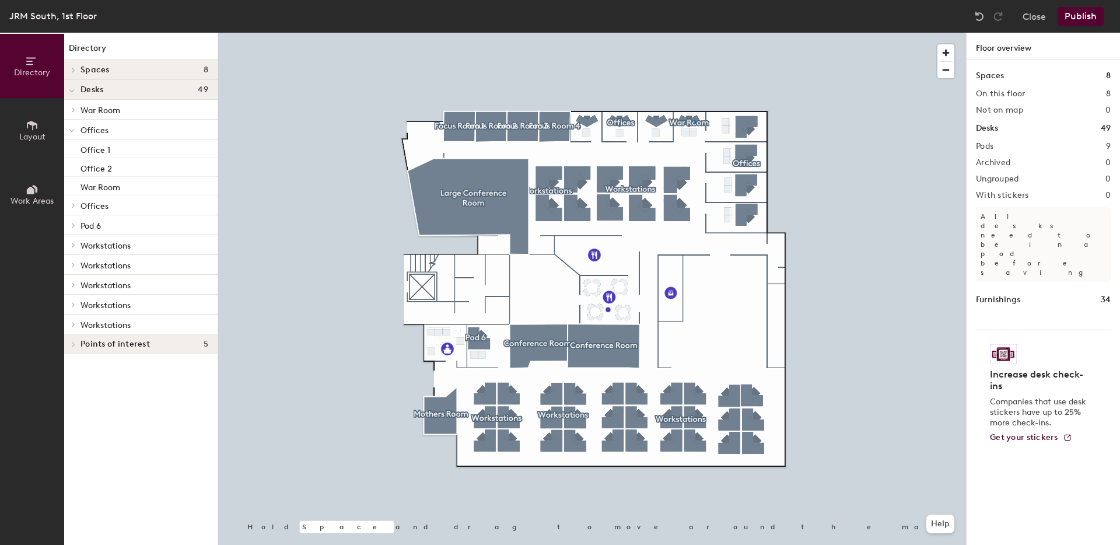
click at [694, 33] on div at bounding box center [592, 33] width 748 height 0
click at [1088, 15] on button "Publish" at bounding box center [1081, 16] width 46 height 19
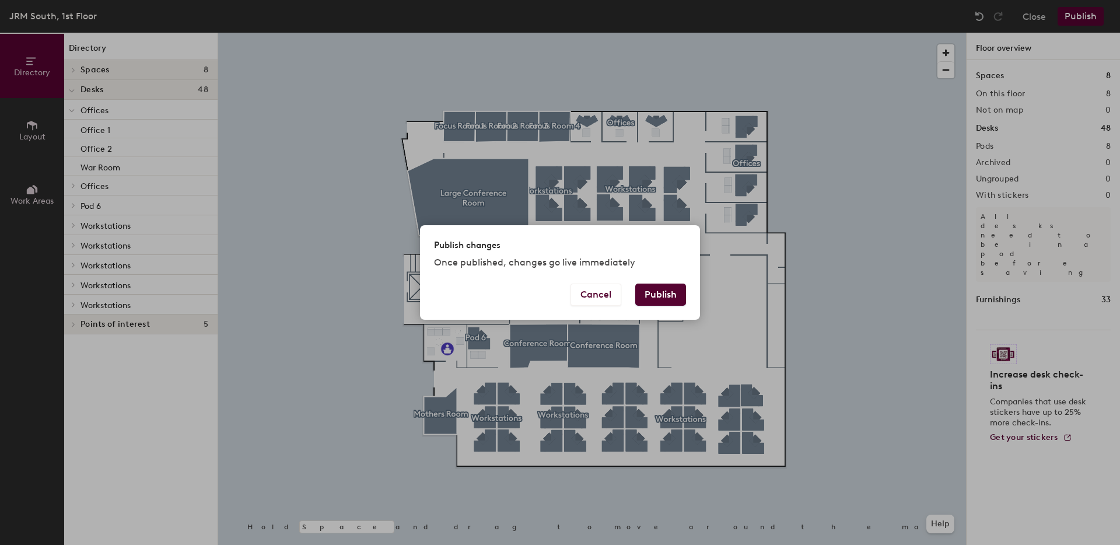
click at [657, 295] on button "Publish" at bounding box center [660, 295] width 51 height 22
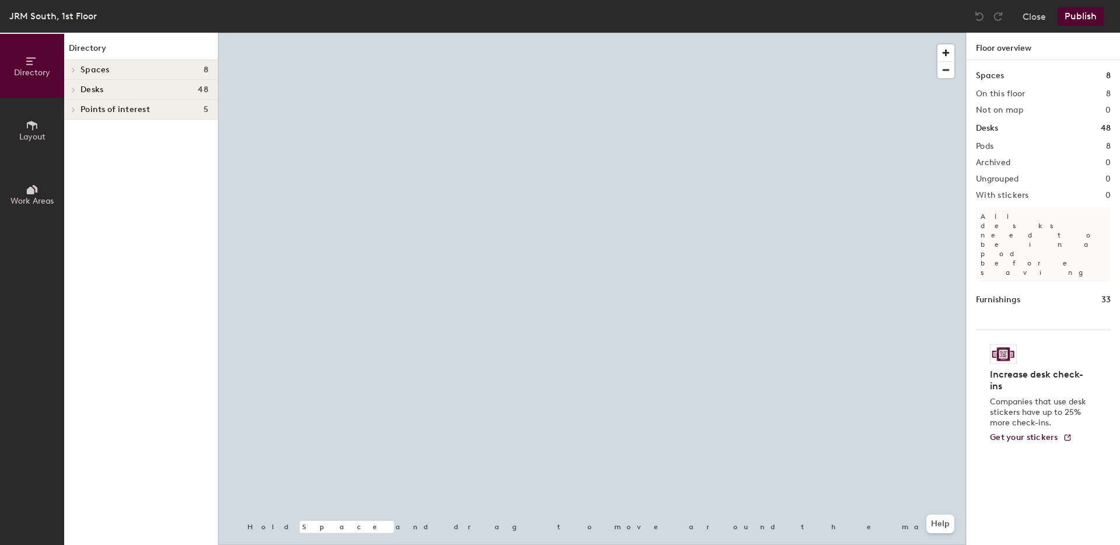
click at [103, 89] on span "Desks" at bounding box center [92, 89] width 23 height 9
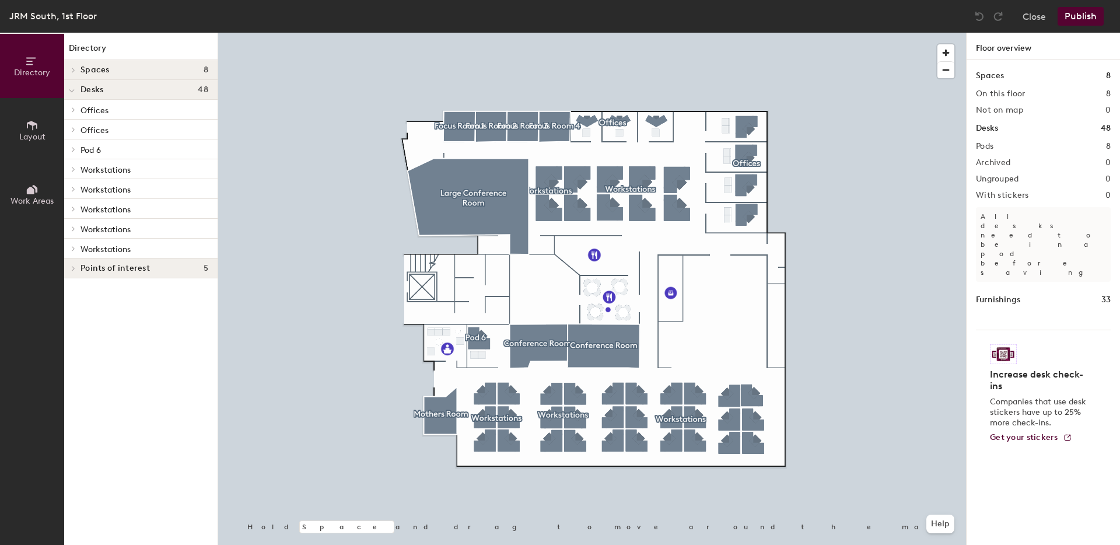
click at [90, 169] on span "Workstations" at bounding box center [106, 170] width 50 height 10
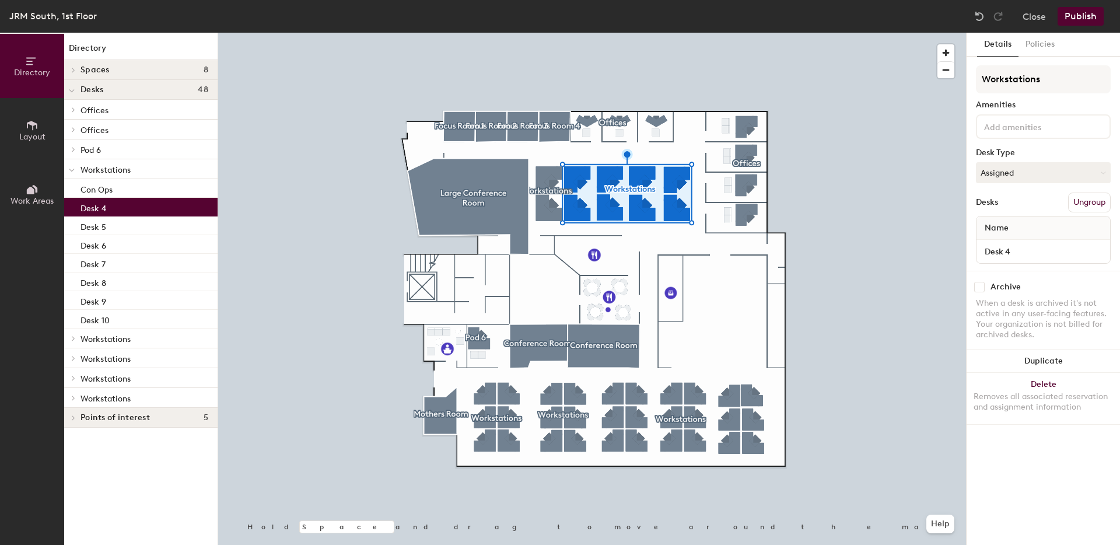
click at [92, 205] on p "Desk 4" at bounding box center [94, 206] width 26 height 13
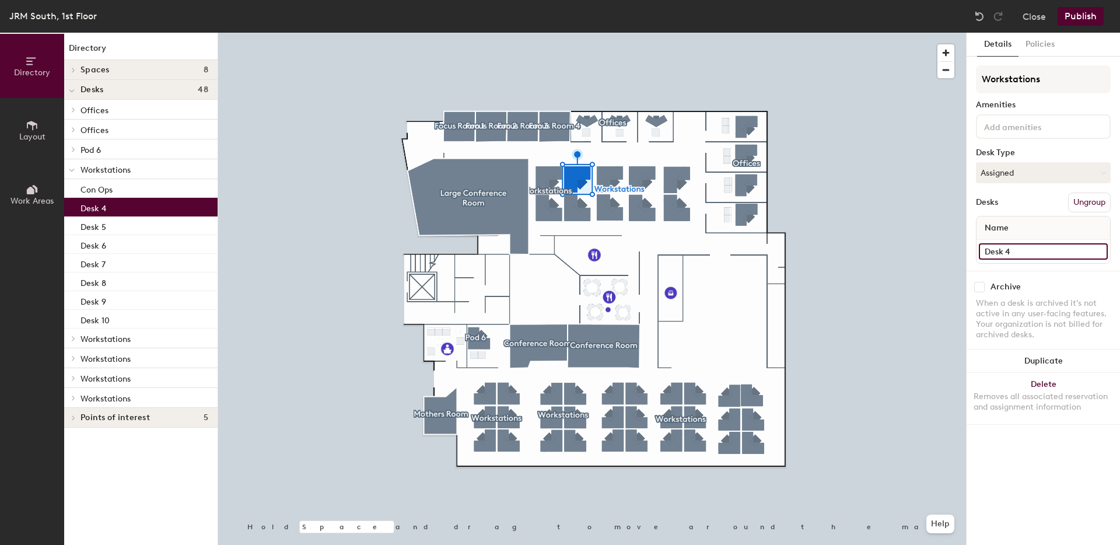
click at [1034, 249] on input "Desk 4" at bounding box center [1043, 251] width 129 height 16
type input "AM"
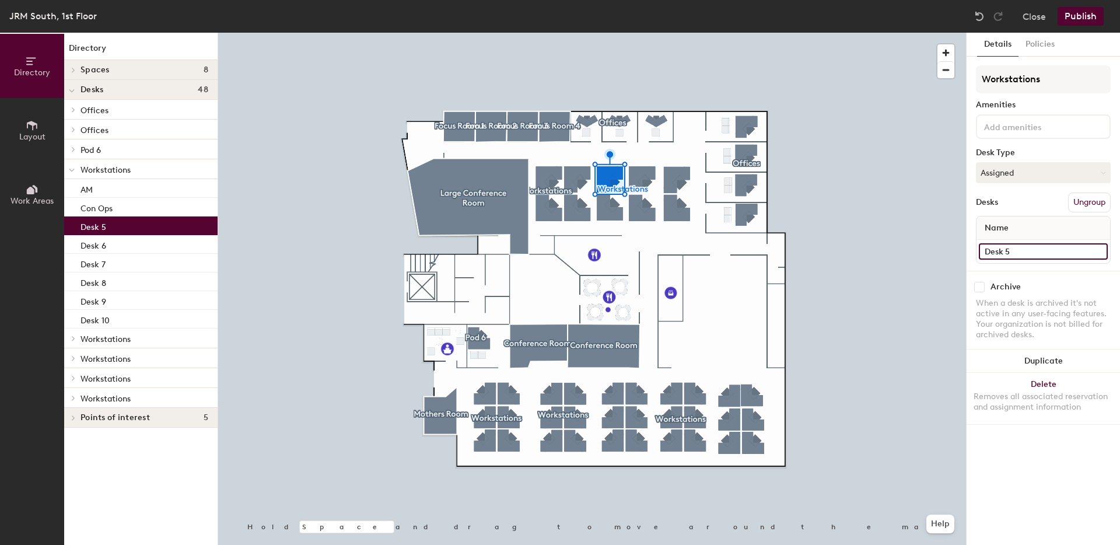
click at [988, 248] on input "Desk 5" at bounding box center [1043, 251] width 129 height 16
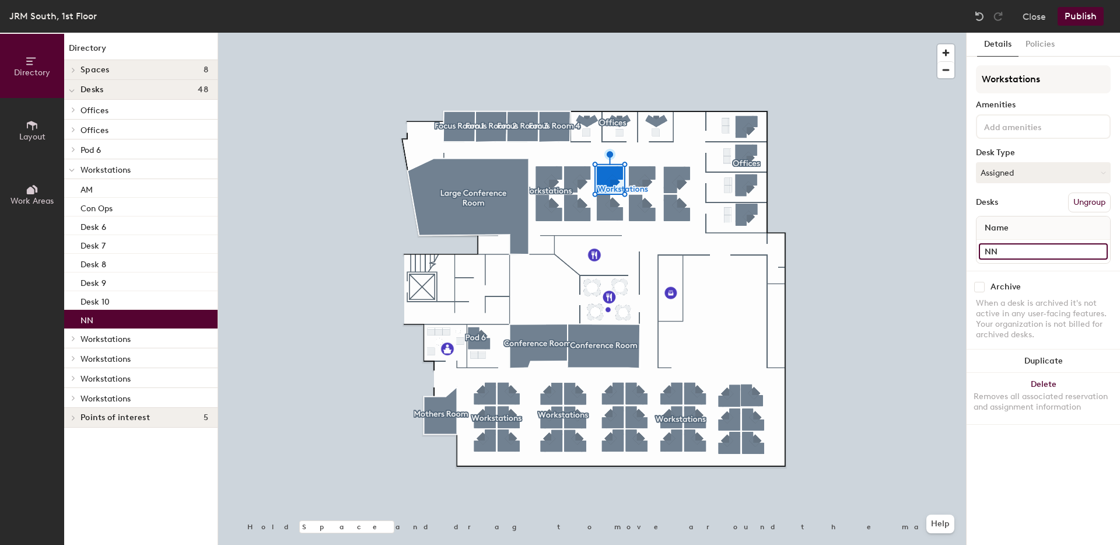
type input "NN"
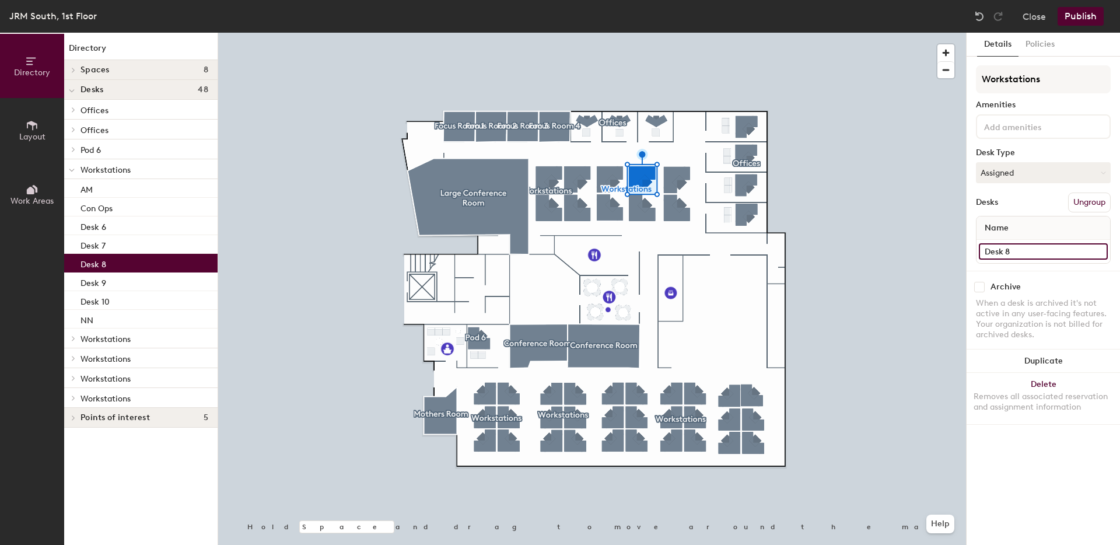
click at [1000, 250] on input "Desk 8" at bounding box center [1043, 251] width 129 height 16
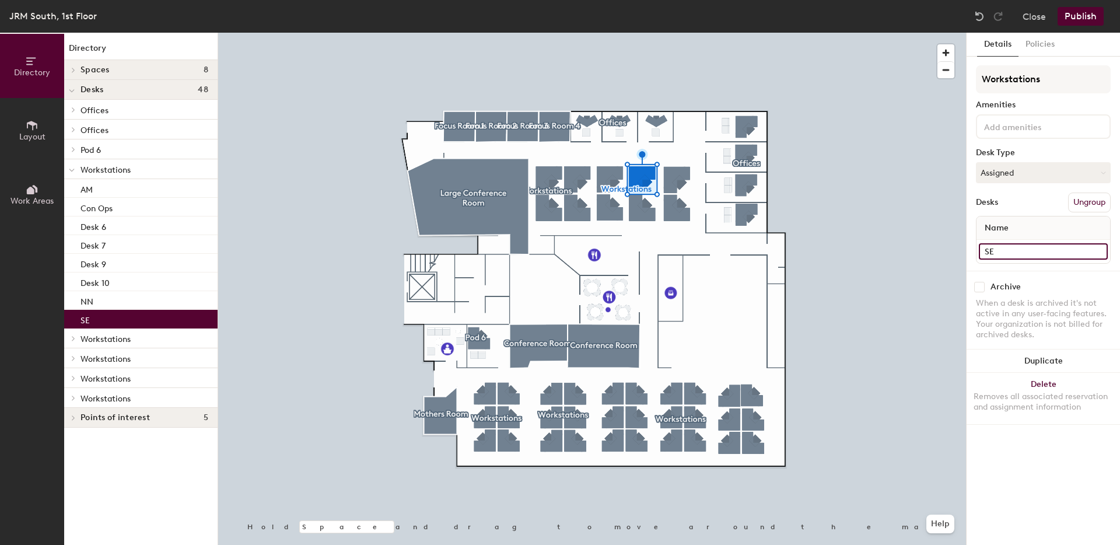
type input "SE"
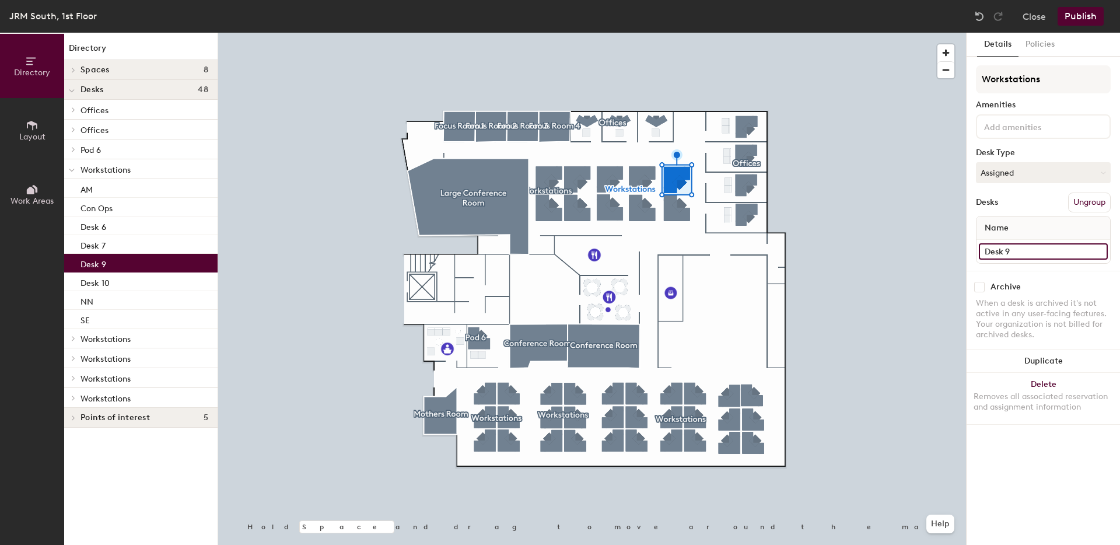
click at [1004, 254] on input "Desk 9" at bounding box center [1043, 251] width 129 height 16
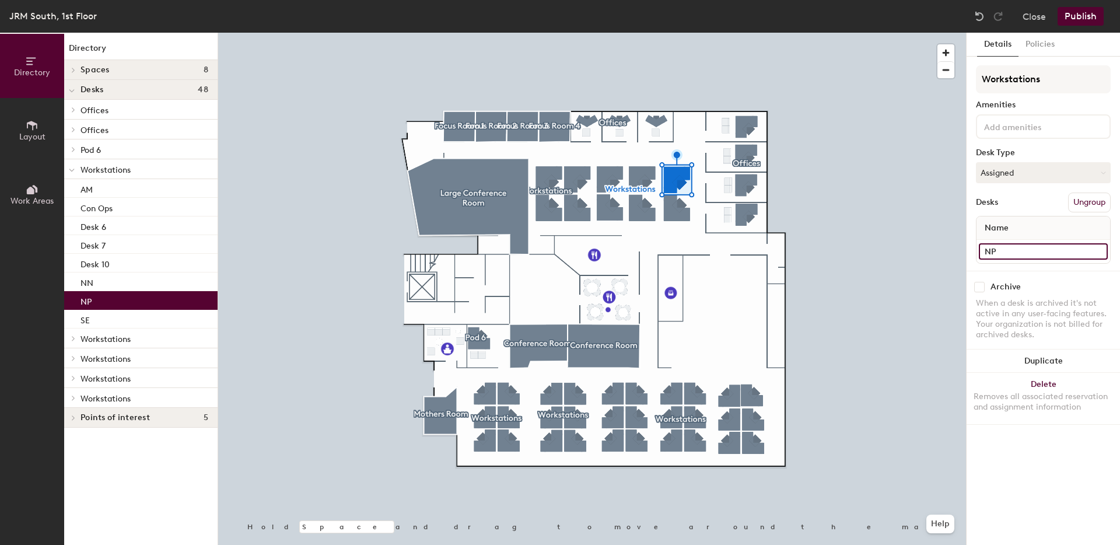
type input "NP"
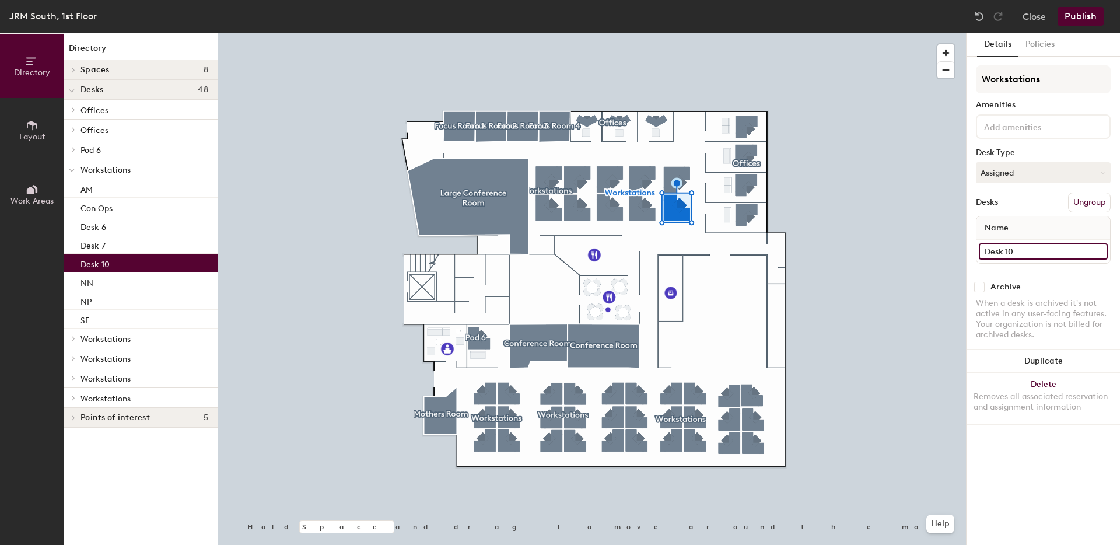
click at [1018, 255] on input "Desk 10" at bounding box center [1043, 251] width 129 height 16
type input "EFe"
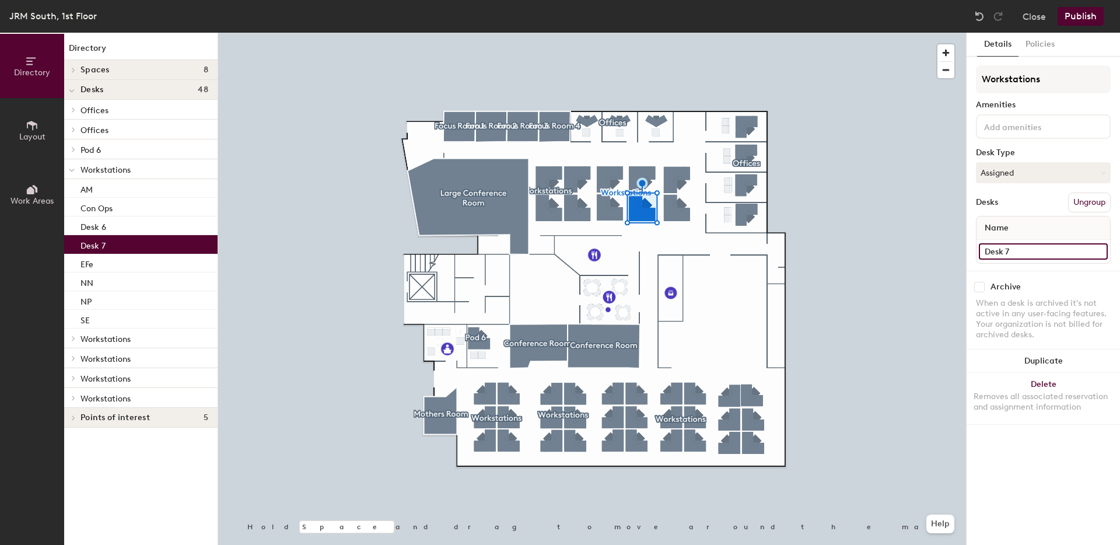
click at [1004, 250] on input "Desk 7" at bounding box center [1043, 251] width 129 height 16
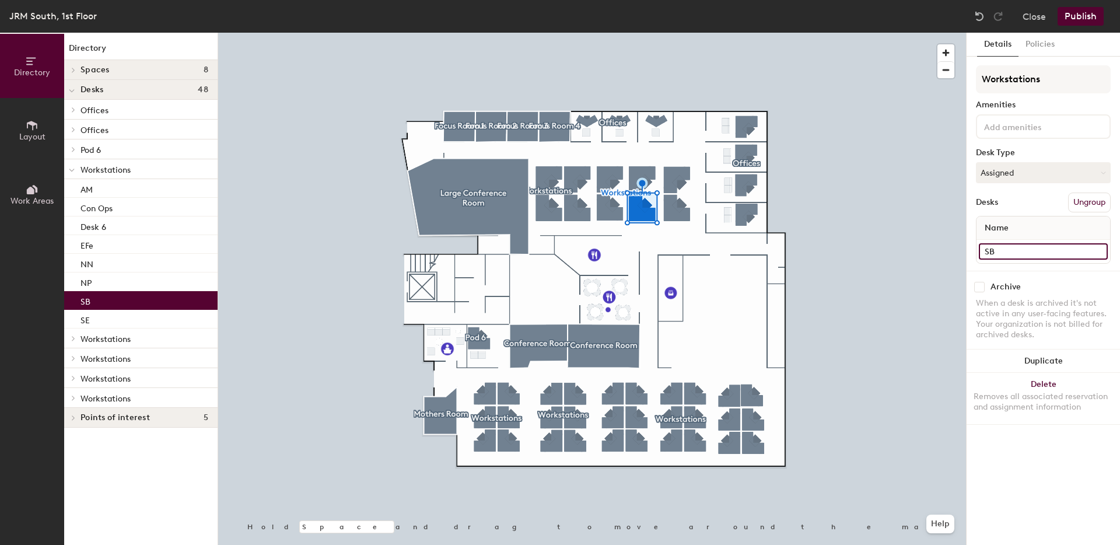
type input "SB"
click at [600, 33] on div at bounding box center [592, 33] width 748 height 0
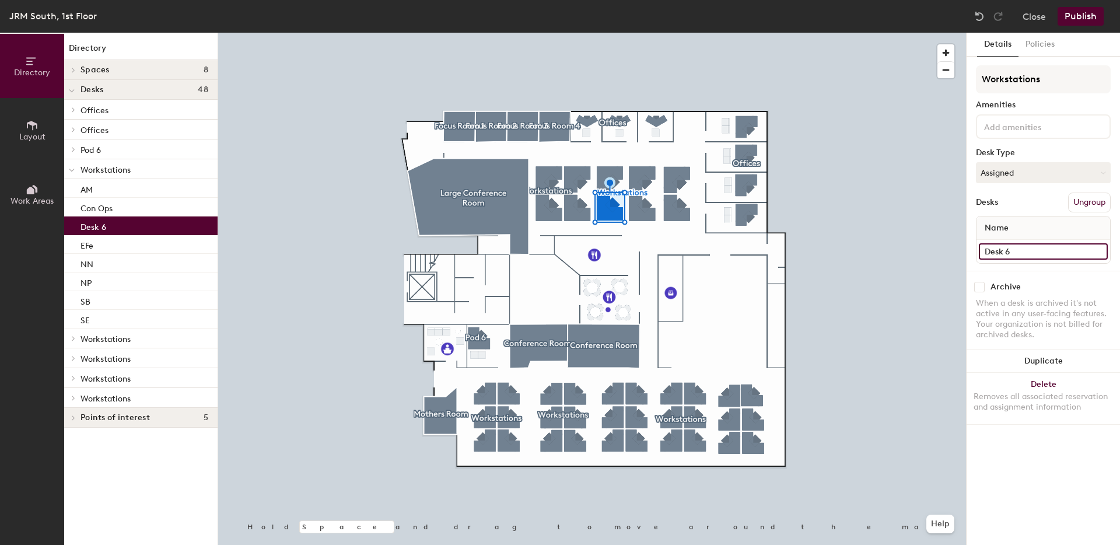
click at [1001, 253] on input "Desk 6" at bounding box center [1043, 251] width 129 height 16
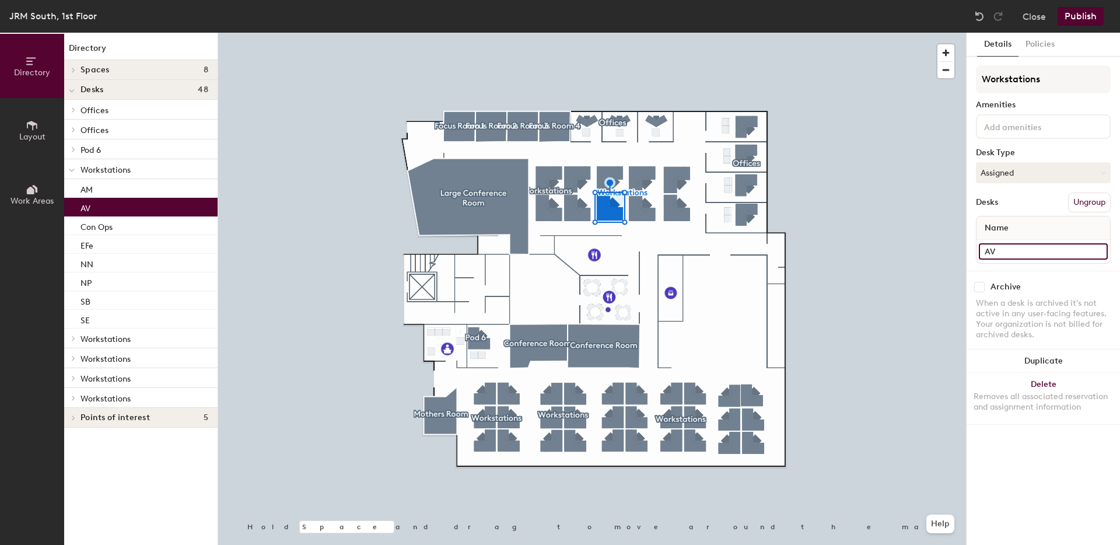
type input "AV"
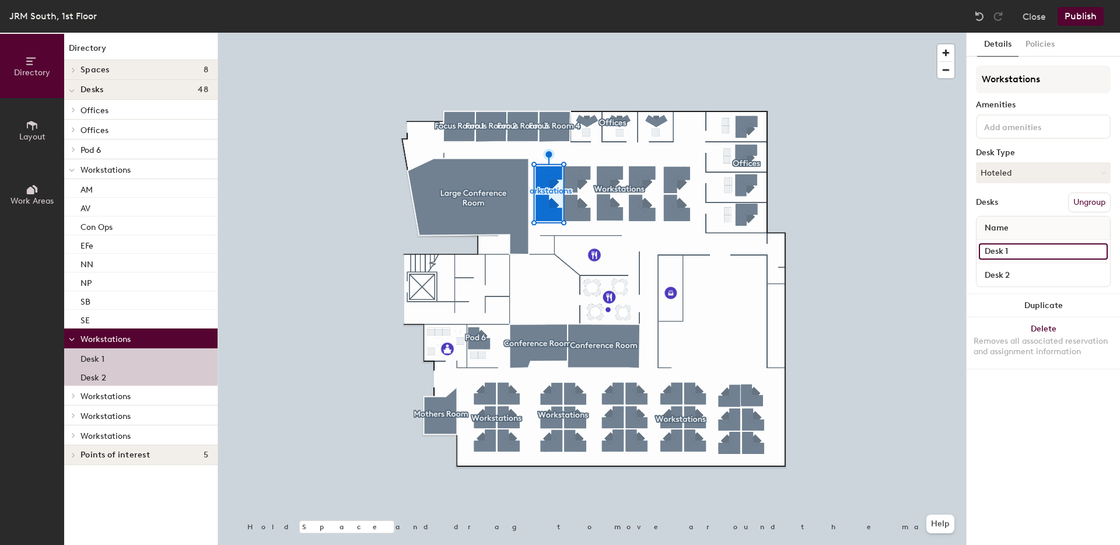
click at [992, 253] on input "Desk 1" at bounding box center [1043, 251] width 129 height 16
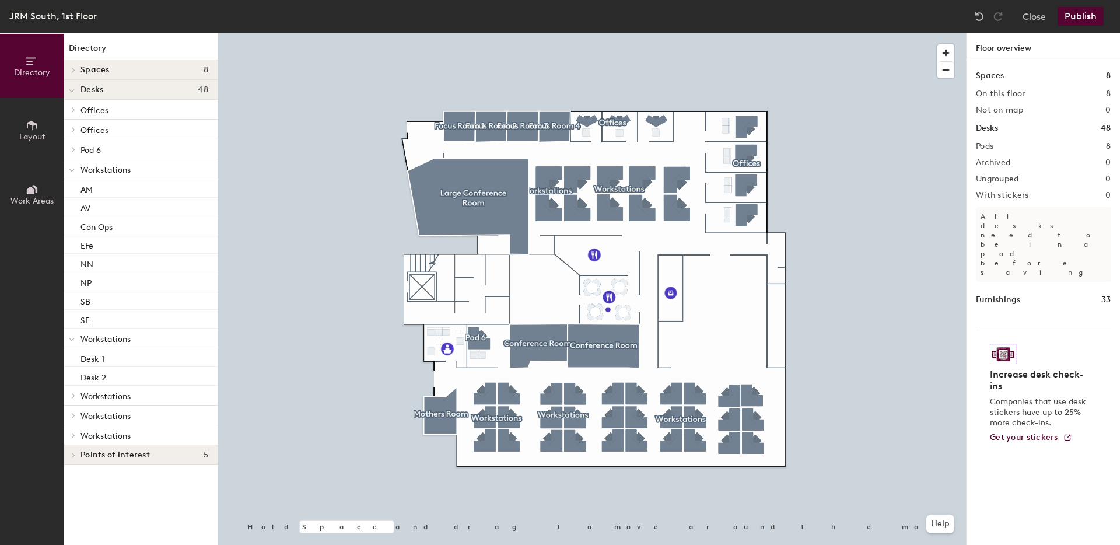
click at [74, 173] on span at bounding box center [72, 170] width 6 height 10
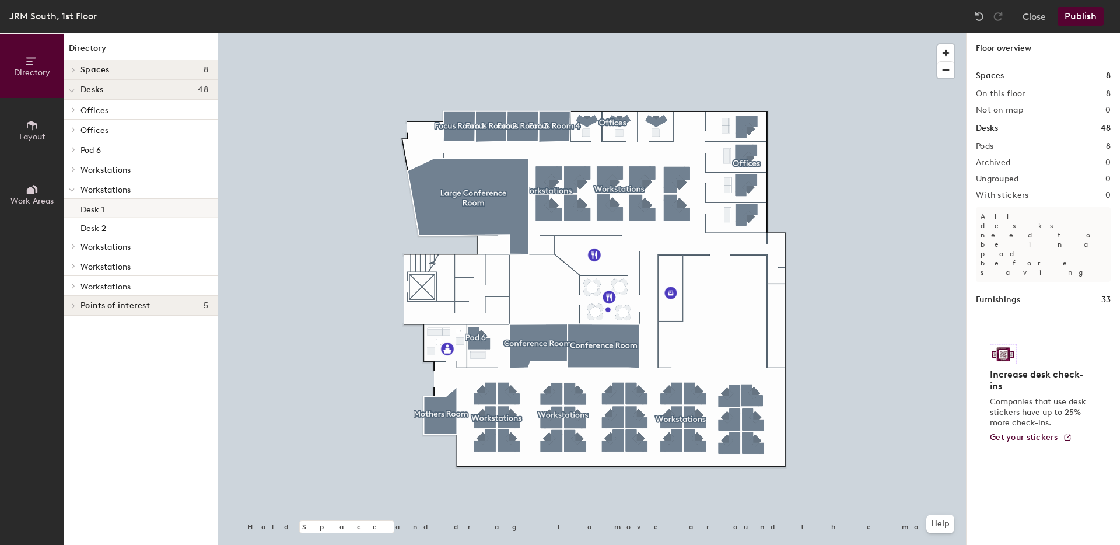
click at [109, 210] on div "Desk 1" at bounding box center [140, 208] width 153 height 19
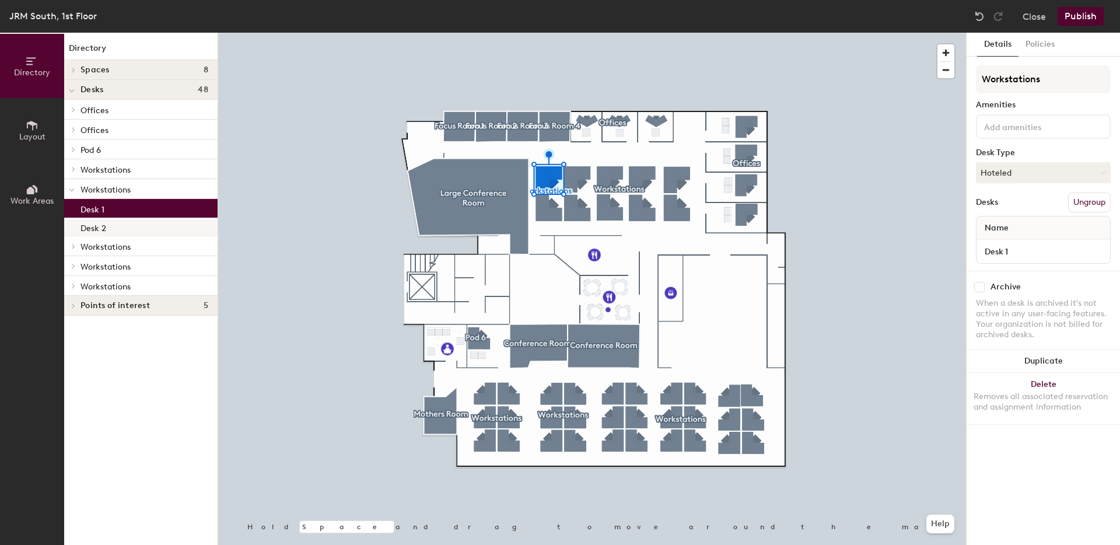
click at [102, 229] on p "Desk 2" at bounding box center [94, 226] width 26 height 13
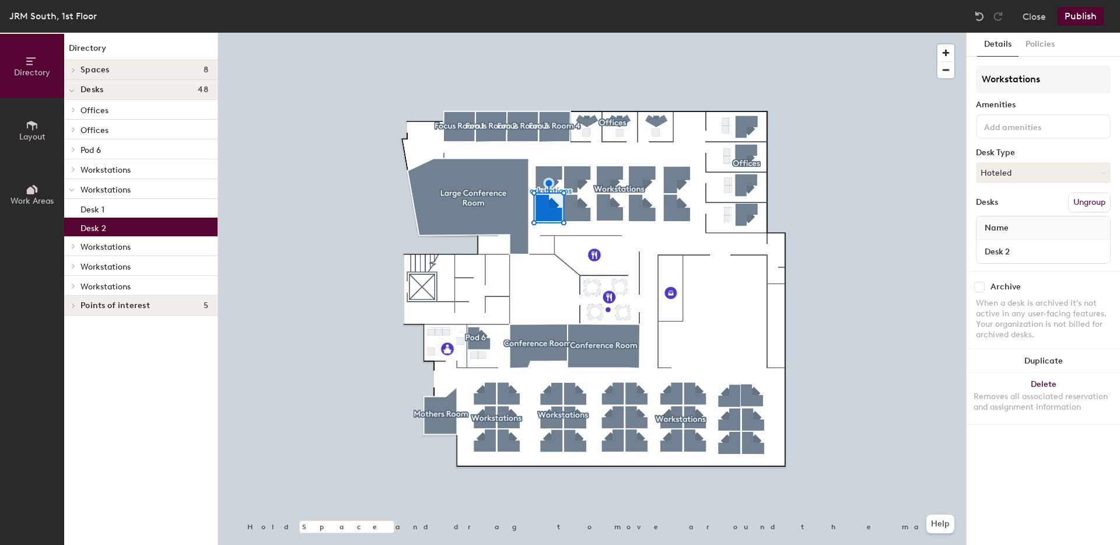
click at [95, 193] on span "Workstations" at bounding box center [106, 190] width 50 height 10
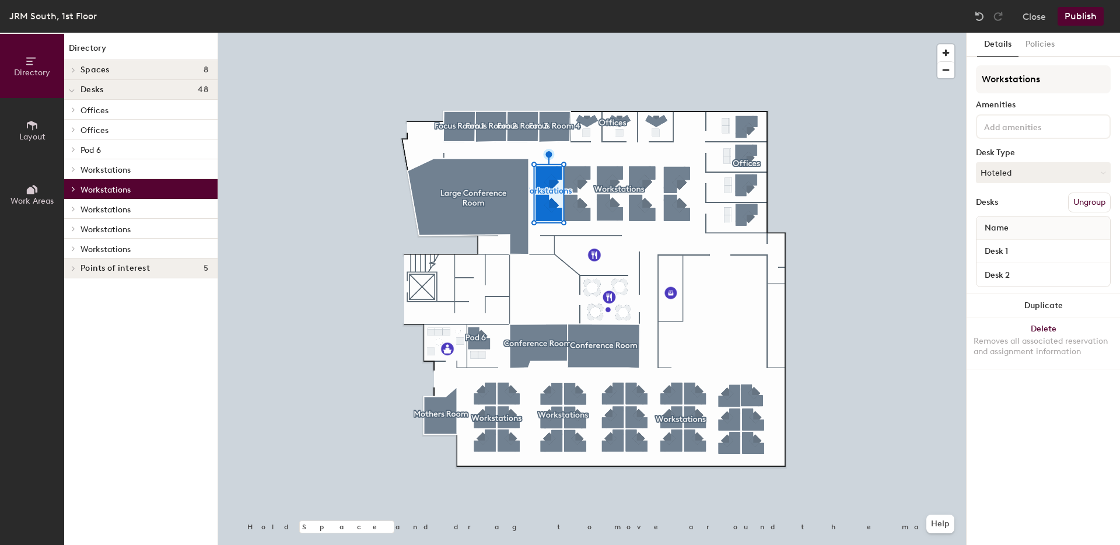
click at [104, 209] on span "Workstations" at bounding box center [106, 210] width 50 height 10
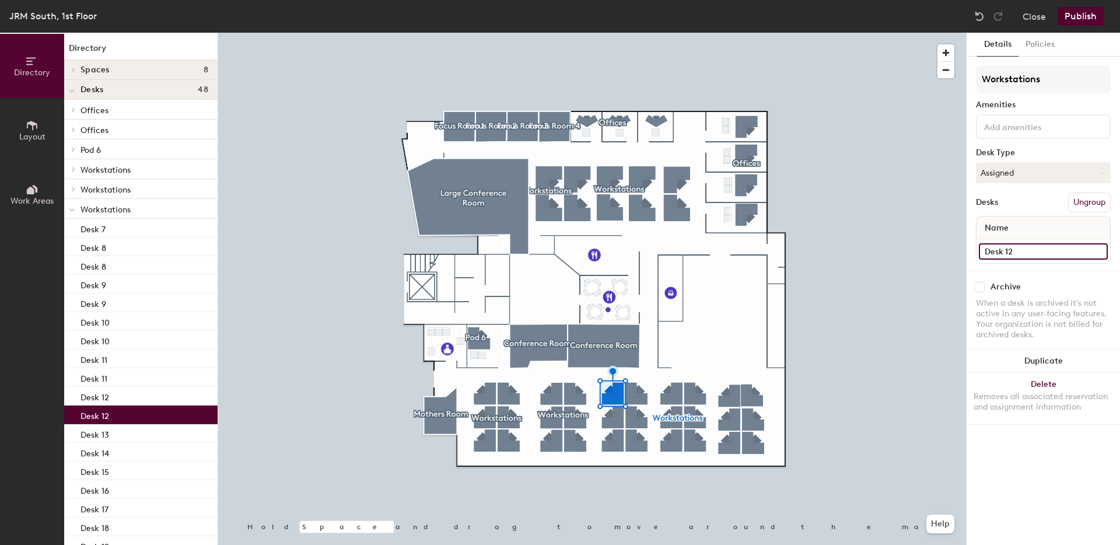
click at [1007, 248] on input "Desk 12" at bounding box center [1043, 251] width 129 height 16
type input "JY"
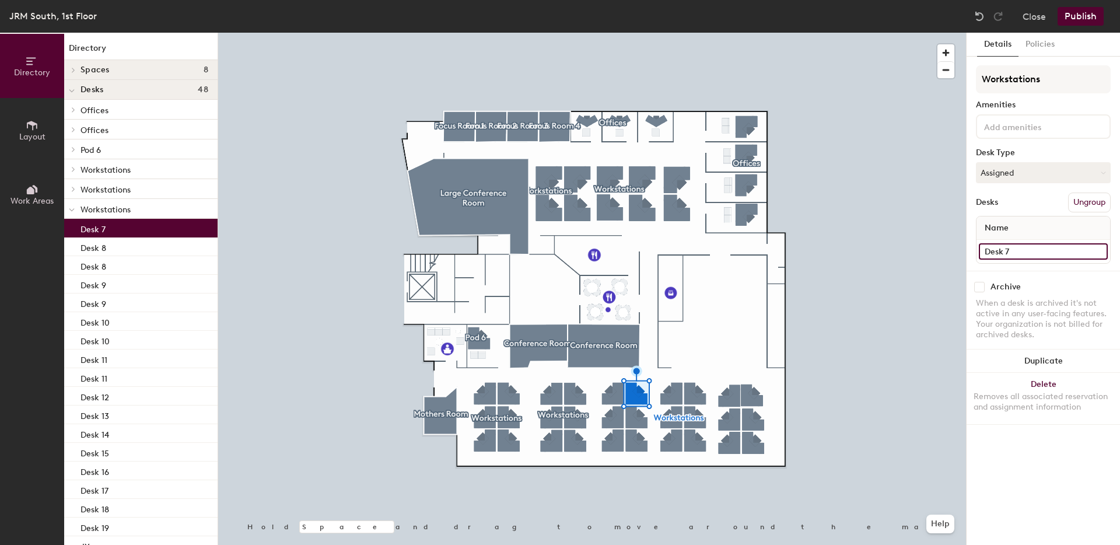
click at [1009, 253] on input "Desk 7" at bounding box center [1043, 251] width 129 height 16
type input "SA"
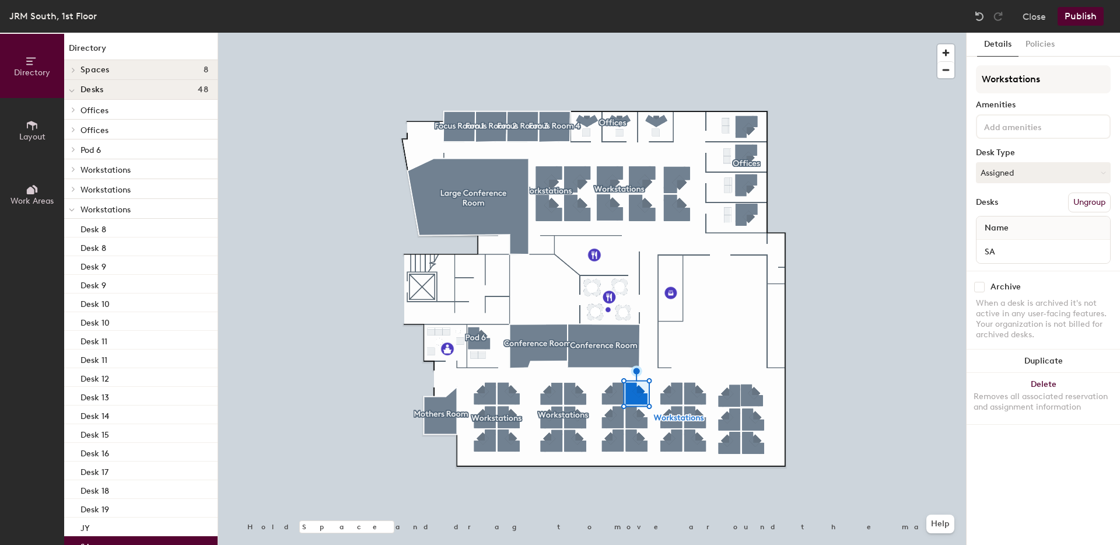
click at [619, 33] on div at bounding box center [592, 33] width 748 height 0
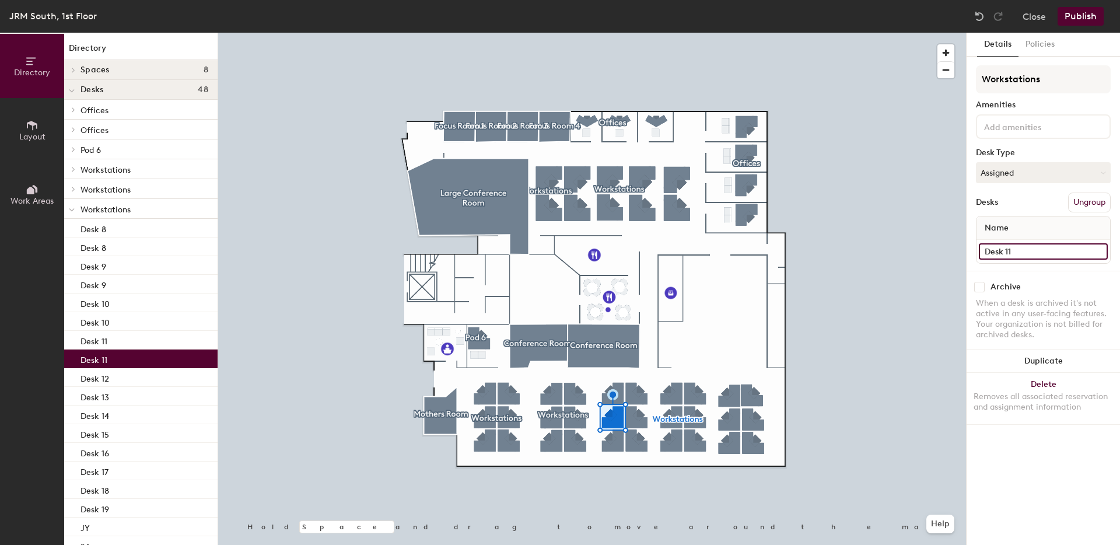
click at [996, 251] on input "Desk 11" at bounding box center [1043, 251] width 129 height 16
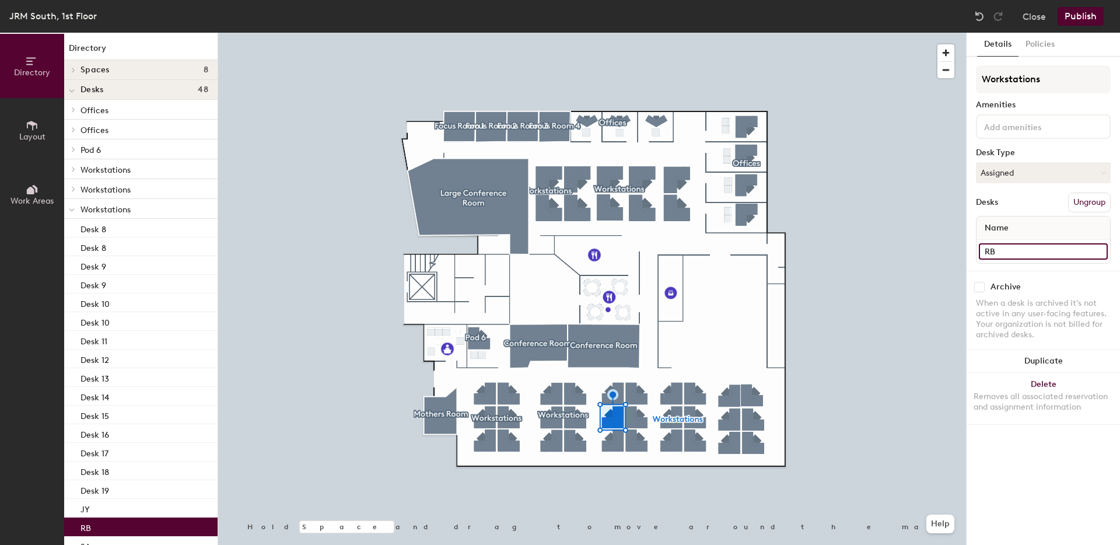
type input "RB"
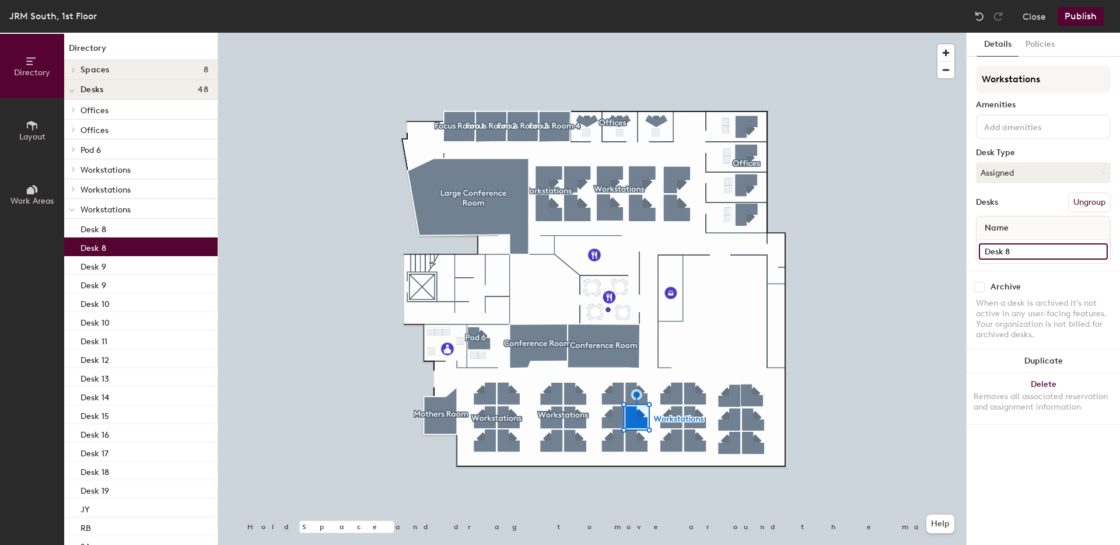
click at [1010, 257] on input "Desk 8" at bounding box center [1043, 251] width 129 height 16
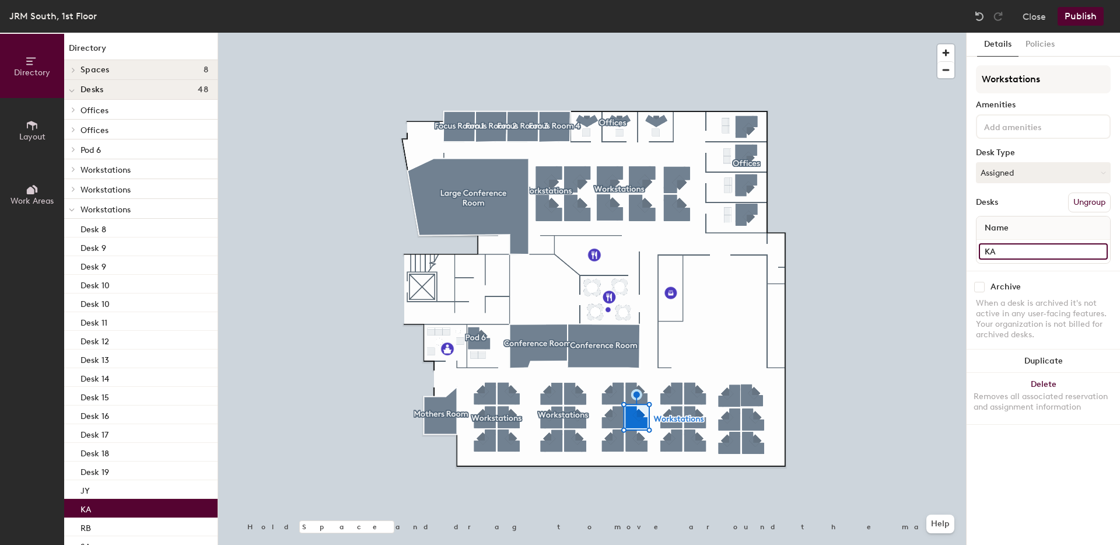
type input "KA"
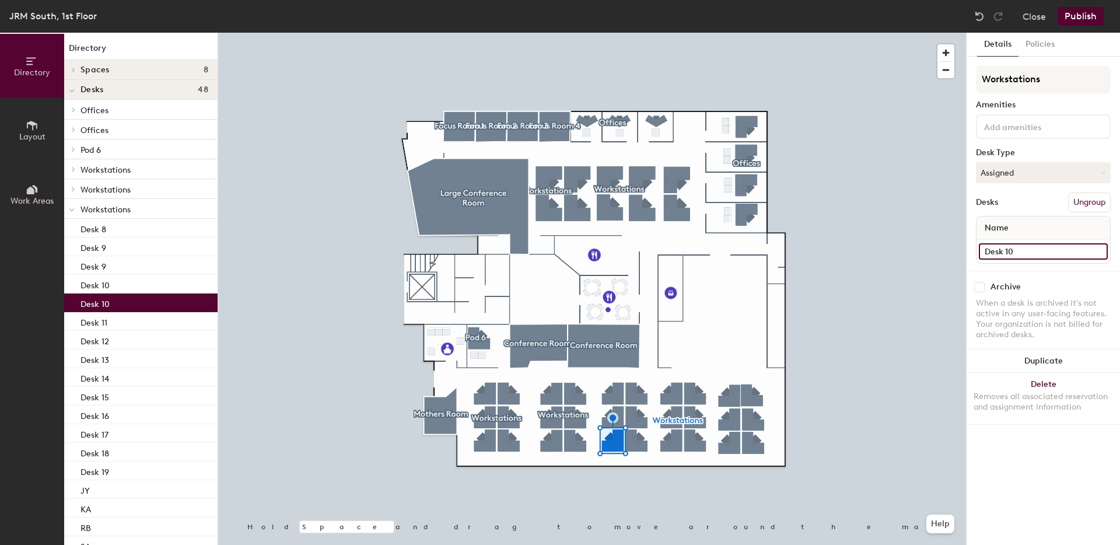
click at [1015, 252] on input "Desk 10" at bounding box center [1043, 251] width 129 height 16
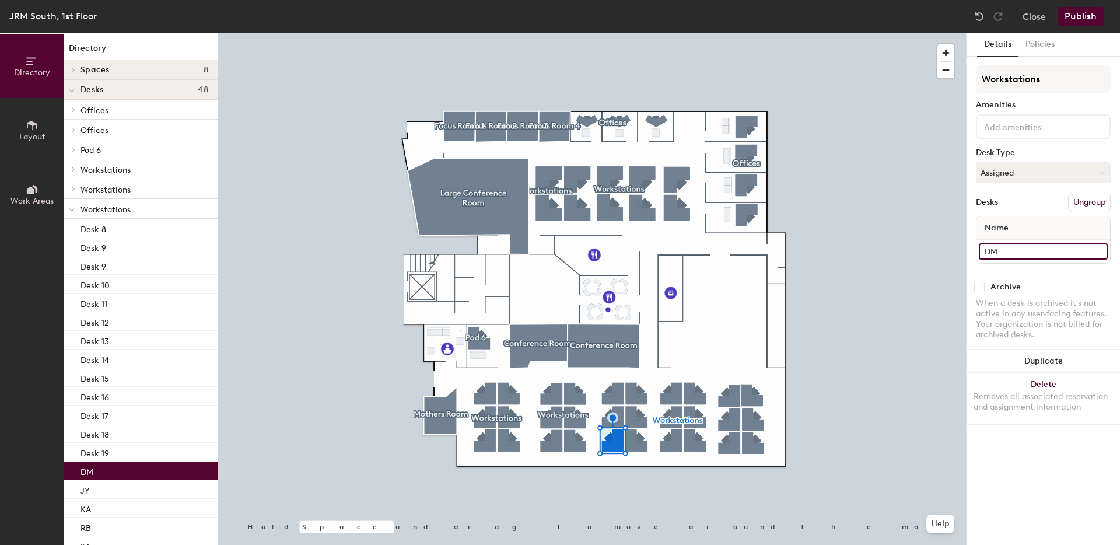
type input "DM"
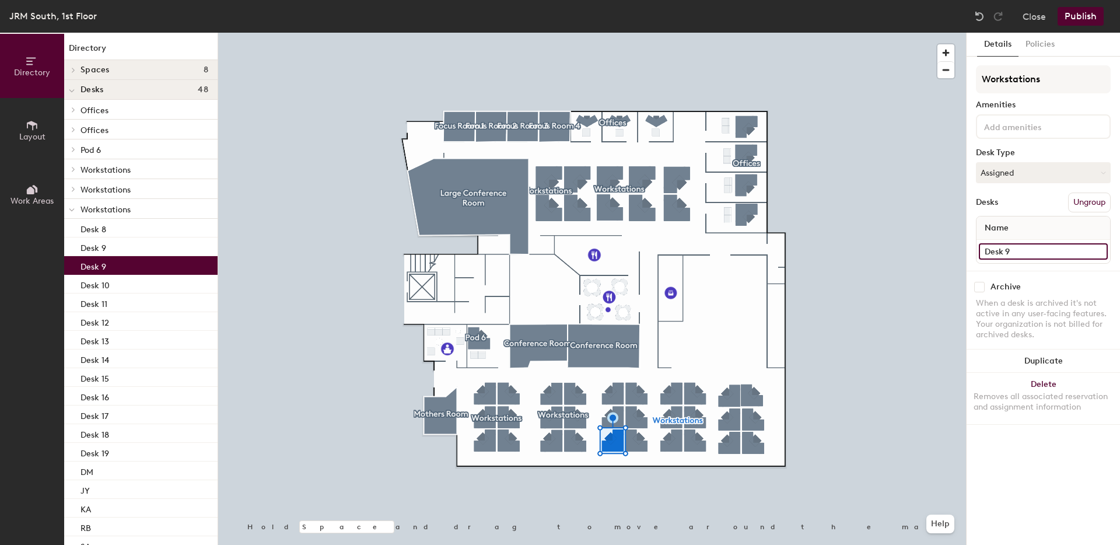
click at [1005, 249] on input "Desk 9" at bounding box center [1043, 251] width 129 height 16
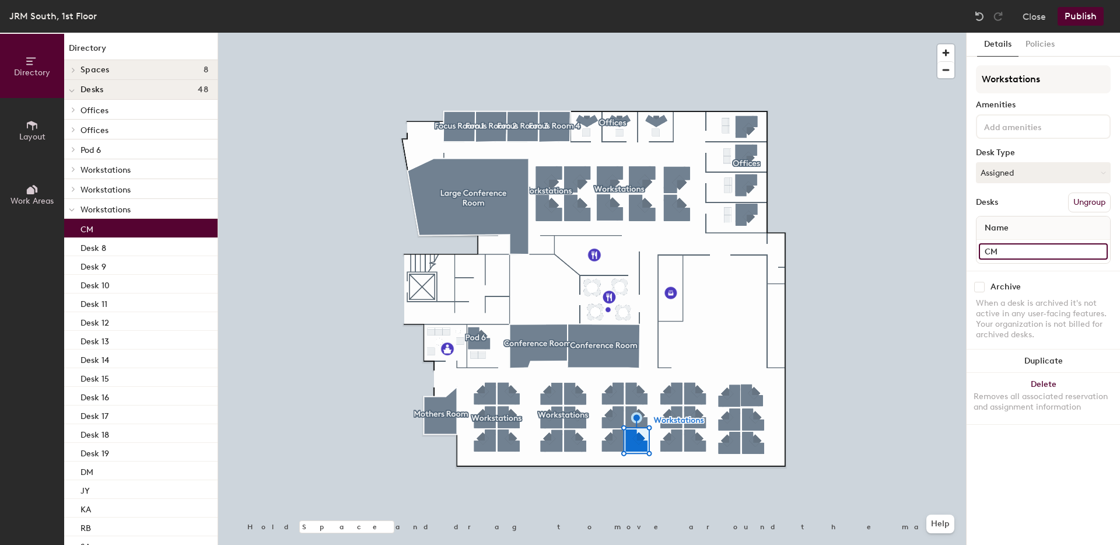
type input "CM"
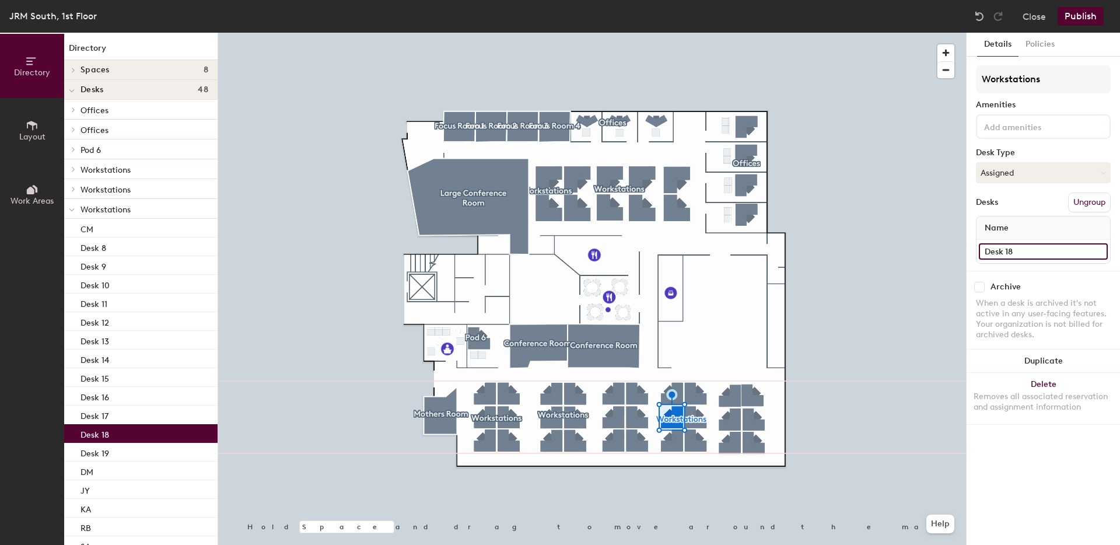
click at [1010, 251] on input "Desk 18" at bounding box center [1043, 251] width 129 height 16
type input "SB"
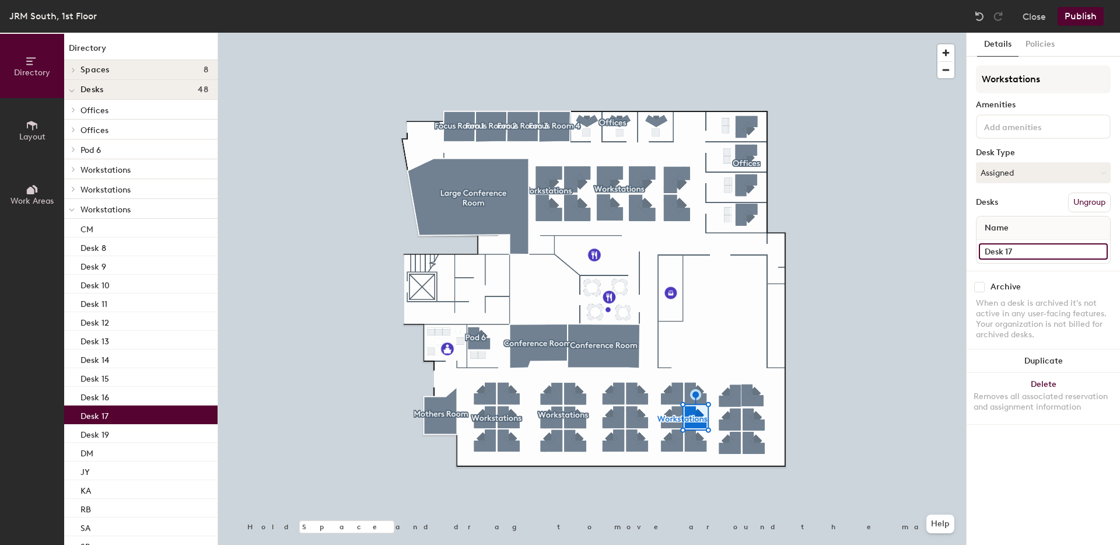
click at [1015, 251] on input "Desk 17" at bounding box center [1043, 251] width 129 height 16
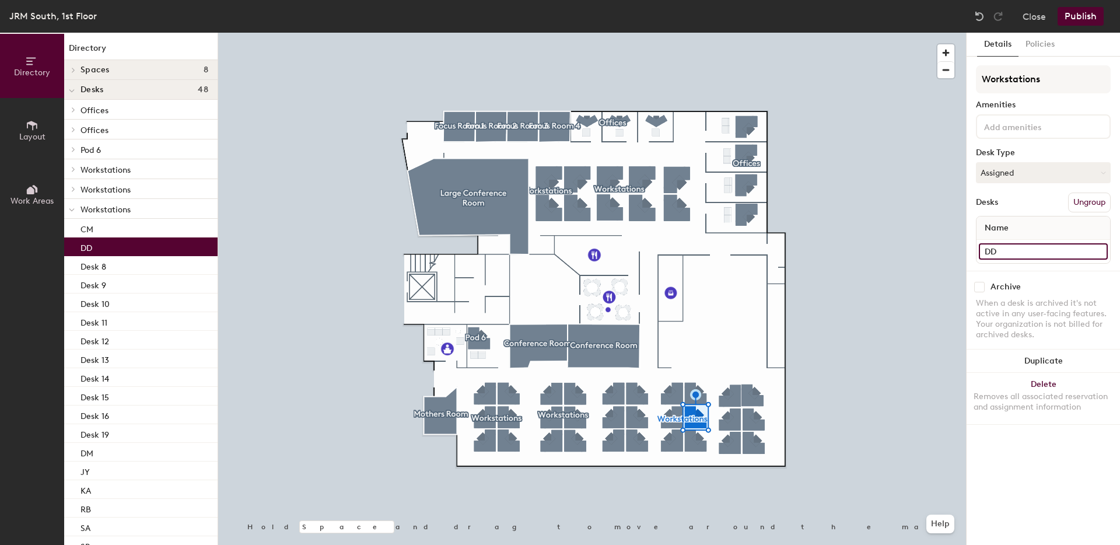
type input "DD"
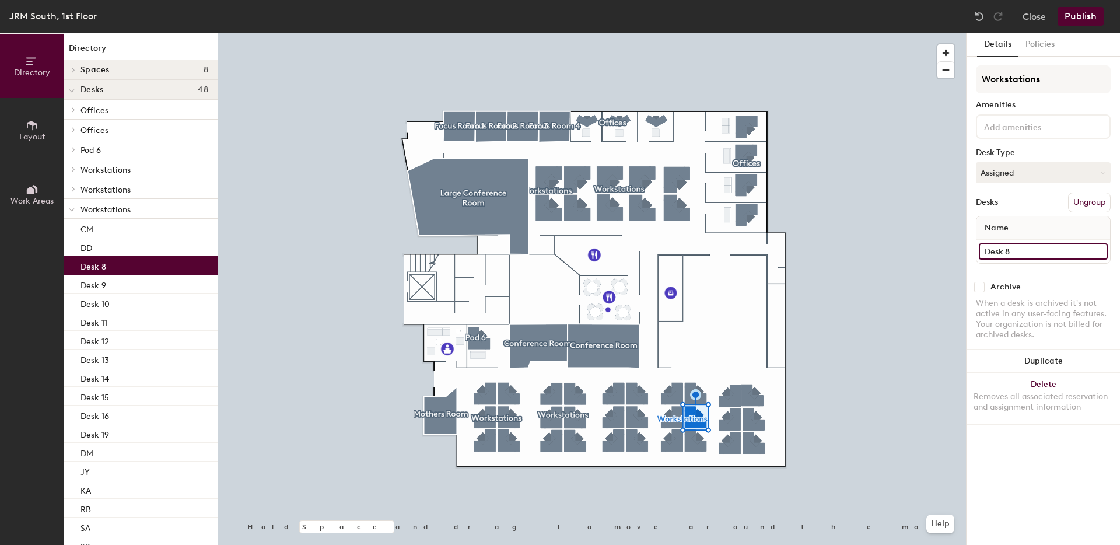
click at [1027, 257] on input "Desk 8" at bounding box center [1043, 251] width 129 height 16
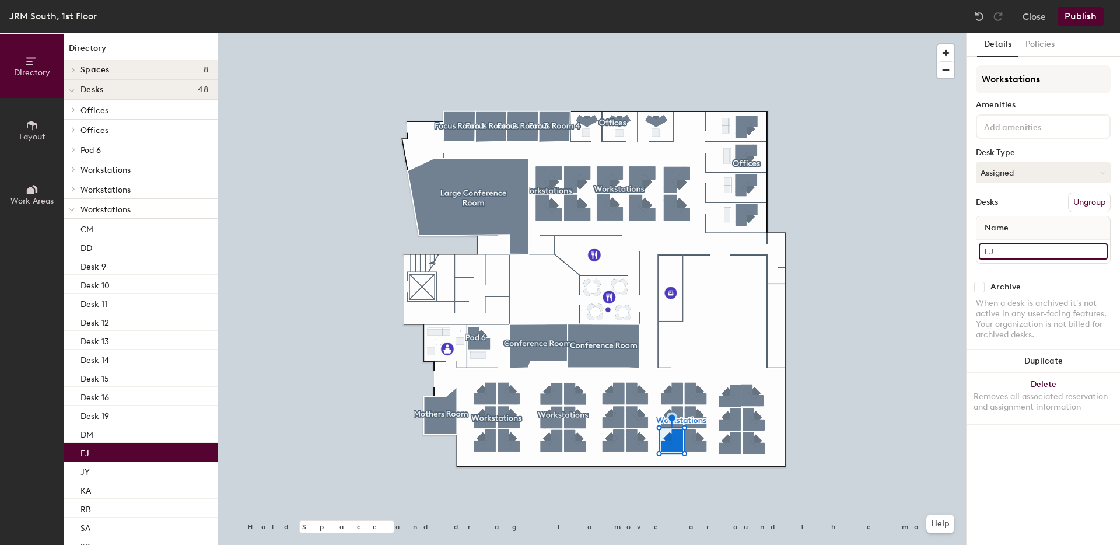
type input "EJ"
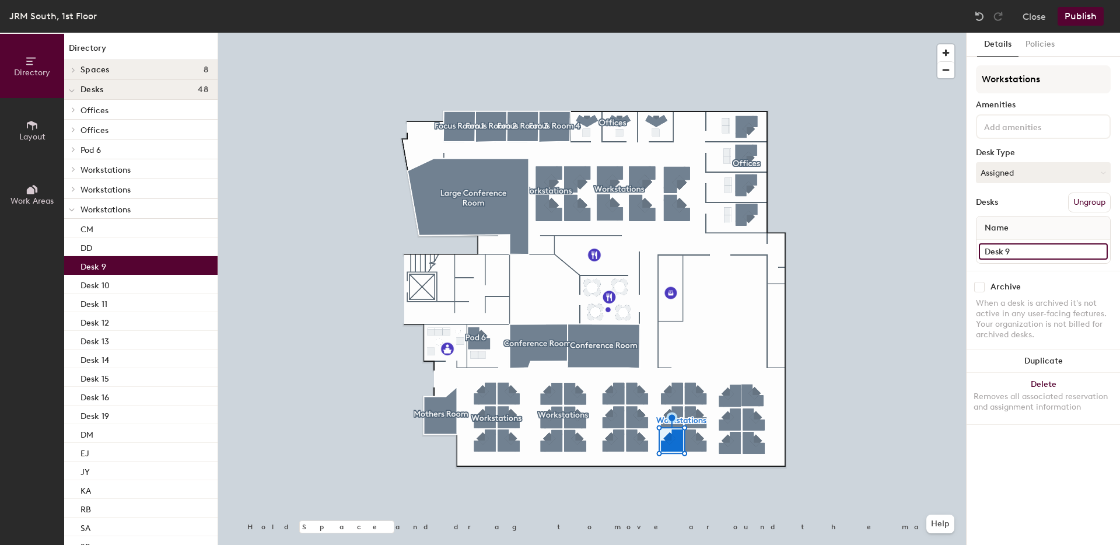
click at [1034, 245] on input "Desk 9" at bounding box center [1043, 251] width 129 height 16
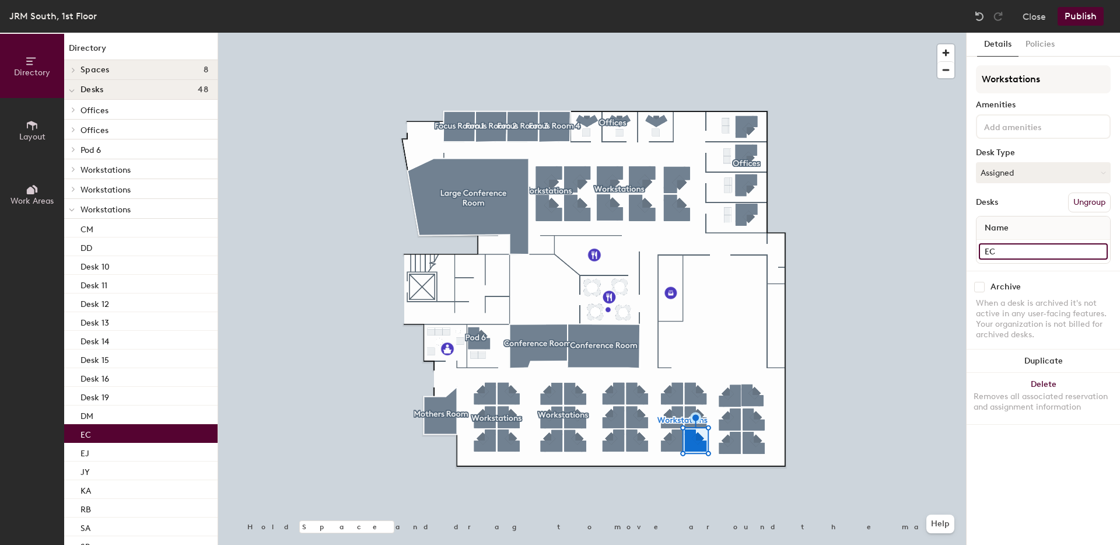
type input "E"
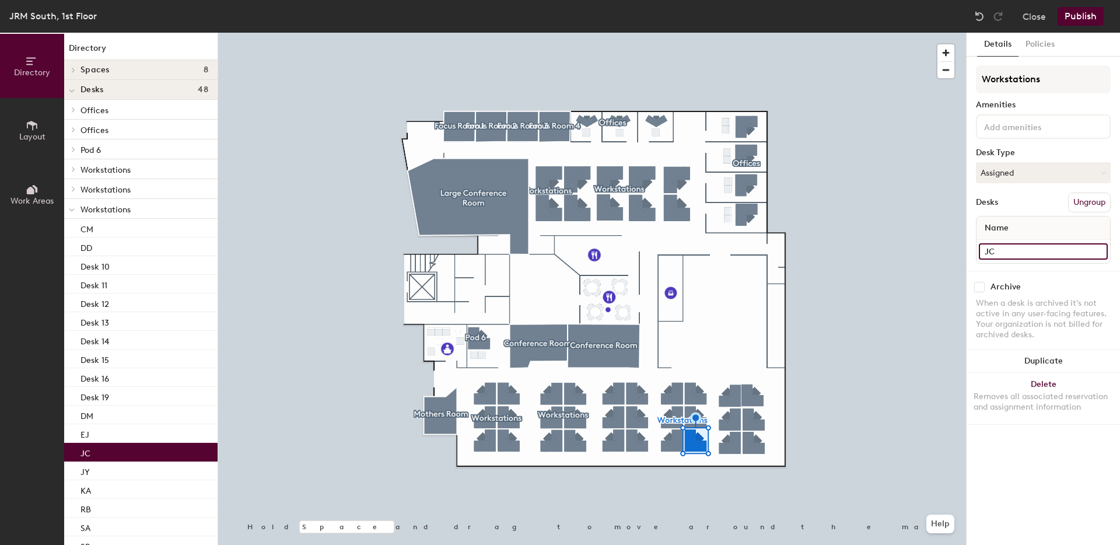
type input "JC"
click at [820, 33] on div at bounding box center [592, 33] width 748 height 0
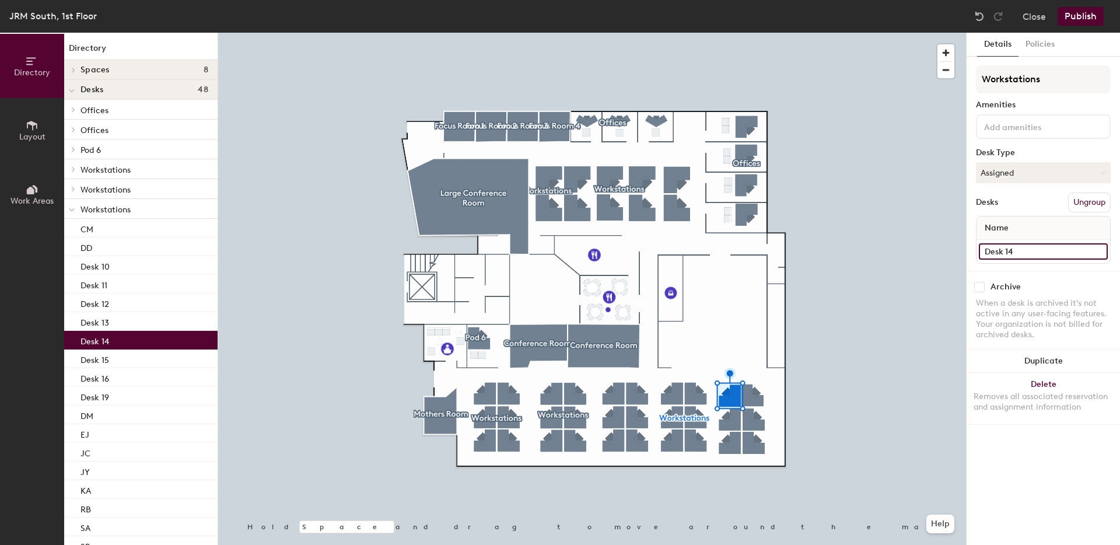
click at [989, 245] on input "Desk 14" at bounding box center [1043, 251] width 129 height 16
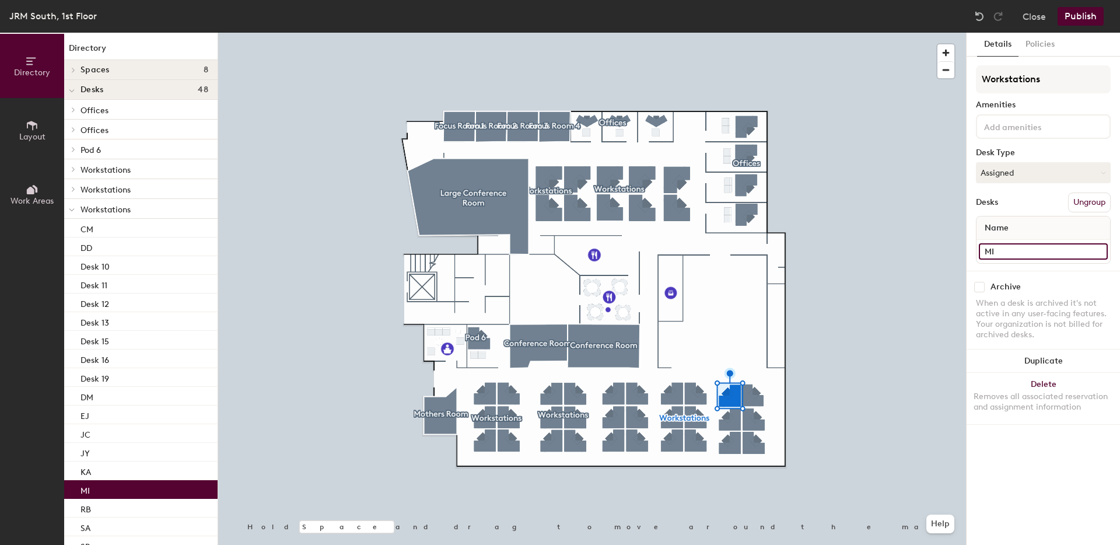
type input "MI"
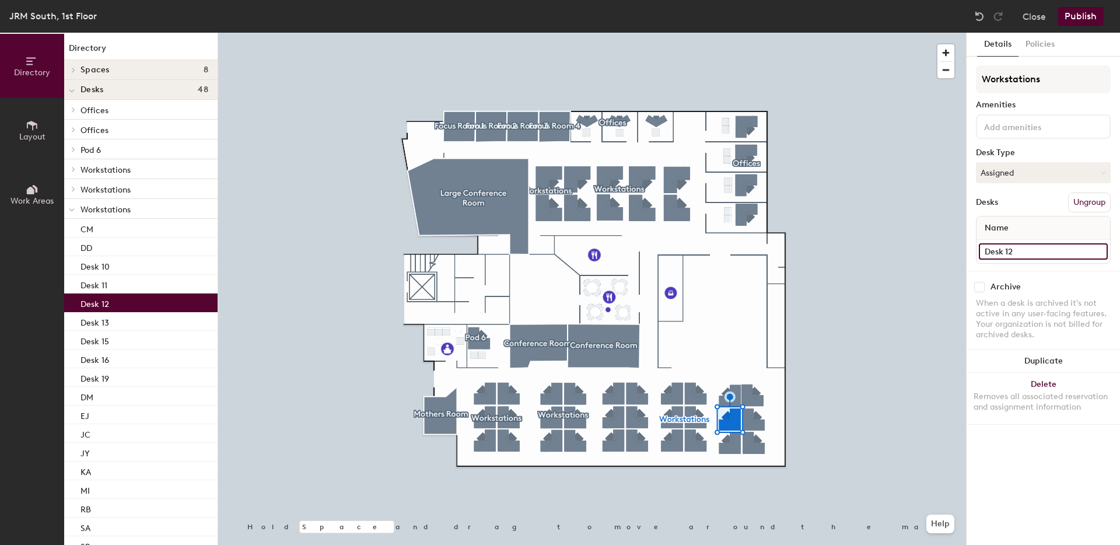
click at [1012, 249] on input "Desk 12" at bounding box center [1043, 251] width 129 height 16
type input "SG"
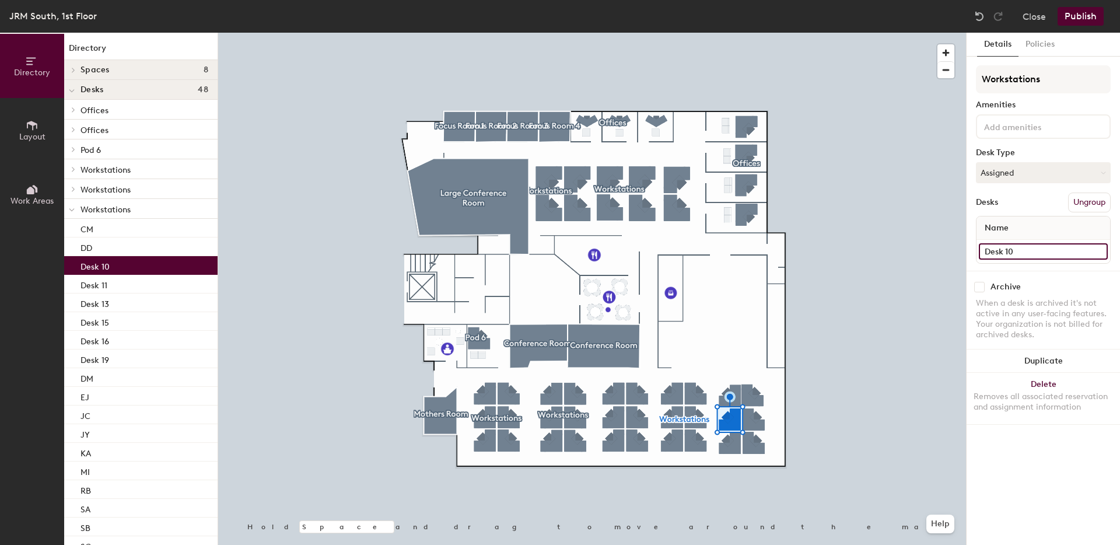
click at [1022, 243] on input "Desk 10" at bounding box center [1043, 251] width 129 height 16
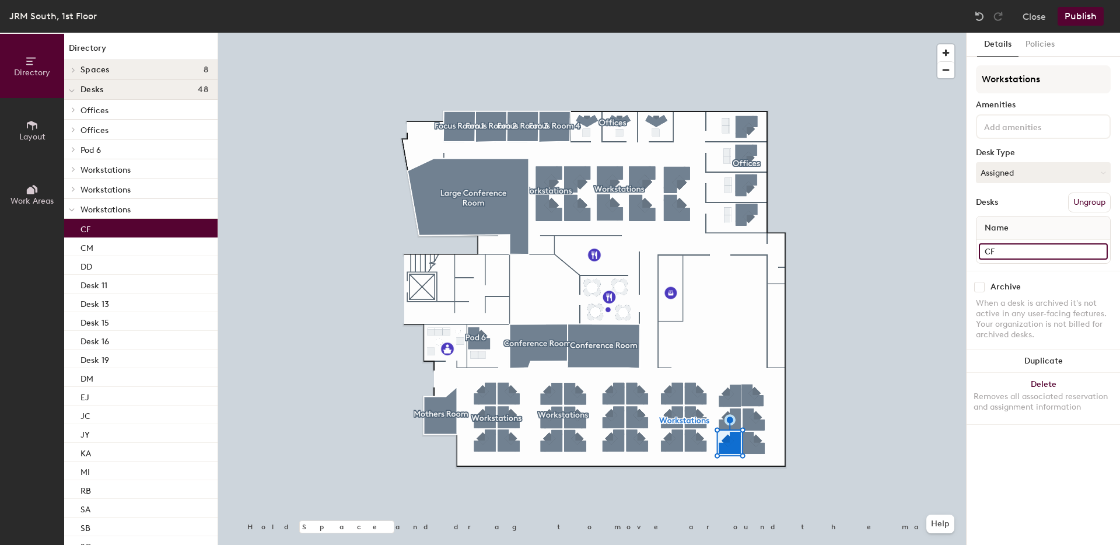
type input "CF"
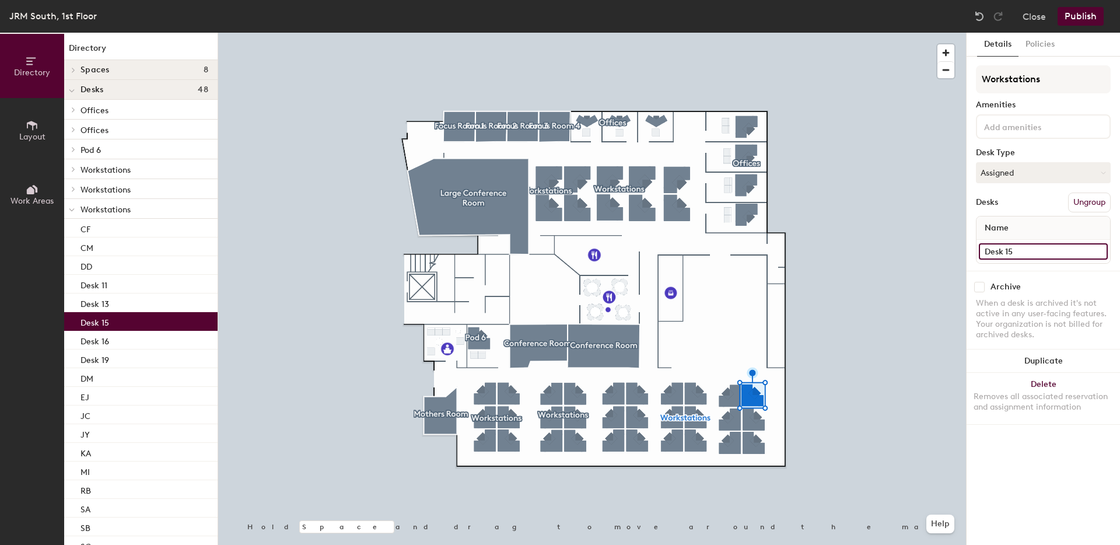
click at [1021, 250] on input "Desk 15" at bounding box center [1043, 251] width 129 height 16
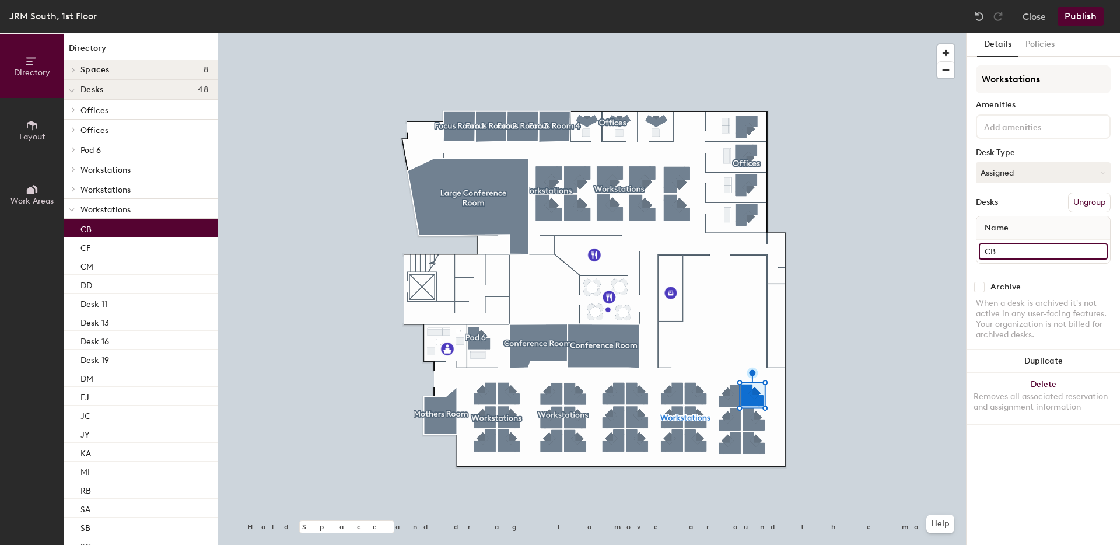
type input "CB"
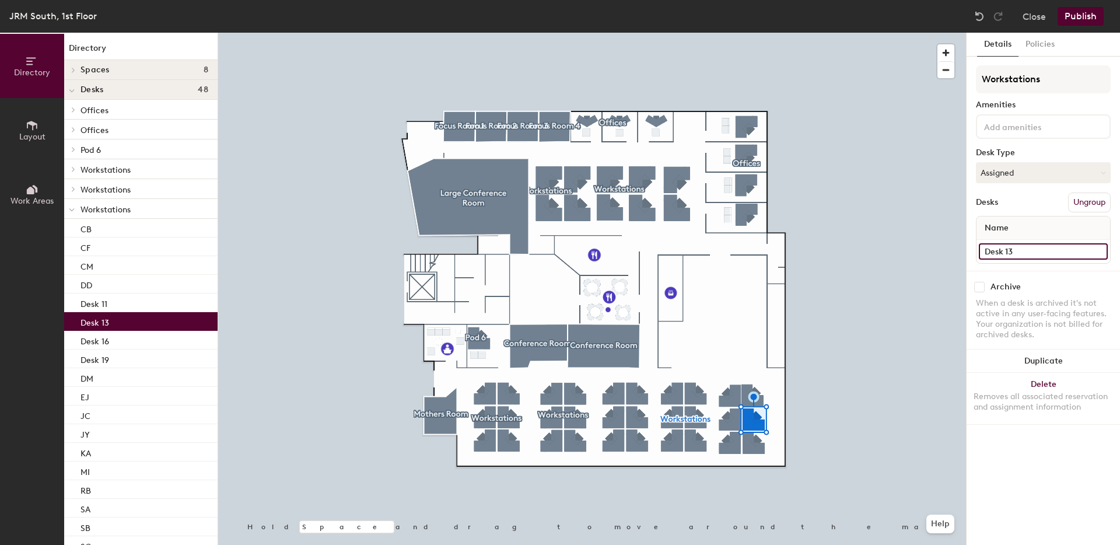
click at [1009, 250] on input "Desk 13" at bounding box center [1043, 251] width 129 height 16
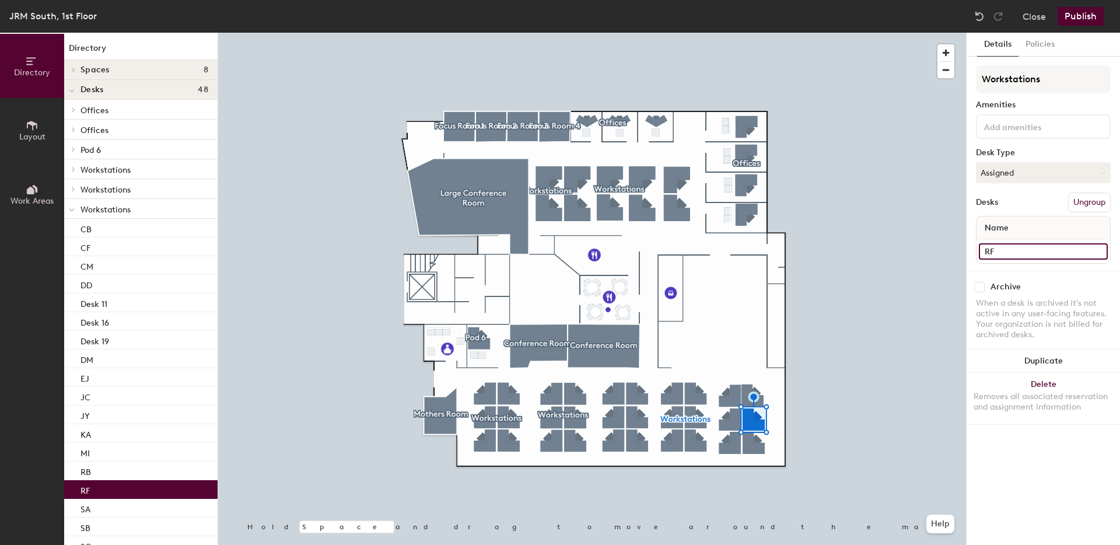
type input "RF"
click at [755, 33] on div at bounding box center [592, 33] width 748 height 0
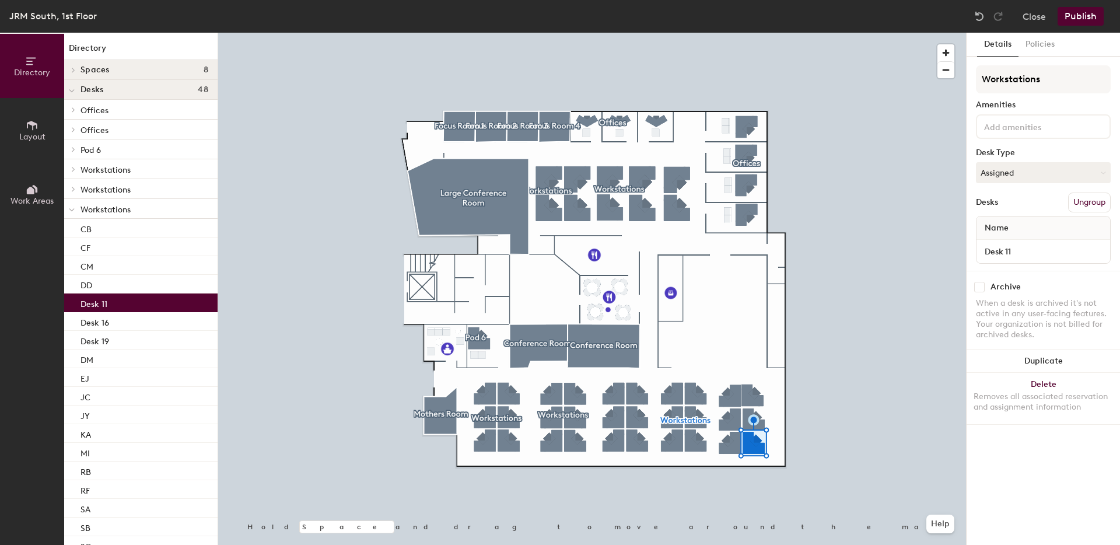
click at [1007, 264] on div "Workstations Amenities Desk Type Assigned Desks Ungroup Name Desk 11" at bounding box center [1043, 167] width 135 height 205
click at [1010, 256] on input "Desk 11" at bounding box center [1043, 251] width 129 height 16
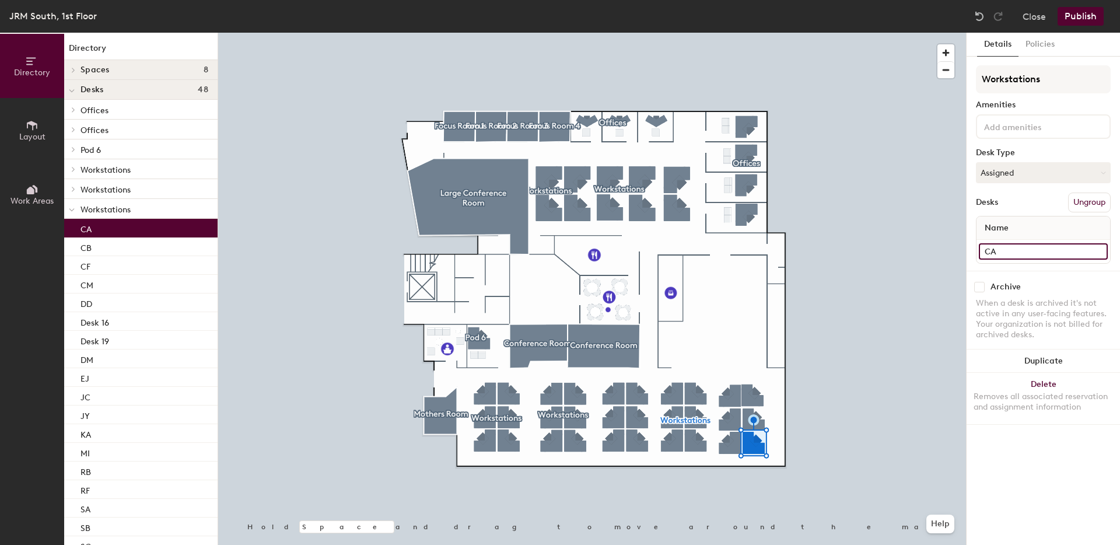
type input "CA"
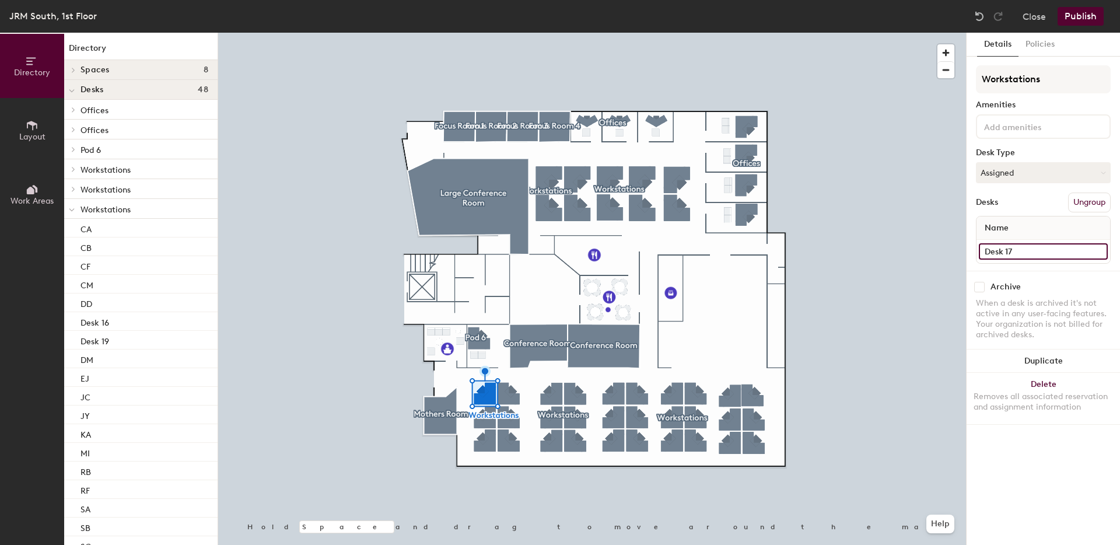
click at [1004, 252] on input "Desk 17" at bounding box center [1043, 251] width 129 height 16
type input "Est."
click at [1020, 245] on input "Desk 16" at bounding box center [1043, 251] width 129 height 16
type input "AN"
click at [1019, 242] on div "Desk 14" at bounding box center [1044, 251] width 134 height 23
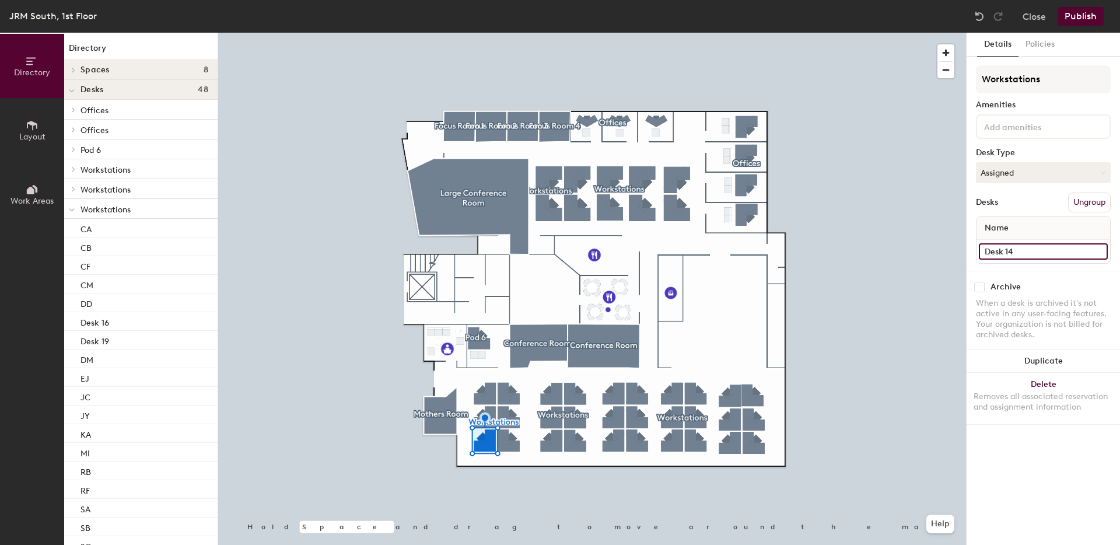
click at [1017, 250] on input "Desk 14" at bounding box center [1043, 251] width 129 height 16
type input "GP"
click at [998, 250] on input "Desk 13" at bounding box center [1043, 251] width 129 height 16
type input "HR"
click at [1018, 249] on input "Desk 15" at bounding box center [1043, 251] width 129 height 16
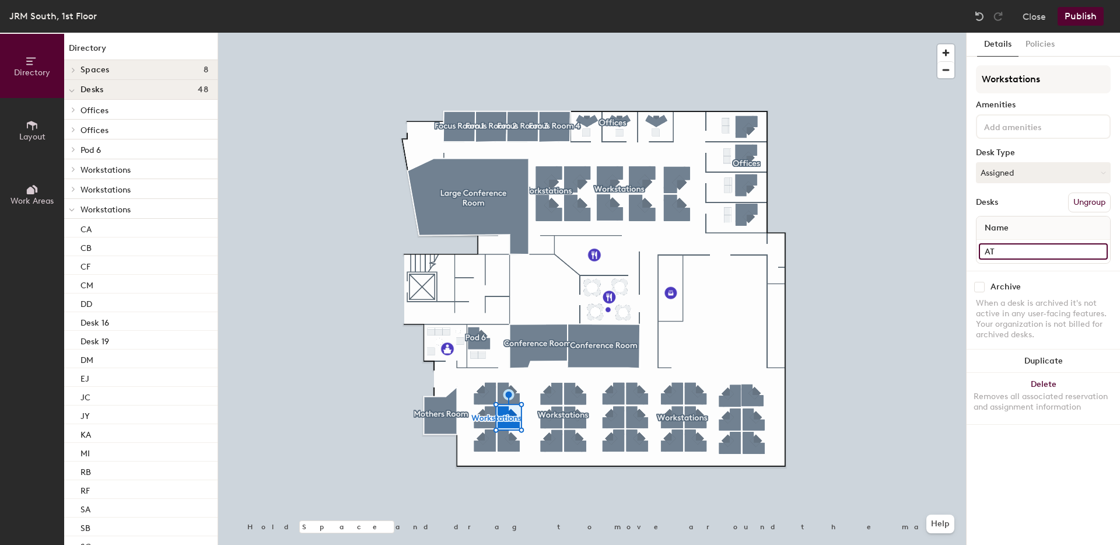
type input "AT"
click at [1010, 254] on input "Desk 18" at bounding box center [1043, 251] width 129 height 16
type input "KF"
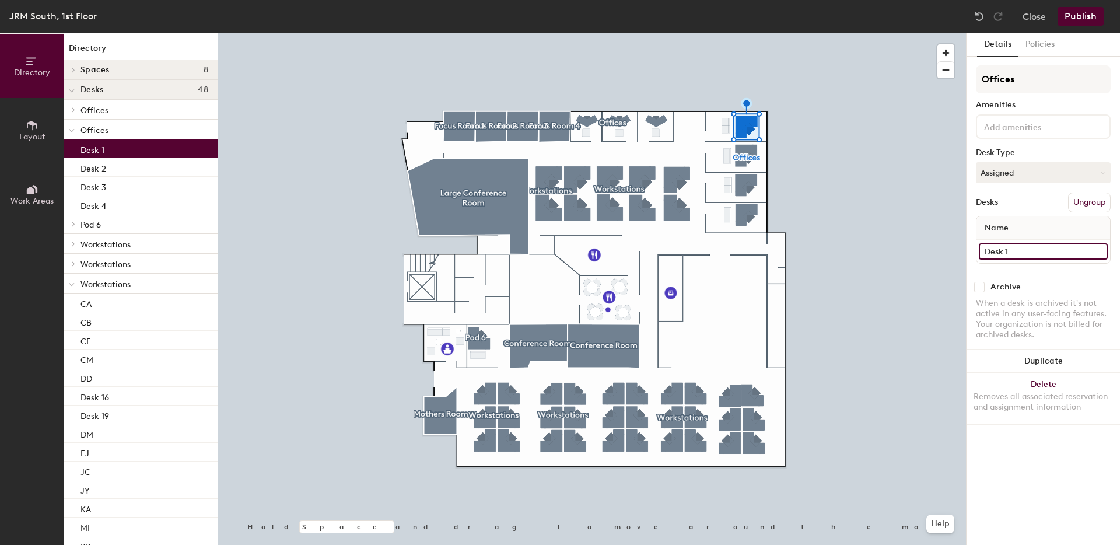
click at [1011, 252] on input "Desk 1" at bounding box center [1043, 251] width 129 height 16
type input "AS"
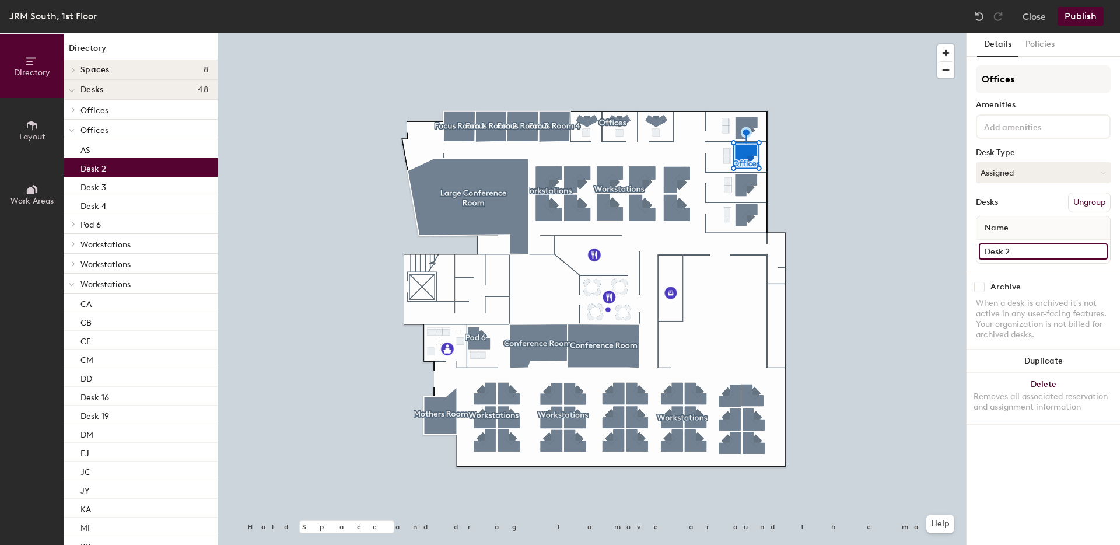
click at [1014, 254] on input "Desk 2" at bounding box center [1043, 251] width 129 height 16
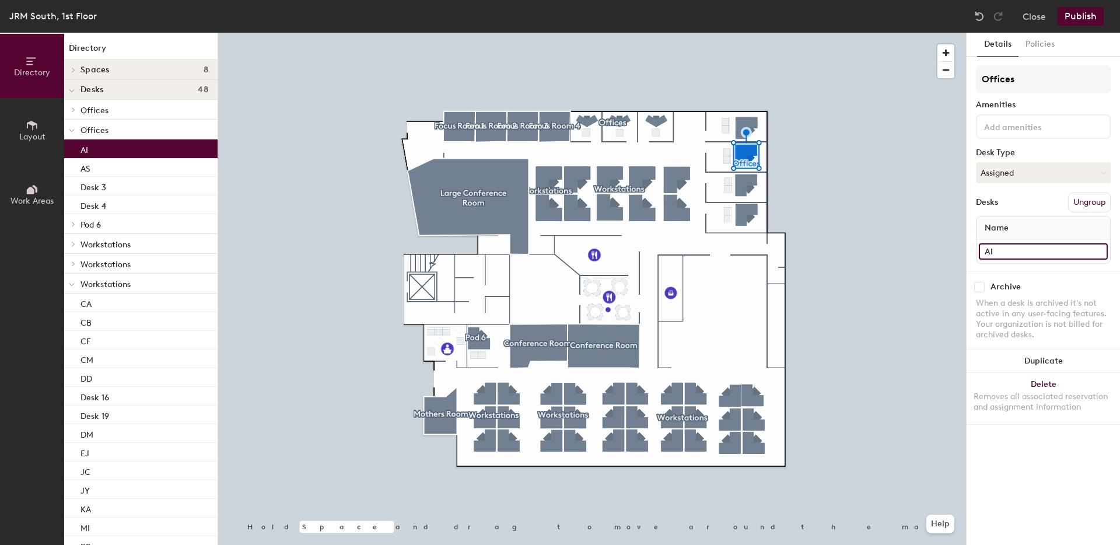
type input "AI"
click at [740, 33] on div at bounding box center [592, 33] width 748 height 0
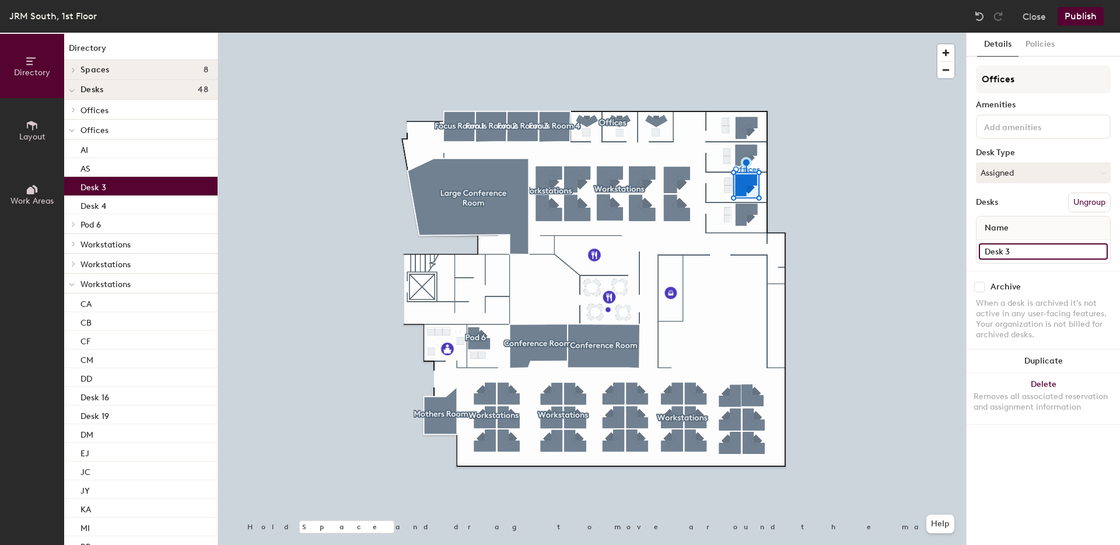
click at [1017, 253] on input "Desk 3" at bounding box center [1043, 251] width 129 height 16
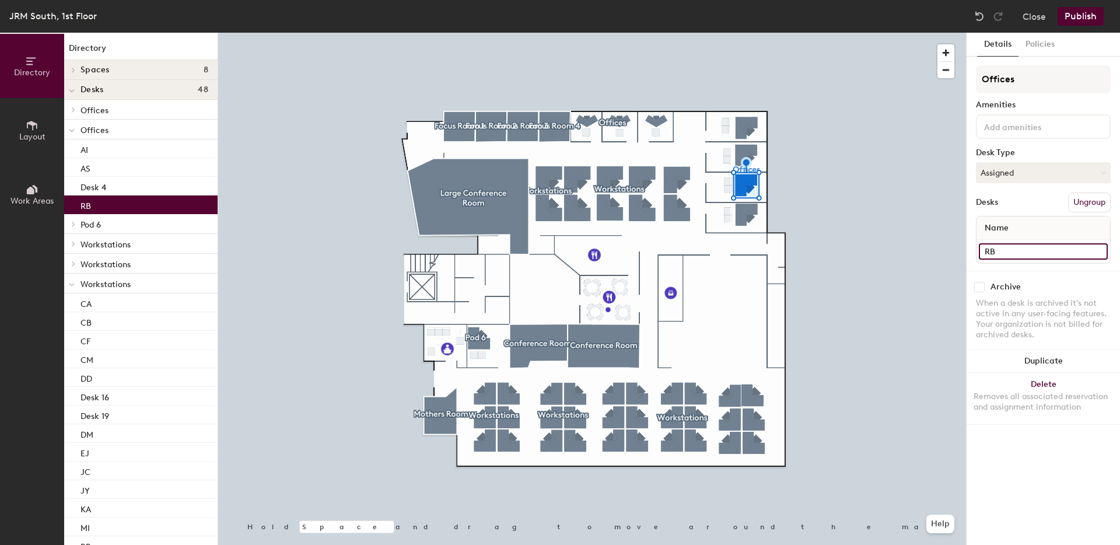
type input "RB"
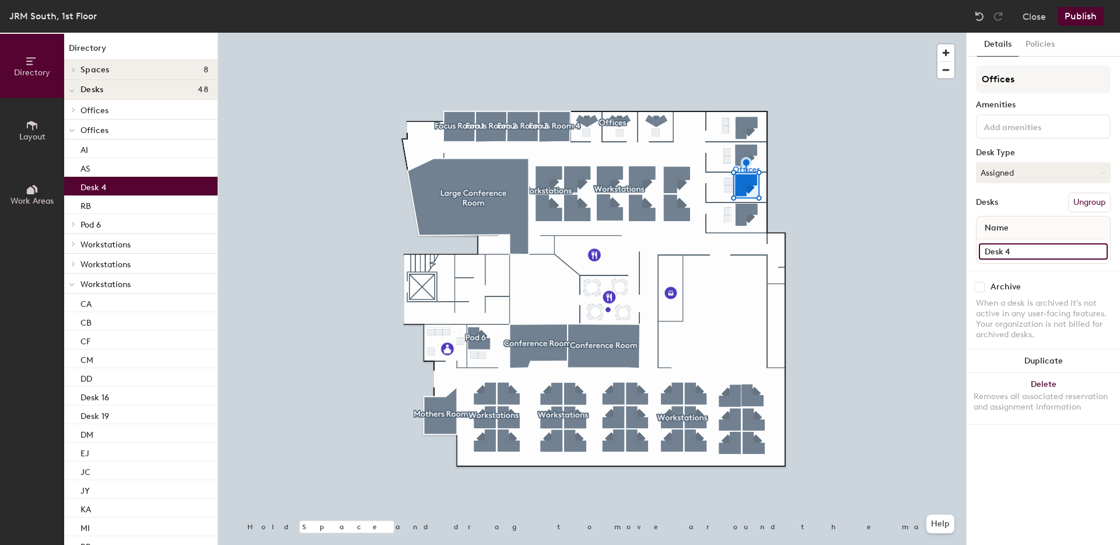
click at [993, 245] on input "Desk 4" at bounding box center [1043, 251] width 129 height 16
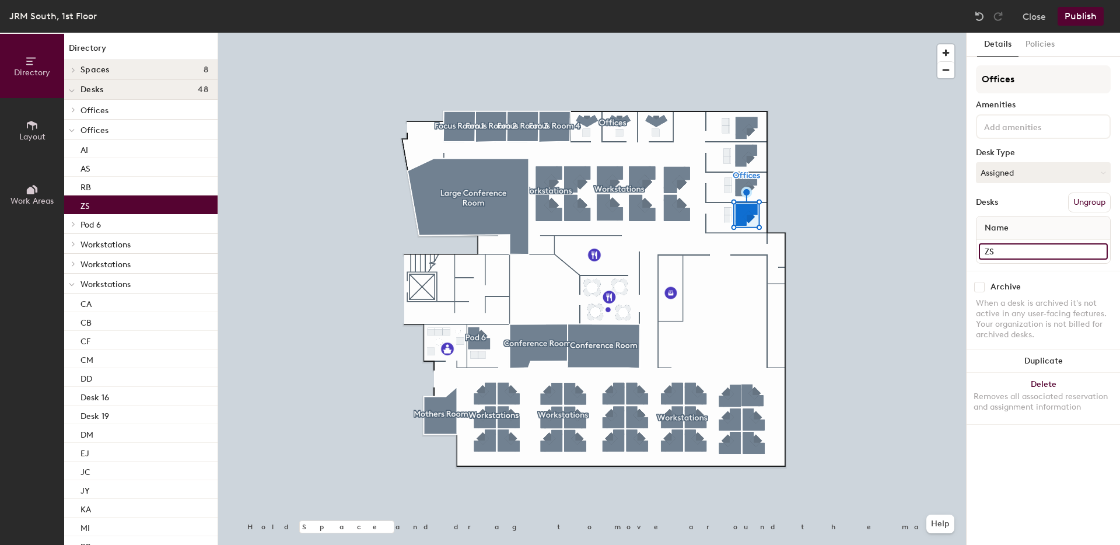
type input "ZS"
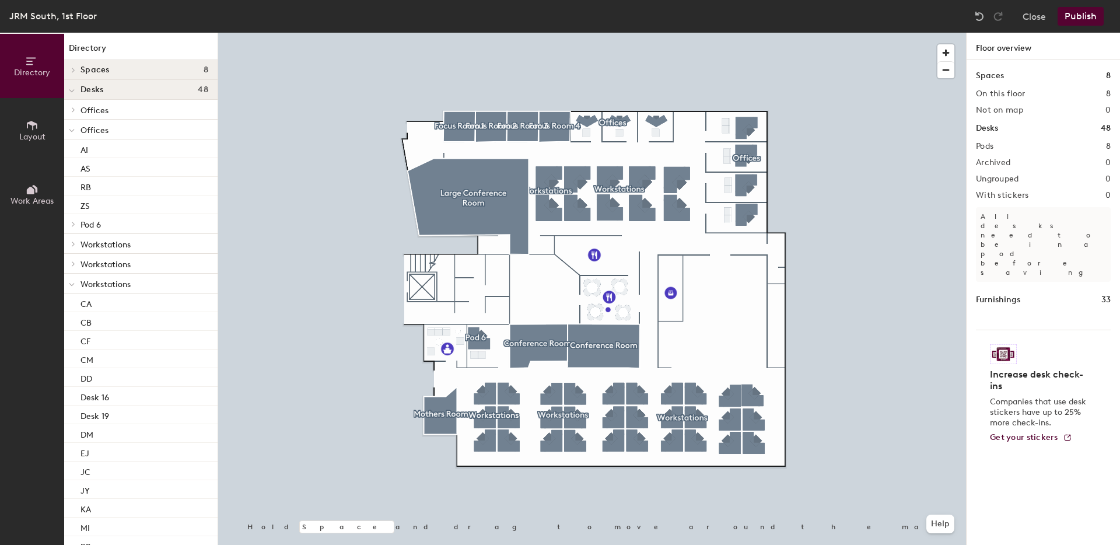
click at [77, 112] on span at bounding box center [73, 110] width 10 height 6
click at [101, 128] on p "Office 1" at bounding box center [96, 128] width 30 height 13
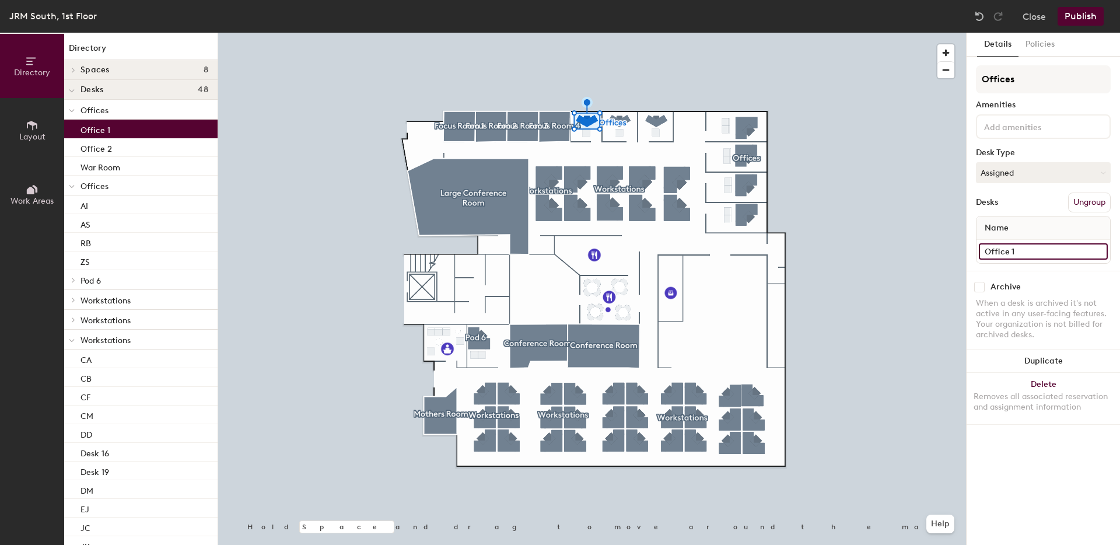
click at [984, 250] on input "Office 1" at bounding box center [1043, 251] width 129 height 16
type input "EJ - Office 1"
click at [90, 146] on p "Office 2" at bounding box center [97, 147] width 32 height 13
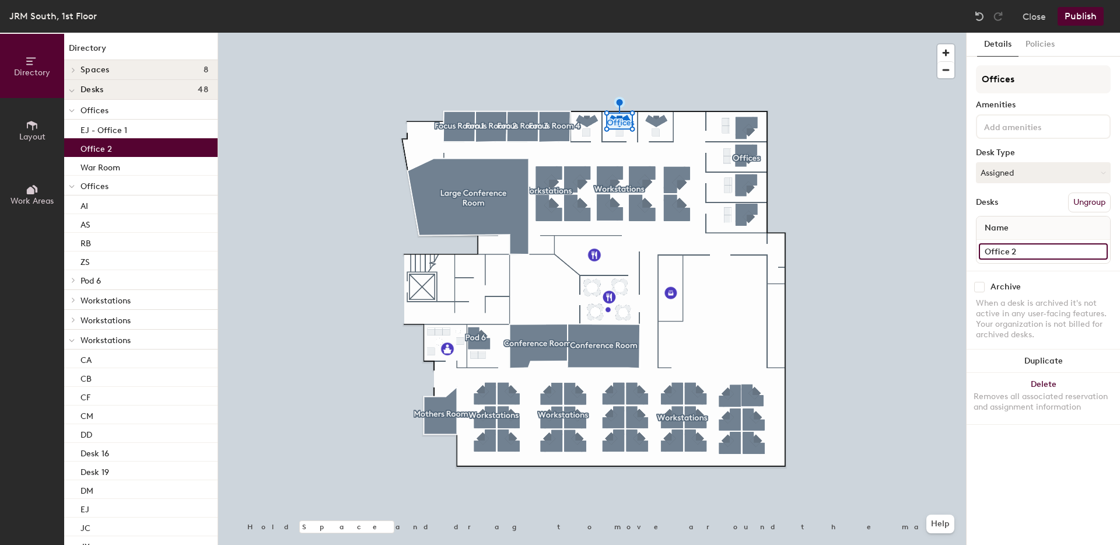
click at [984, 252] on input "Office 2" at bounding box center [1043, 251] width 129 height 16
click at [984, 248] on input "Office 2" at bounding box center [1043, 251] width 129 height 16
type input "EFI - Office 2"
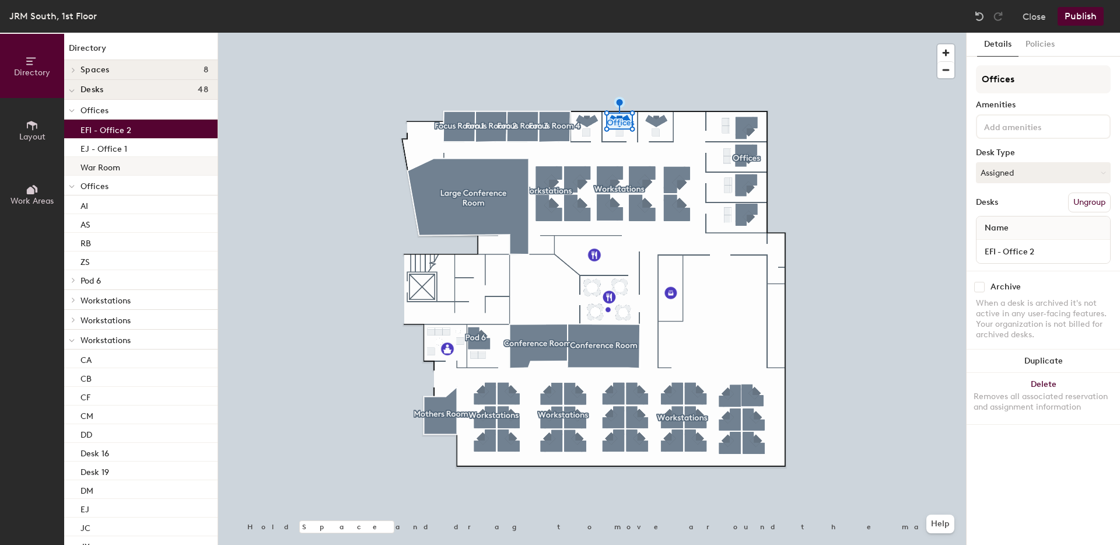
click at [101, 166] on p "War Room" at bounding box center [101, 165] width 40 height 13
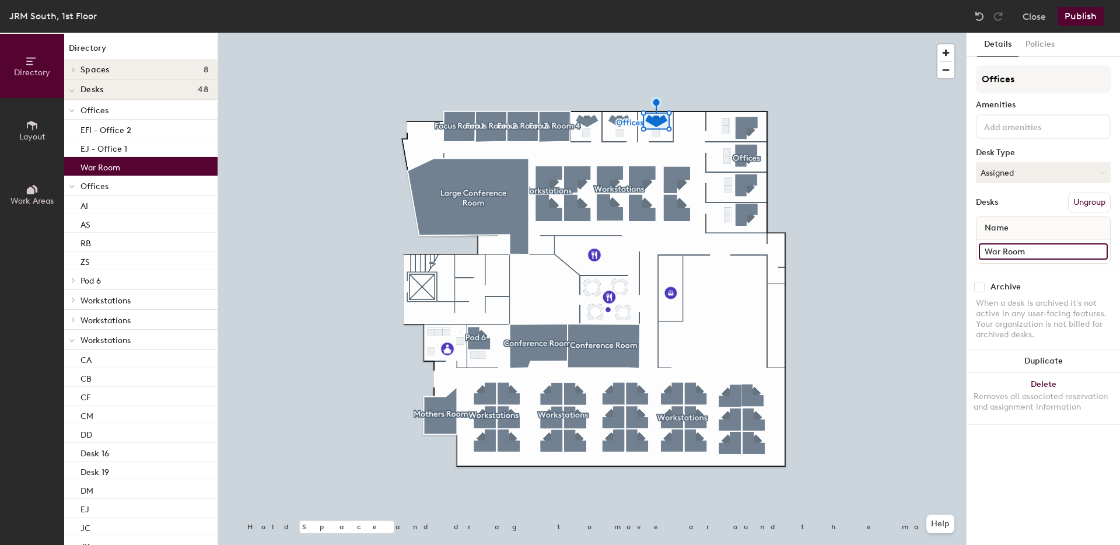
click at [1049, 253] on input "War Room" at bounding box center [1043, 251] width 129 height 16
click at [1050, 253] on input "War Room" at bounding box center [1043, 251] width 129 height 16
type input "War Room - Office 3"
click at [848, 33] on div at bounding box center [592, 33] width 748 height 0
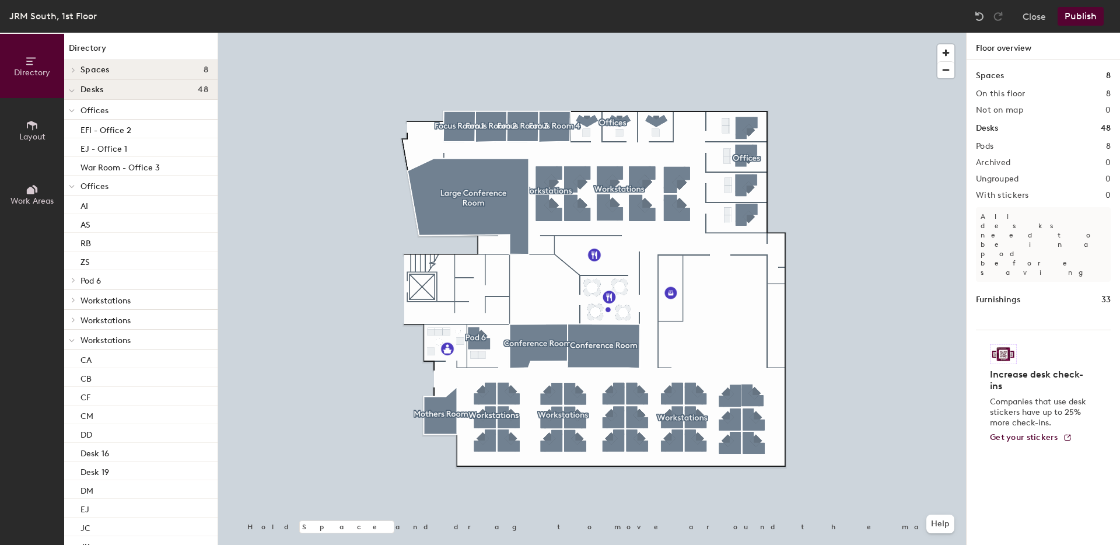
click at [1074, 19] on button "Publish" at bounding box center [1081, 16] width 46 height 19
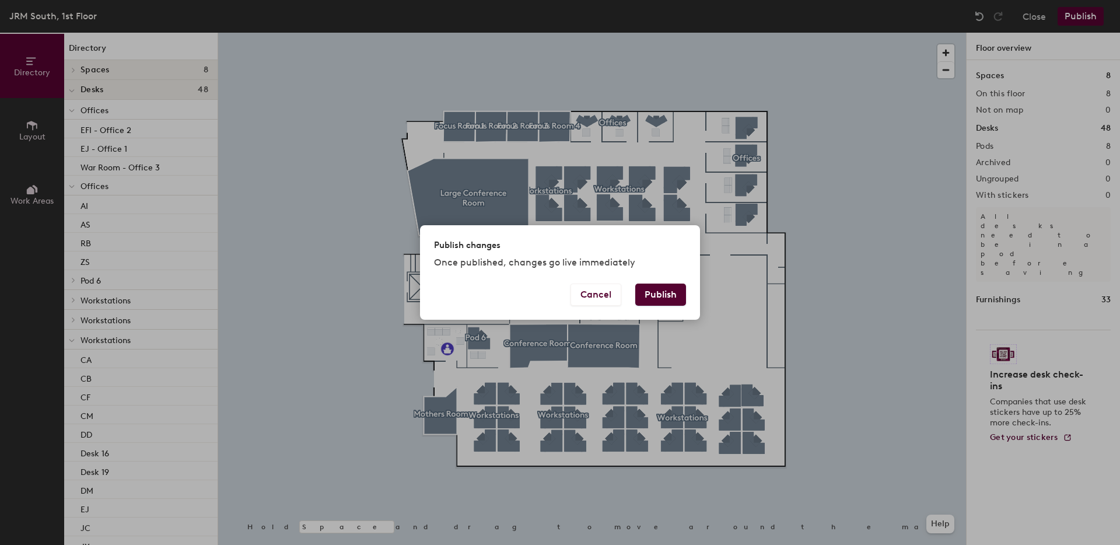
click at [651, 295] on button "Publish" at bounding box center [660, 295] width 51 height 22
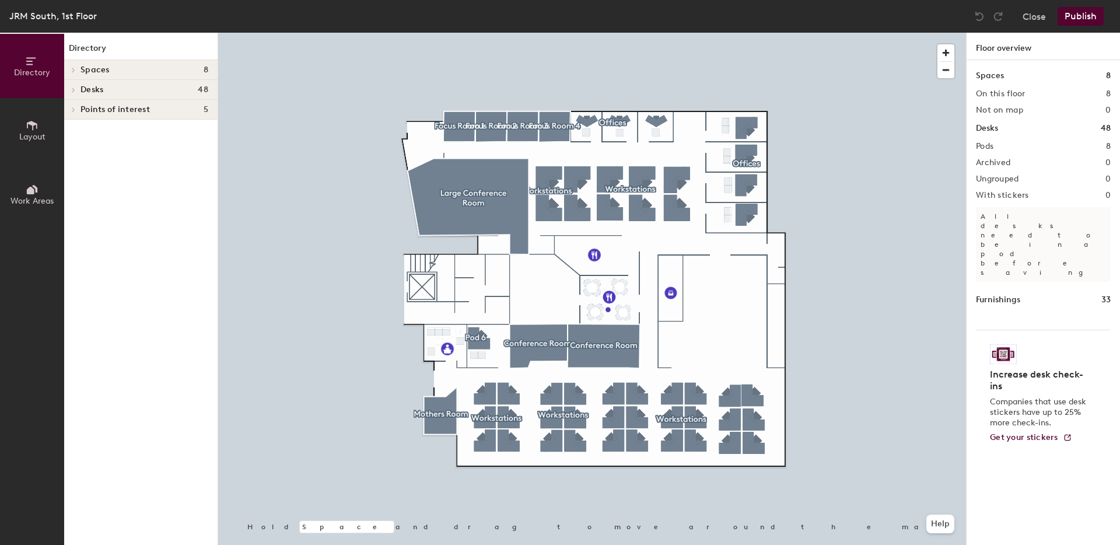
click at [90, 92] on span "Desks" at bounding box center [92, 89] width 23 height 9
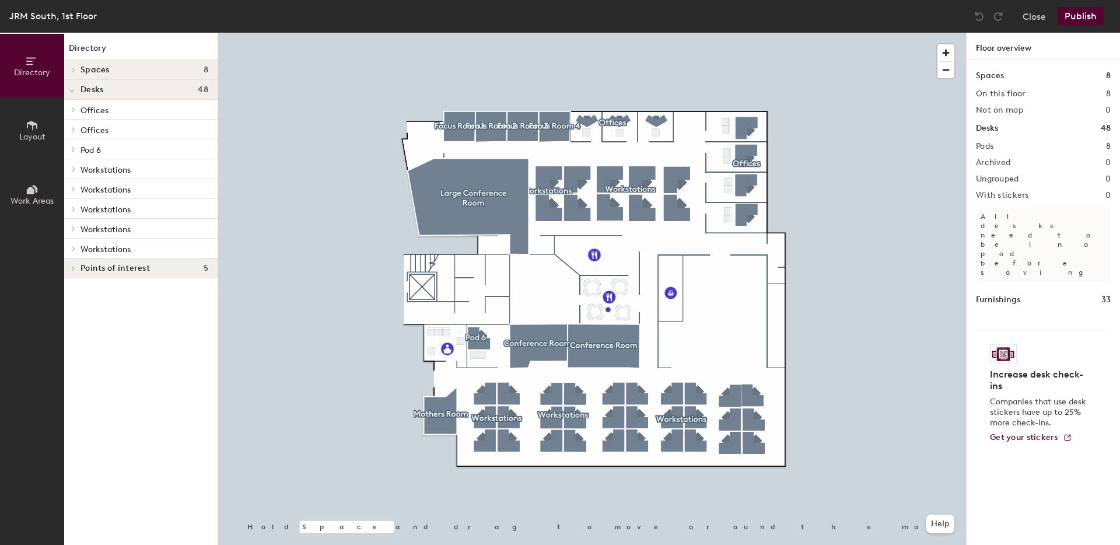
click at [85, 147] on span "Pod 6" at bounding box center [91, 150] width 20 height 10
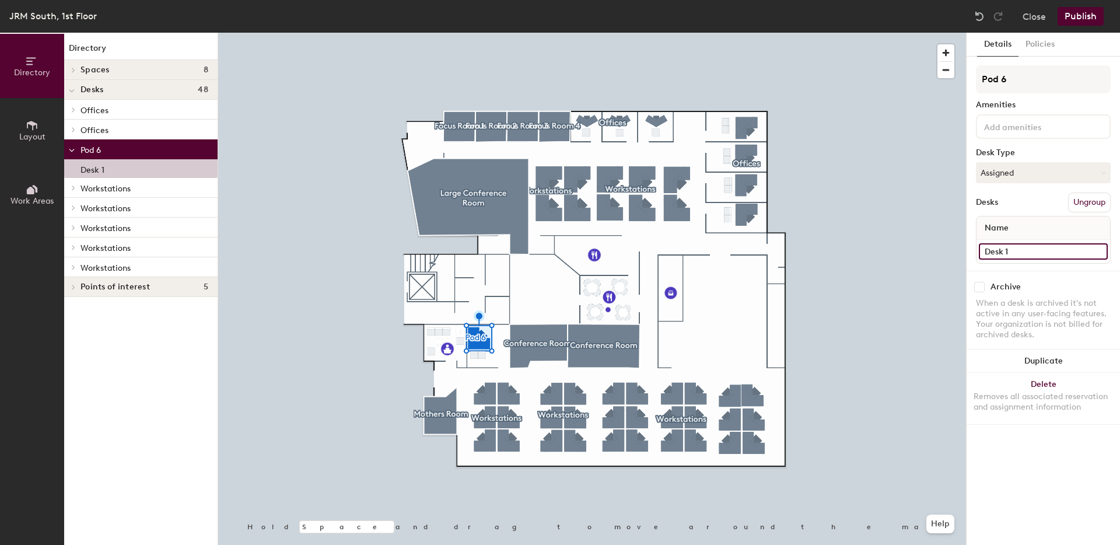
click at [997, 253] on input "Desk 1" at bounding box center [1043, 251] width 129 height 16
type input "SL - Office 3"
click at [1075, 7] on button "Publish" at bounding box center [1081, 16] width 46 height 19
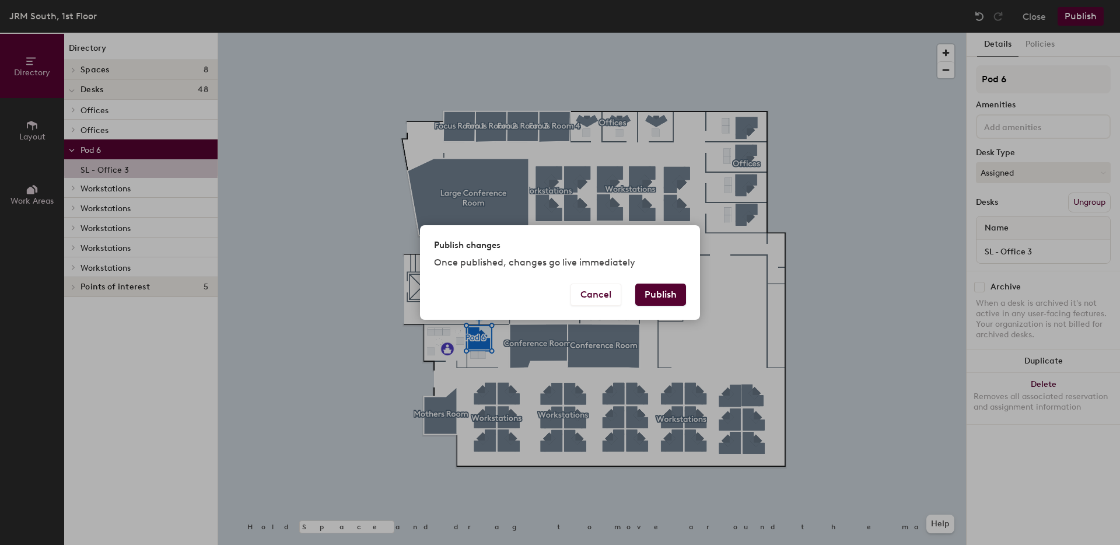
click at [665, 293] on button "Publish" at bounding box center [660, 295] width 51 height 22
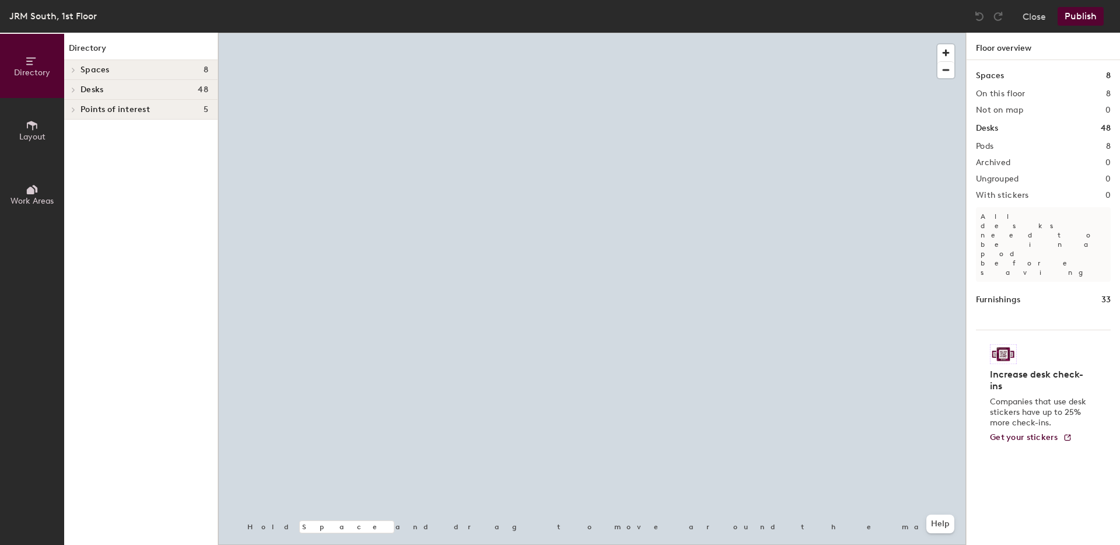
click at [89, 92] on span "Desks" at bounding box center [92, 89] width 23 height 9
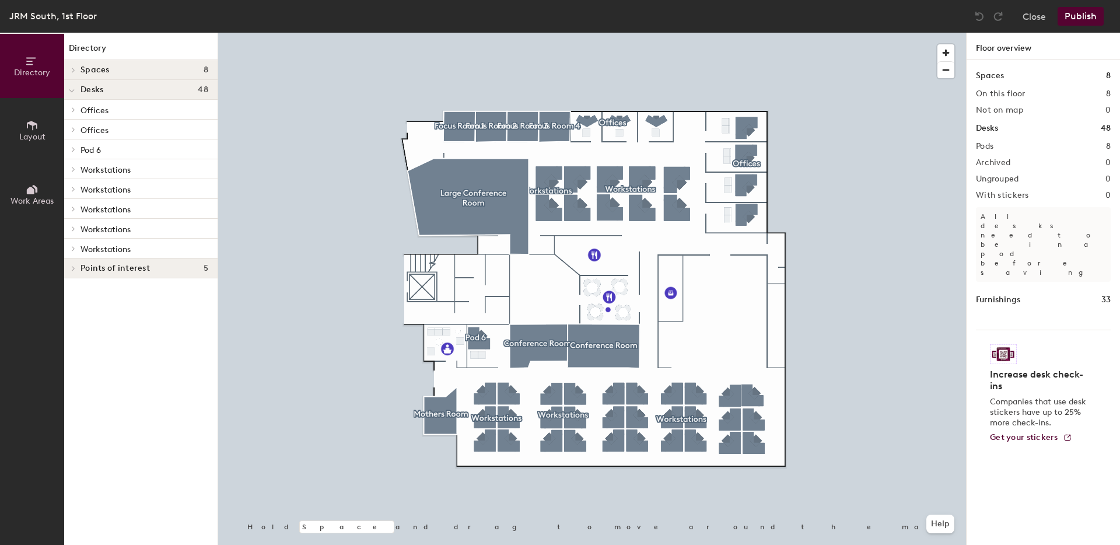
click at [83, 150] on span "Pod 6" at bounding box center [91, 150] width 20 height 10
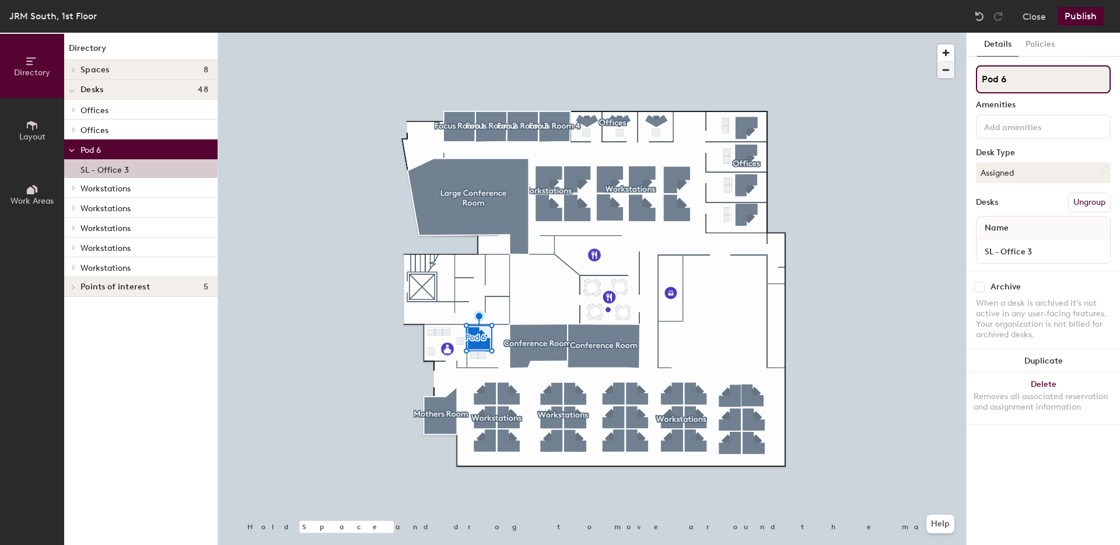
click at [929, 72] on div "Directory Layout Work Areas Directory Spaces 8 Conference Room Conference Room …" at bounding box center [560, 289] width 1120 height 512
type input "Office 3"
click at [832, 33] on div at bounding box center [592, 33] width 748 height 0
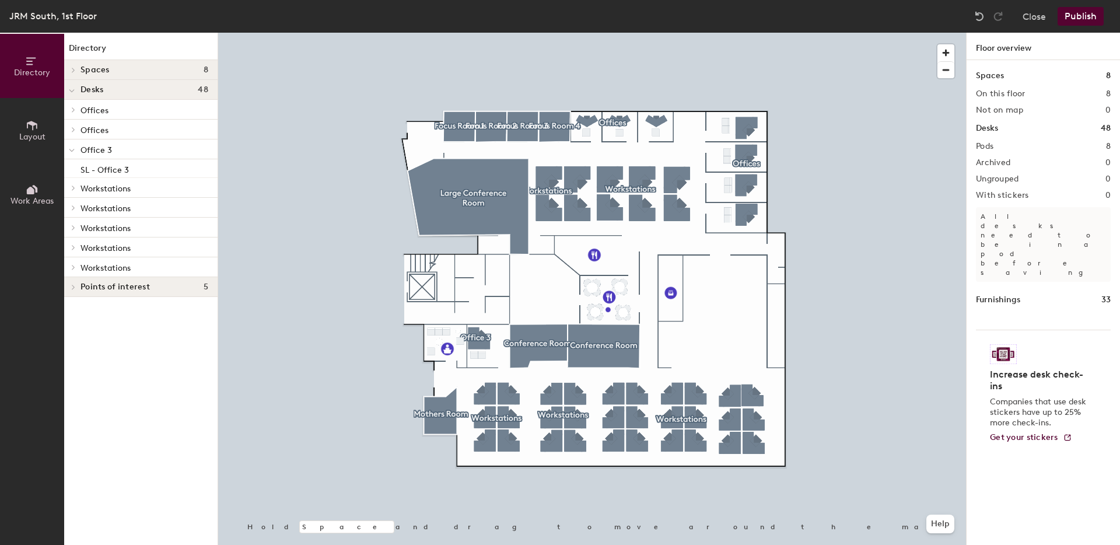
click at [1082, 21] on button "Publish" at bounding box center [1081, 16] width 46 height 19
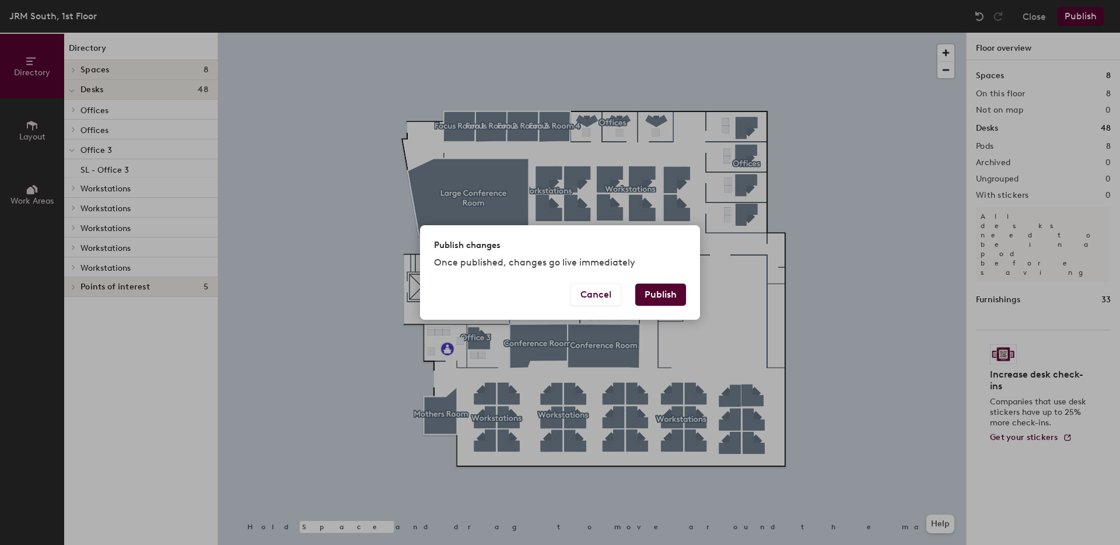
click at [652, 302] on button "Publish" at bounding box center [660, 295] width 51 height 22
